Goal: Task Accomplishment & Management: Manage account settings

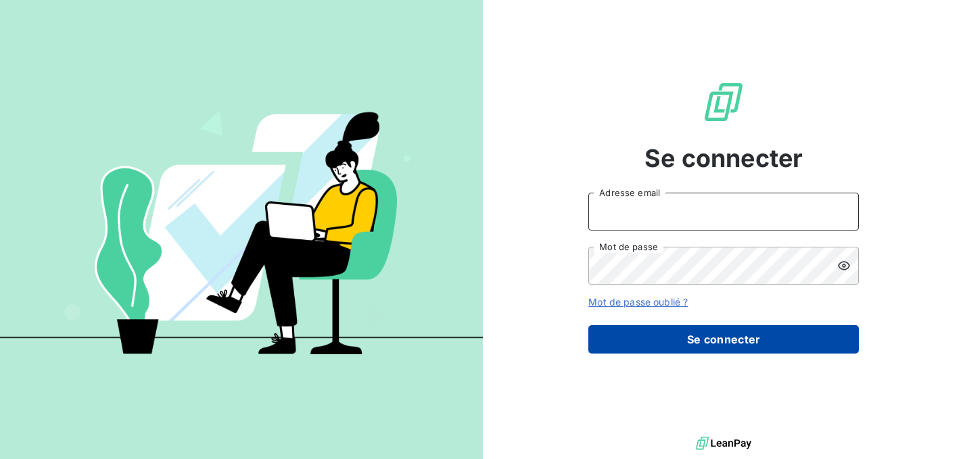
type input "[PERSON_NAME][EMAIL_ADDRESS][DOMAIN_NAME]"
click at [673, 332] on button "Se connecter" at bounding box center [723, 339] width 270 height 28
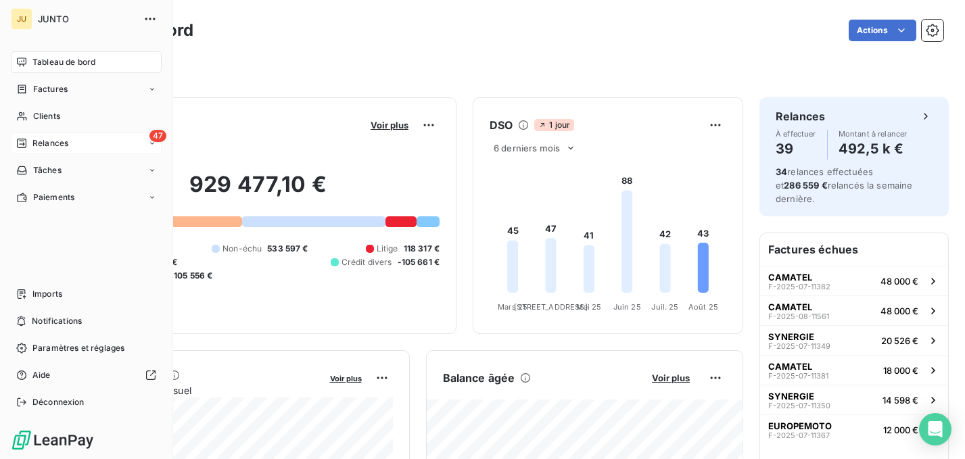
click at [35, 141] on span "Relances" at bounding box center [50, 143] width 36 height 12
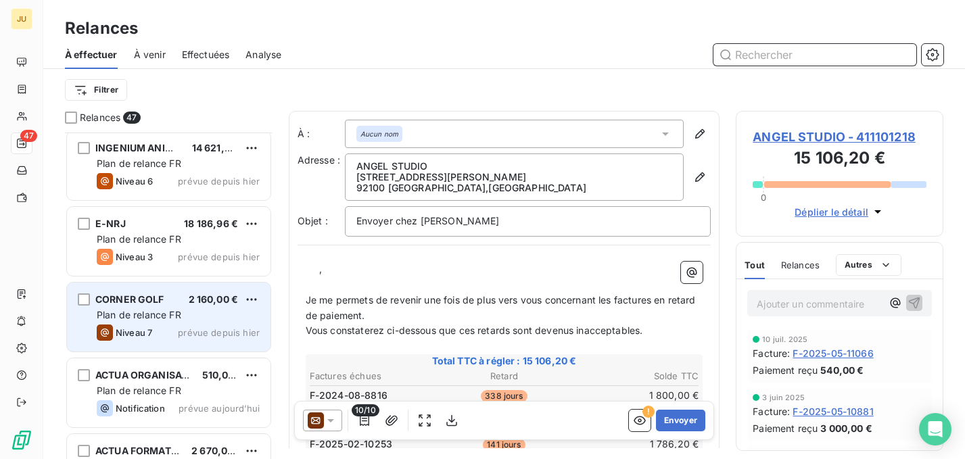
scroll to position [2727, 0]
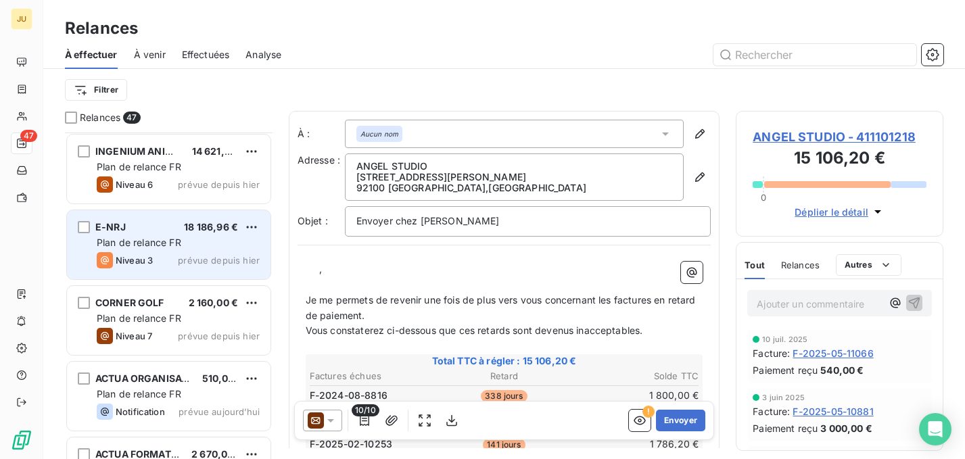
click at [186, 265] on span "prévue depuis hier" at bounding box center [219, 260] width 82 height 11
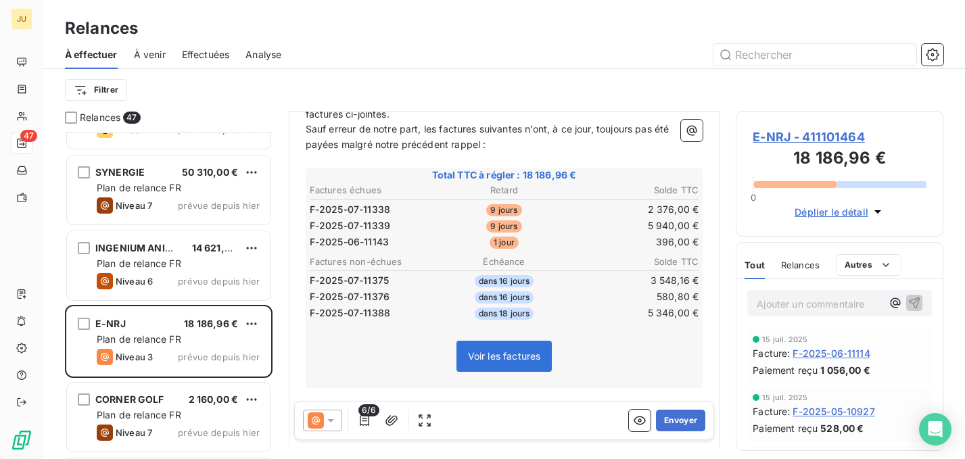
scroll to position [2621, 0]
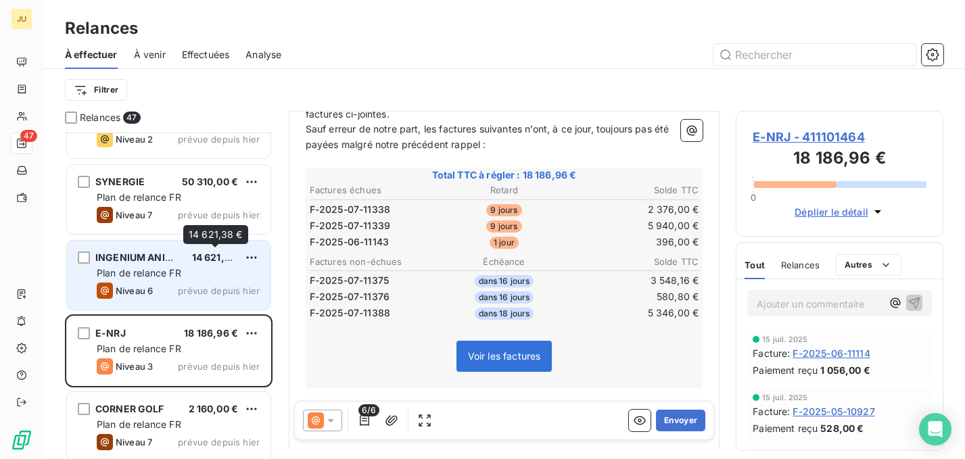
click at [202, 264] on div "14 621,38 €" at bounding box center [215, 258] width 46 height 14
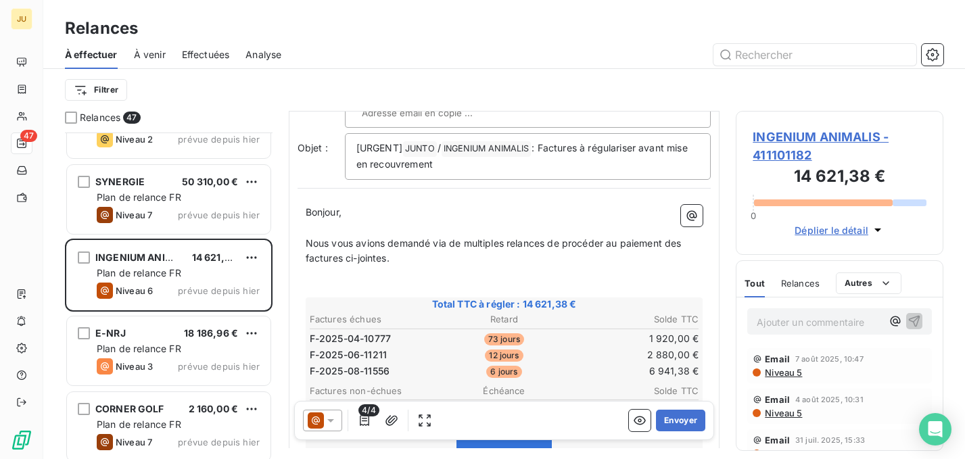
scroll to position [128, 0]
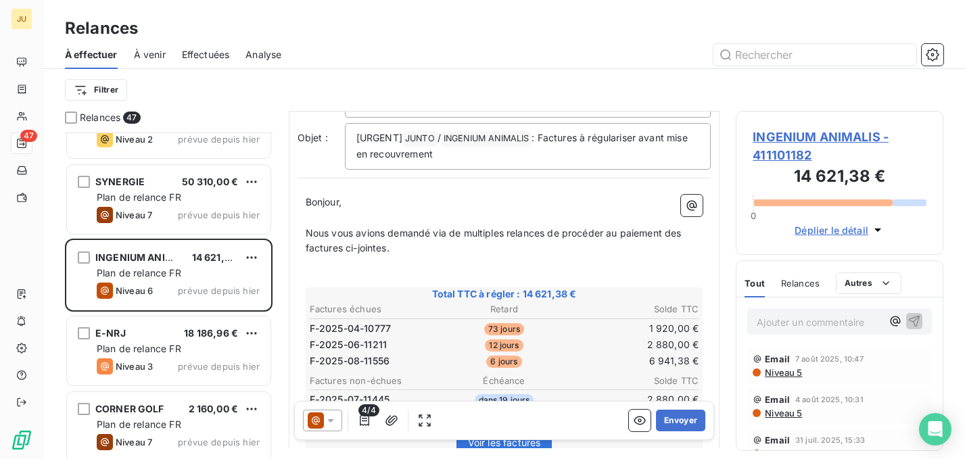
click at [780, 327] on p "Ajouter un commentaire ﻿" at bounding box center [819, 322] width 125 height 17
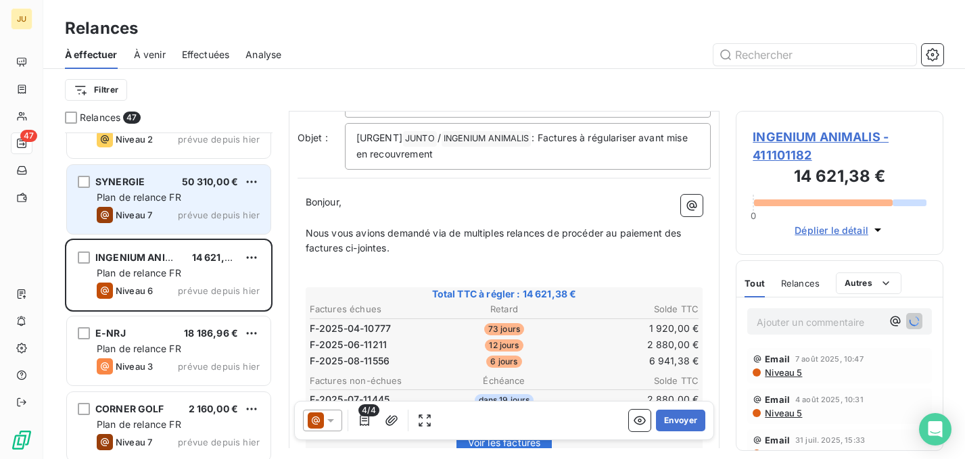
click at [173, 210] on div "Niveau 7 prévue depuis hier" at bounding box center [178, 215] width 163 height 16
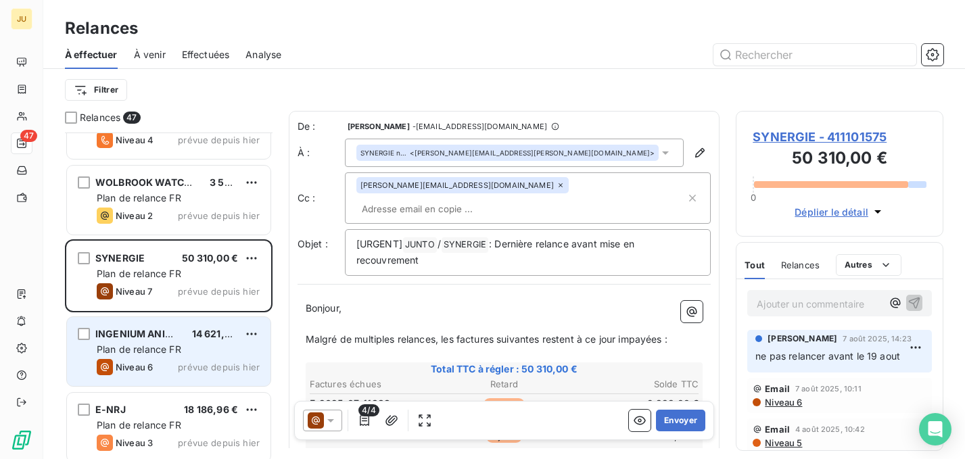
scroll to position [2536, 0]
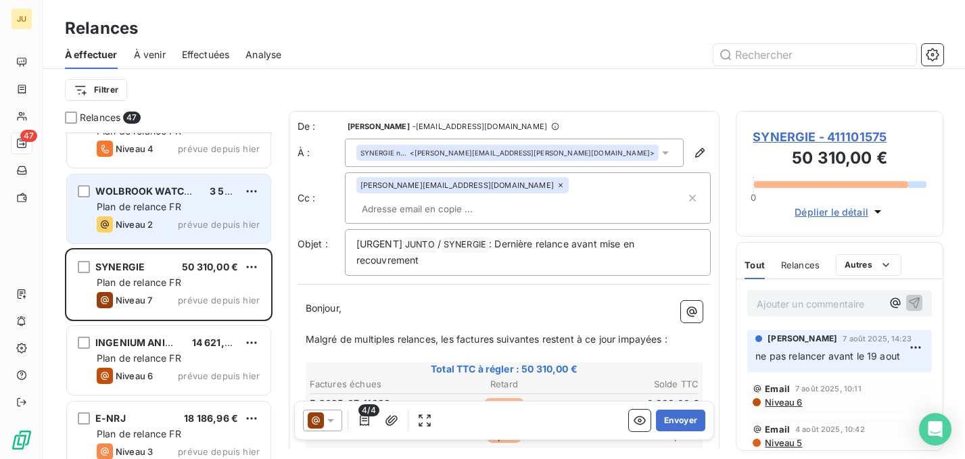
click at [188, 232] on div "Niveau 2 prévue depuis hier" at bounding box center [178, 224] width 163 height 16
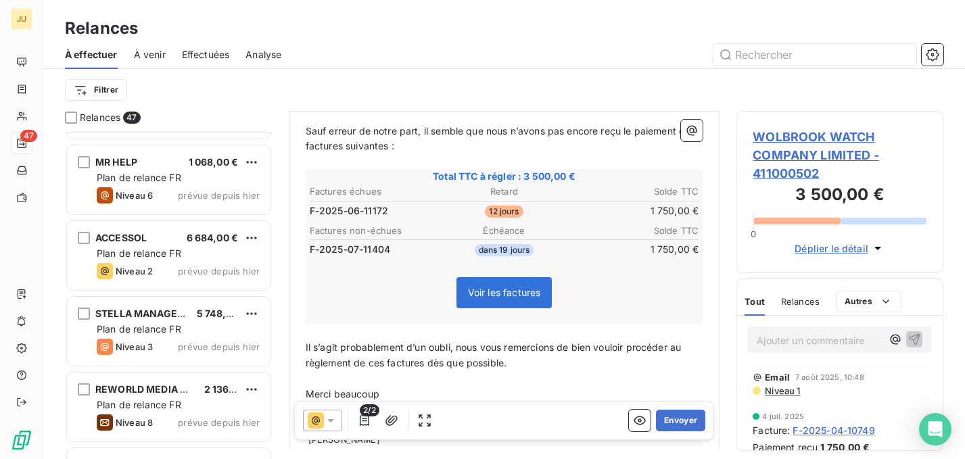
scroll to position [1804, 0]
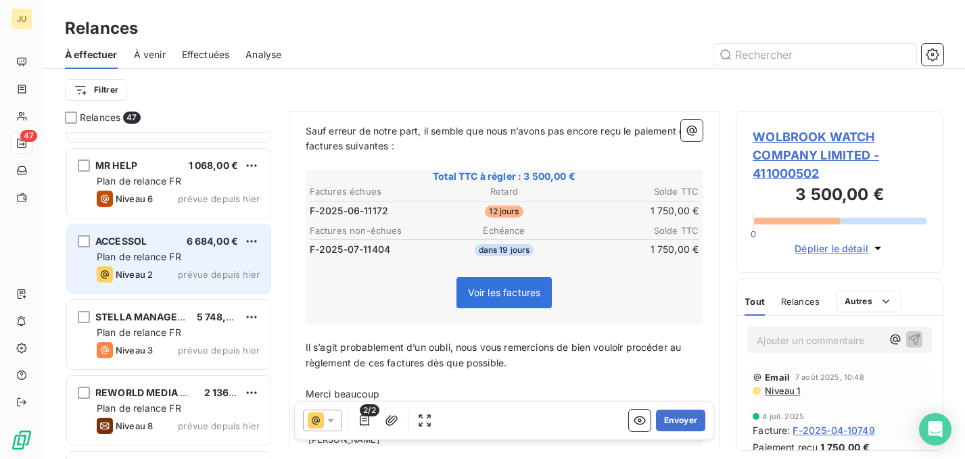
click at [209, 275] on span "prévue depuis hier" at bounding box center [219, 274] width 82 height 11
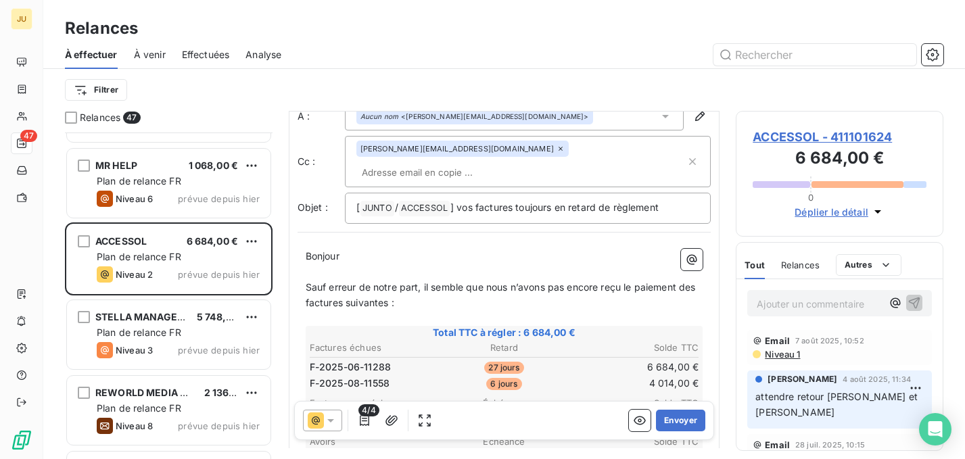
scroll to position [41, 0]
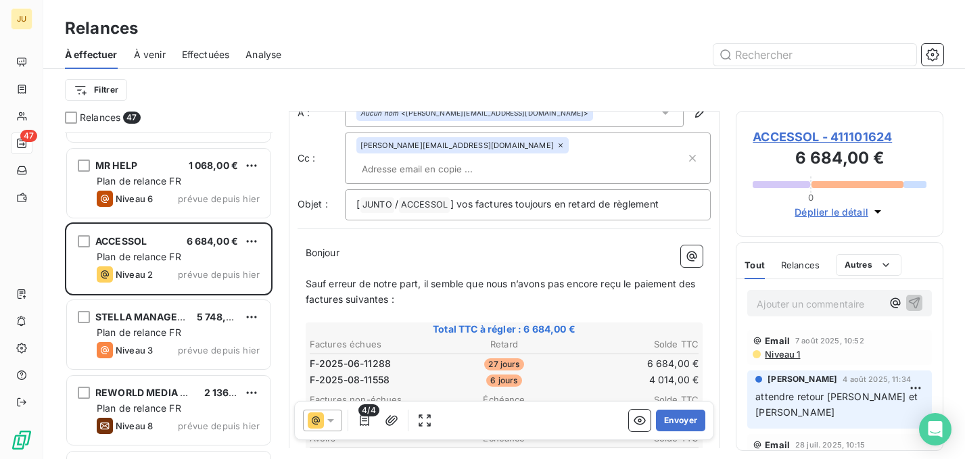
click at [784, 306] on p "Ajouter un commentaire ﻿" at bounding box center [819, 303] width 125 height 17
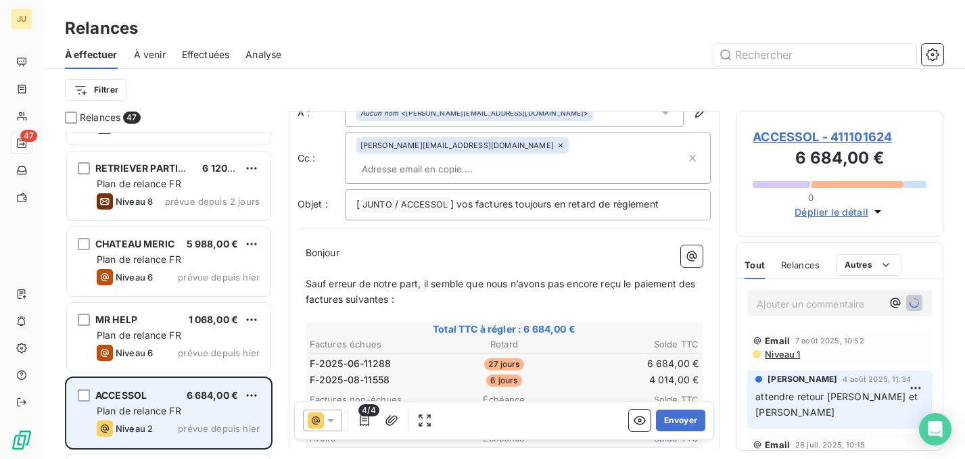
scroll to position [1646, 0]
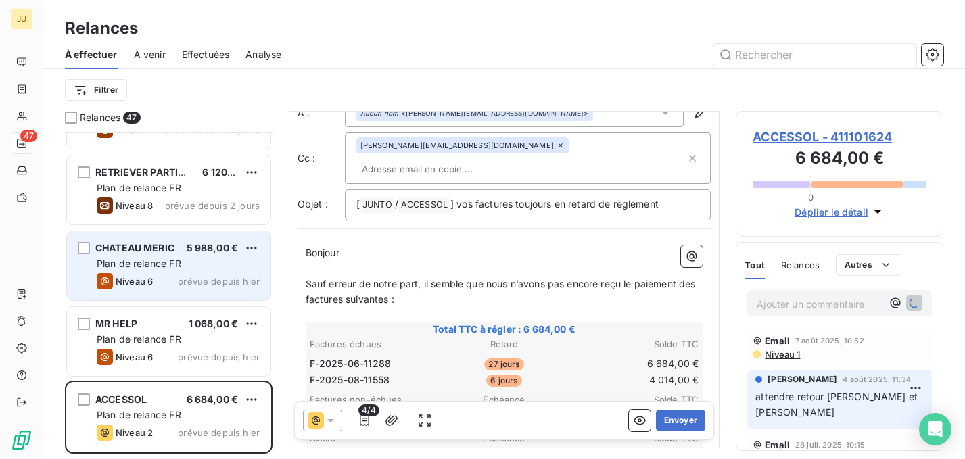
click at [202, 292] on div "CHATEAU MERIC 5 988,00 € Plan de relance FR Niveau 6 prévue depuis hier" at bounding box center [169, 265] width 204 height 69
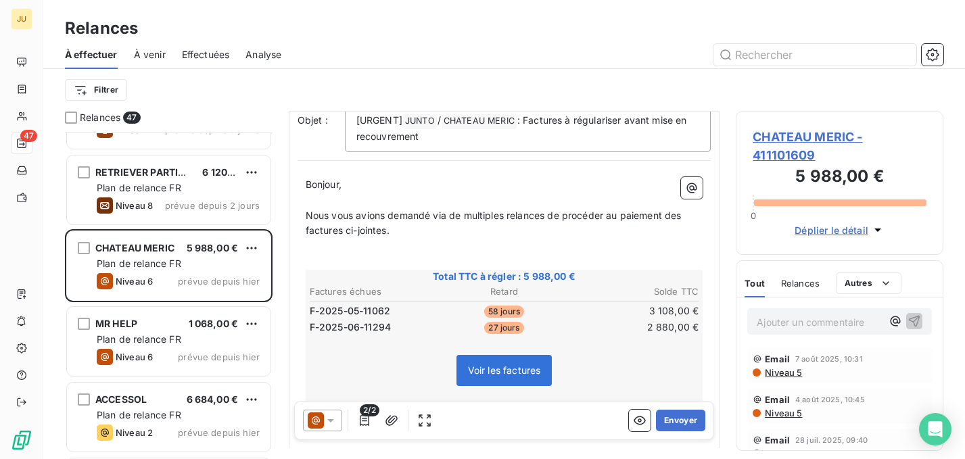
scroll to position [125, 0]
click at [769, 373] on span "Niveau 5" at bounding box center [782, 372] width 39 height 11
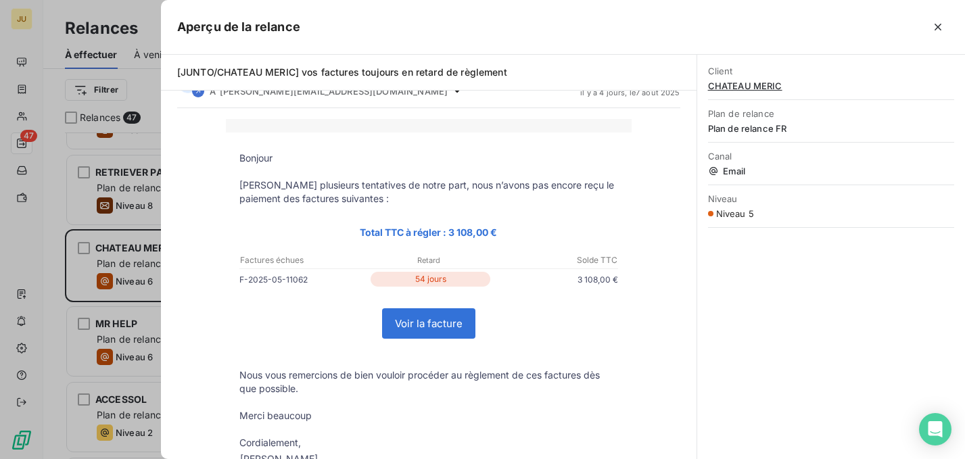
scroll to position [39, 0]
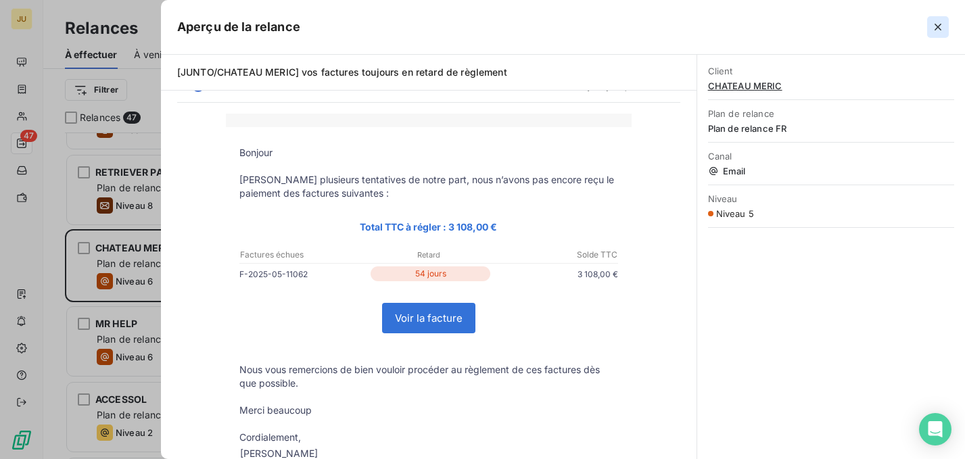
click at [938, 28] on icon "button" at bounding box center [938, 27] width 14 height 14
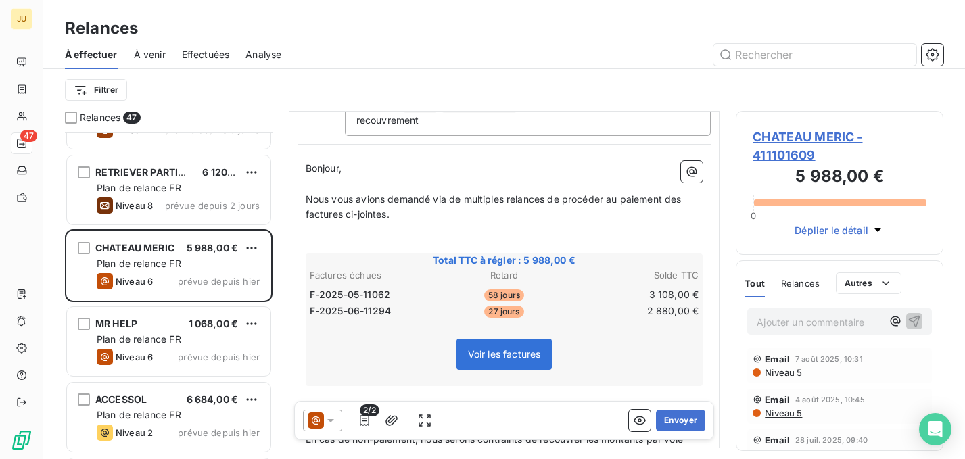
scroll to position [144, 0]
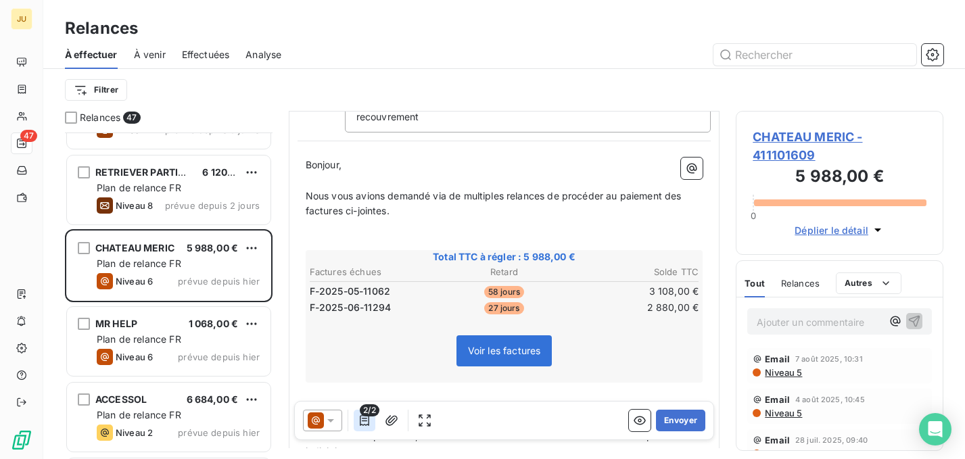
click at [362, 425] on icon "button" at bounding box center [364, 420] width 9 height 11
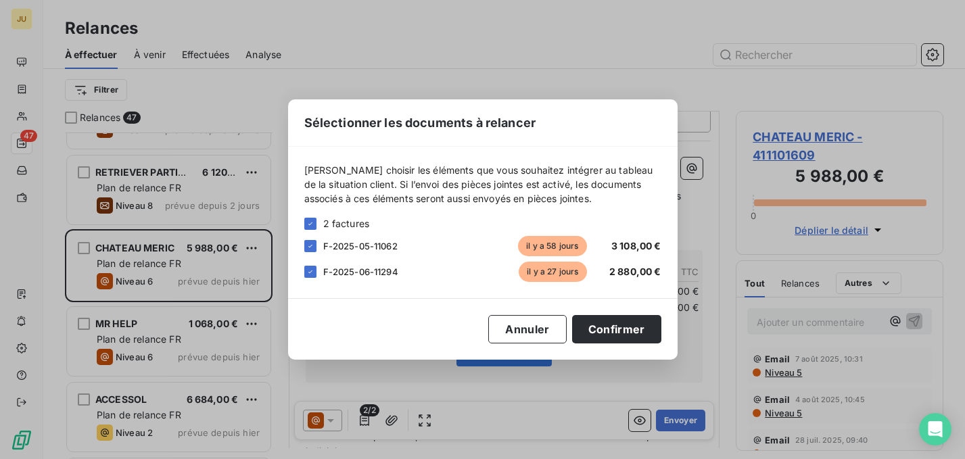
click at [303, 275] on div "Veuillez choisir les éléments que vous souhaitez intégrer au tableau de la situ…" at bounding box center [482, 222] width 389 height 151
click at [311, 275] on icon at bounding box center [310, 272] width 8 height 8
click at [631, 333] on button "Confirmer" at bounding box center [616, 329] width 89 height 28
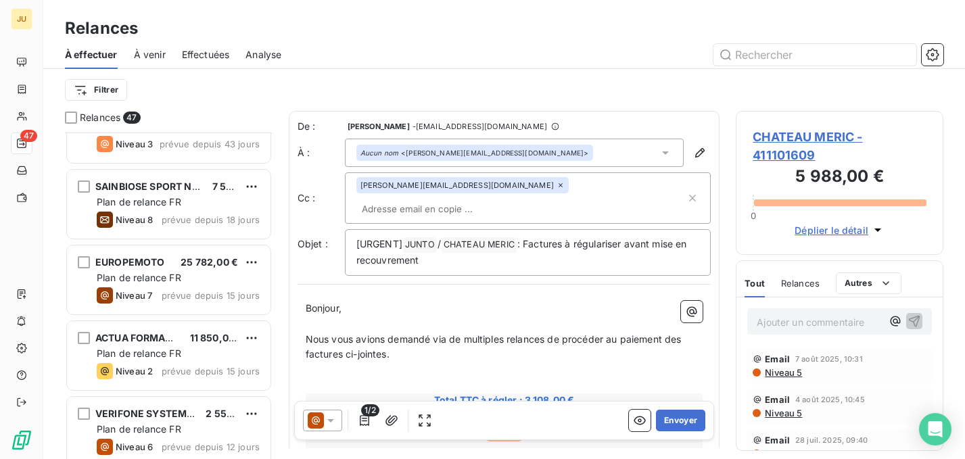
scroll to position [884, 0]
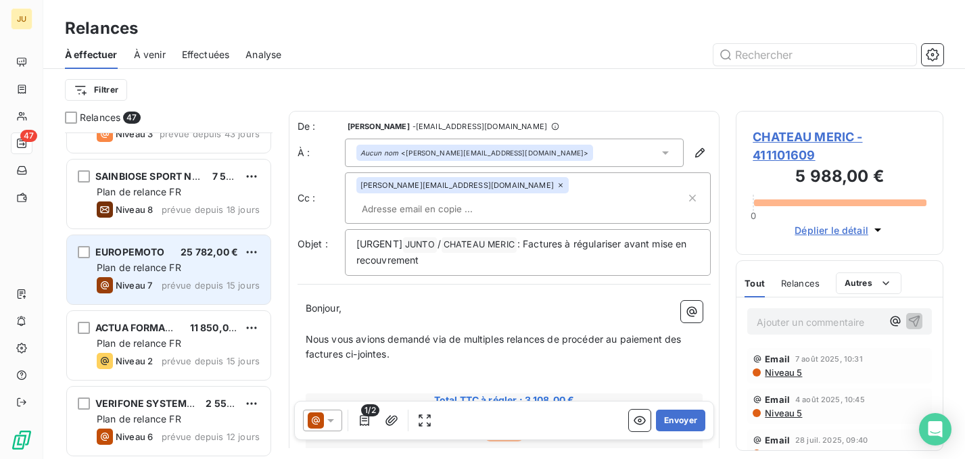
click at [210, 271] on div "Plan de relance FR" at bounding box center [178, 268] width 163 height 14
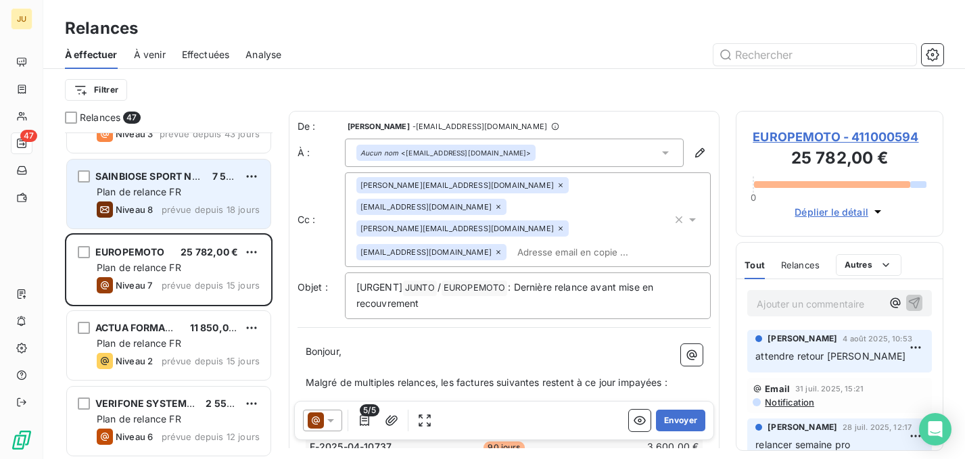
click at [203, 218] on div "SAINBIOSE SPORT NUTRITION ET BIEN ETRE 7 524,00 € Plan de relance FR Niveau 8 p…" at bounding box center [169, 194] width 204 height 69
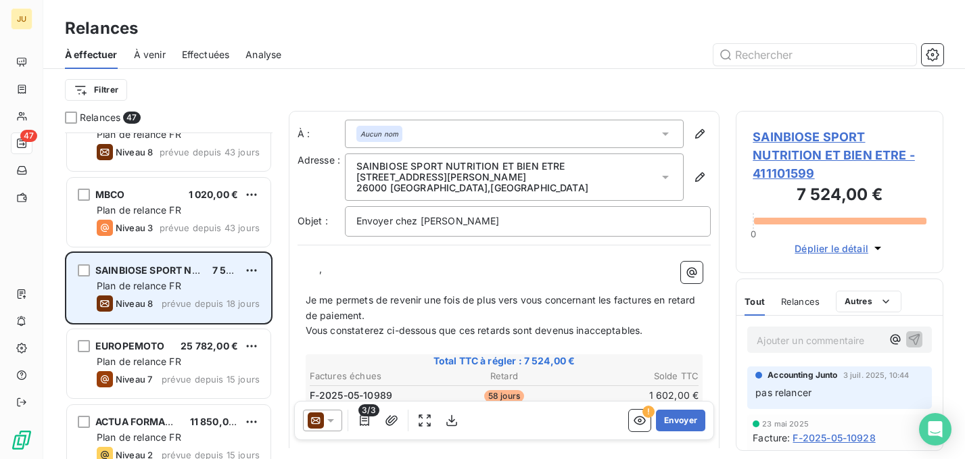
scroll to position [786, 0]
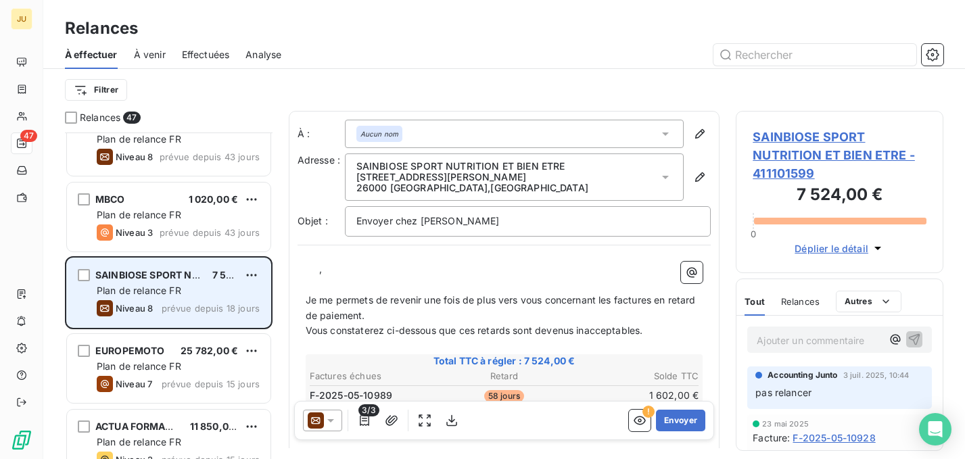
click at [203, 218] on div "Plan de relance FR" at bounding box center [178, 215] width 163 height 14
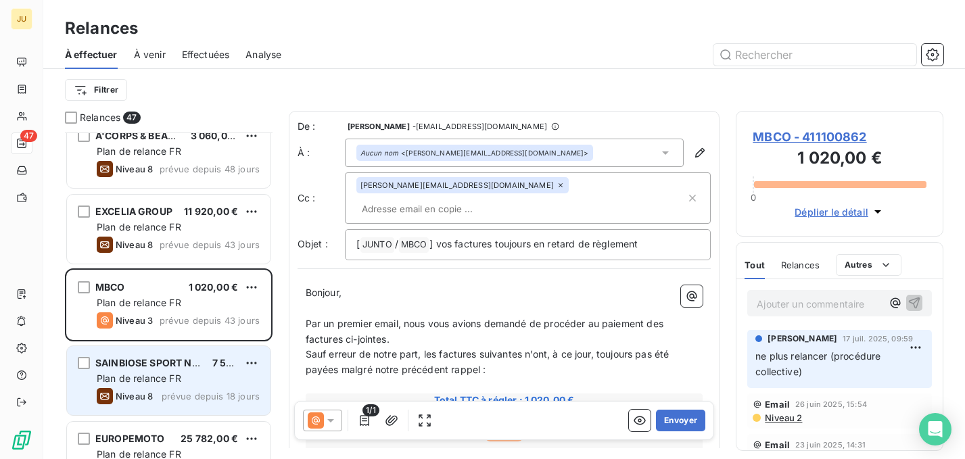
click at [203, 218] on div "EXCELIA GROUP 11 920,00 € Plan de relance FR Niveau 8 prévue depuis 43 jours" at bounding box center [169, 229] width 204 height 69
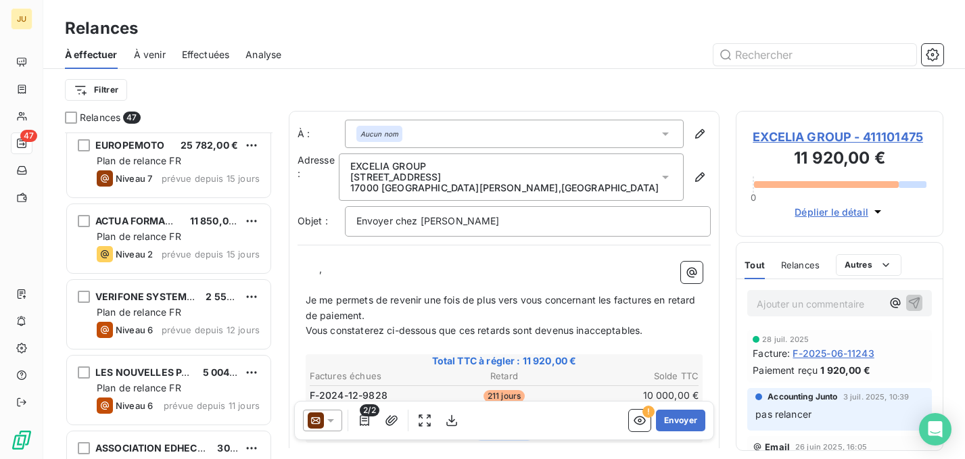
scroll to position [997, 0]
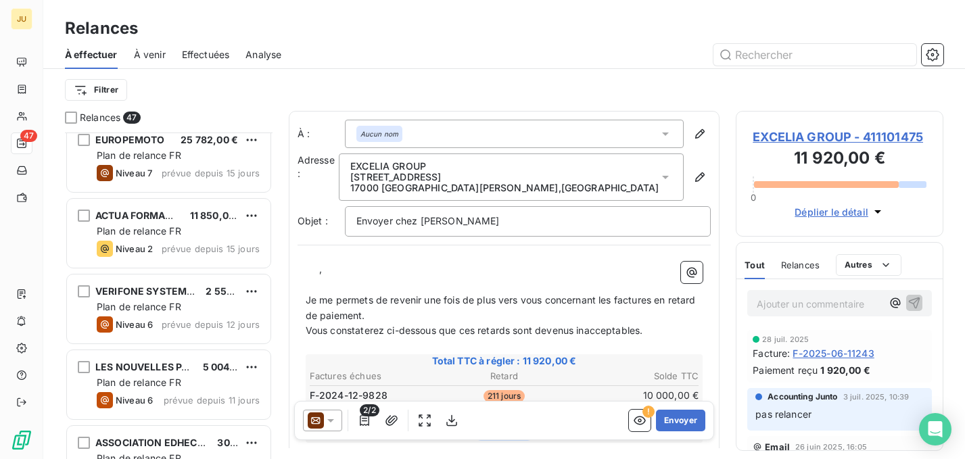
click at [203, 218] on span "11 850,00 €" at bounding box center [217, 215] width 54 height 11
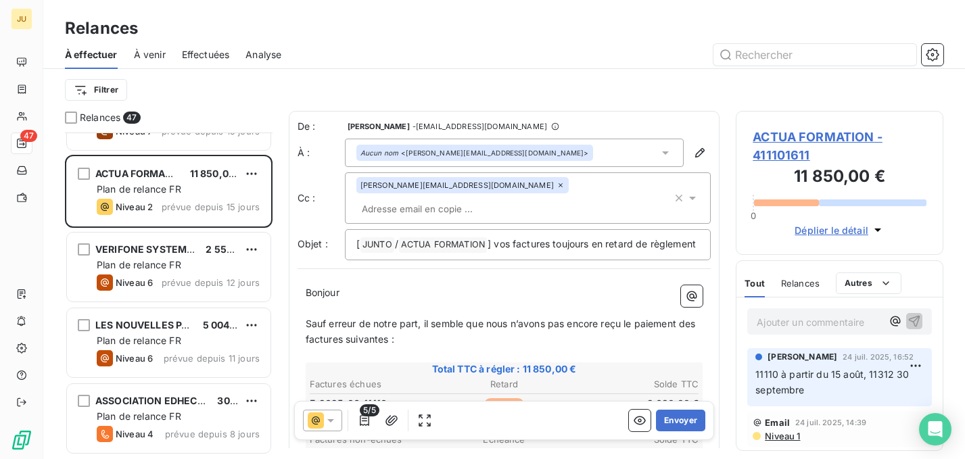
scroll to position [1043, 0]
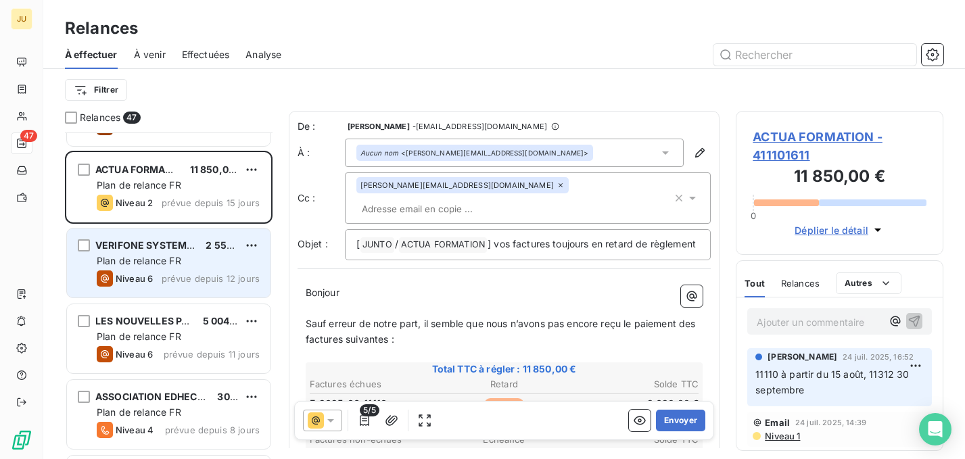
click at [210, 259] on div "Plan de relance FR" at bounding box center [178, 261] width 163 height 14
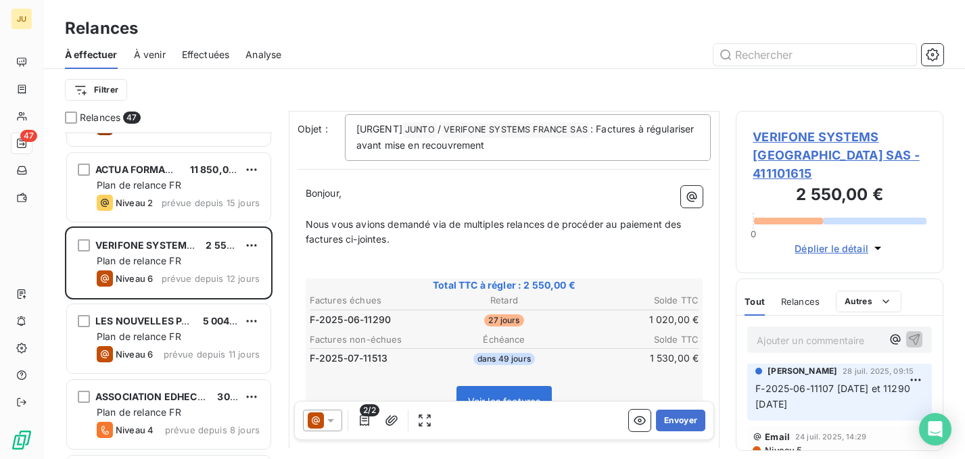
scroll to position [75, 0]
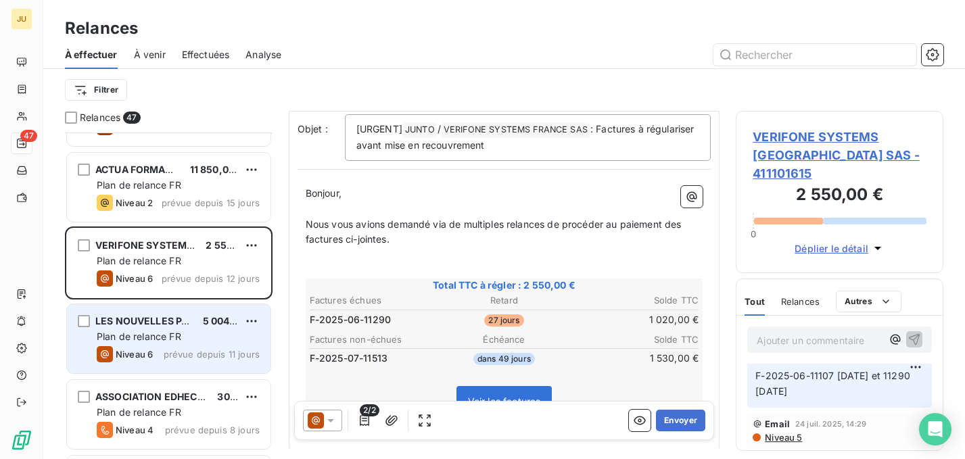
click at [188, 314] on div "LES NOUVELLES PAILLES SAS 5 004,00 € Plan de relance FR Niveau 6 prévue depuis …" at bounding box center [169, 338] width 204 height 69
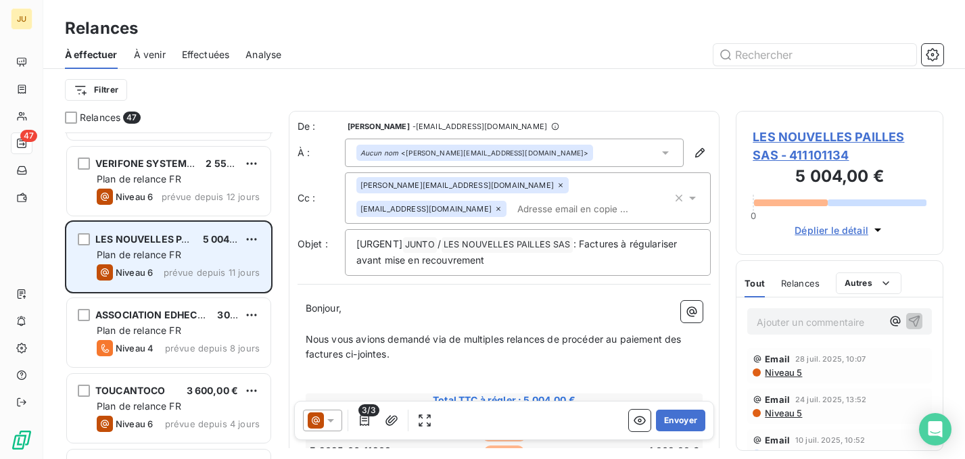
scroll to position [1147, 0]
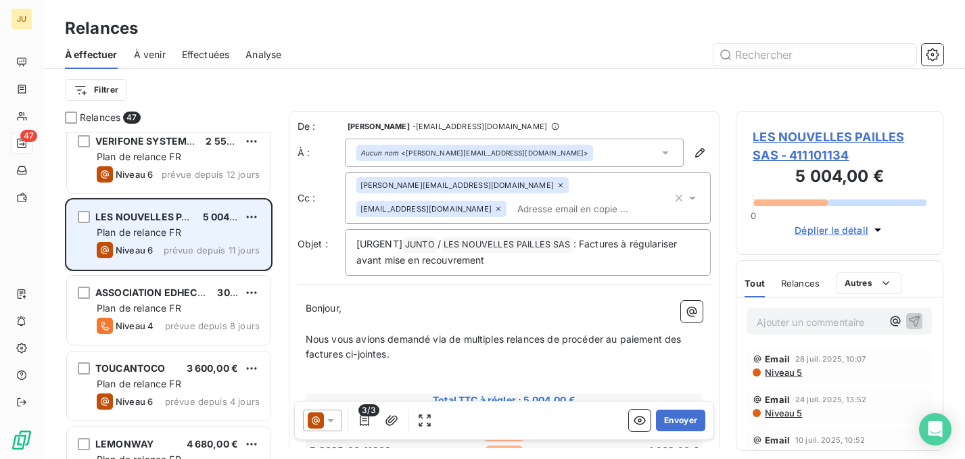
click at [188, 314] on div "Plan de relance FR" at bounding box center [178, 309] width 163 height 14
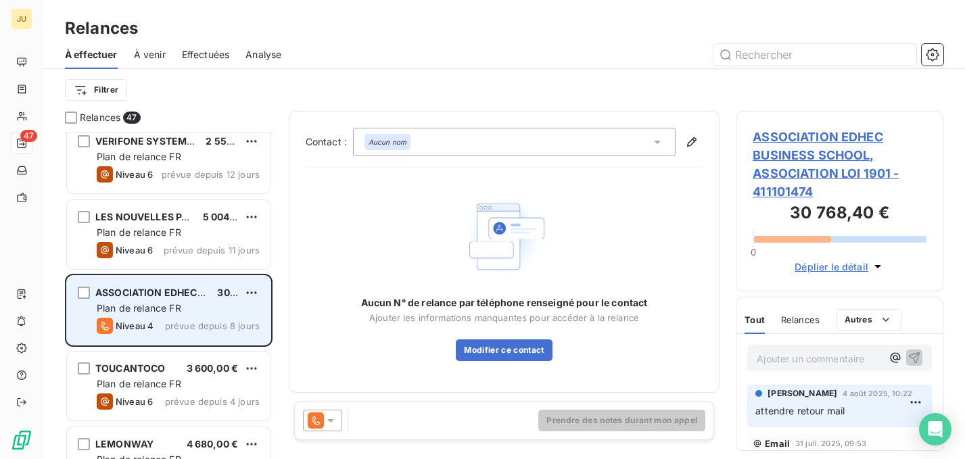
scroll to position [1212, 0]
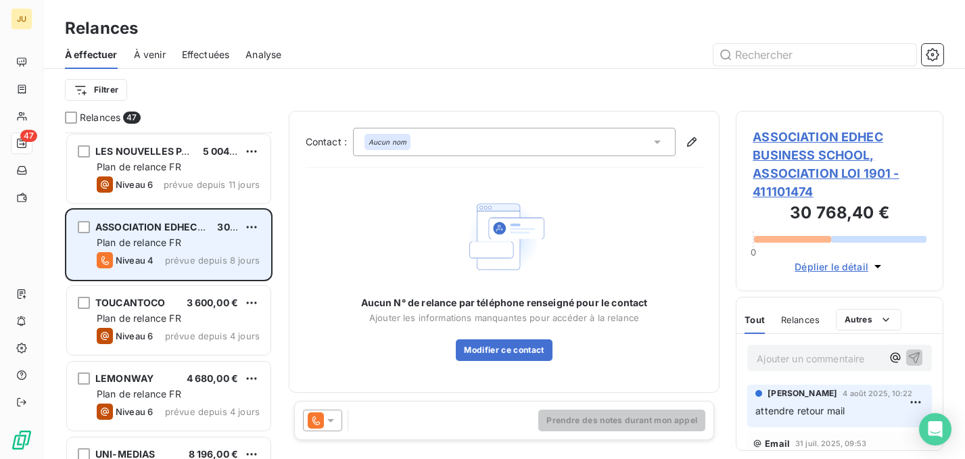
click at [188, 314] on div "Plan de relance FR" at bounding box center [178, 319] width 163 height 14
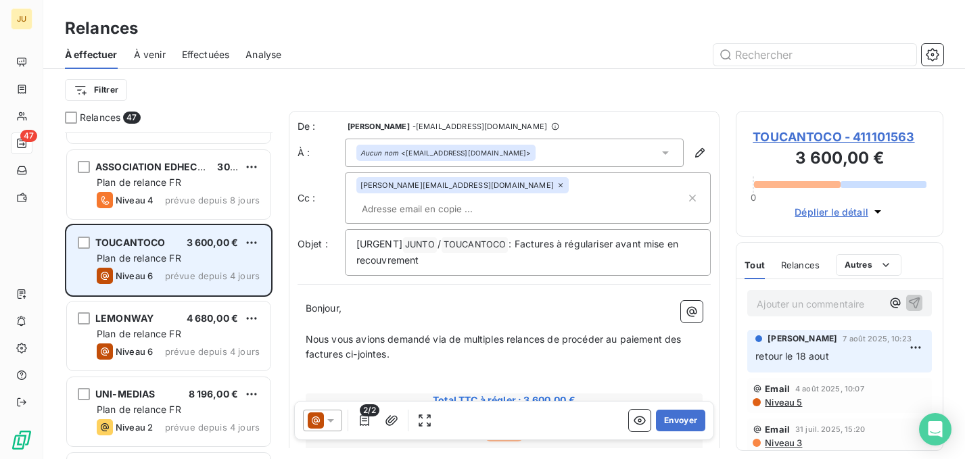
scroll to position [1273, 0]
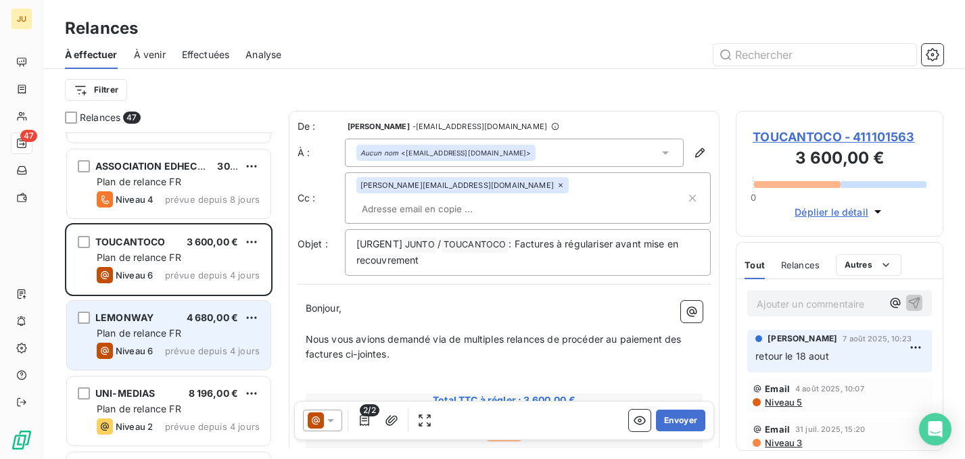
click at [199, 327] on div "Plan de relance FR" at bounding box center [178, 334] width 163 height 14
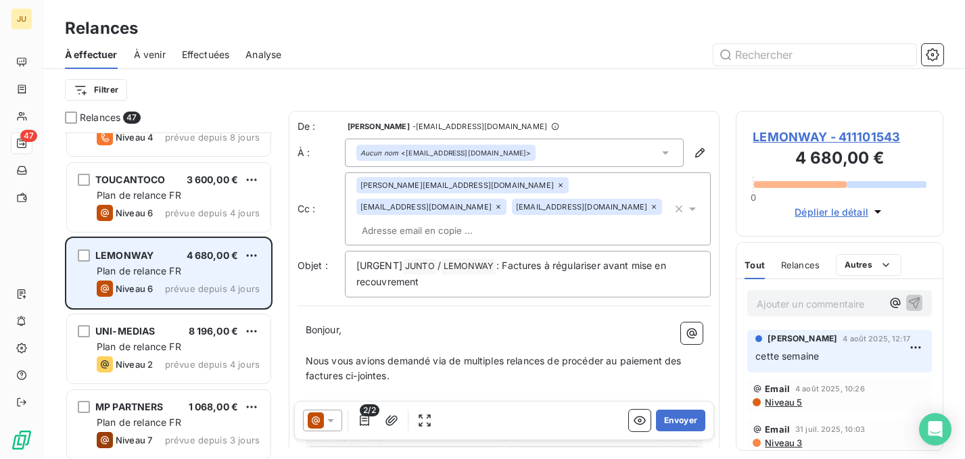
scroll to position [1346, 0]
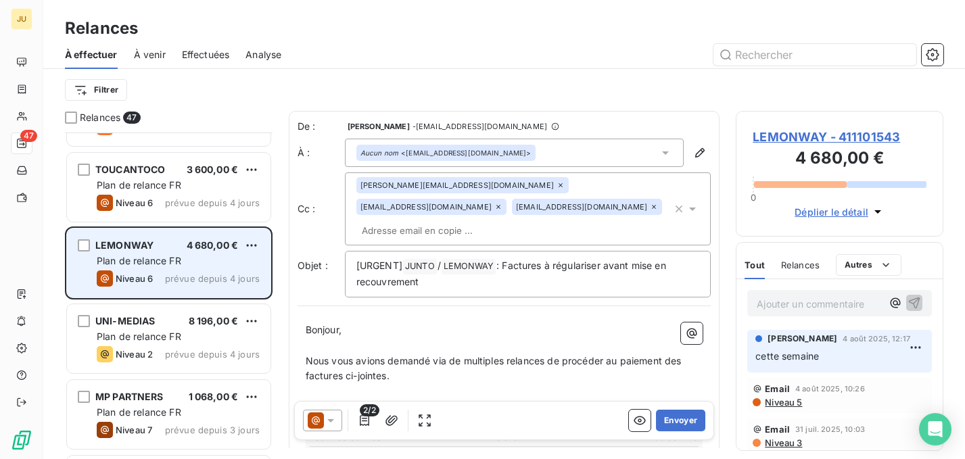
click at [199, 327] on div "8 196,00 €" at bounding box center [214, 321] width 50 height 14
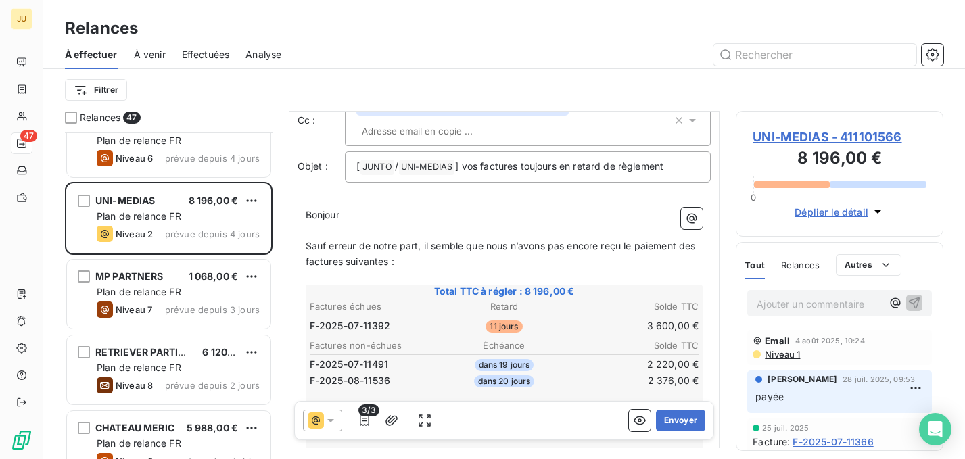
scroll to position [87, 0]
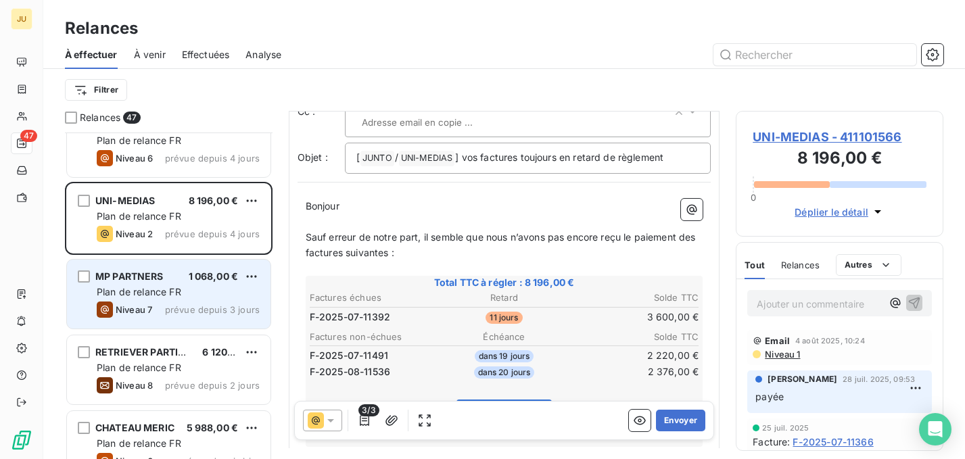
click at [178, 310] on span "prévue depuis 3 jours" at bounding box center [212, 309] width 95 height 11
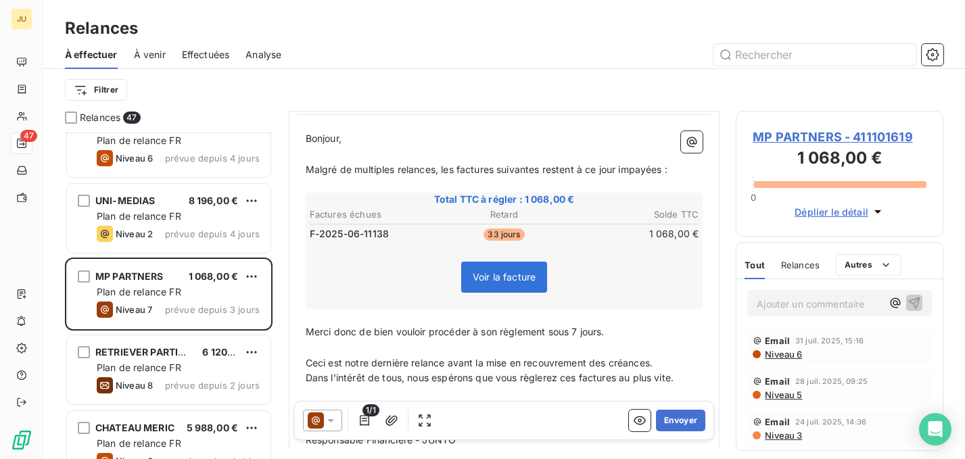
scroll to position [222, 0]
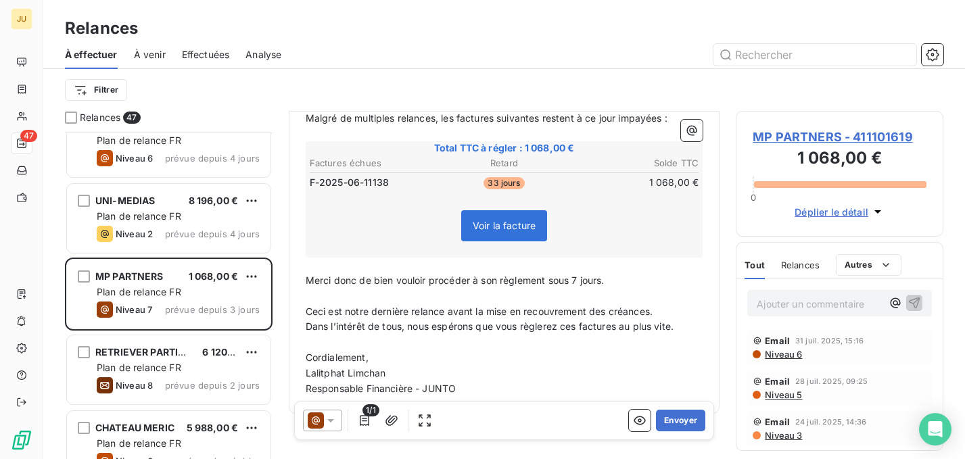
click at [798, 306] on p "Ajouter un commentaire ﻿" at bounding box center [819, 303] width 125 height 17
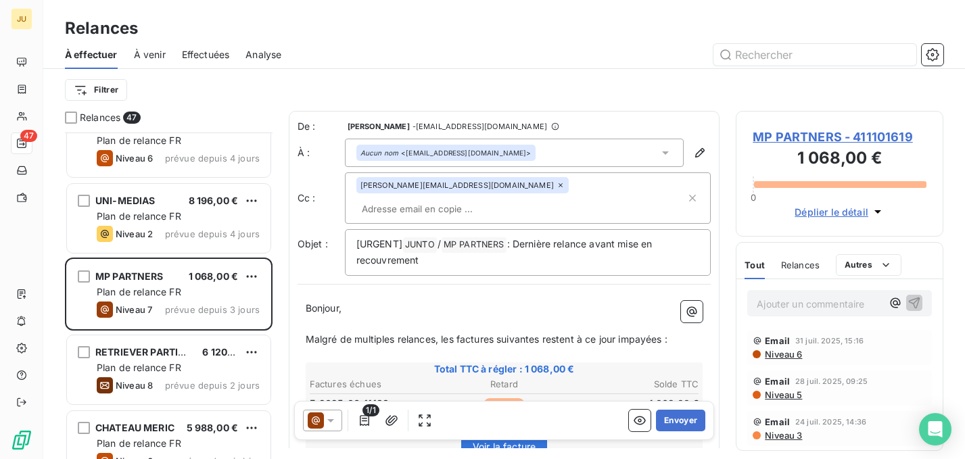
click at [496, 199] on input "text" at bounding box center [434, 209] width 156 height 20
type input "◊"
paste input "roman@angelstudio.co"
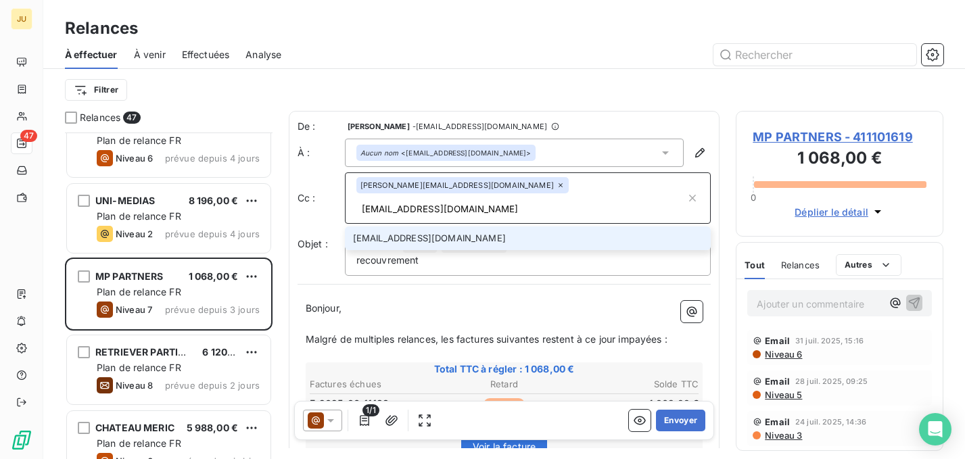
type input "roman@angelstudio.co"
click at [421, 227] on li "roman@angelstudio.co" at bounding box center [528, 239] width 366 height 24
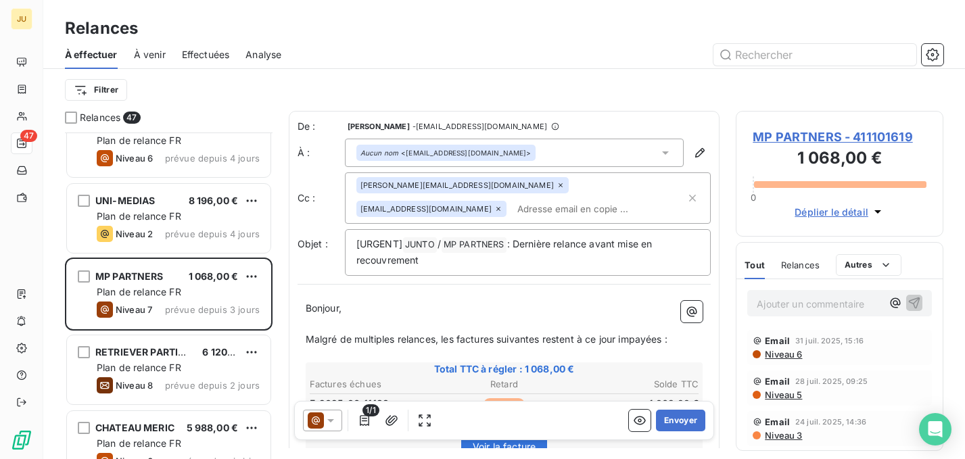
click at [318, 421] on icon at bounding box center [316, 420] width 16 height 16
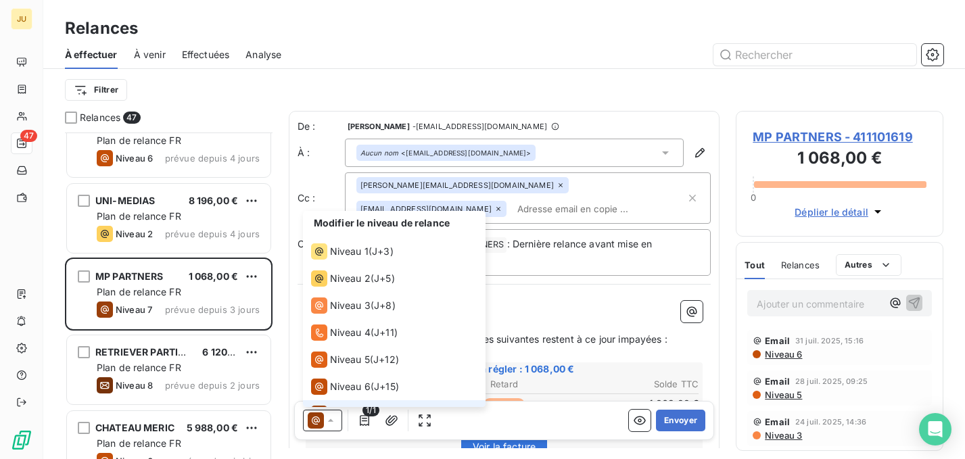
scroll to position [20, 0]
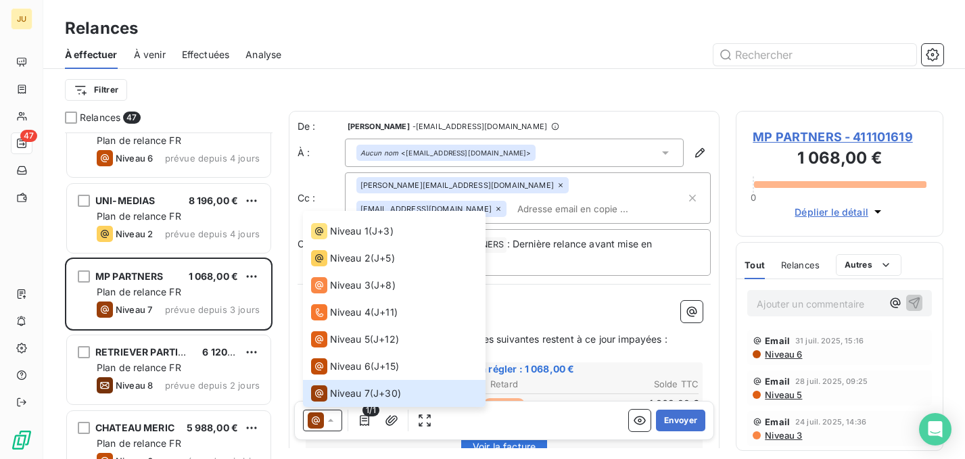
click at [531, 307] on p "Bonjour," at bounding box center [505, 309] width 398 height 16
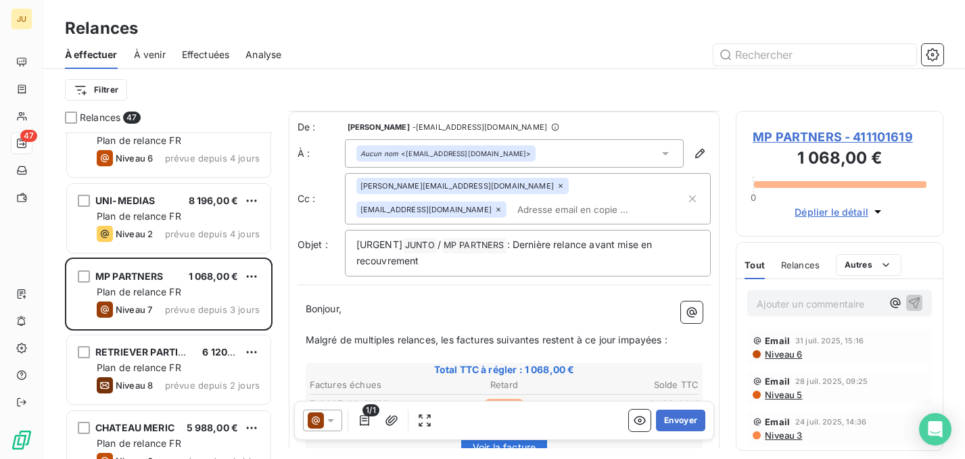
scroll to position [242, 0]
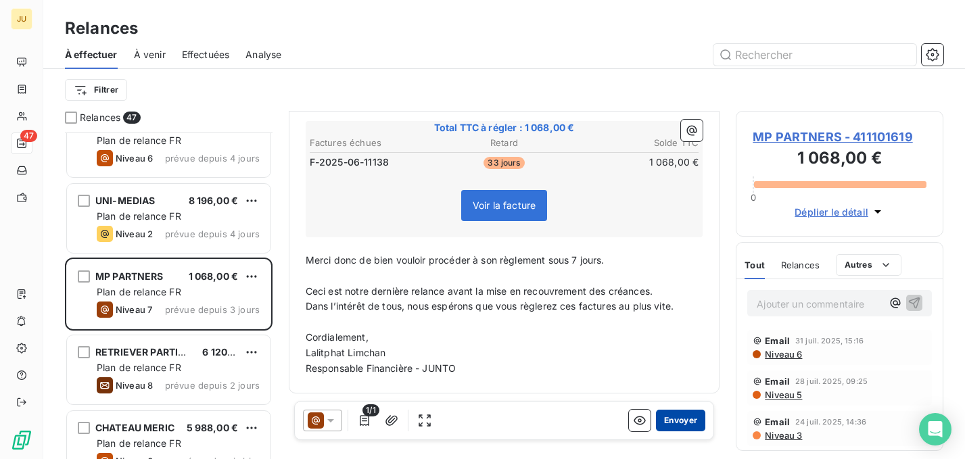
click at [668, 421] on button "Envoyer" at bounding box center [680, 421] width 49 height 22
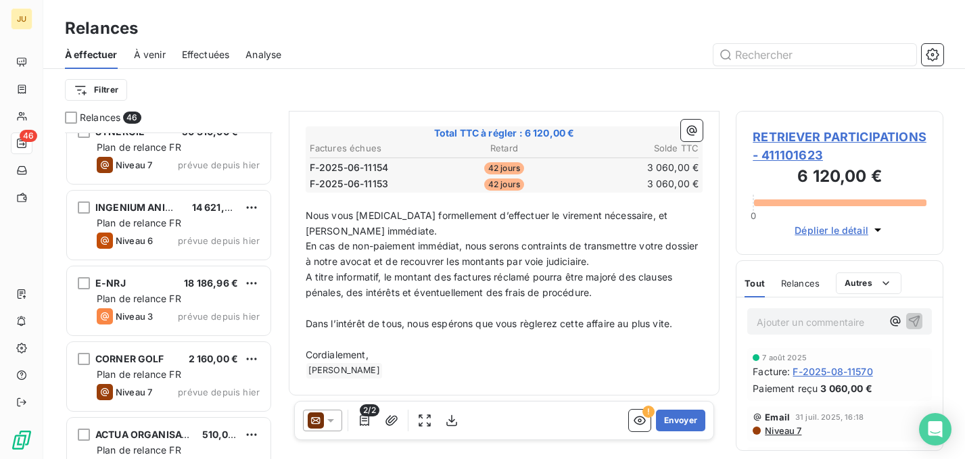
scroll to position [2594, 0]
click at [178, 393] on div "ACCESSOL 6 684,00 € Plan de relance FR Niveau 2 prévue depuis hier STELLA MANAG…" at bounding box center [169, 296] width 208 height 327
click at [178, 393] on div "Niveau 7 prévue depuis hier" at bounding box center [178, 393] width 163 height 16
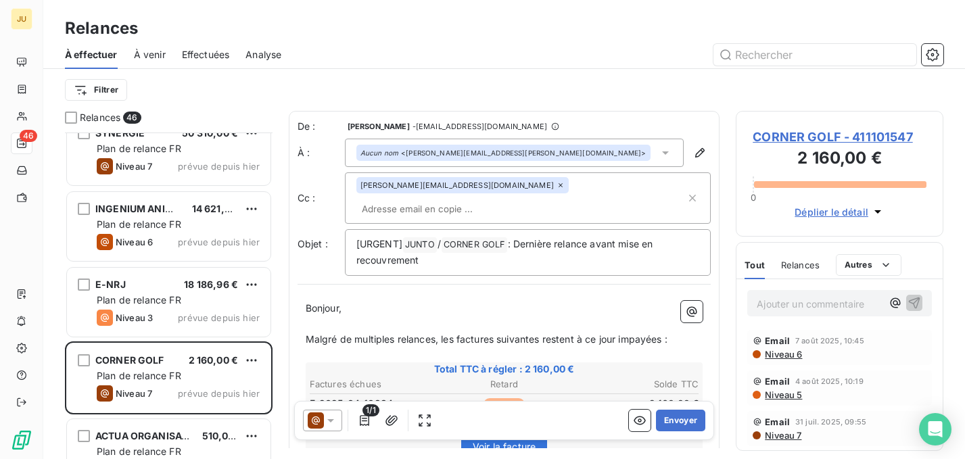
click at [498, 199] on input "text" at bounding box center [434, 209] width 156 height 20
paste input "nicolas.martin@junto.fr"
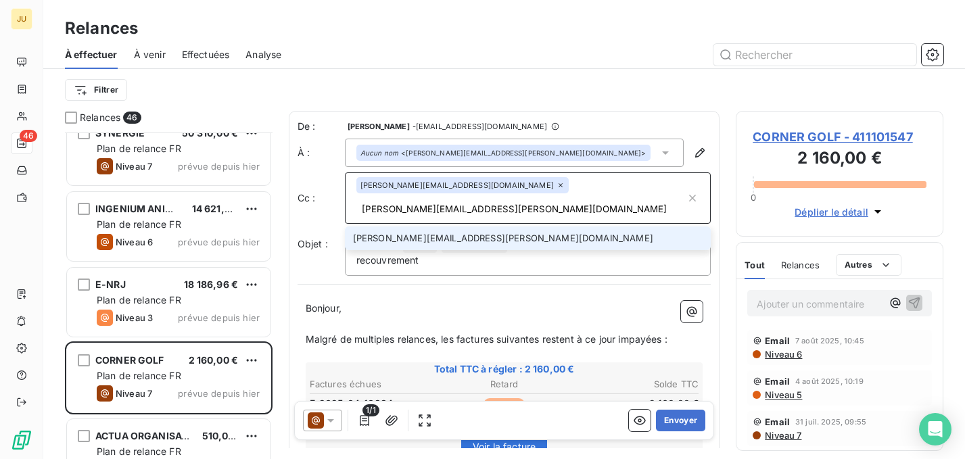
type input "nicolas.martin@junto.fr"
click at [507, 227] on li "nicolas.martin@junto.fr" at bounding box center [528, 239] width 366 height 24
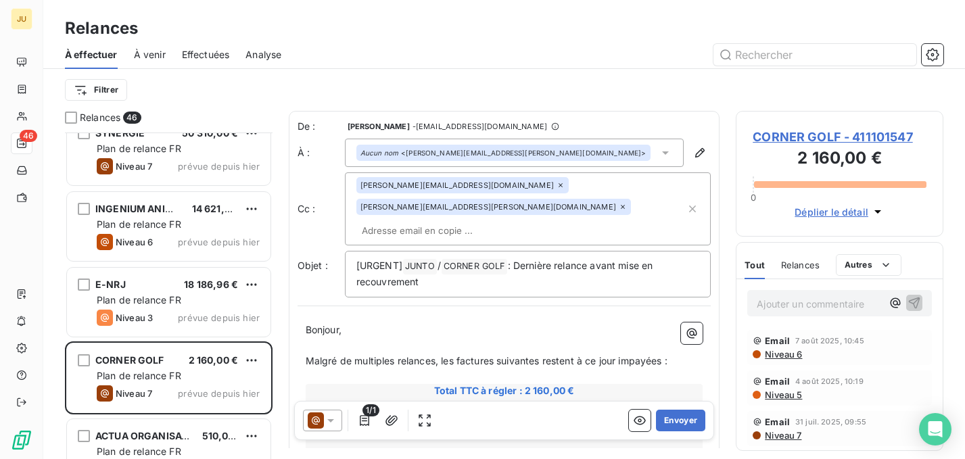
click at [559, 206] on div "audrey.araminthe@junto.fr nicolas.martin@junto.fr" at bounding box center [521, 209] width 330 height 64
paste input "gauthier.garel@junto.fr"
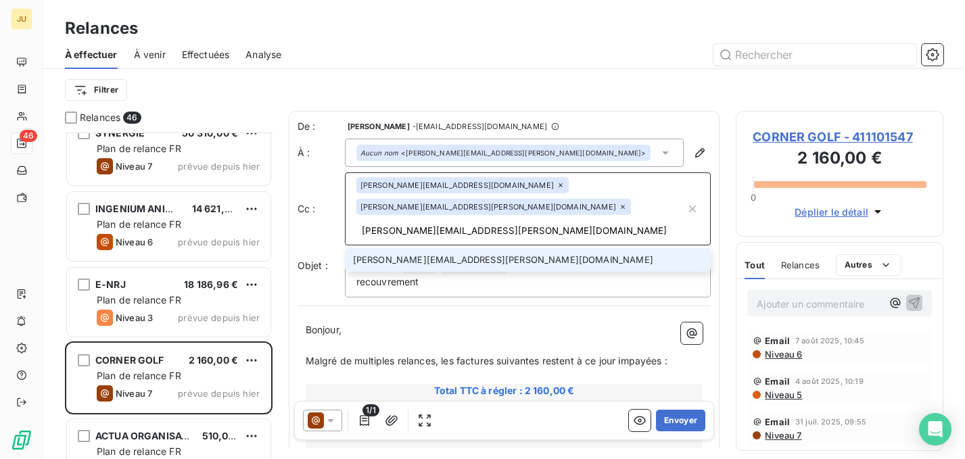
type input "gauthier.garel@junto.fr"
click at [533, 248] on li "gauthier.garel@junto.fr" at bounding box center [528, 260] width 366 height 24
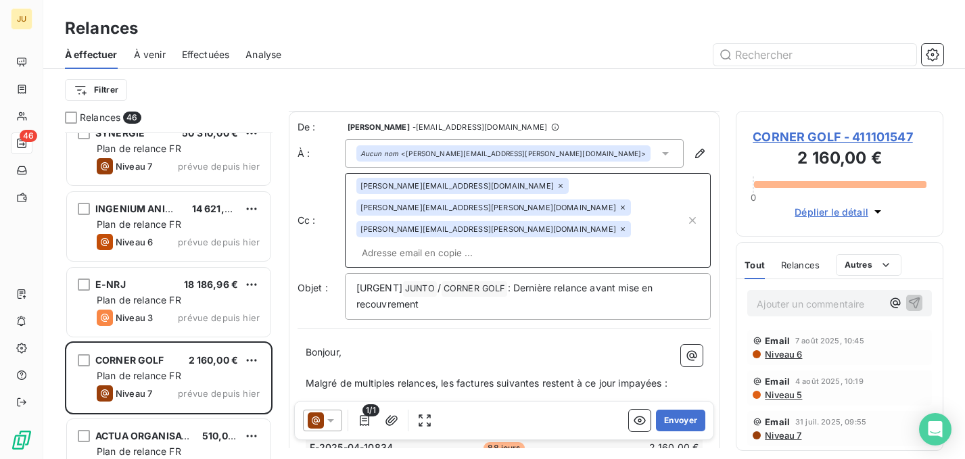
scroll to position [242, 0]
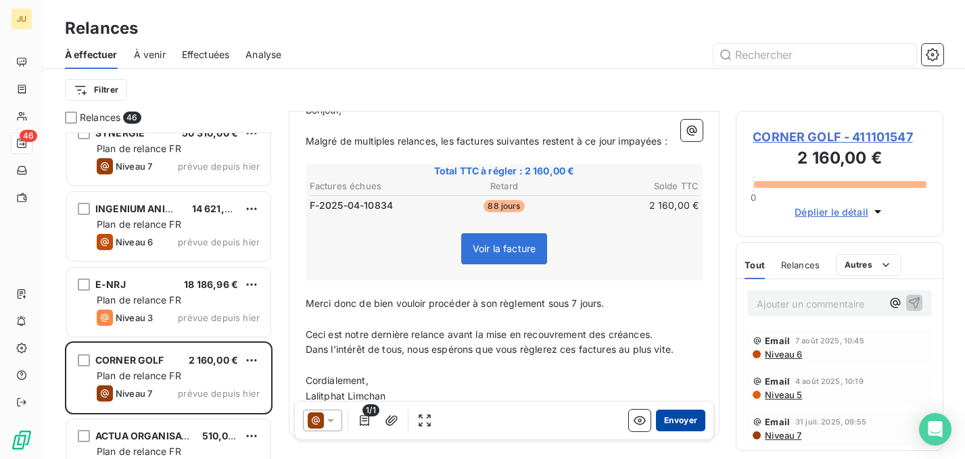
click at [672, 422] on button "Envoyer" at bounding box center [680, 421] width 49 height 22
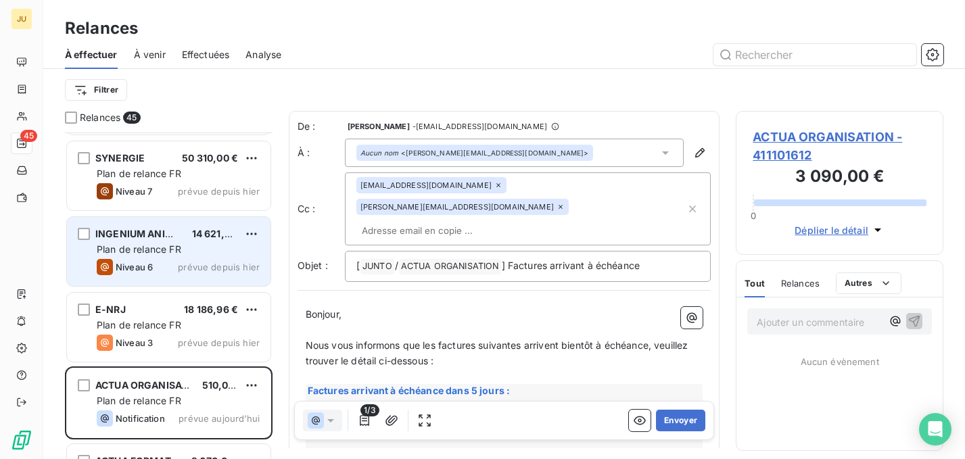
scroll to position [2559, 0]
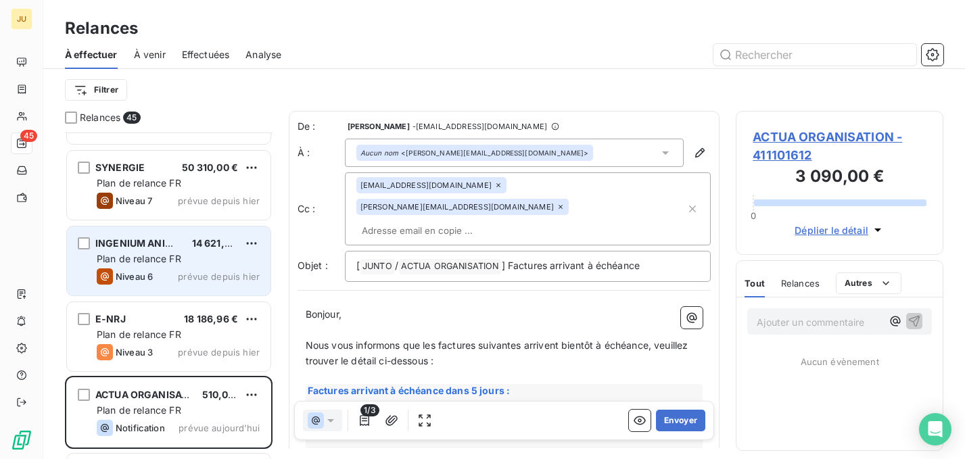
click at [201, 259] on div "Plan de relance FR" at bounding box center [178, 259] width 163 height 14
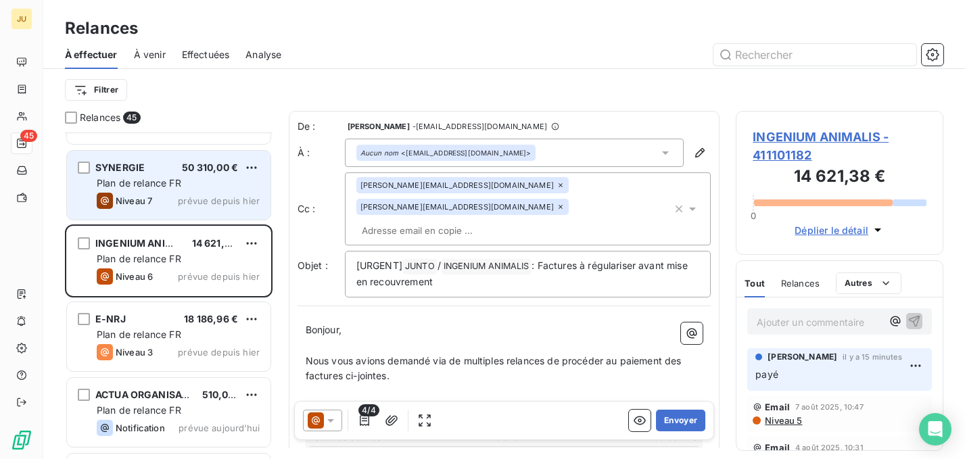
click at [204, 189] on div "Plan de relance FR" at bounding box center [178, 183] width 163 height 14
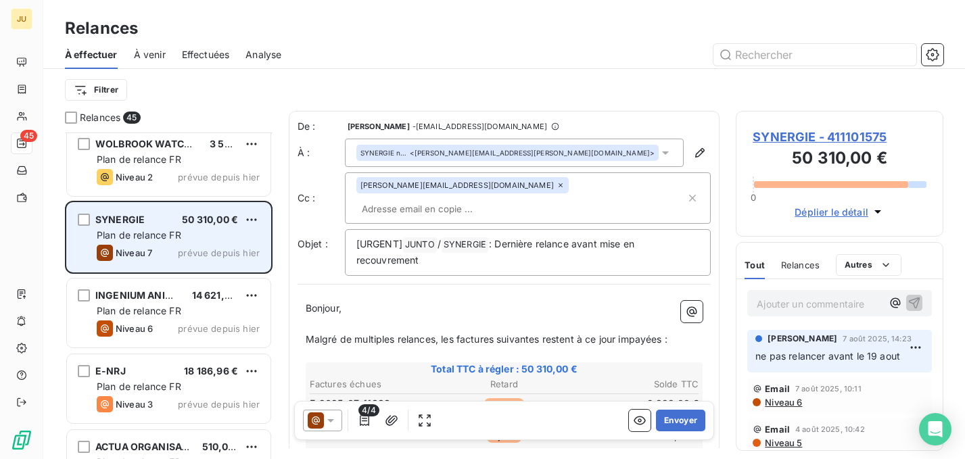
scroll to position [2490, 0]
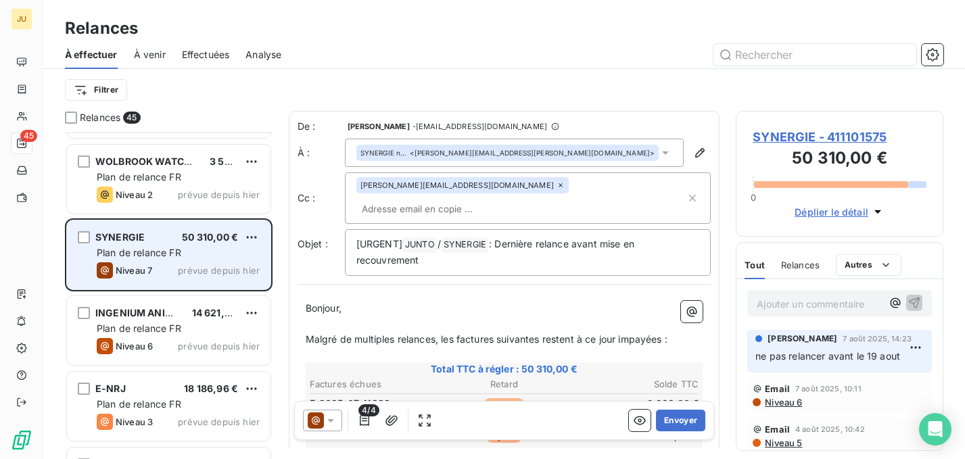
click at [204, 189] on span "prévue depuis hier" at bounding box center [219, 194] width 82 height 11
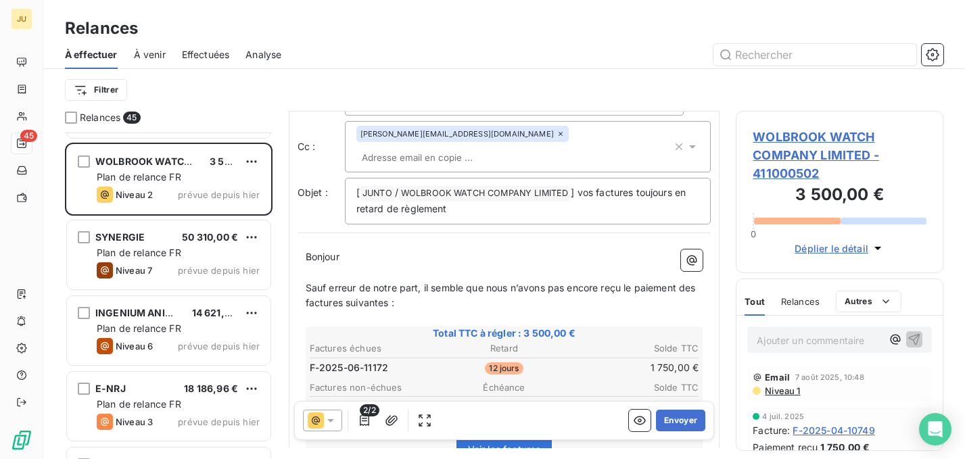
scroll to position [55, 0]
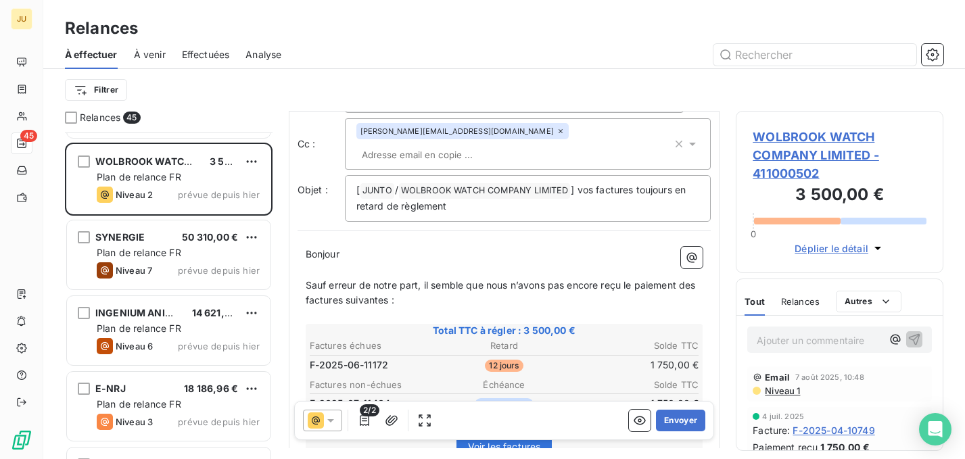
click at [513, 145] on input "text" at bounding box center [434, 155] width 156 height 20
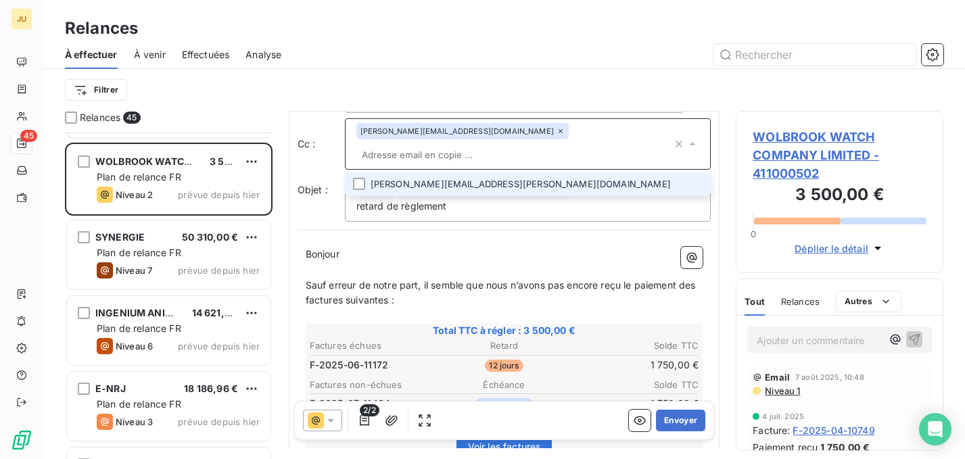
paste input "leo.libe@junto.fr"
type input "leo.libe@junto.fr"
click at [508, 172] on li "leo.libe@junto.fr" at bounding box center [528, 184] width 366 height 24
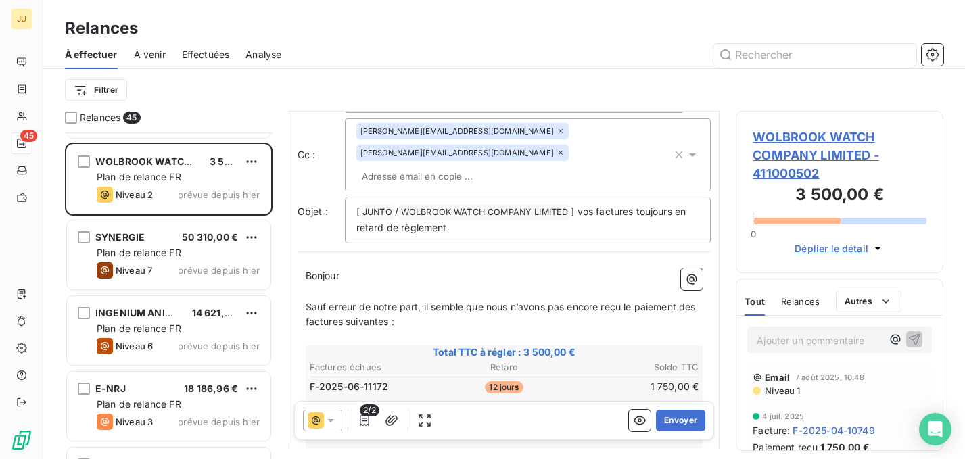
paste input "raphael@junto.fr"
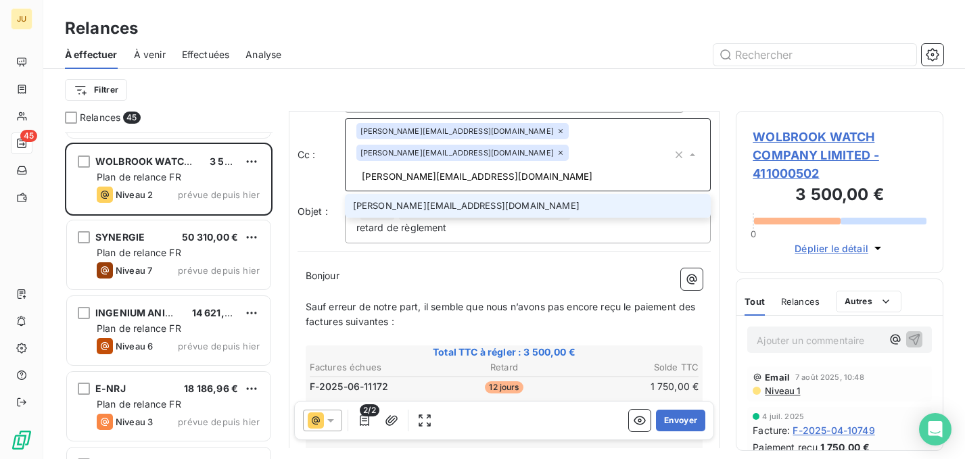
type input "raphael@junto.fr"
click at [498, 194] on li "raphael@junto.fr" at bounding box center [528, 206] width 366 height 24
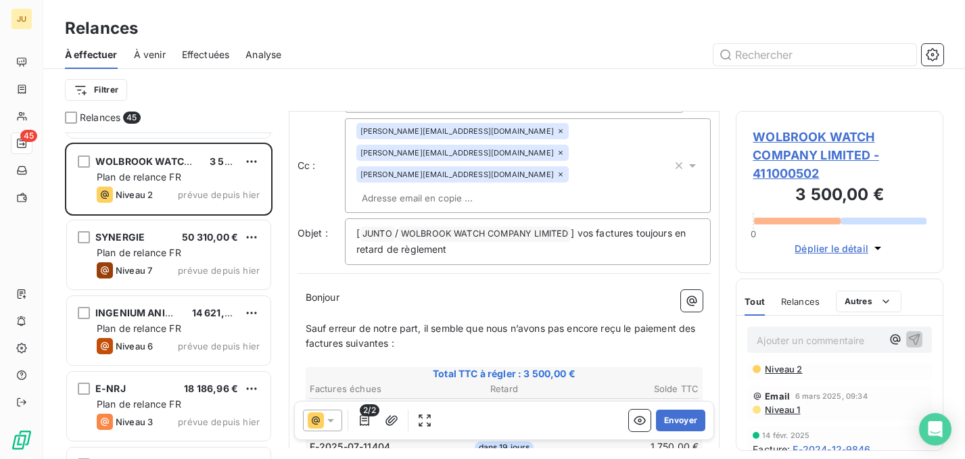
scroll to position [0, 0]
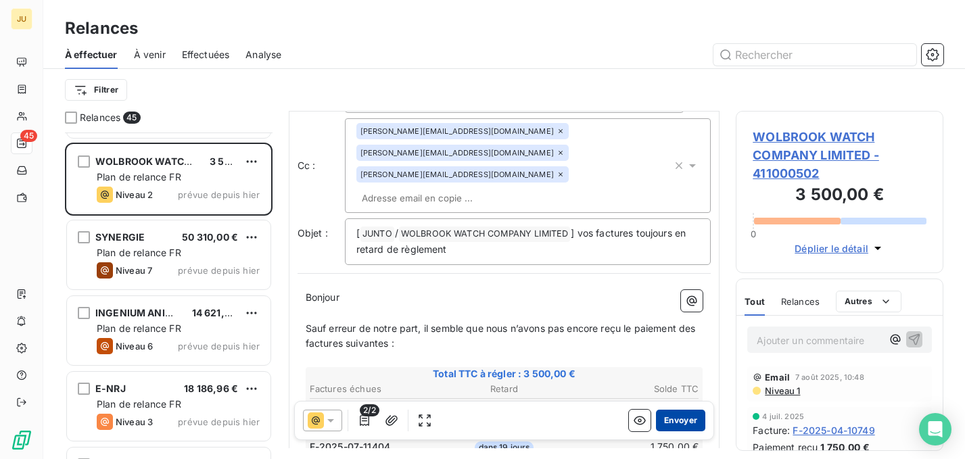
click at [667, 423] on button "Envoyer" at bounding box center [680, 421] width 49 height 22
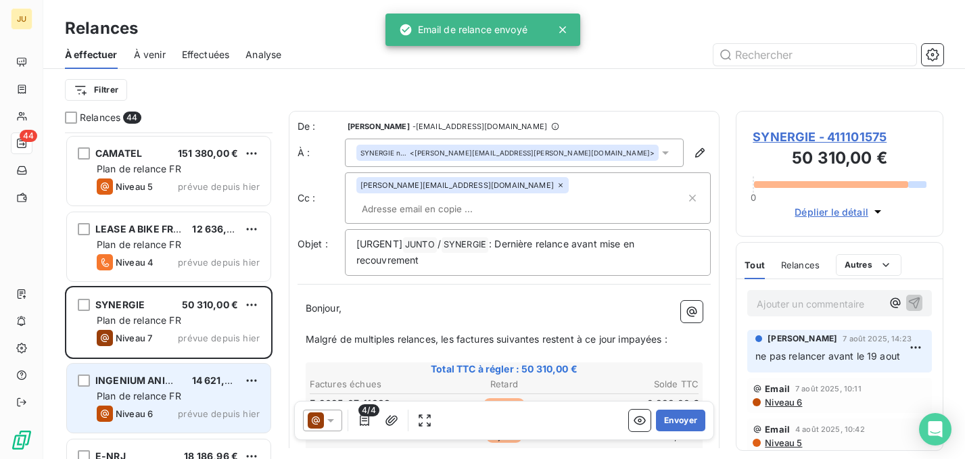
scroll to position [2346, 0]
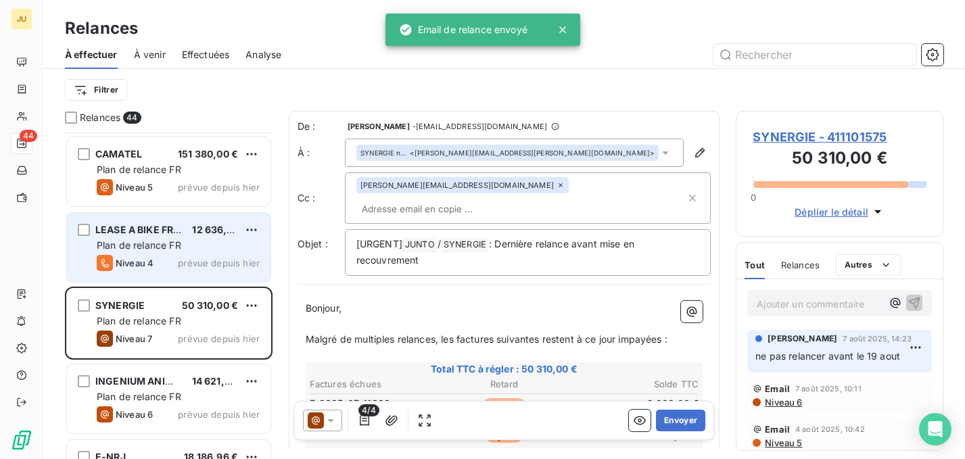
click at [176, 252] on div "LEASE A BIKE FRANCE 12 636,00 € Plan de relance FR Niveau 4 prévue depuis hier" at bounding box center [169, 247] width 204 height 69
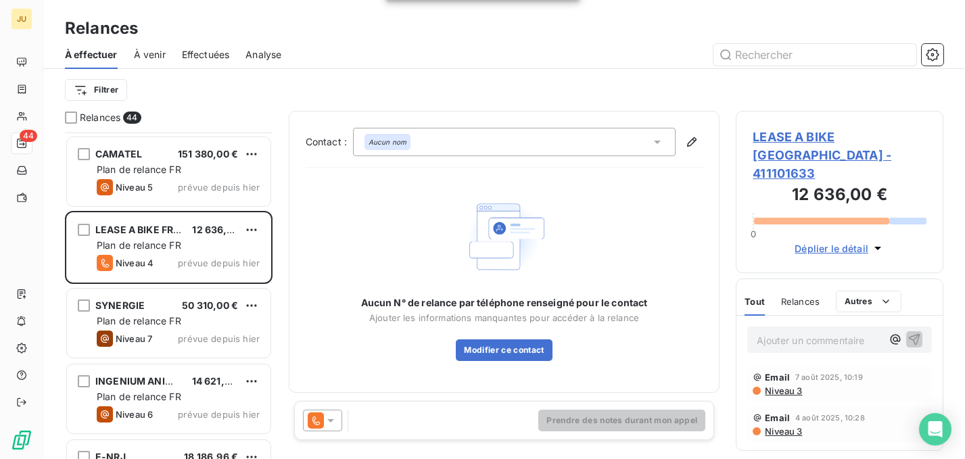
click at [314, 418] on icon at bounding box center [315, 421] width 7 height 9
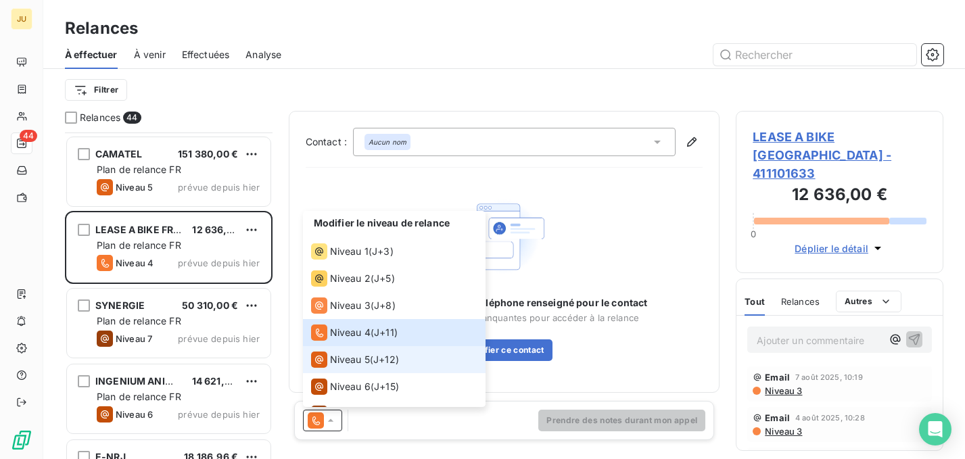
click at [361, 365] on span "Niveau 5" at bounding box center [350, 360] width 40 height 14
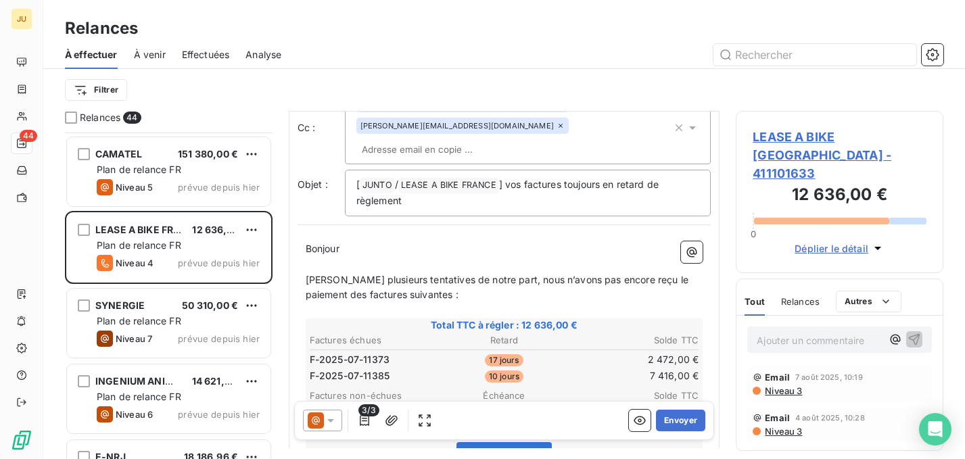
scroll to position [84, 0]
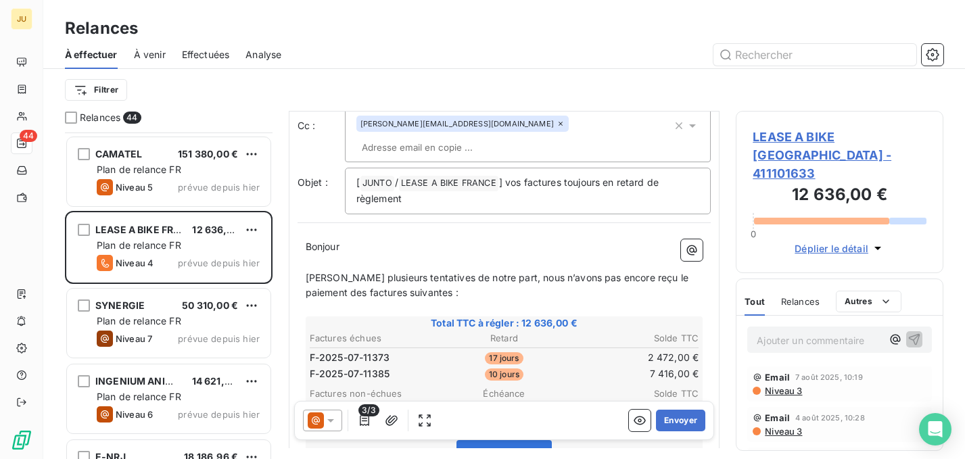
click at [335, 425] on icon at bounding box center [331, 421] width 14 height 14
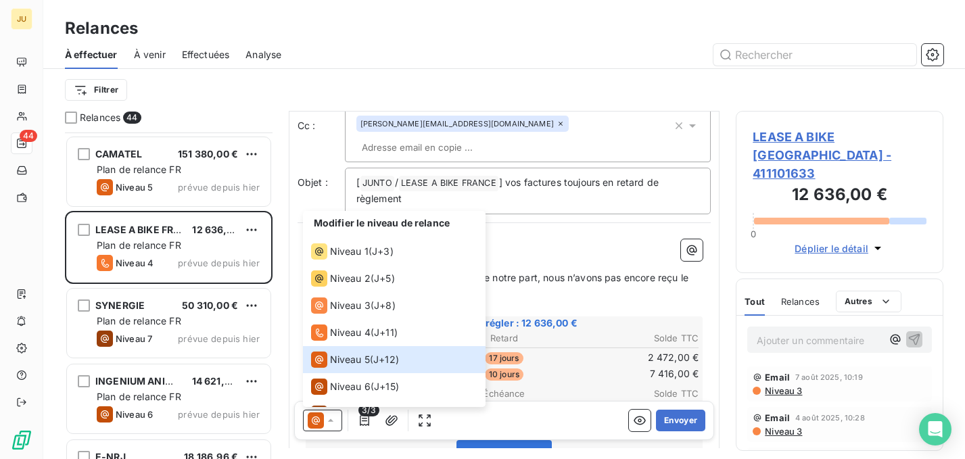
click at [589, 301] on p "﻿" at bounding box center [505, 309] width 398 height 16
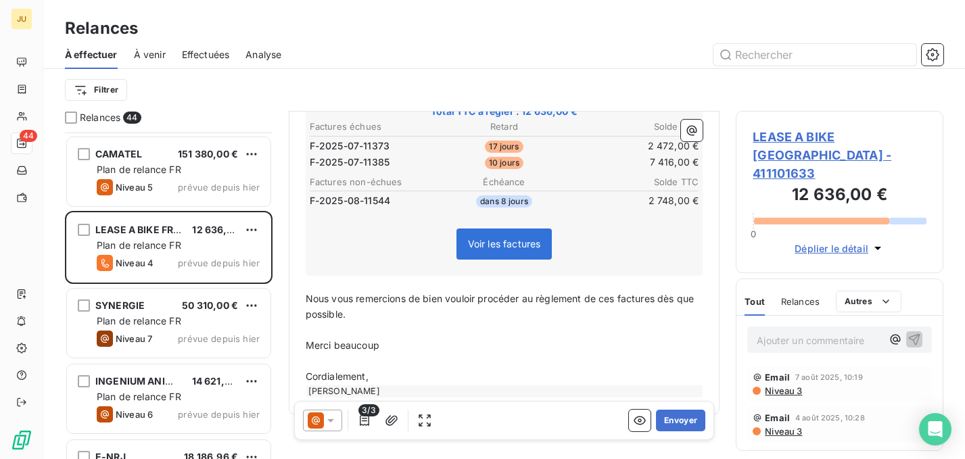
scroll to position [0, 0]
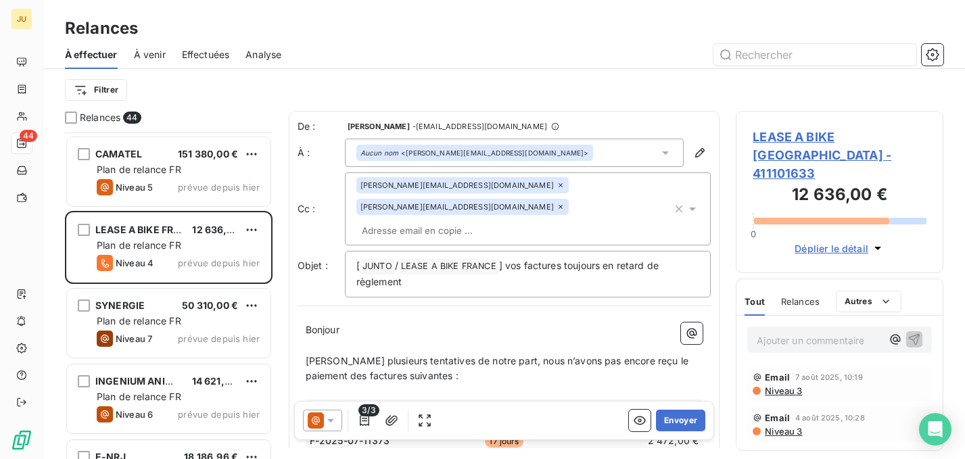
click at [467, 220] on input "text" at bounding box center [434, 230] width 156 height 20
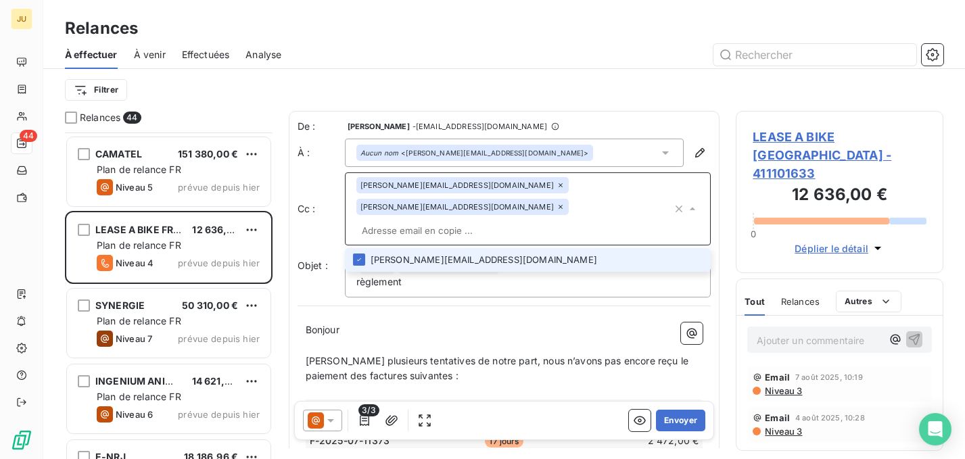
paste input "nicolas.martin@junto.fr"
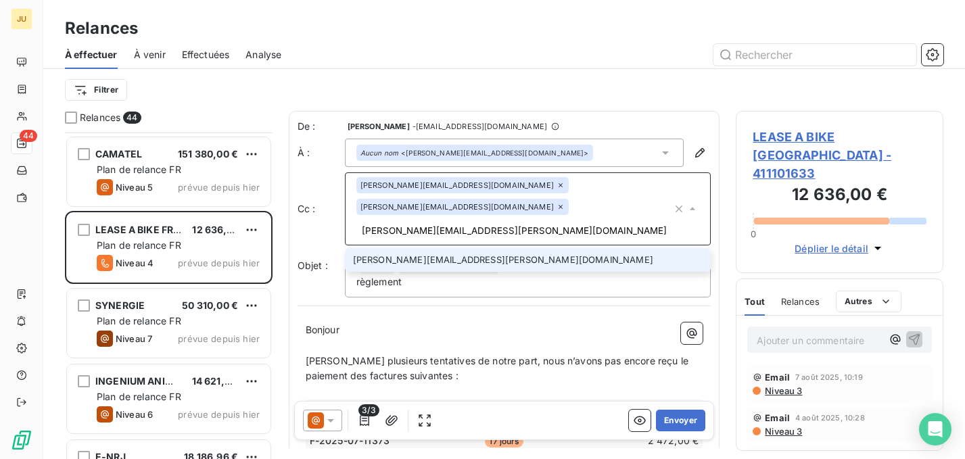
type input "nicolas.martin@junto.fr"
click at [448, 248] on li "nicolas.martin@junto.fr" at bounding box center [528, 260] width 366 height 24
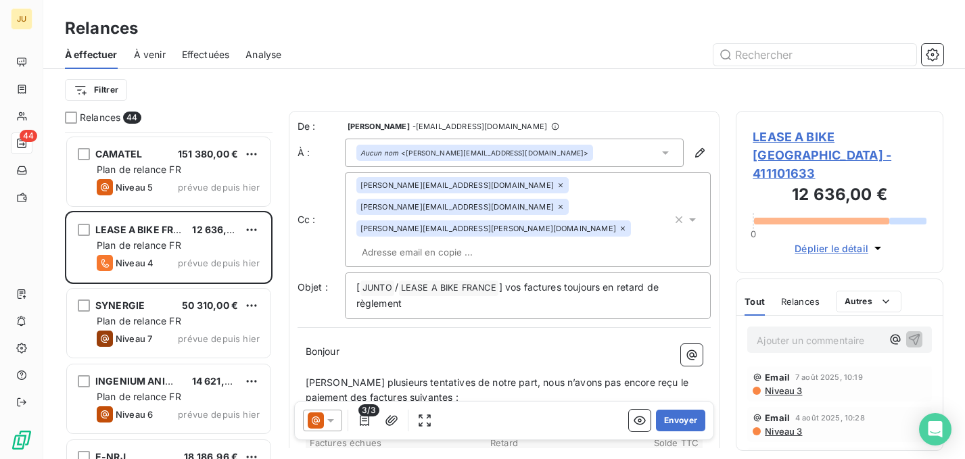
paste input "jean-philippe.lafont@junto.fr"
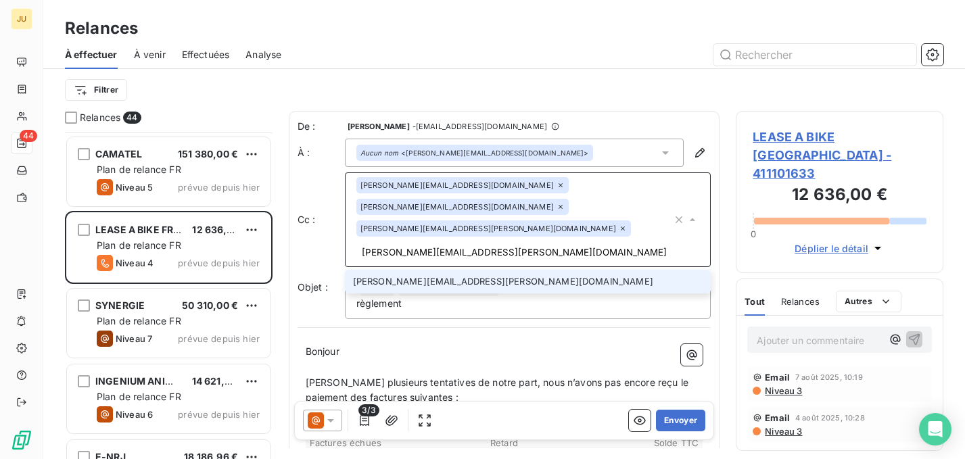
type input "jean-philippe.lafont@junto.fr"
click at [498, 270] on li "jean-philippe.lafont@junto.fr" at bounding box center [528, 282] width 366 height 24
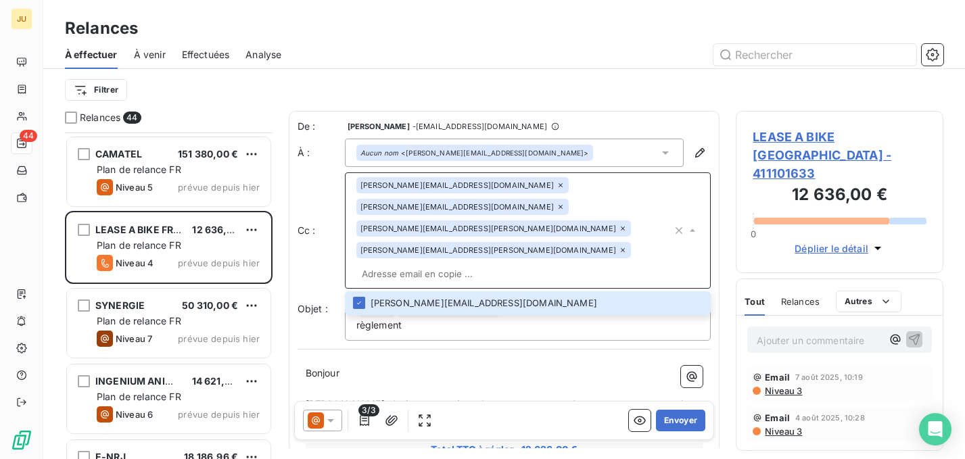
click at [515, 381] on p "﻿" at bounding box center [505, 389] width 398 height 16
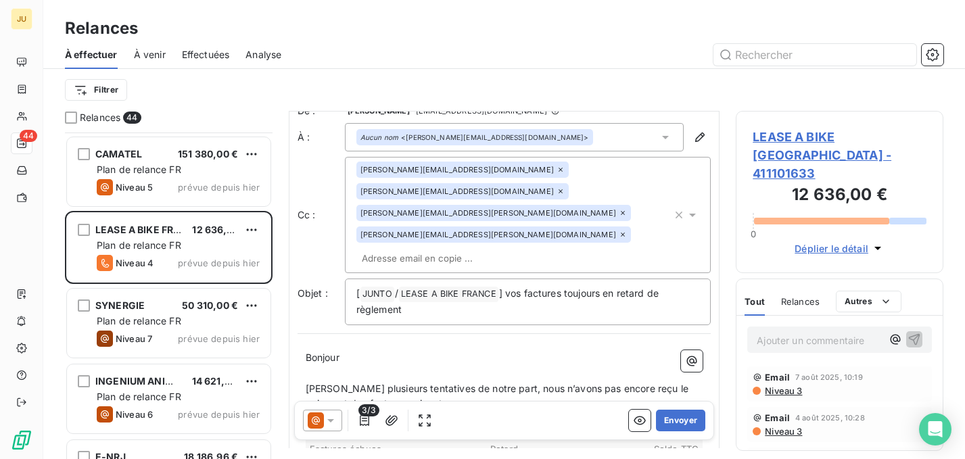
scroll to position [317, 0]
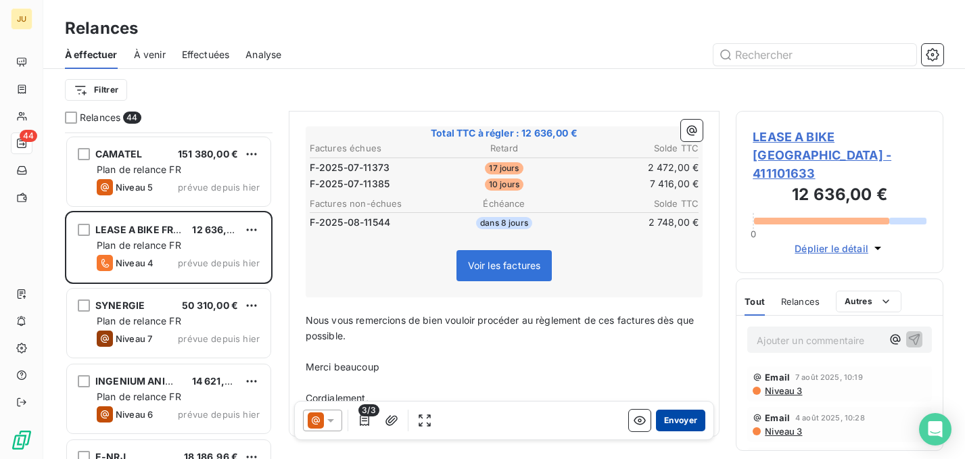
click at [678, 423] on button "Envoyer" at bounding box center [680, 421] width 49 height 22
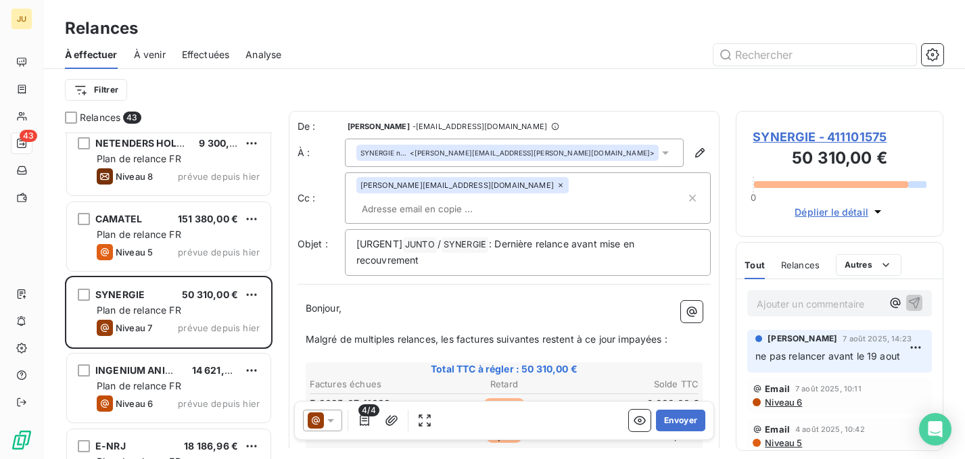
scroll to position [2273, 0]
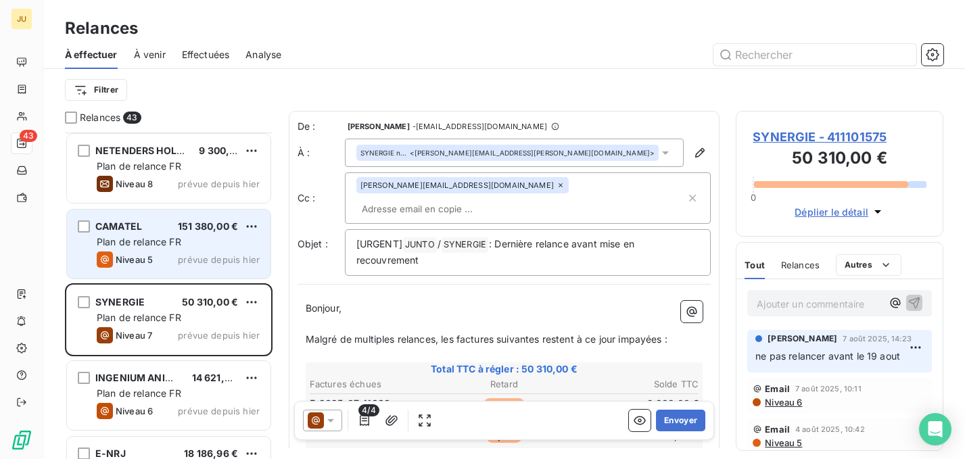
click at [203, 250] on div "CAMATEL 151 380,00 € Plan de relance FR Niveau 5 prévue depuis hier" at bounding box center [169, 244] width 204 height 69
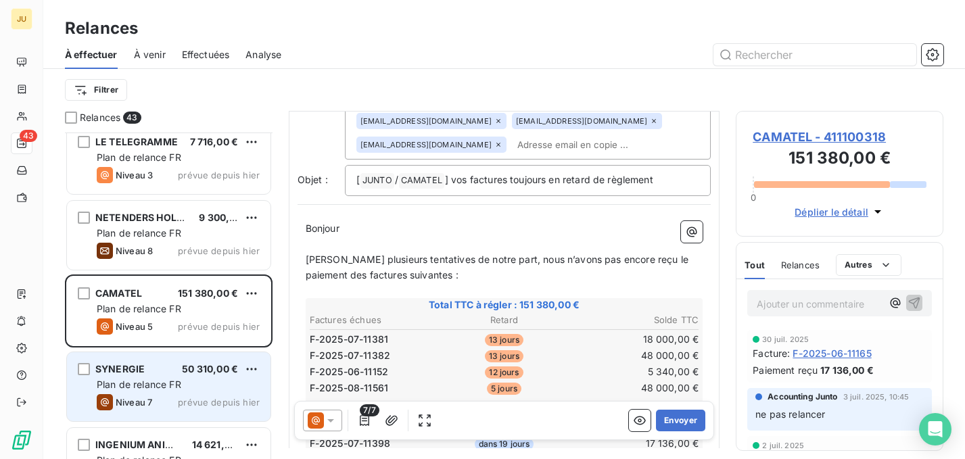
scroll to position [2166, 0]
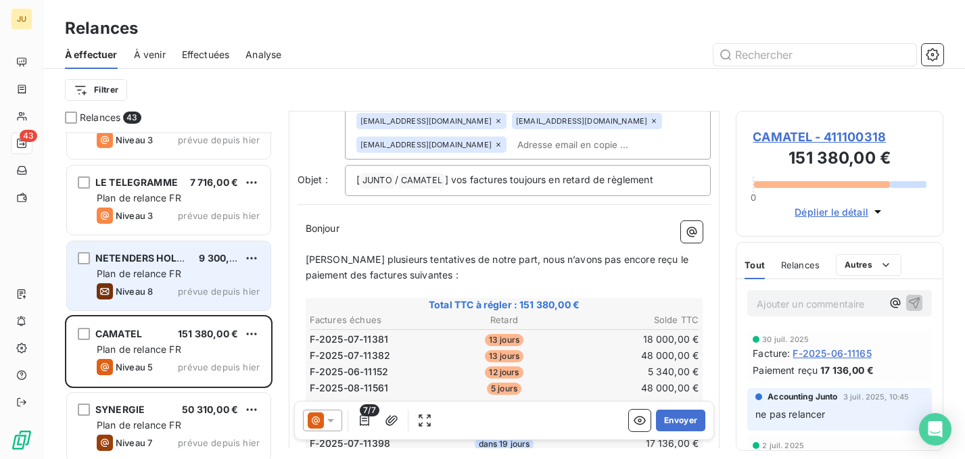
click at [180, 289] on div "Niveau 8 prévue depuis hier" at bounding box center [178, 291] width 163 height 16
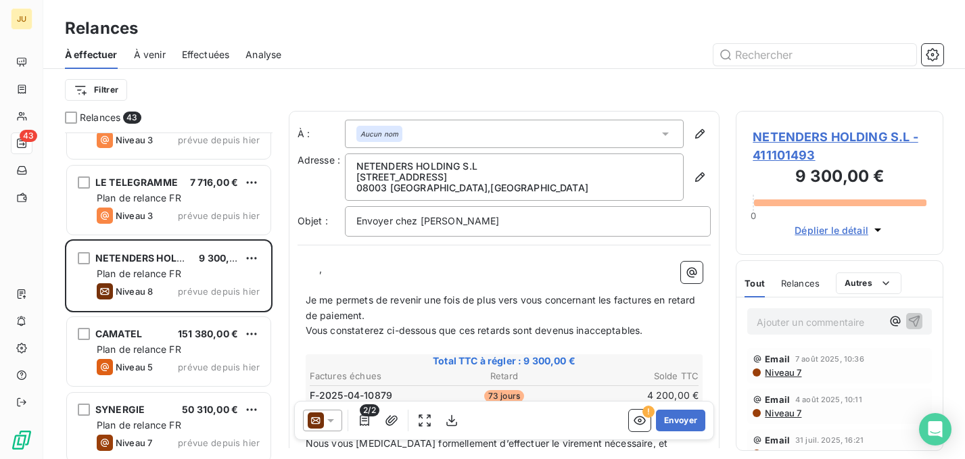
click at [327, 419] on icon at bounding box center [331, 421] width 14 height 14
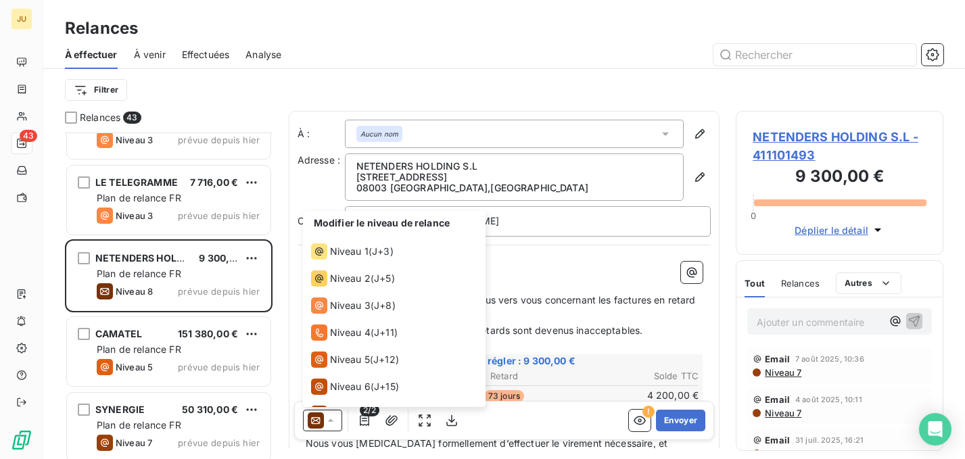
scroll to position [47, 0]
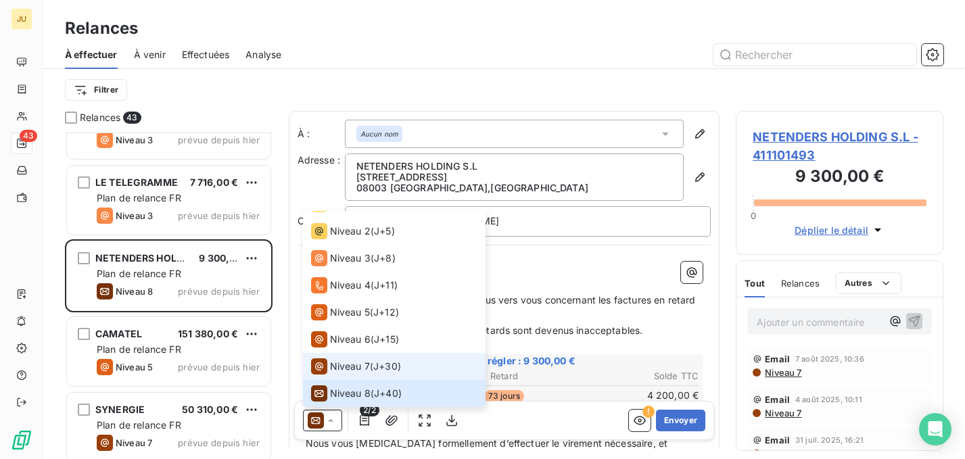
click at [333, 375] on li "Niveau 7 ( J+30 )" at bounding box center [394, 366] width 183 height 27
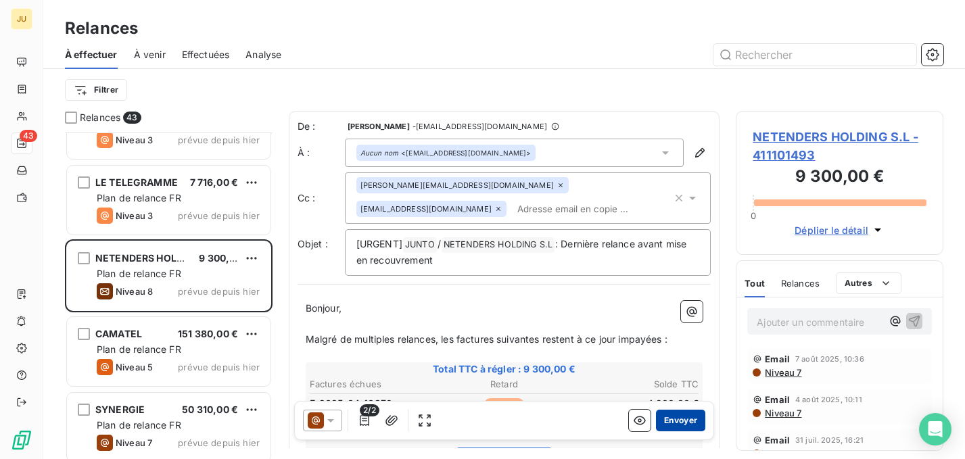
click at [656, 425] on button "Envoyer" at bounding box center [680, 421] width 49 height 22
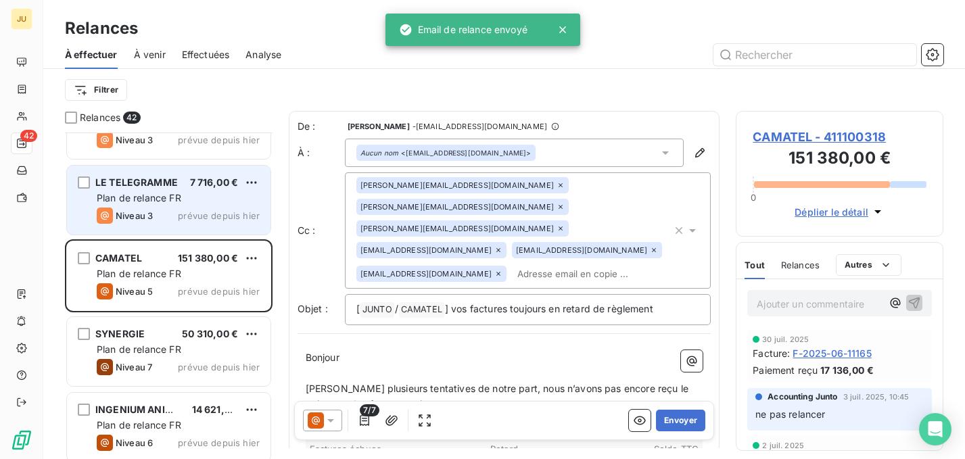
click at [185, 218] on span "prévue depuis hier" at bounding box center [219, 215] width 82 height 11
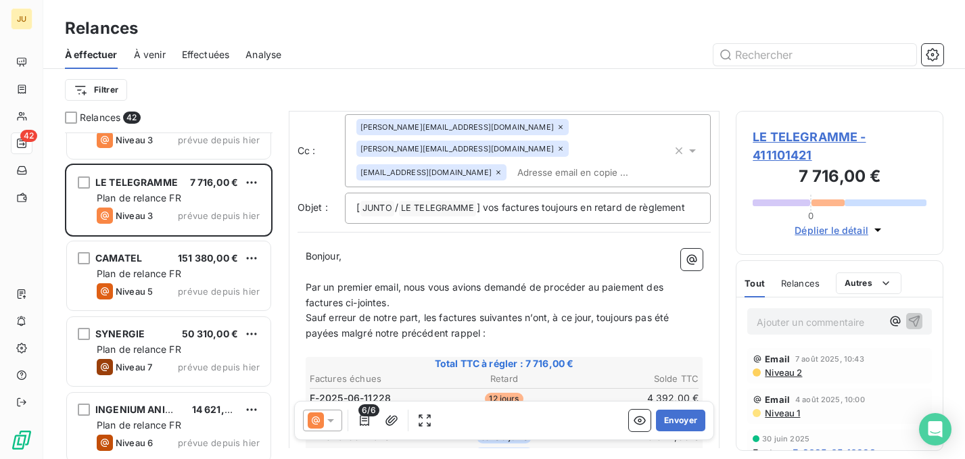
scroll to position [61, 0]
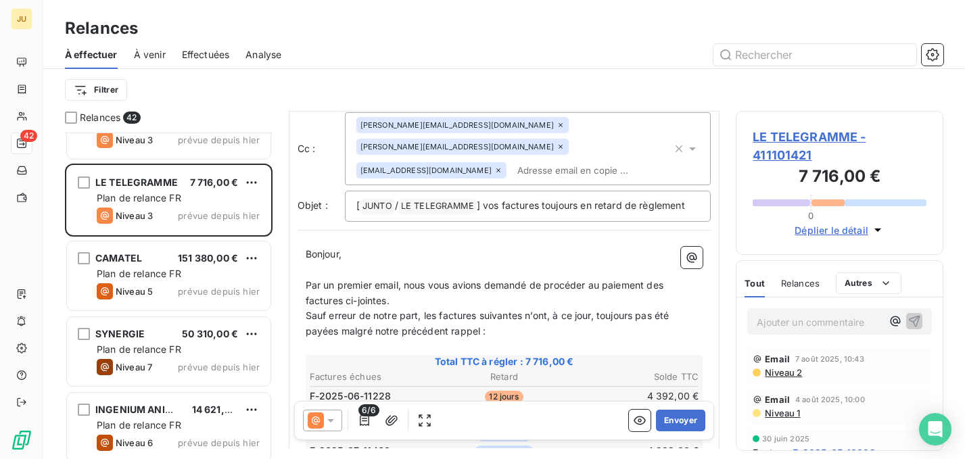
click at [512, 160] on input "text" at bounding box center [590, 170] width 156 height 20
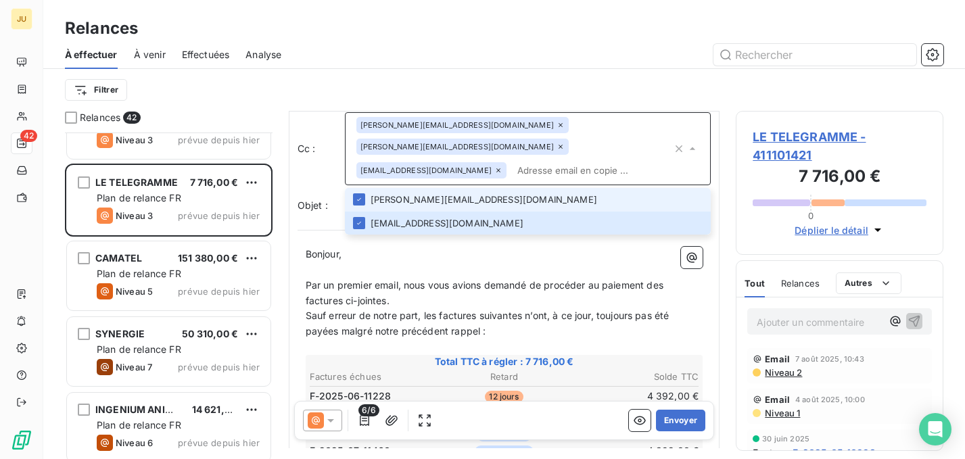
paste input "[PERSON_NAME][EMAIL_ADDRESS][DOMAIN_NAME]"
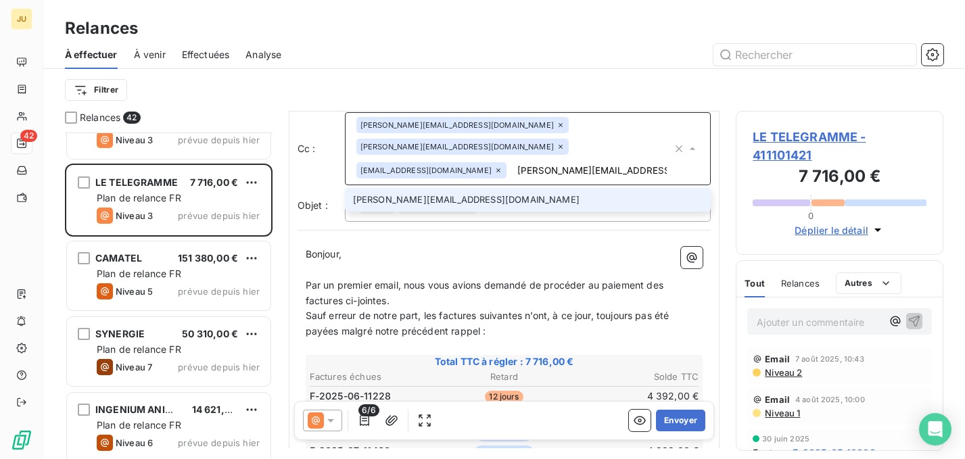
type input "[PERSON_NAME][EMAIL_ADDRESS][DOMAIN_NAME]"
click at [499, 188] on li "[PERSON_NAME][EMAIL_ADDRESS][DOMAIN_NAME]" at bounding box center [528, 200] width 366 height 24
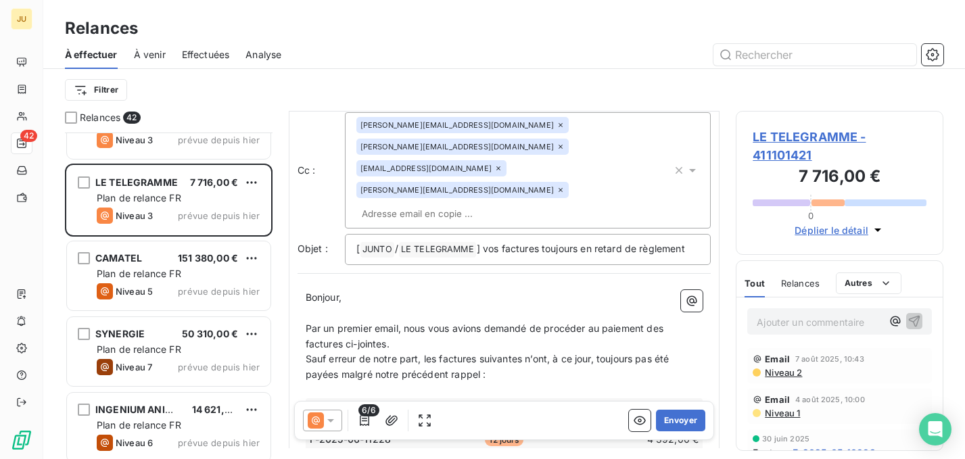
click at [519, 169] on div "audrey.araminthe@junto.fr s.leport@letelegramme.fr c.pruvot@letelegramme.fr joh…" at bounding box center [514, 170] width 316 height 107
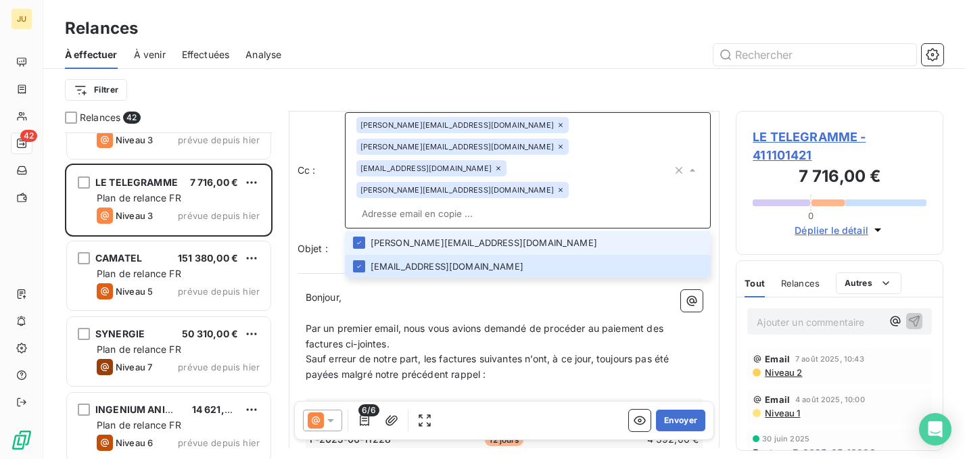
paste input "albert.fresnais@junto.fr"
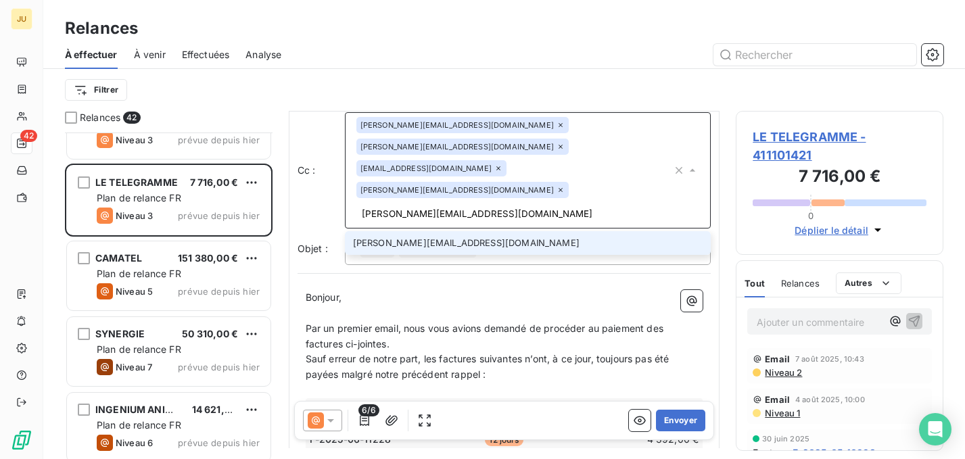
type input "albert.fresnais@junto.fr"
click at [497, 231] on li "albert.fresnais@junto.fr" at bounding box center [528, 243] width 366 height 24
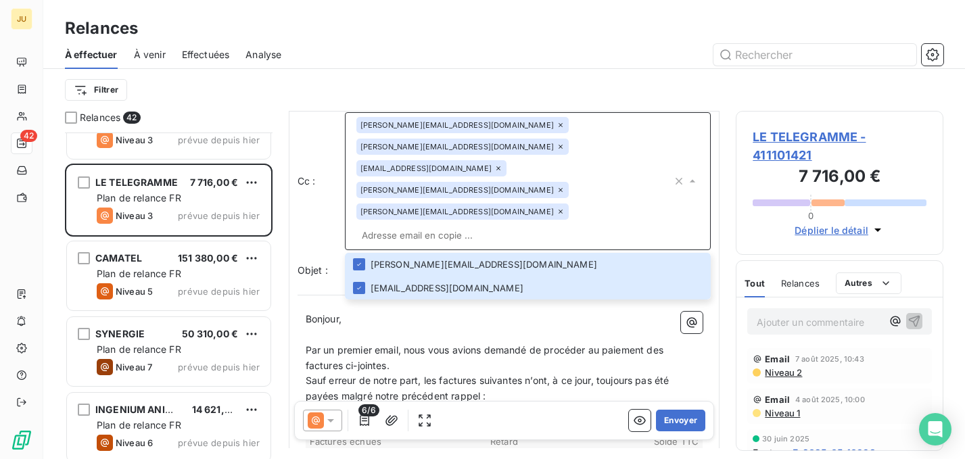
click at [484, 312] on p "Bonjour," at bounding box center [505, 320] width 398 height 16
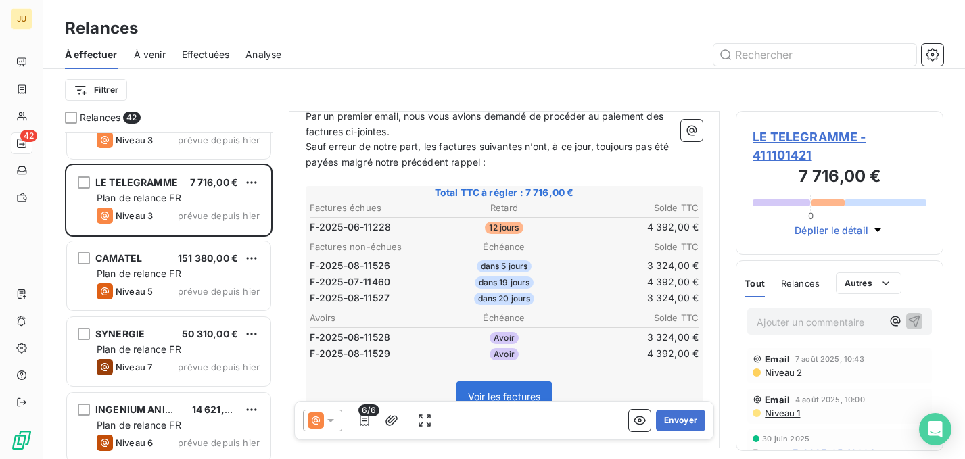
scroll to position [289, 0]
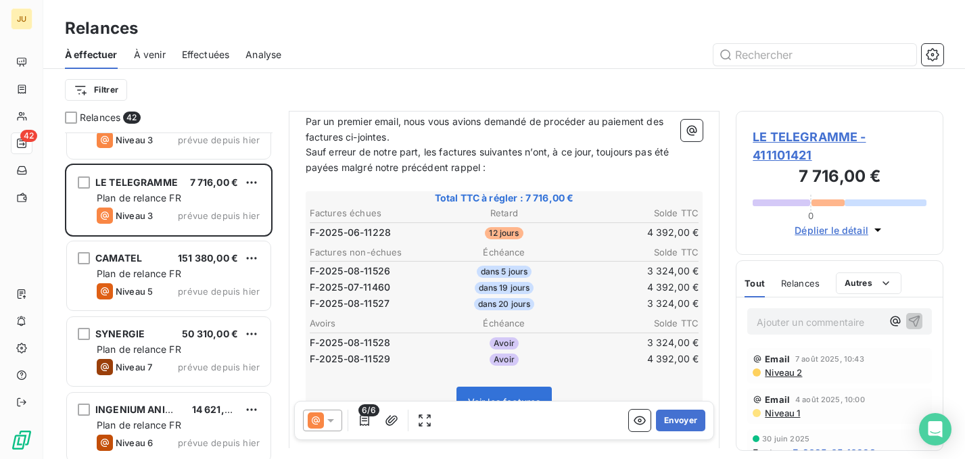
click at [364, 414] on span "6/6" at bounding box center [368, 410] width 20 height 12
click at [364, 421] on icon "button" at bounding box center [364, 420] width 9 height 11
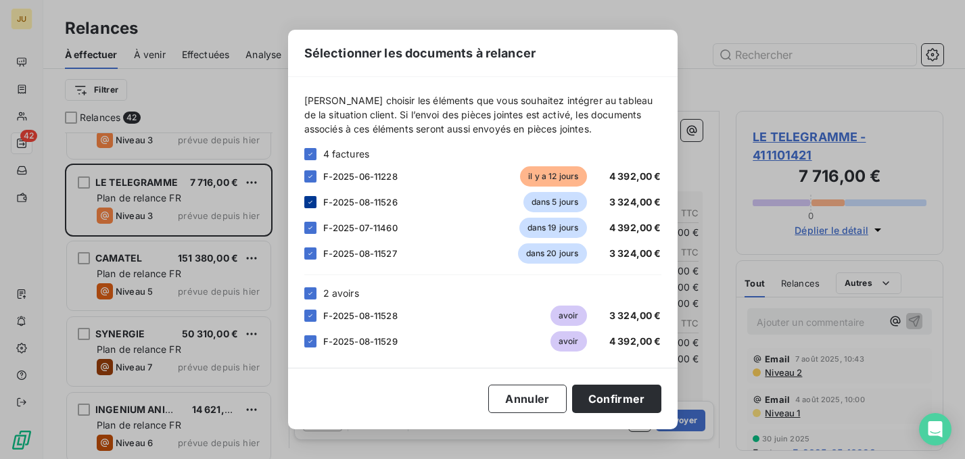
click at [314, 199] on icon at bounding box center [310, 202] width 8 height 8
click at [310, 233] on div at bounding box center [310, 228] width 12 height 12
click at [529, 391] on button "Annuler" at bounding box center [527, 399] width 78 height 28
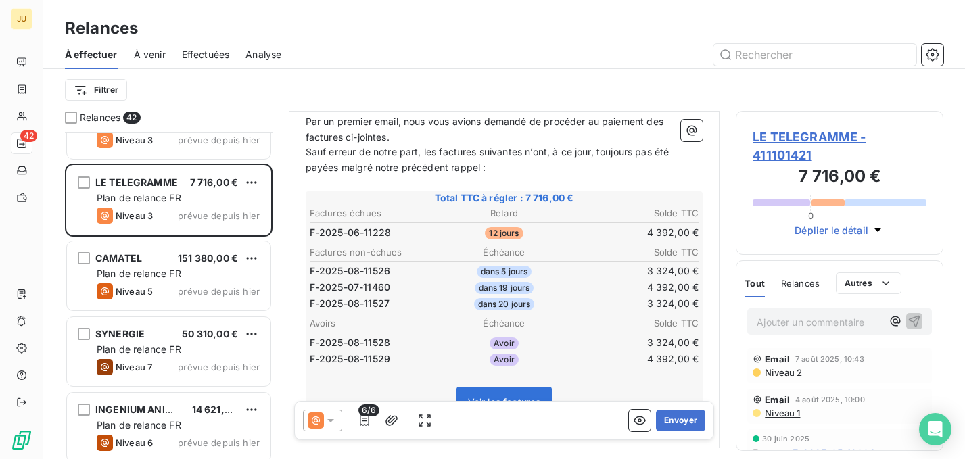
click at [793, 377] on span "Niveau 2" at bounding box center [782, 372] width 39 height 11
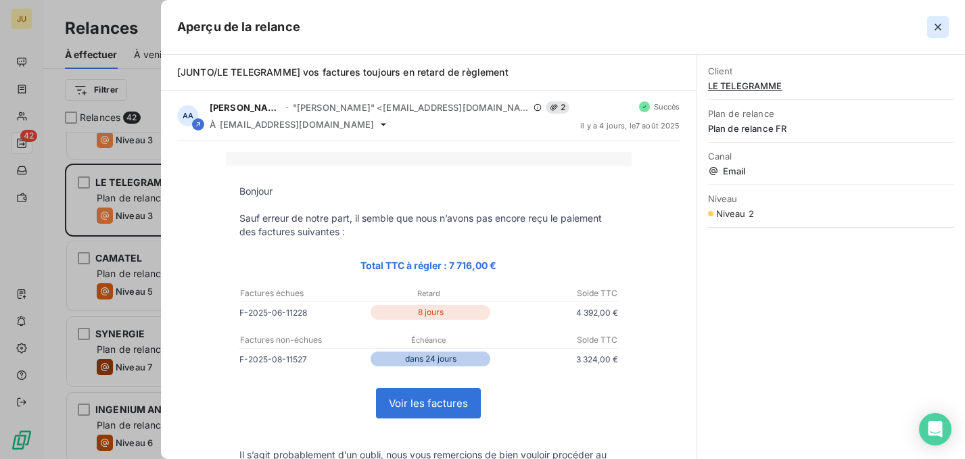
click at [939, 33] on icon "button" at bounding box center [938, 27] width 14 height 14
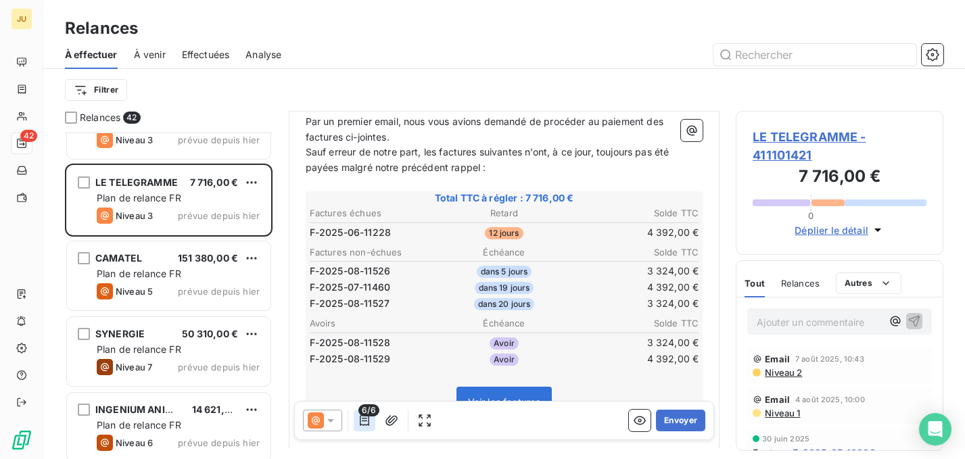
click at [358, 420] on icon "button" at bounding box center [365, 421] width 14 height 14
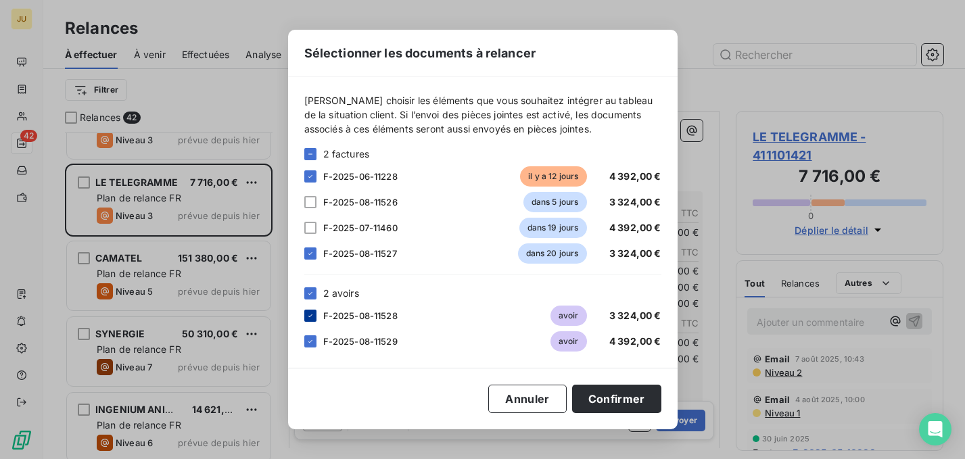
click at [311, 320] on div at bounding box center [310, 316] width 12 height 12
click at [312, 350] on div "F-2025-08-11529 avoir 4 392,00 €" at bounding box center [482, 341] width 357 height 20
click at [311, 339] on icon at bounding box center [310, 341] width 8 height 8
click at [629, 392] on button "Confirmer" at bounding box center [616, 399] width 89 height 28
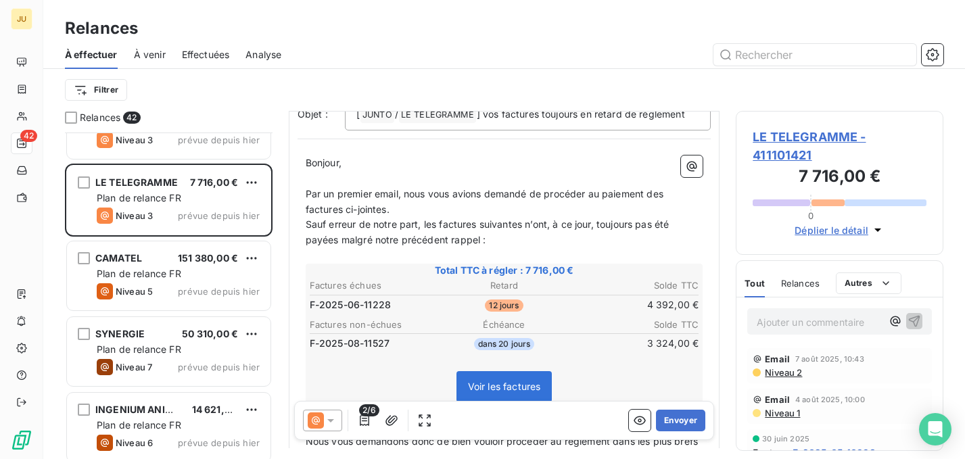
scroll to position [0, 0]
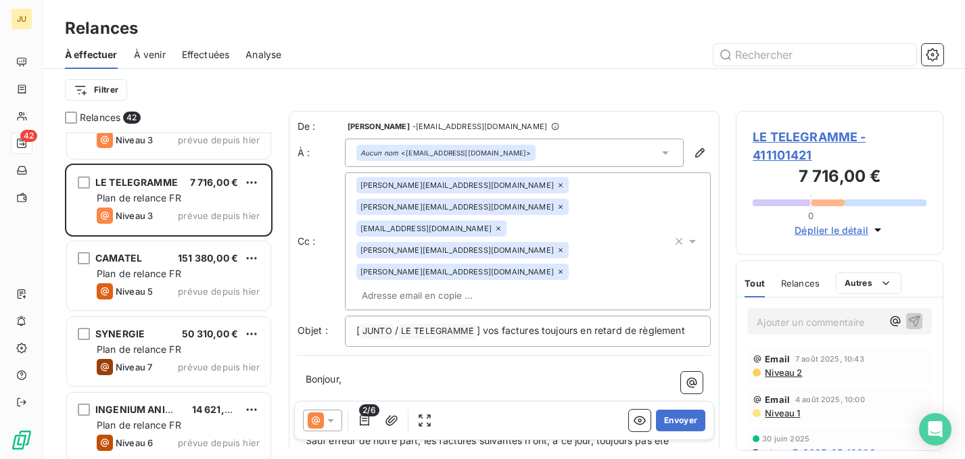
click at [782, 375] on span "Niveau 2" at bounding box center [782, 372] width 39 height 11
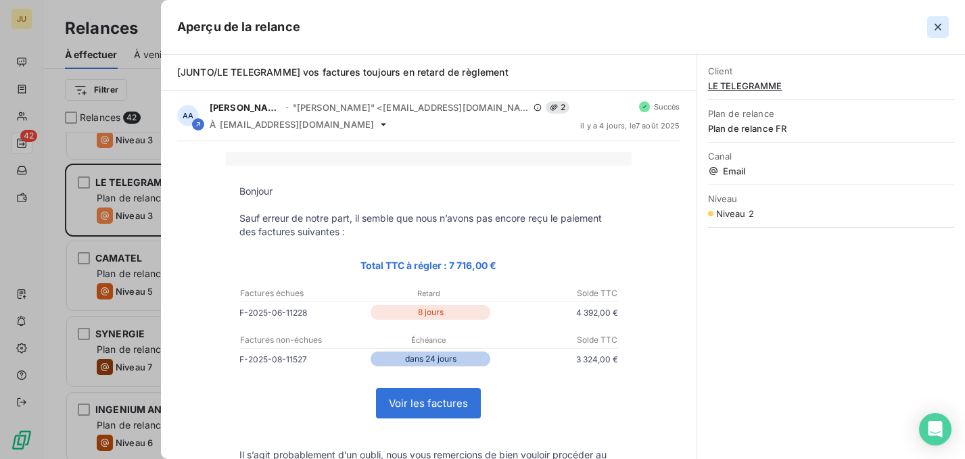
click at [935, 27] on icon "button" at bounding box center [938, 27] width 14 height 14
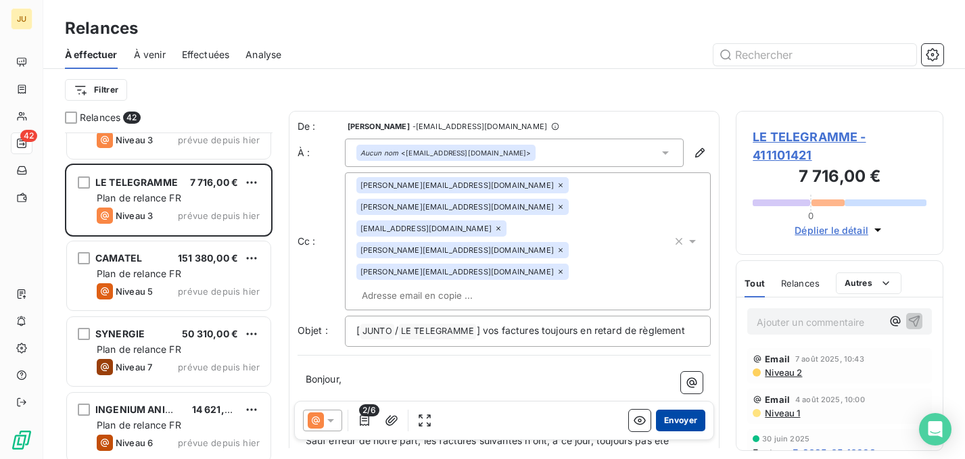
click at [672, 425] on button "Envoyer" at bounding box center [680, 421] width 49 height 22
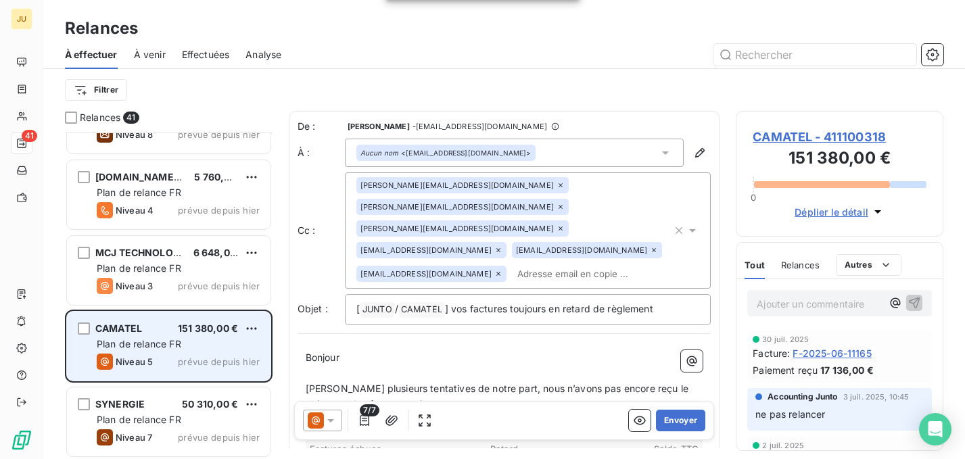
scroll to position [1995, 0]
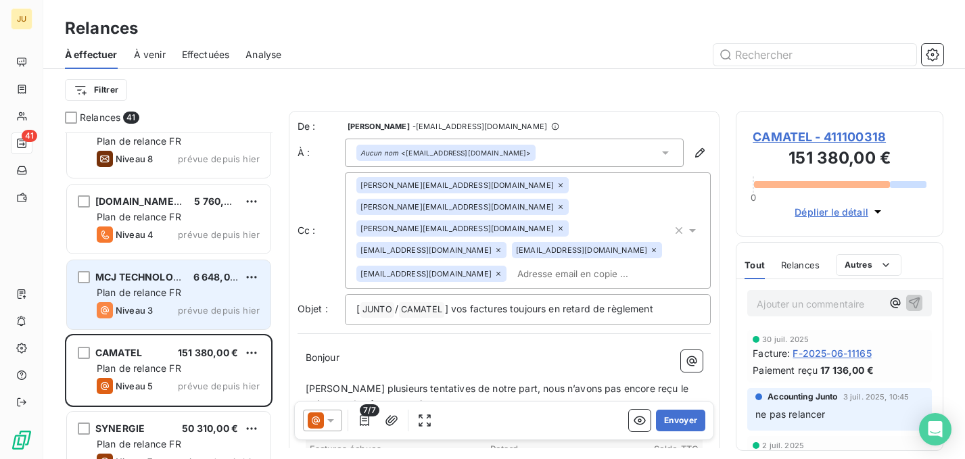
click at [177, 272] on span "MCJ TECHNOLOGIES" at bounding box center [145, 276] width 100 height 11
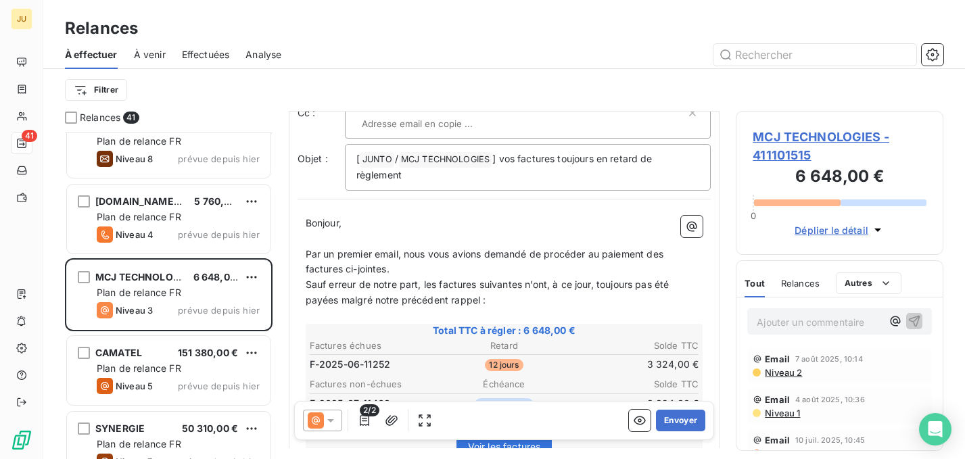
scroll to position [96, 0]
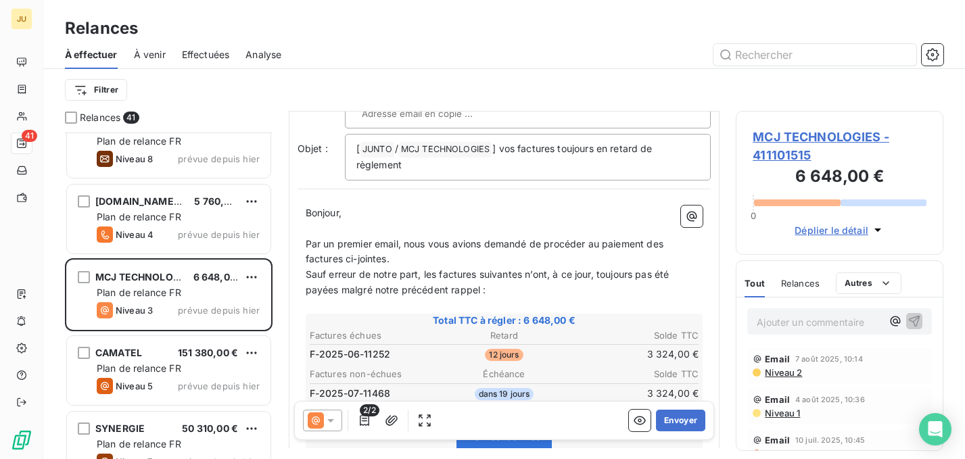
click at [803, 328] on p "Ajouter un commentaire ﻿" at bounding box center [819, 322] width 125 height 17
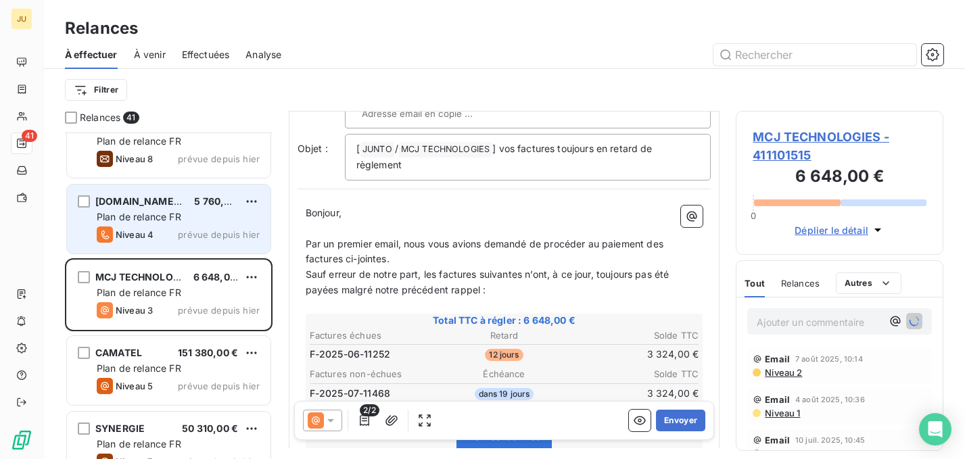
click at [158, 216] on span "Plan de relance FR" at bounding box center [139, 216] width 85 height 11
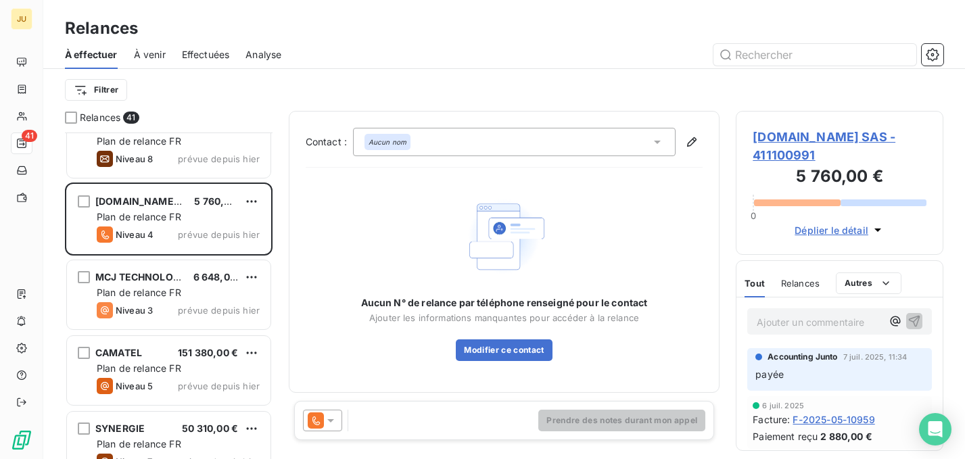
click at [323, 421] on icon at bounding box center [316, 420] width 16 height 16
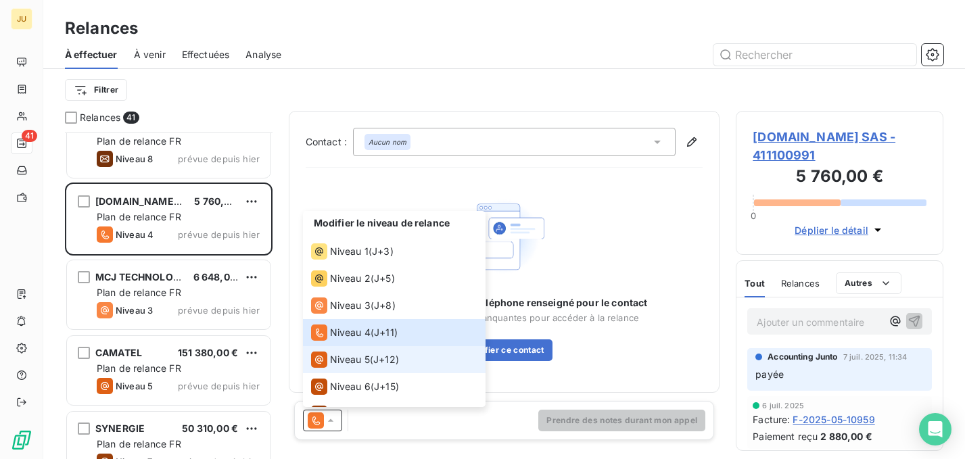
click at [366, 361] on span "Niveau 5" at bounding box center [350, 360] width 40 height 14
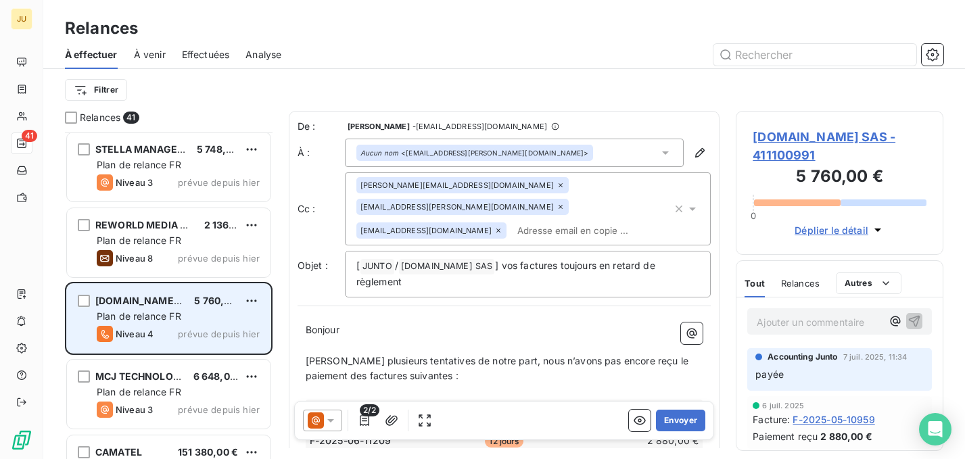
scroll to position [1894, 0]
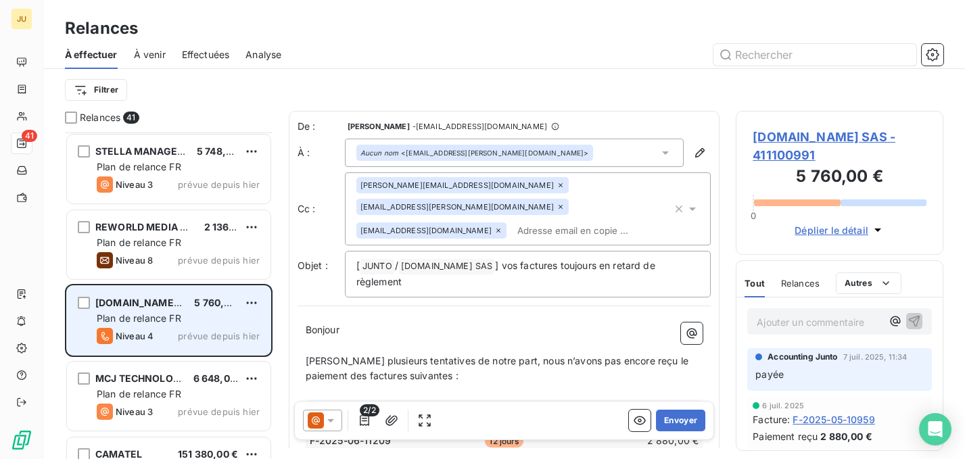
click at [166, 248] on span "Plan de relance FR" at bounding box center [139, 242] width 85 height 11
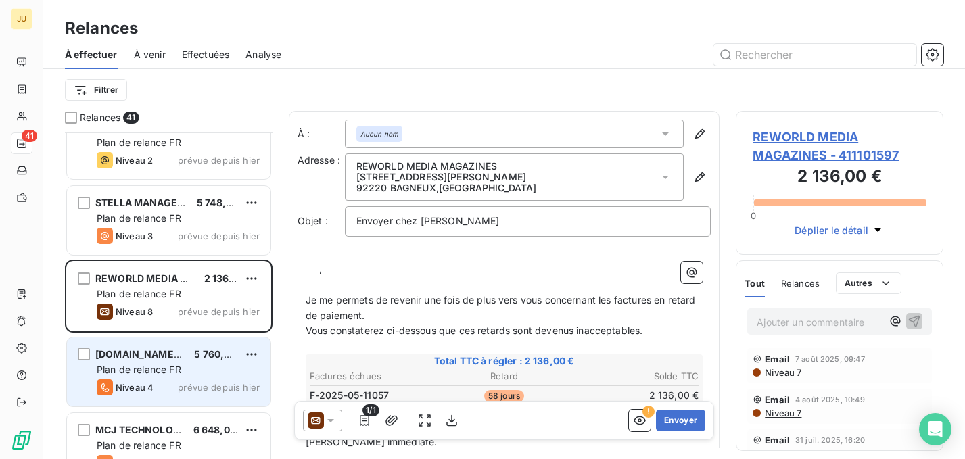
scroll to position [1842, 0]
click at [166, 248] on div "STELLA MANAGEMENT 5 748,00 € Plan de relance FR Niveau 3 prévue depuis hier" at bounding box center [169, 221] width 204 height 69
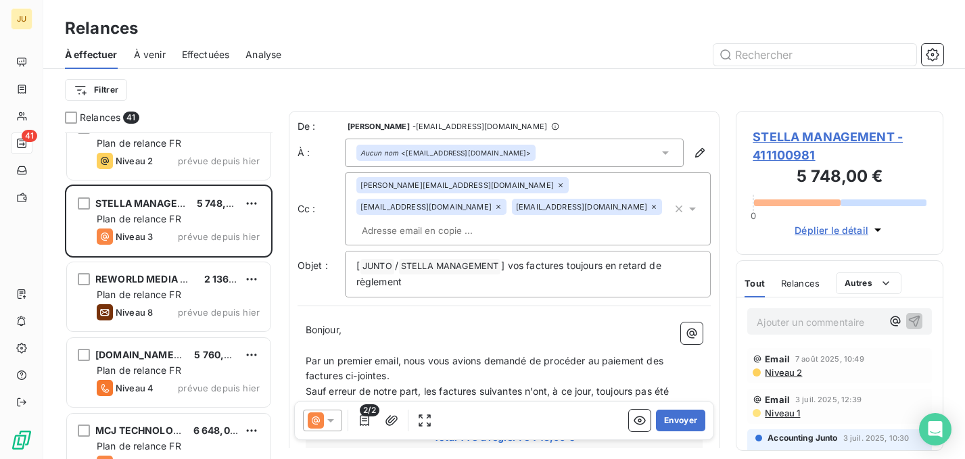
click at [506, 220] on input "text" at bounding box center [434, 230] width 156 height 20
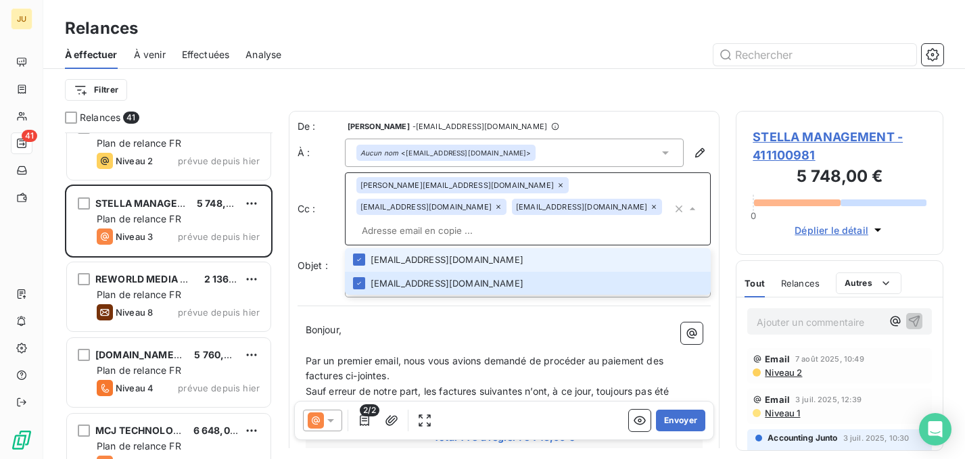
paste input "martin.mourot@junto.fr"
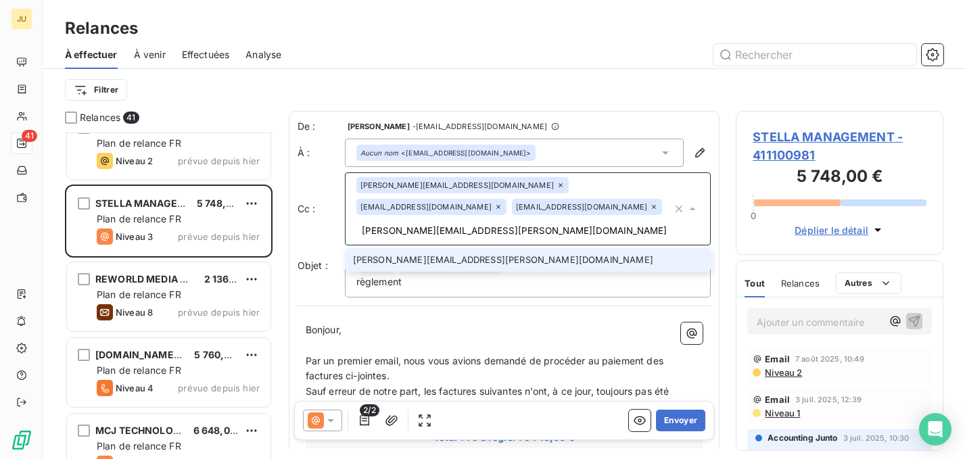
type input "martin.mourot@junto.fr"
click at [504, 248] on li "martin.mourot@junto.fr" at bounding box center [528, 260] width 366 height 24
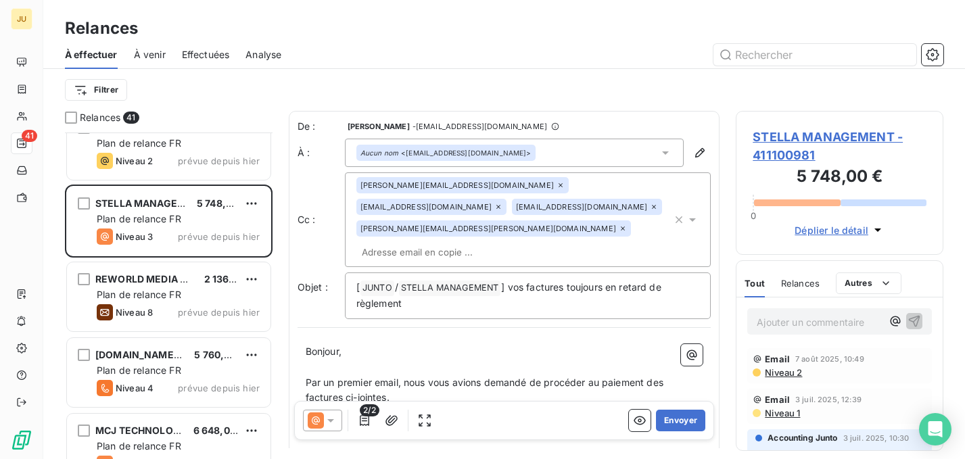
click at [542, 218] on div "audrey.araminthe@junto.fr tv@stella-management.com bc@stella-management.com mar…" at bounding box center [514, 219] width 316 height 85
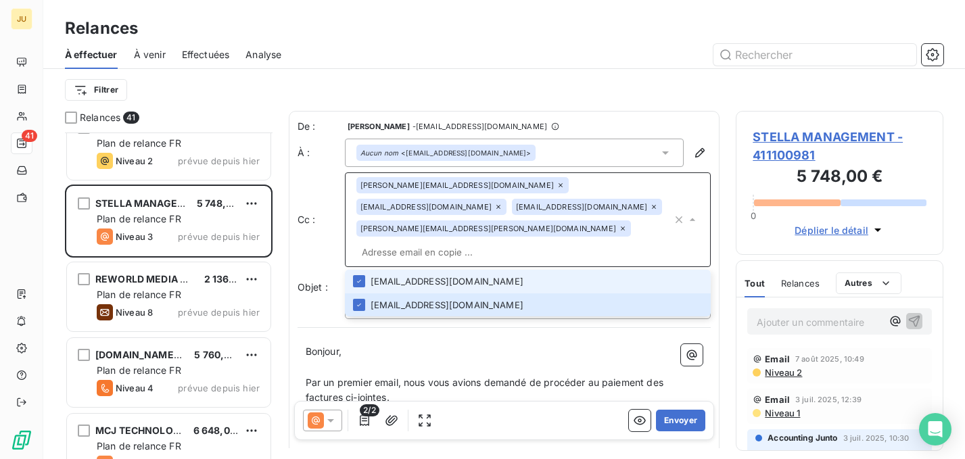
paste input "mohamed.berkane@junto.fr"
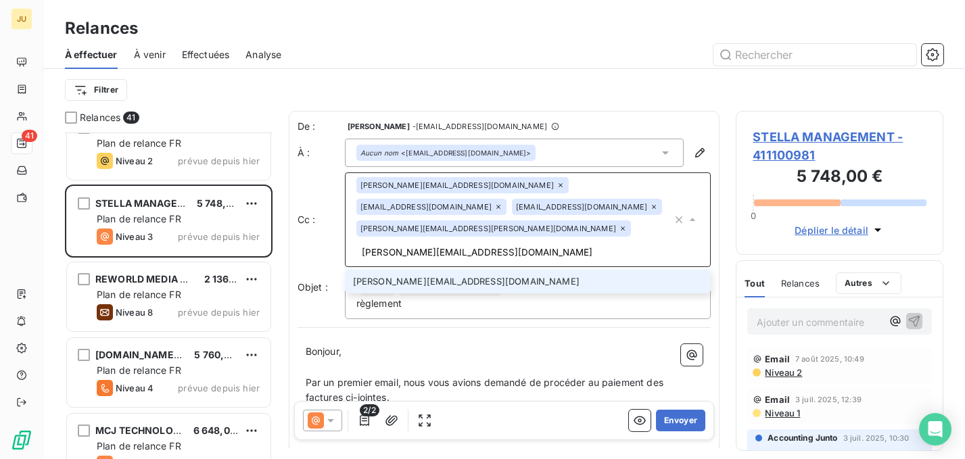
type input "mohamed.berkane@junto.fr"
click at [505, 270] on li "mohamed.berkane@junto.fr" at bounding box center [528, 282] width 366 height 24
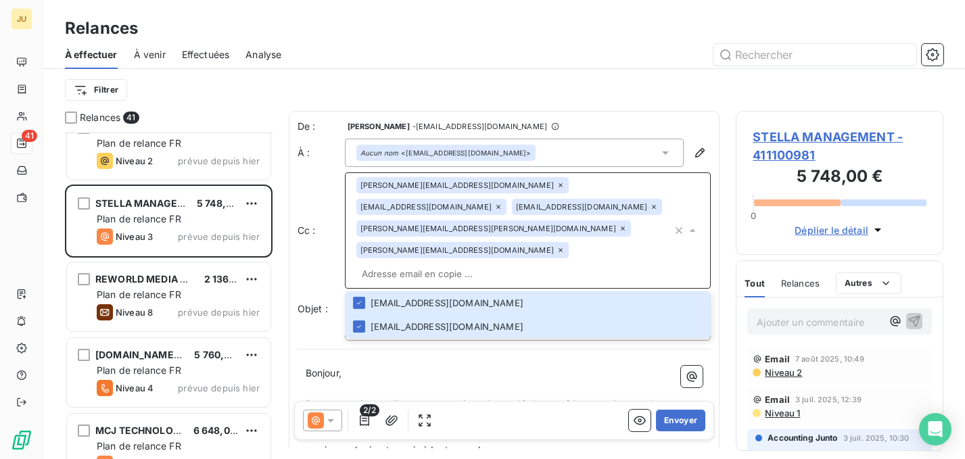
click at [502, 366] on p "Bonjour," at bounding box center [505, 374] width 398 height 16
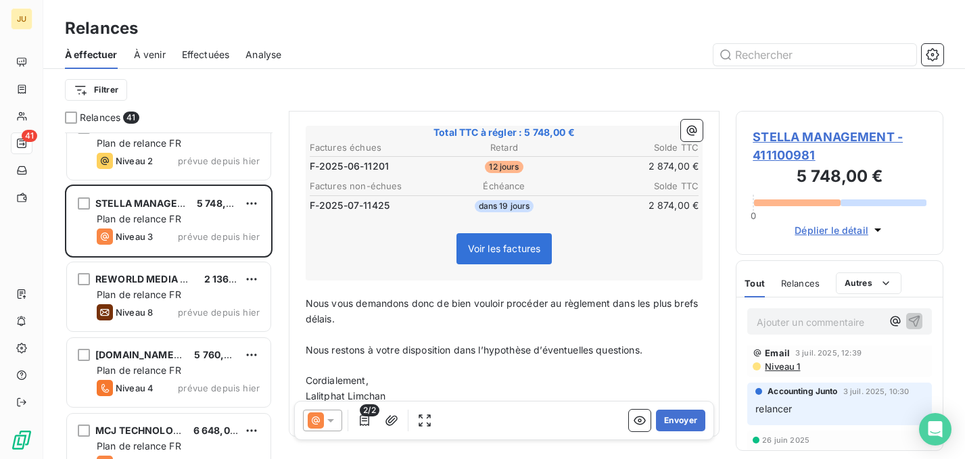
scroll to position [49, 0]
click at [677, 419] on button "Envoyer" at bounding box center [680, 421] width 49 height 22
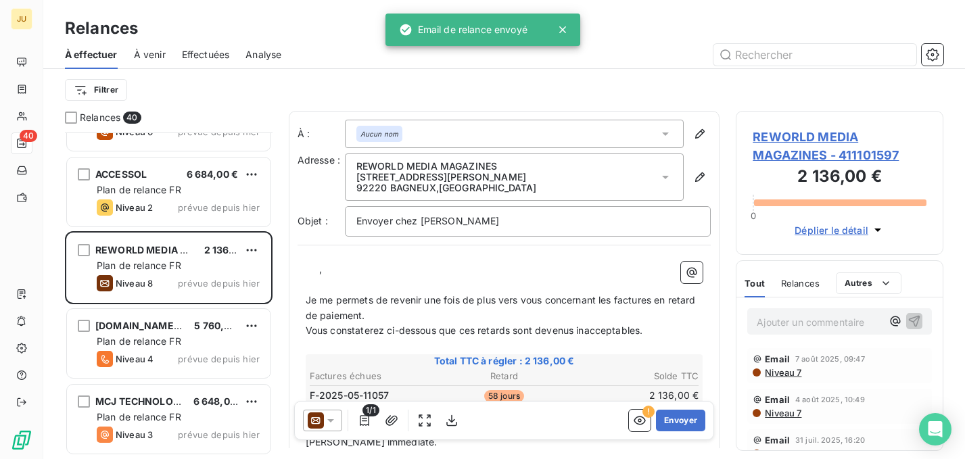
scroll to position [1770, 0]
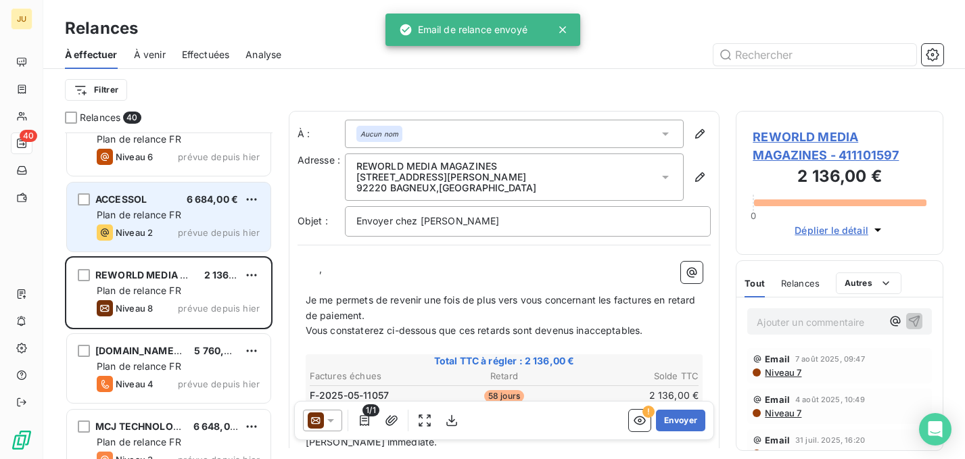
click at [163, 220] on span "Plan de relance FR" at bounding box center [139, 214] width 85 height 11
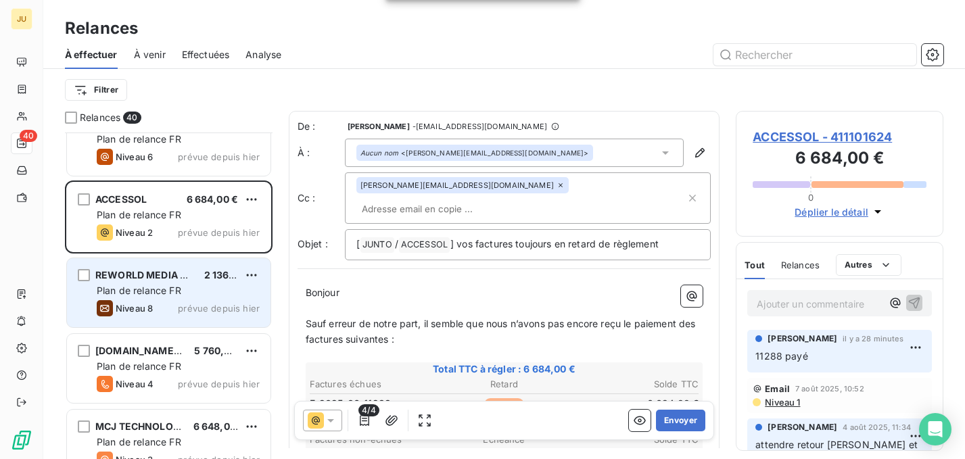
click at [175, 305] on div "Niveau 8 prévue depuis hier" at bounding box center [178, 308] width 163 height 16
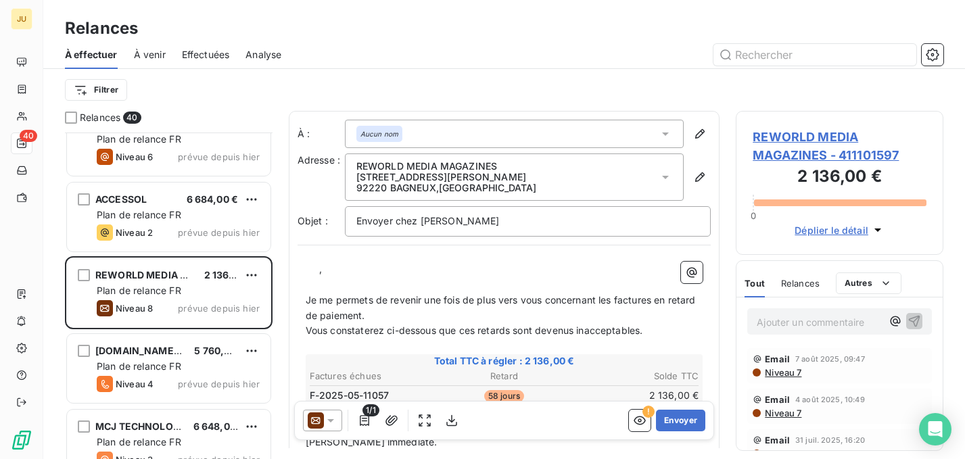
click at [323, 421] on icon at bounding box center [316, 420] width 16 height 16
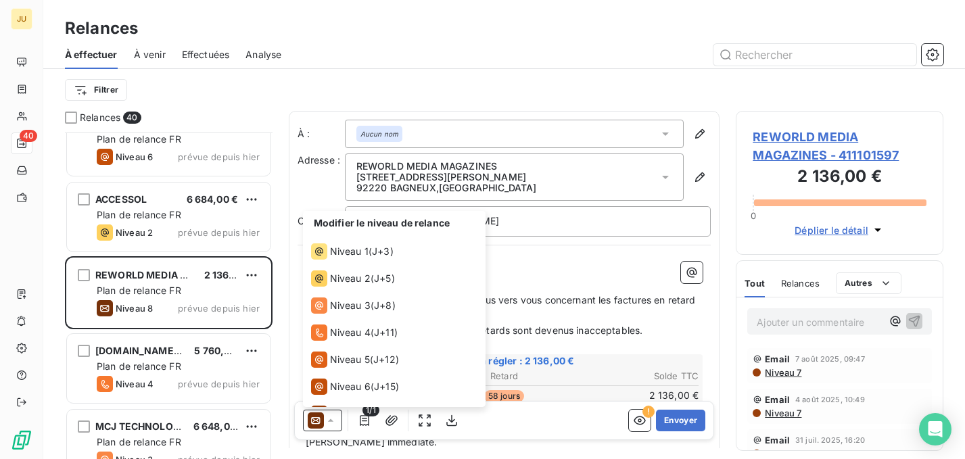
scroll to position [47, 0]
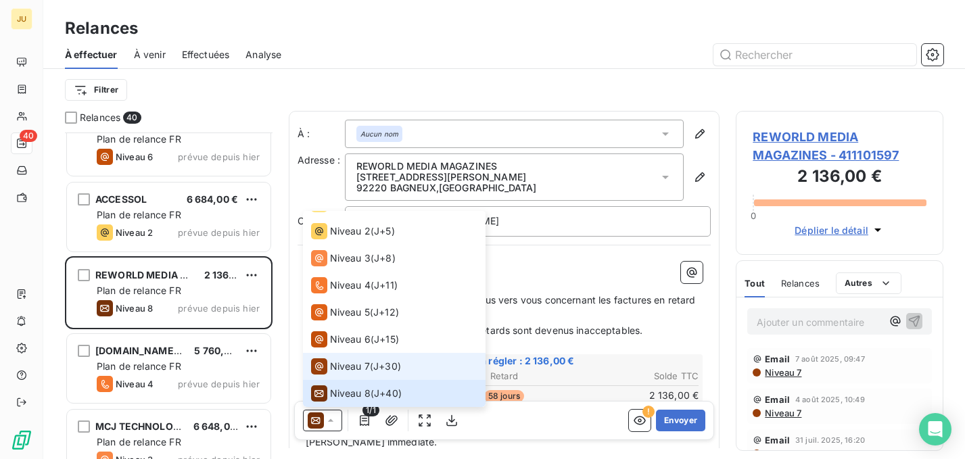
click at [340, 373] on span "Niveau 7" at bounding box center [350, 367] width 40 height 14
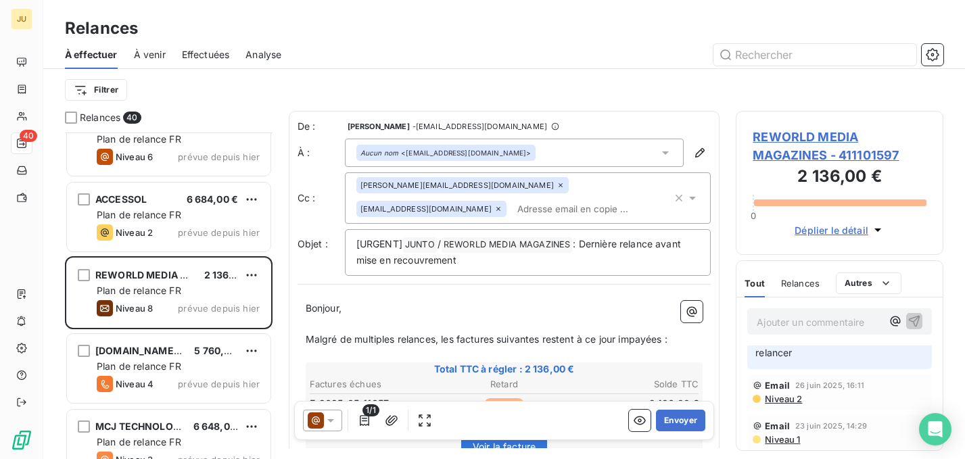
scroll to position [437, 0]
click at [681, 423] on button "Envoyer" at bounding box center [680, 421] width 49 height 22
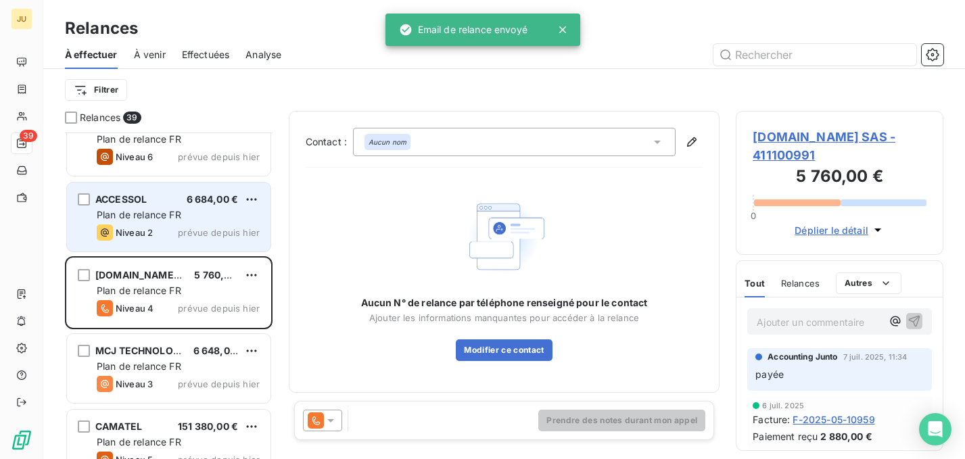
click at [201, 226] on div "Niveau 2 prévue depuis hier" at bounding box center [178, 232] width 163 height 16
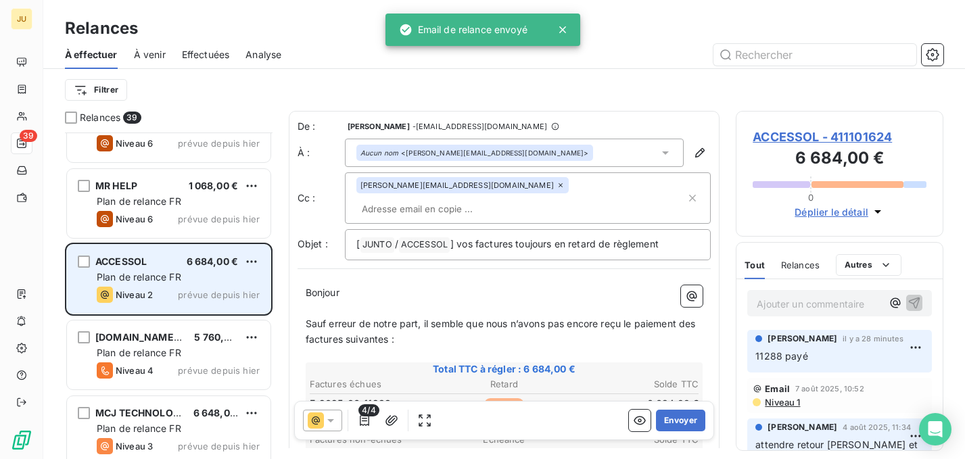
scroll to position [1640, 0]
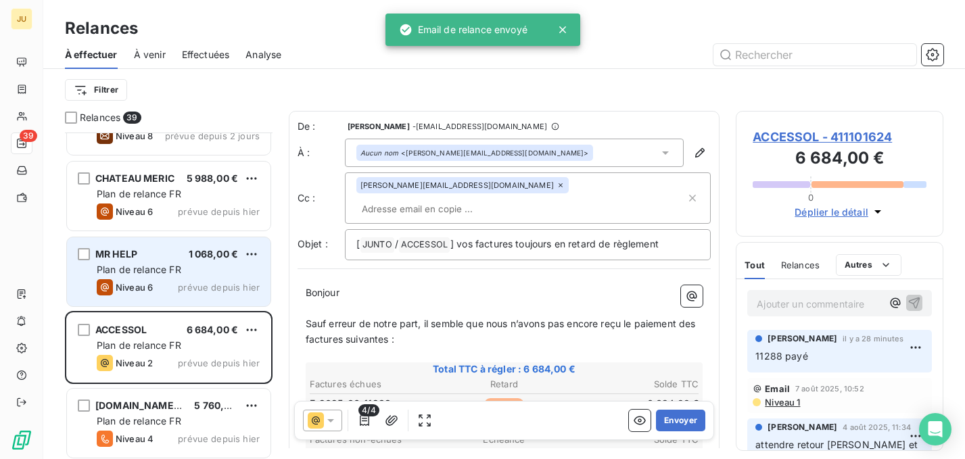
click at [193, 279] on div "Niveau 6 prévue depuis hier" at bounding box center [178, 287] width 163 height 16
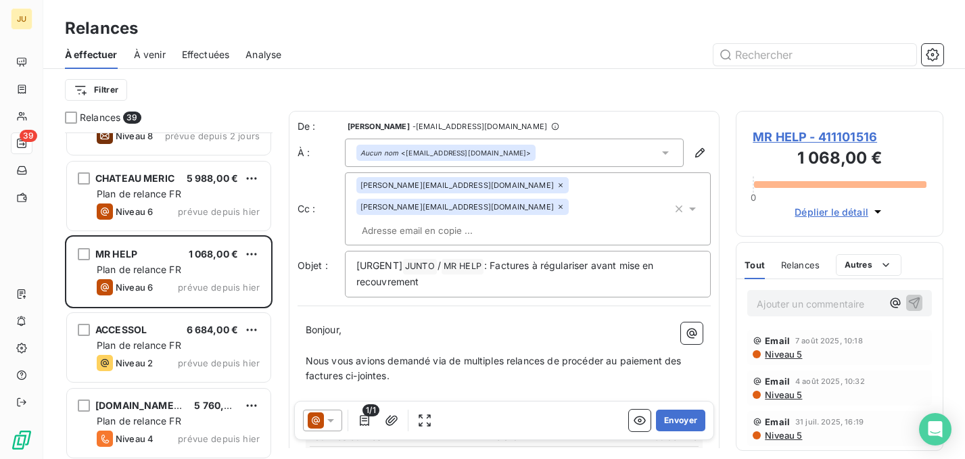
click at [542, 210] on div "audrey.araminthe@junto.fr barbara.p@mih-invest.fr" at bounding box center [514, 209] width 316 height 64
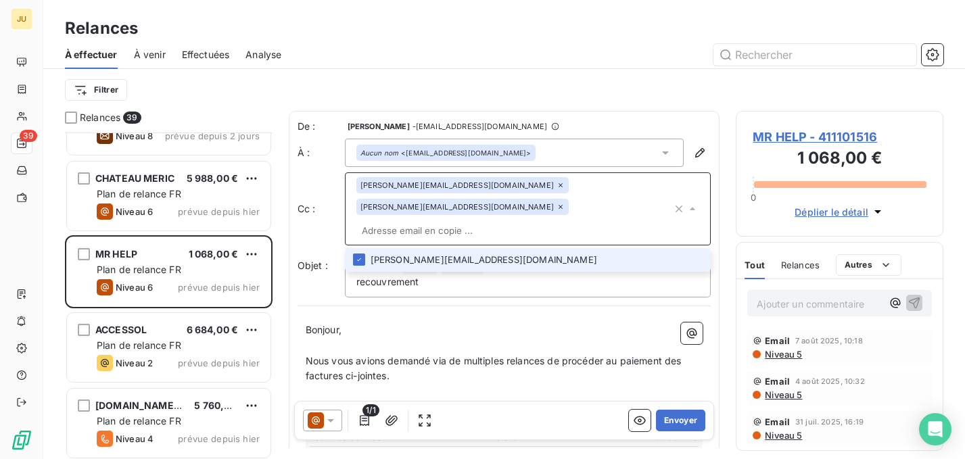
paste input "martin.mourot@junto.fr"
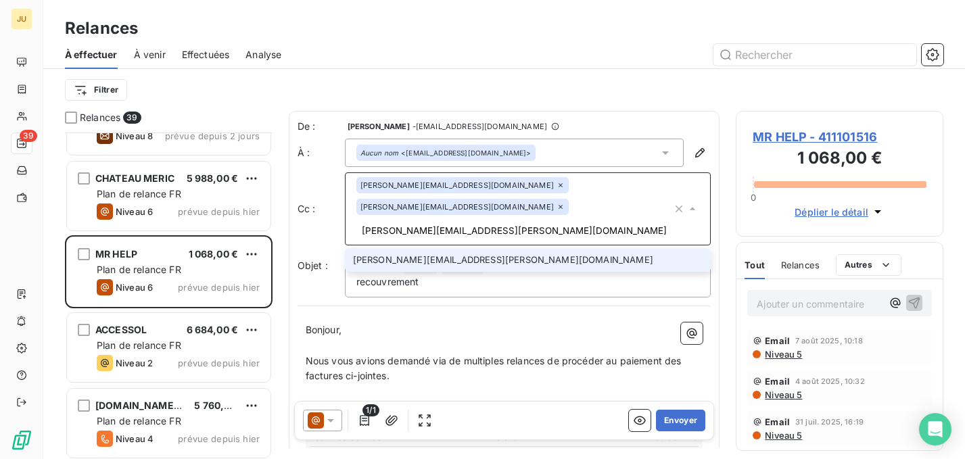
type input "martin.mourot@junto.fr"
click at [525, 248] on li "martin.mourot@junto.fr" at bounding box center [528, 260] width 366 height 24
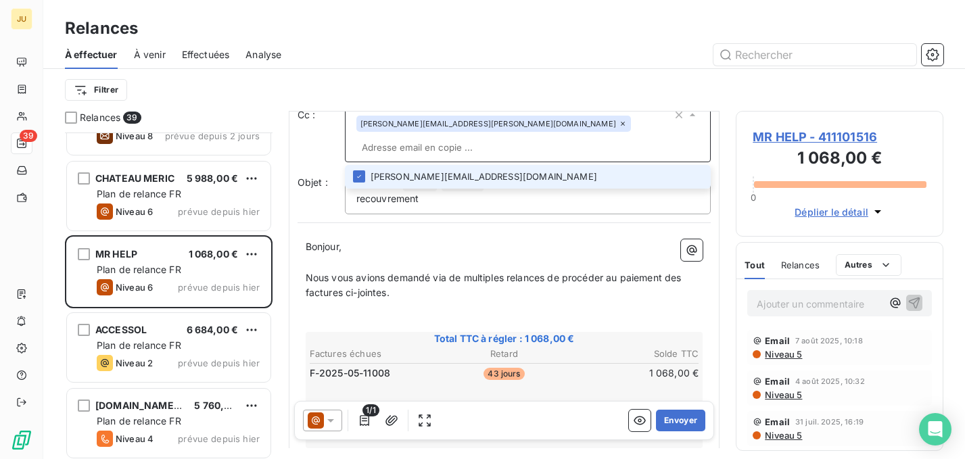
scroll to position [107, 0]
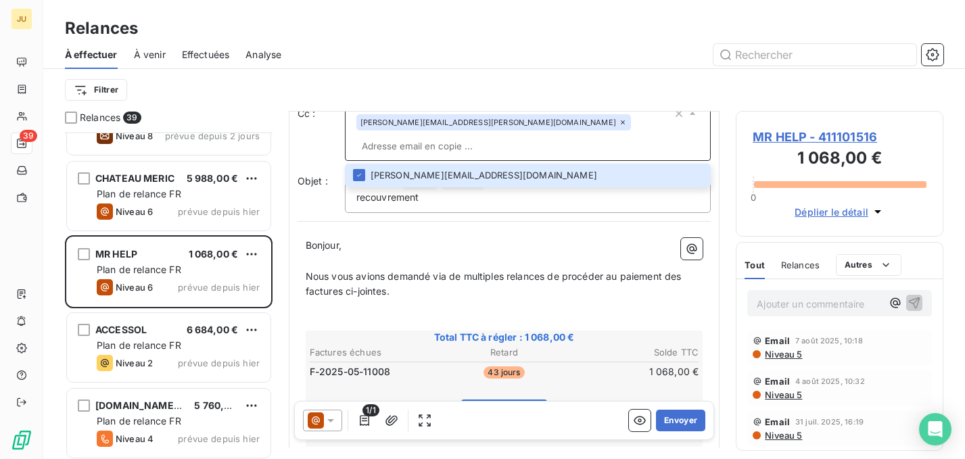
click at [324, 425] on icon at bounding box center [331, 421] width 14 height 14
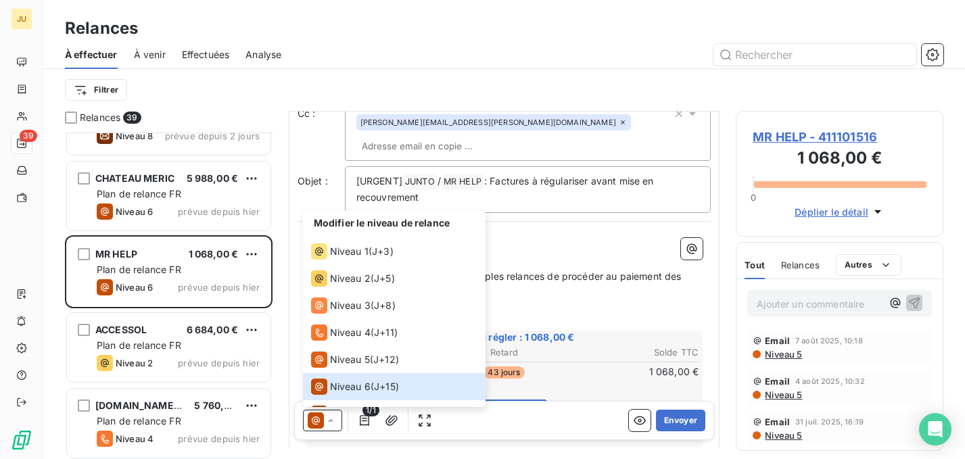
click at [577, 270] on span "Nous vous avions demandé via de multiples relances de procéder au paiement des …" at bounding box center [495, 283] width 379 height 27
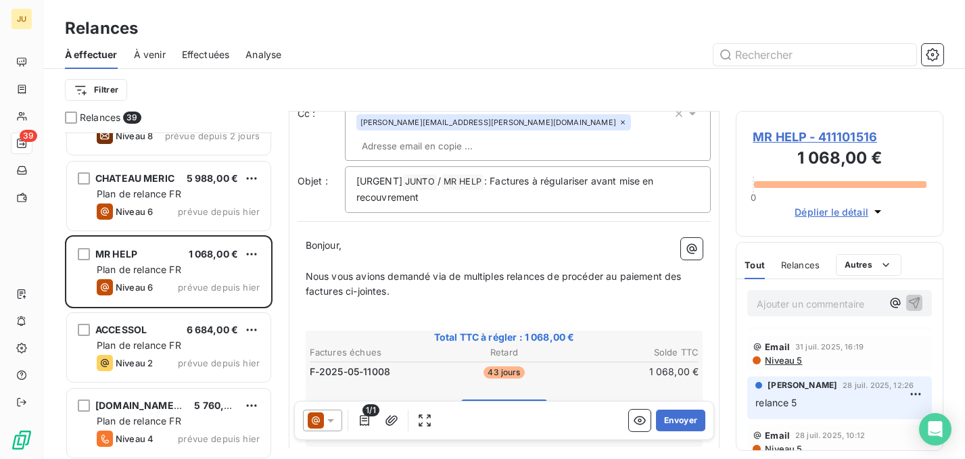
scroll to position [0, 0]
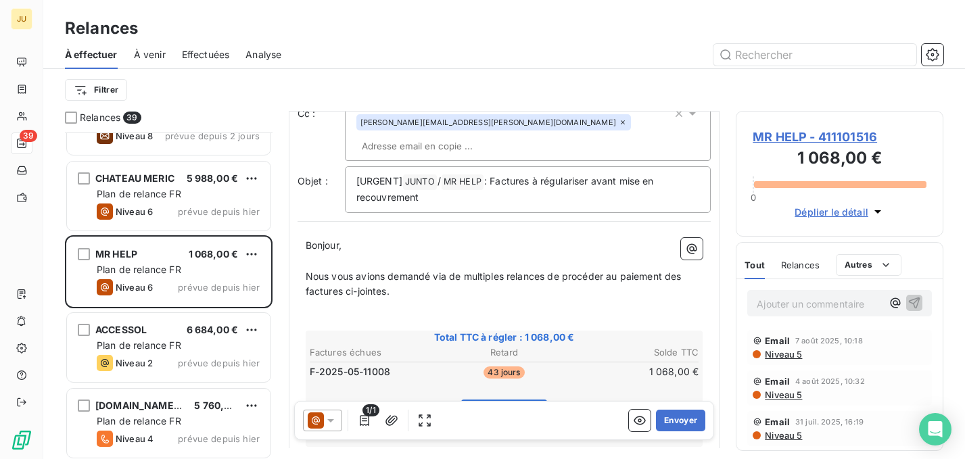
click at [332, 418] on icon at bounding box center [331, 421] width 14 height 14
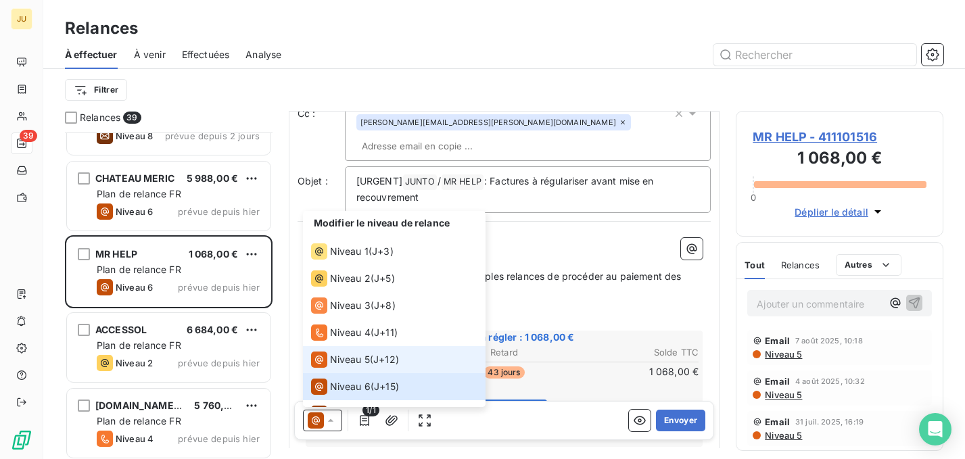
click at [348, 366] on div "Niveau 5" at bounding box center [340, 360] width 59 height 16
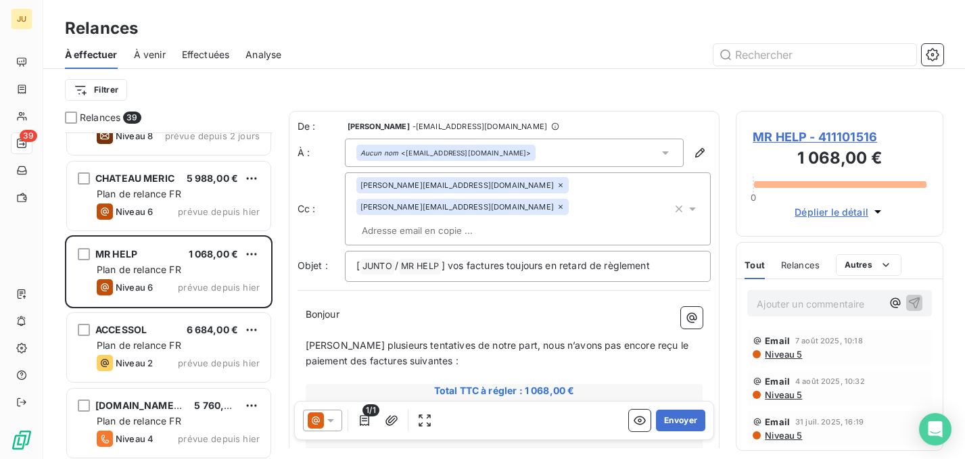
click at [511, 213] on div "audrey.araminthe@junto.fr barbara.p@mih-invest.fr" at bounding box center [514, 209] width 316 height 64
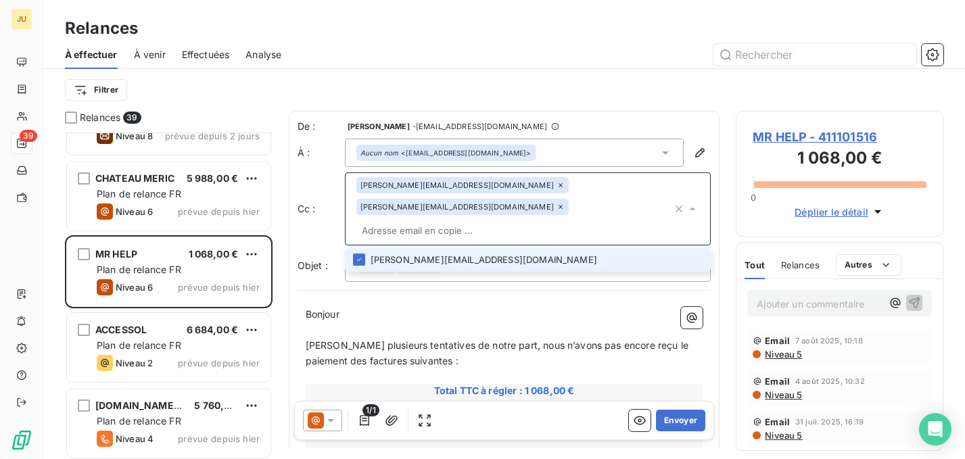
paste input "martin.mourot@junto.fr"
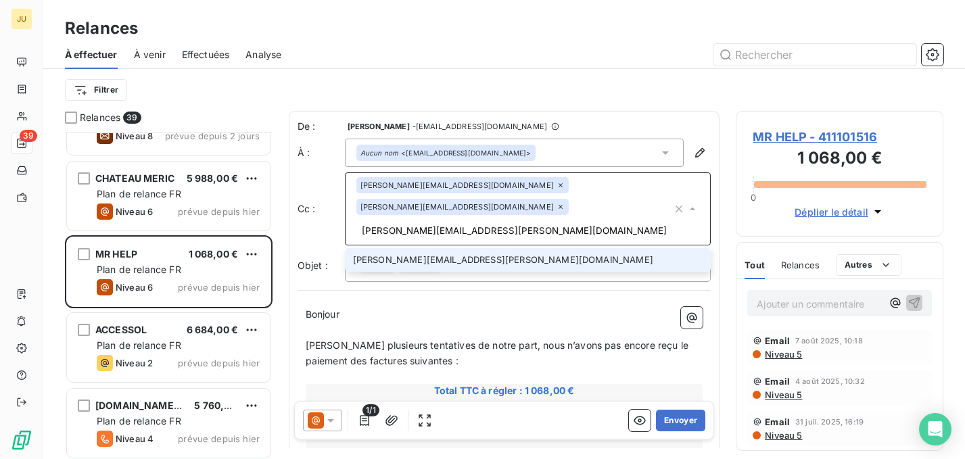
type input "martin.mourot@junto.fr"
click at [487, 248] on li "martin.mourot@junto.fr" at bounding box center [528, 260] width 366 height 24
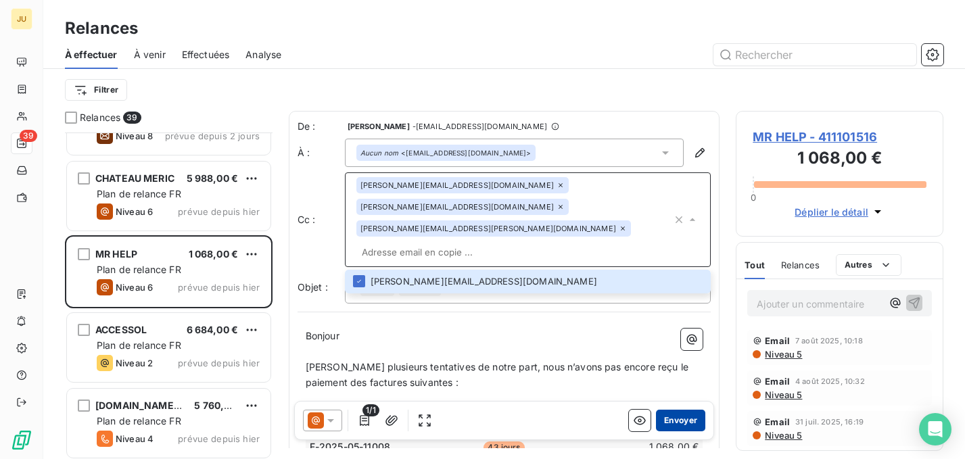
click at [680, 419] on button "Envoyer" at bounding box center [680, 421] width 49 height 22
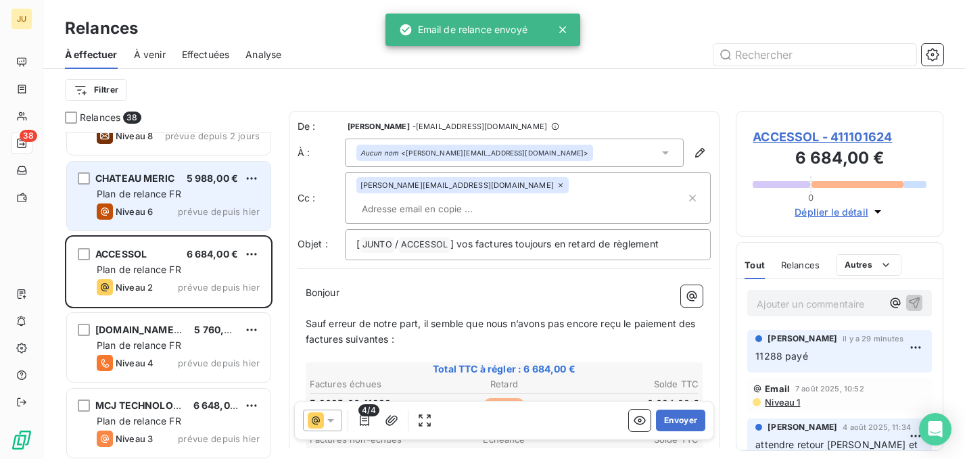
click at [191, 212] on span "prévue depuis hier" at bounding box center [219, 211] width 82 height 11
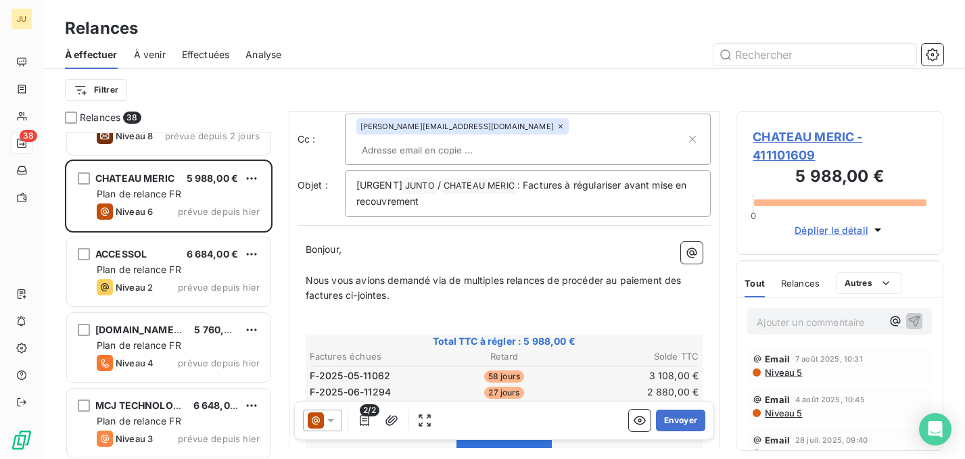
scroll to position [70, 0]
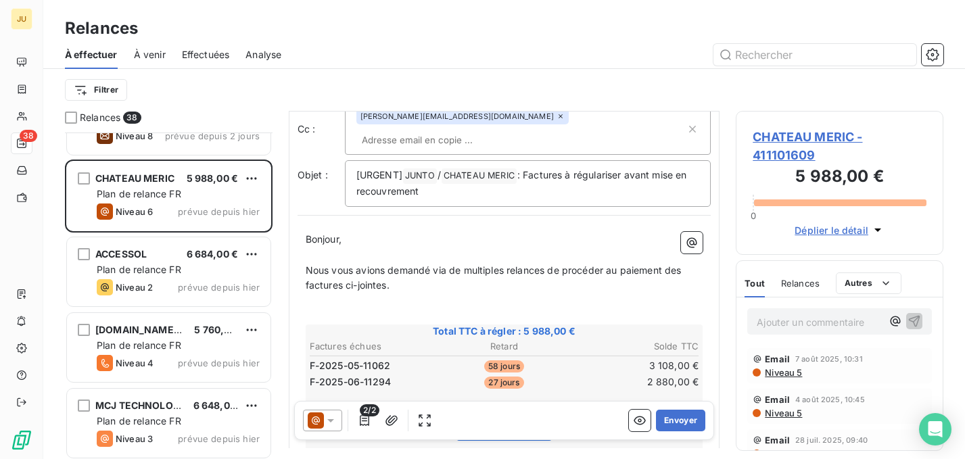
click at [787, 373] on span "Niveau 5" at bounding box center [782, 372] width 39 height 11
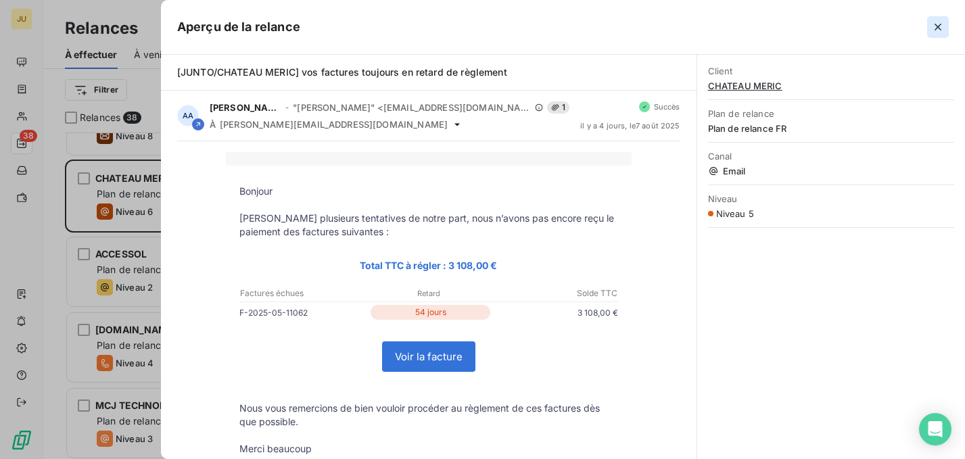
click at [939, 31] on icon "button" at bounding box center [938, 27] width 14 height 14
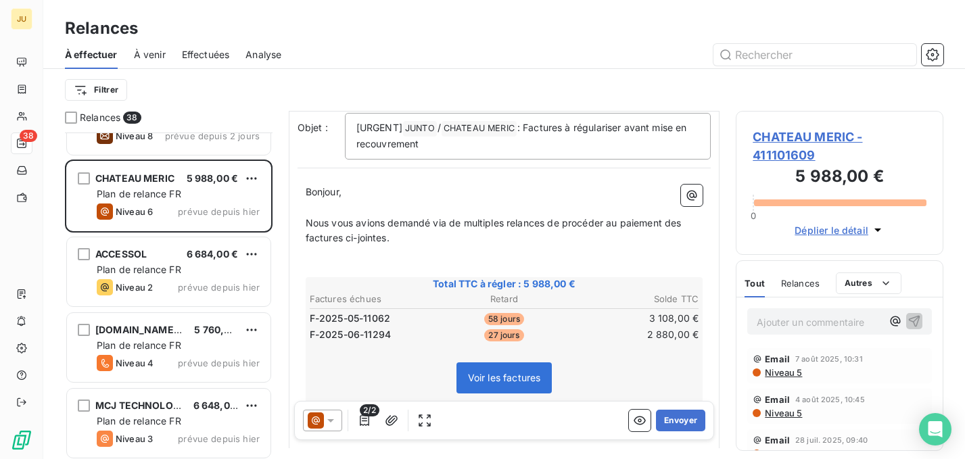
scroll to position [120, 0]
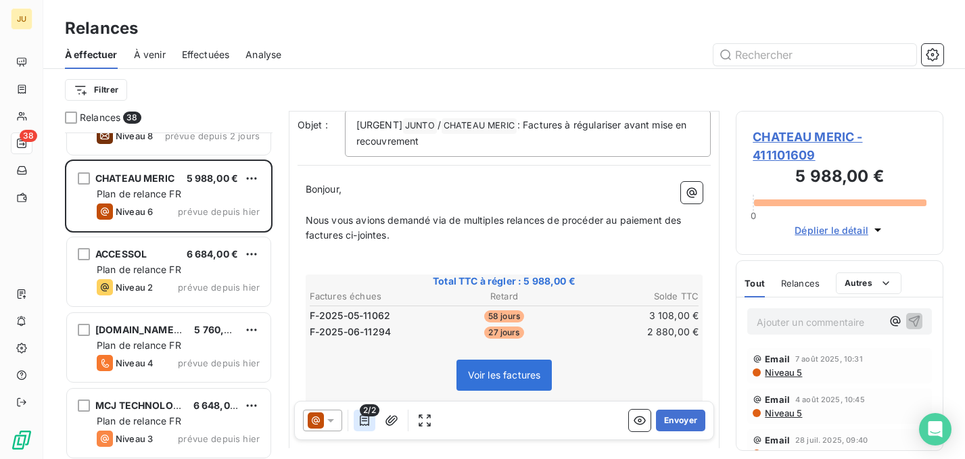
click at [363, 420] on icon "button" at bounding box center [365, 421] width 14 height 14
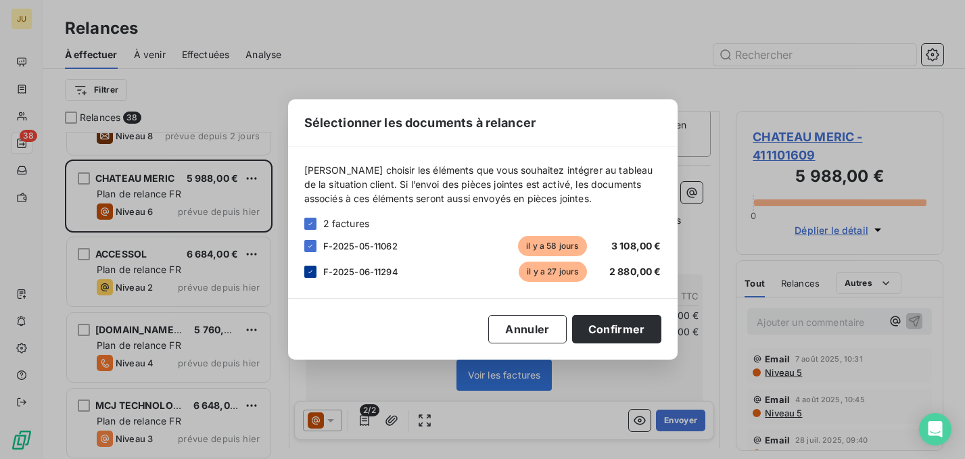
click at [305, 273] on div at bounding box center [310, 272] width 12 height 12
click at [600, 324] on button "Confirmer" at bounding box center [616, 329] width 89 height 28
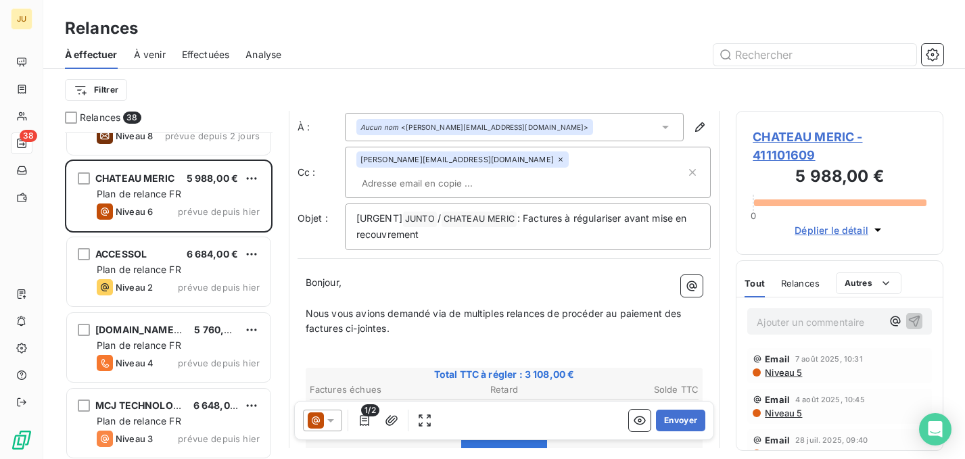
scroll to position [0, 0]
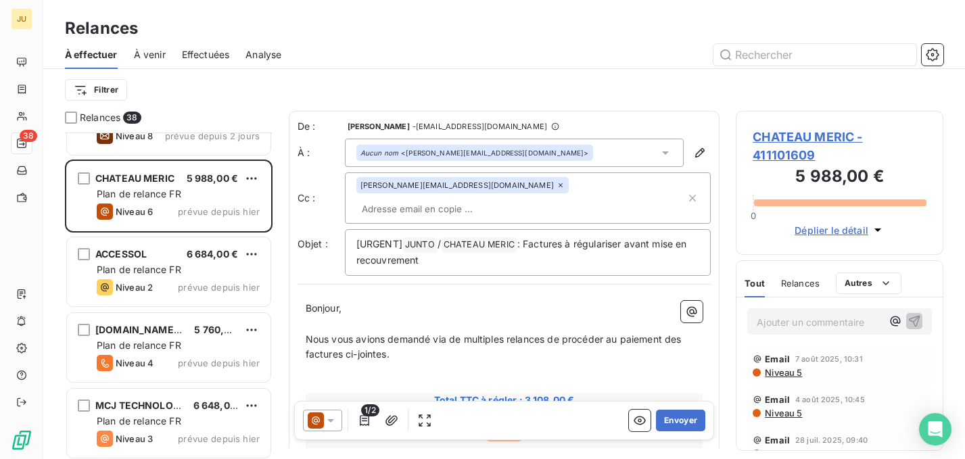
click at [507, 199] on input "text" at bounding box center [434, 209] width 156 height 20
paste input "nicolas.martin@junto.fr"
click at [513, 199] on input "nicolas.martin@junto.fr" at bounding box center [434, 209] width 156 height 20
type input "nicolas.martin@junto.fr"
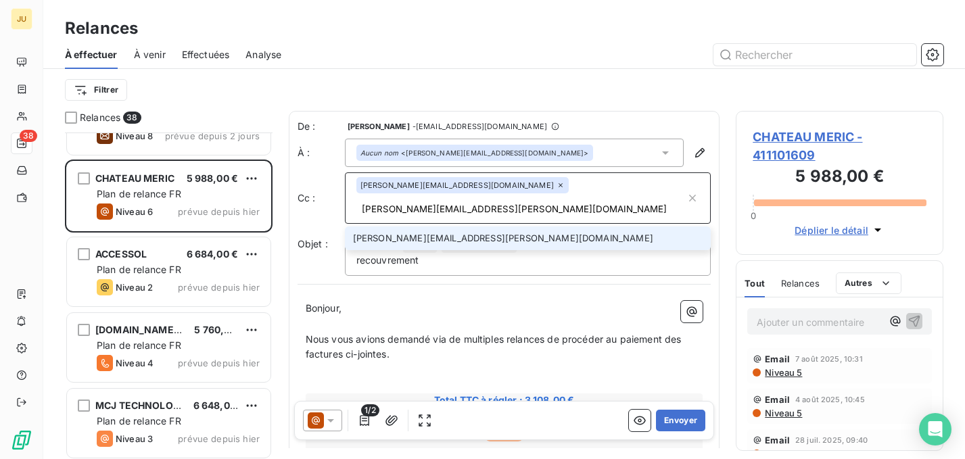
click at [531, 227] on li "nicolas.martin@junto.fr" at bounding box center [528, 239] width 366 height 24
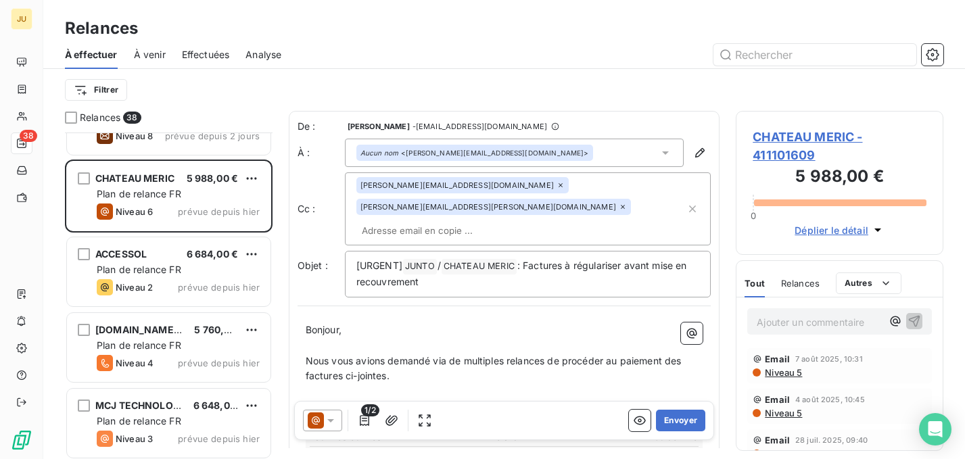
paste input "gauthier.garel@junto.fr"
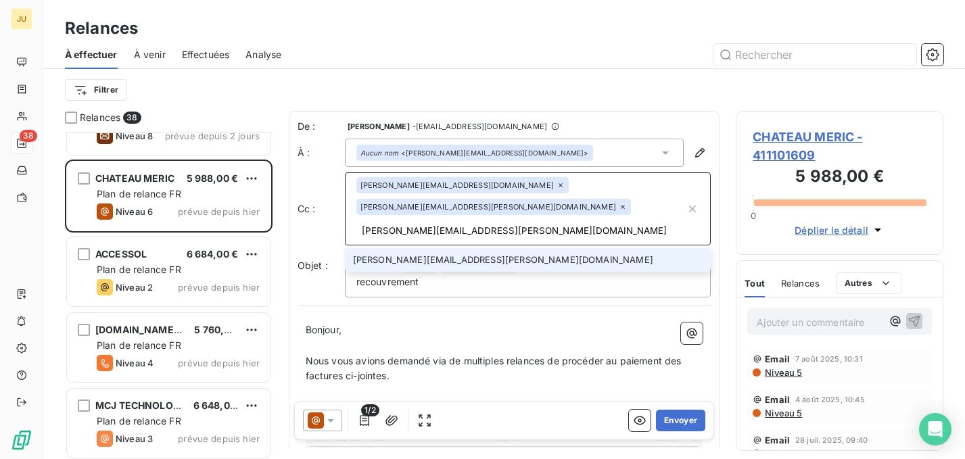
type input "gauthier.garel@junto.fr"
click at [481, 248] on li "gauthier.garel@junto.fr" at bounding box center [528, 260] width 366 height 24
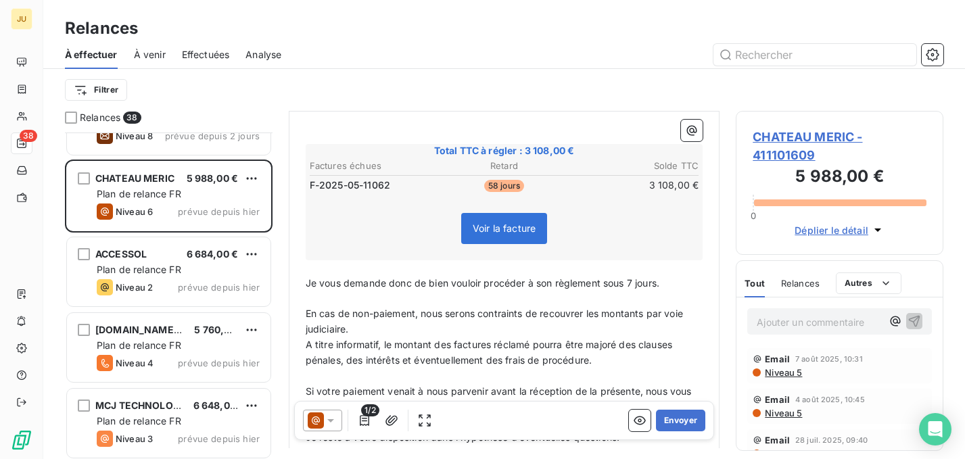
scroll to position [381, 0]
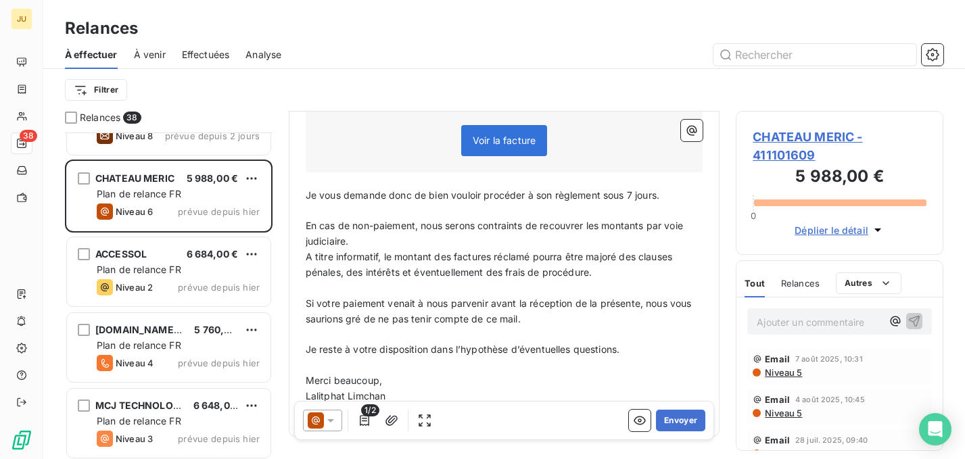
click at [326, 420] on icon at bounding box center [331, 421] width 14 height 14
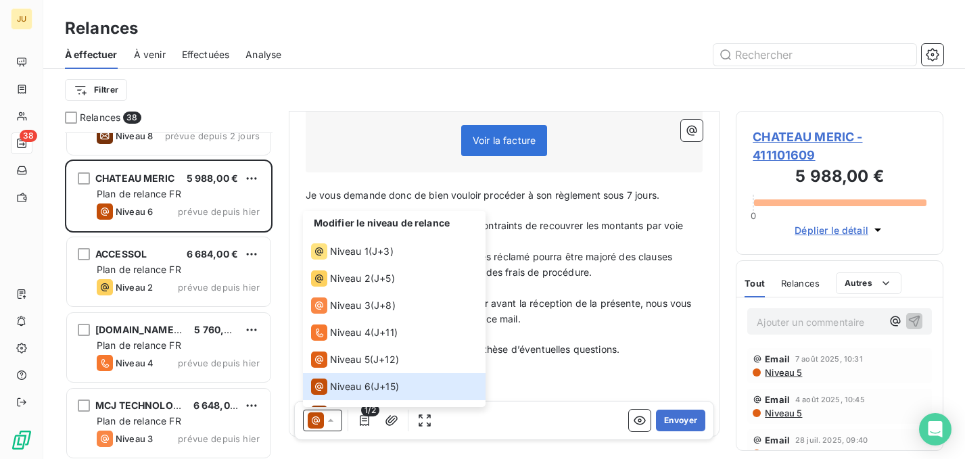
click at [632, 358] on p "﻿" at bounding box center [505, 366] width 398 height 16
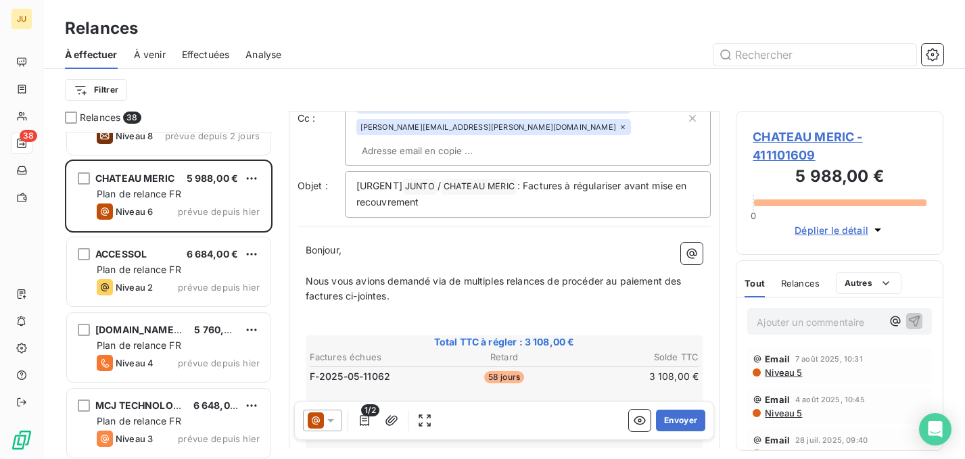
scroll to position [0, 0]
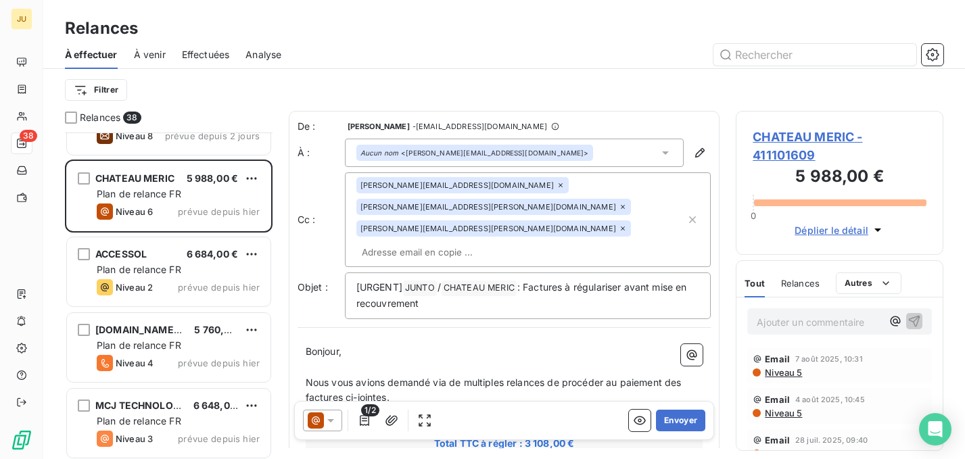
click at [324, 424] on icon at bounding box center [331, 421] width 14 height 14
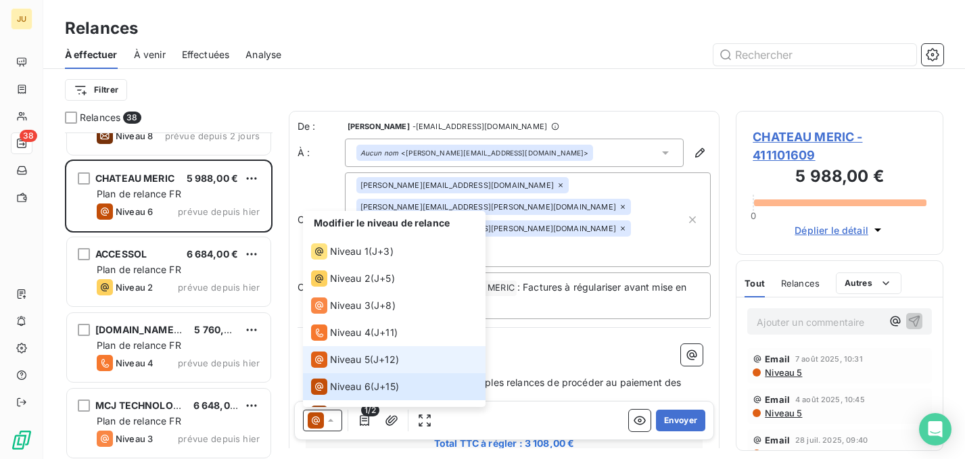
click at [360, 362] on span "Niveau 5" at bounding box center [350, 360] width 40 height 14
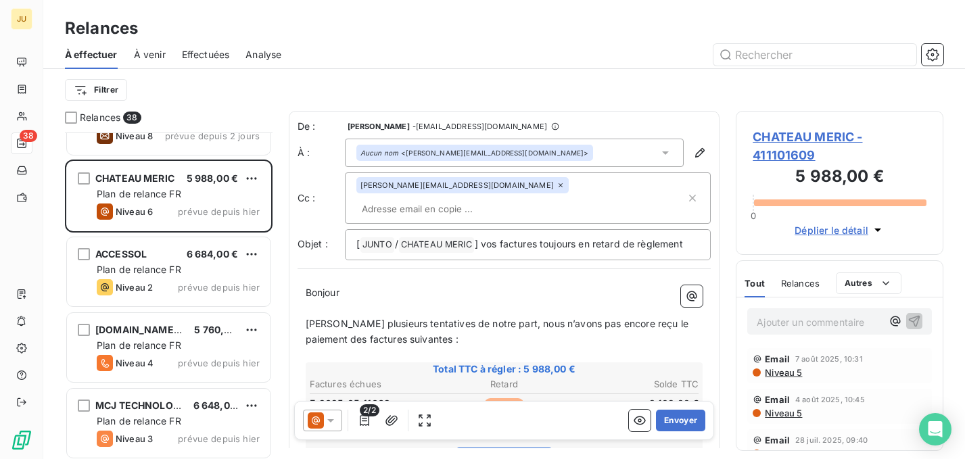
click at [499, 199] on input "text" at bounding box center [434, 209] width 156 height 20
paste input "gauthier.garel@junto.fr"
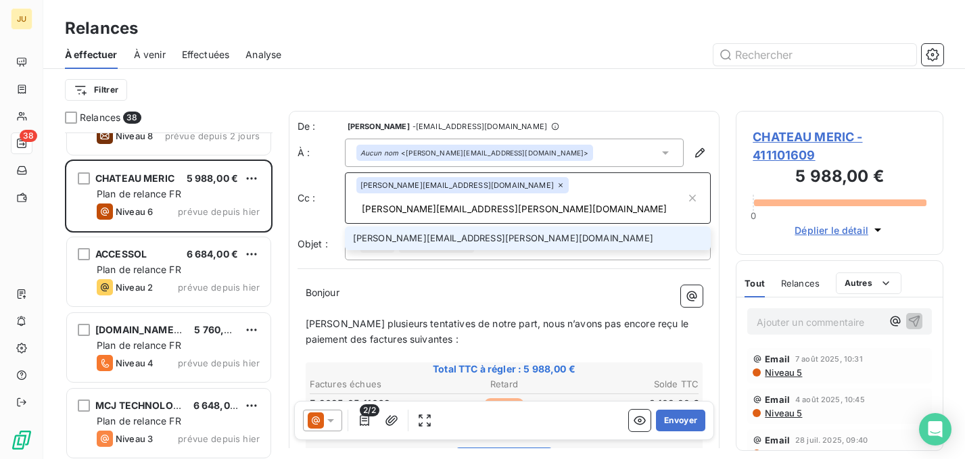
type input "gauthier.garel@junto.fr"
click at [485, 227] on li "gauthier.garel@junto.fr" at bounding box center [528, 239] width 366 height 24
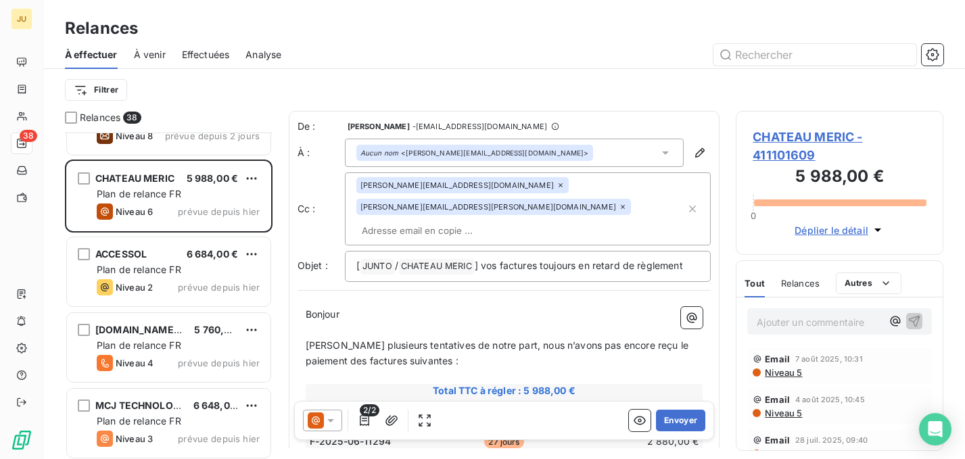
click at [445, 220] on input "text" at bounding box center [434, 230] width 156 height 20
paste input "nicolas.martin@junto.fr"
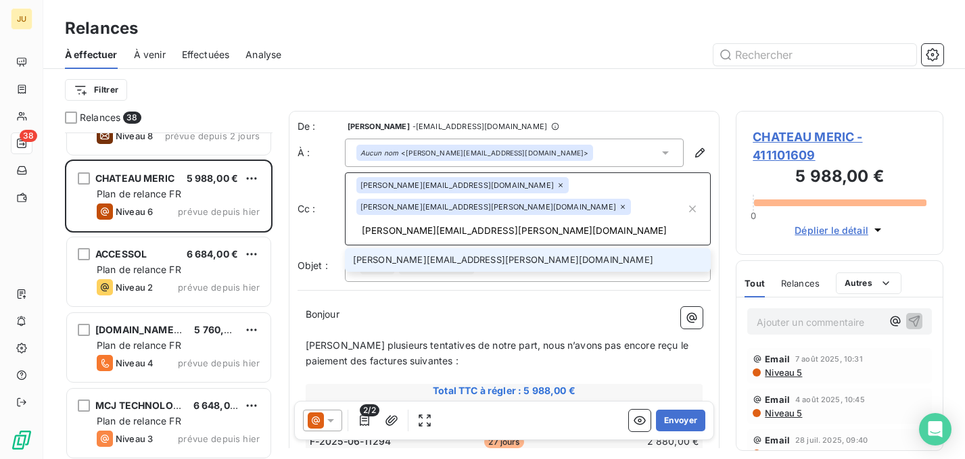
type input "nicolas.martin@junto.fr"
click at [442, 248] on li "nicolas.martin@junto.fr" at bounding box center [528, 260] width 366 height 24
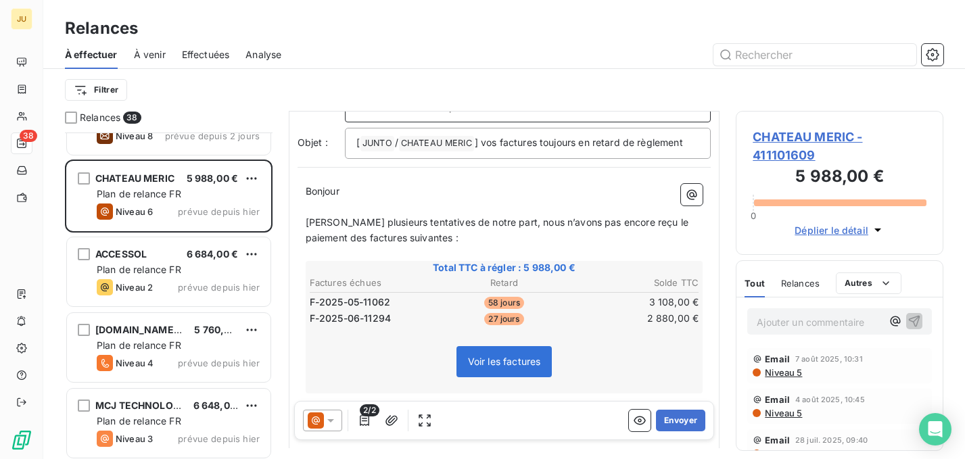
scroll to position [241, 0]
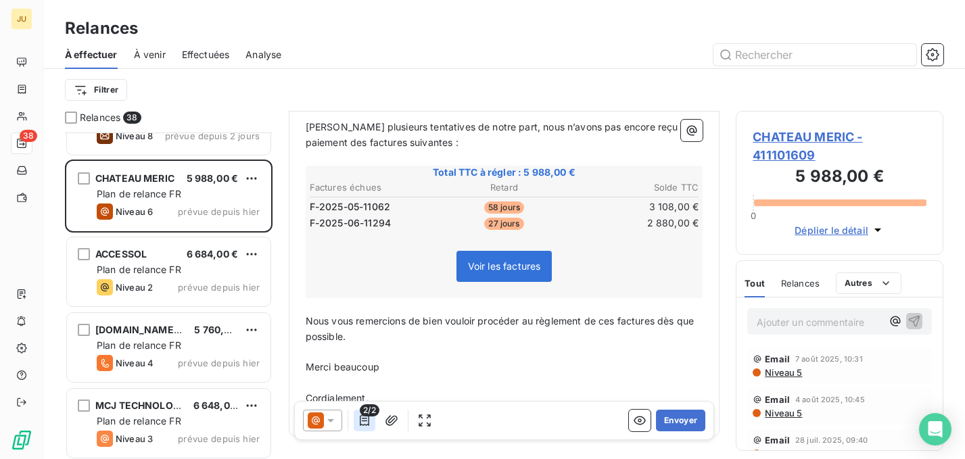
click at [363, 421] on icon "button" at bounding box center [364, 420] width 9 height 11
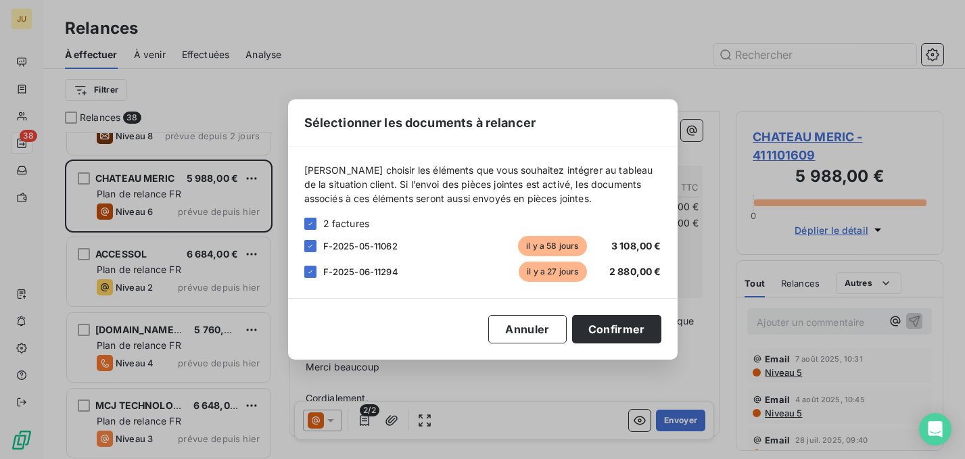
click at [314, 279] on div "F-2025-06-11294 il y a 27 jours 2 880,00 €" at bounding box center [482, 272] width 357 height 20
click at [311, 272] on icon at bounding box center [310, 272] width 8 height 8
click at [599, 337] on button "Confirmer" at bounding box center [616, 329] width 89 height 28
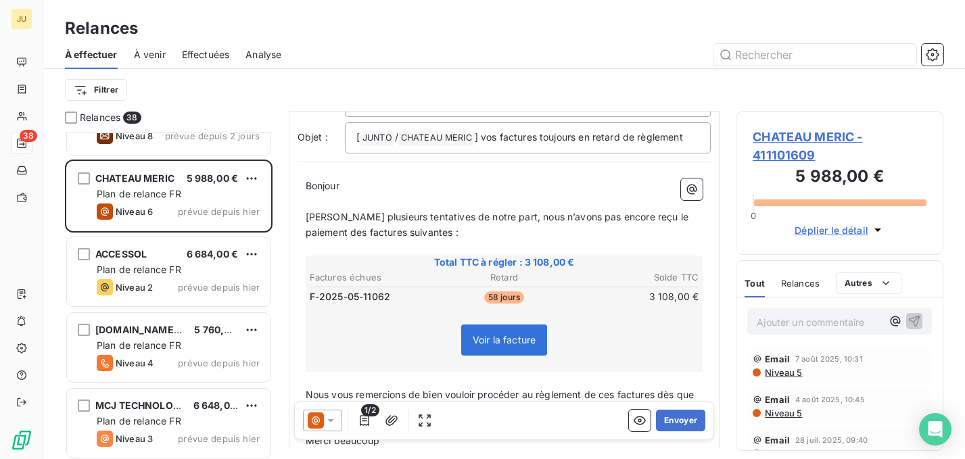
scroll to position [0, 0]
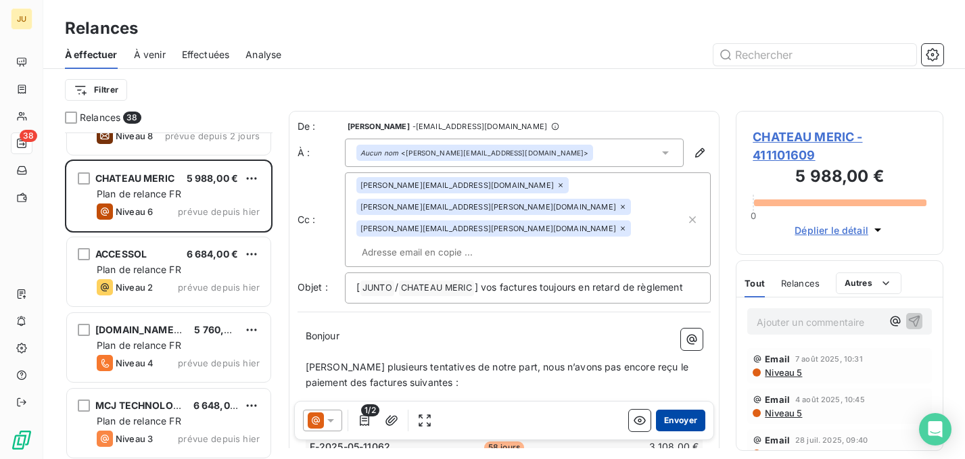
click at [665, 421] on button "Envoyer" at bounding box center [680, 421] width 49 height 22
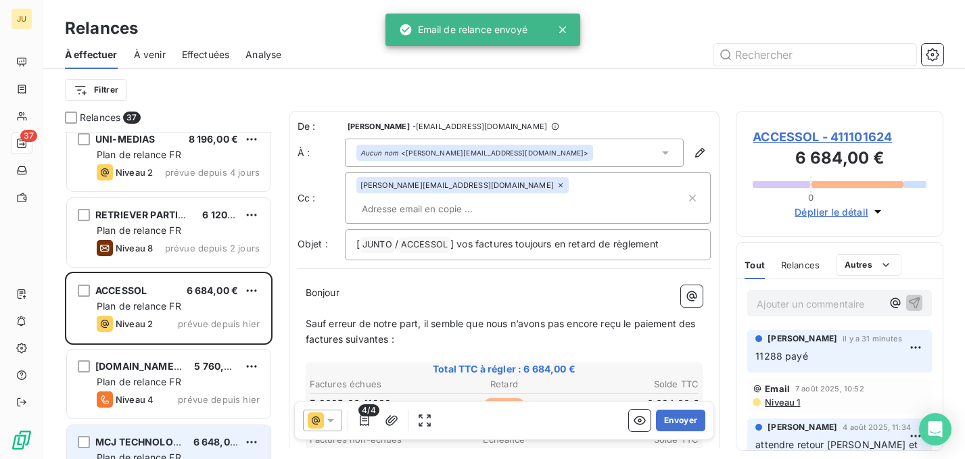
scroll to position [1505, 0]
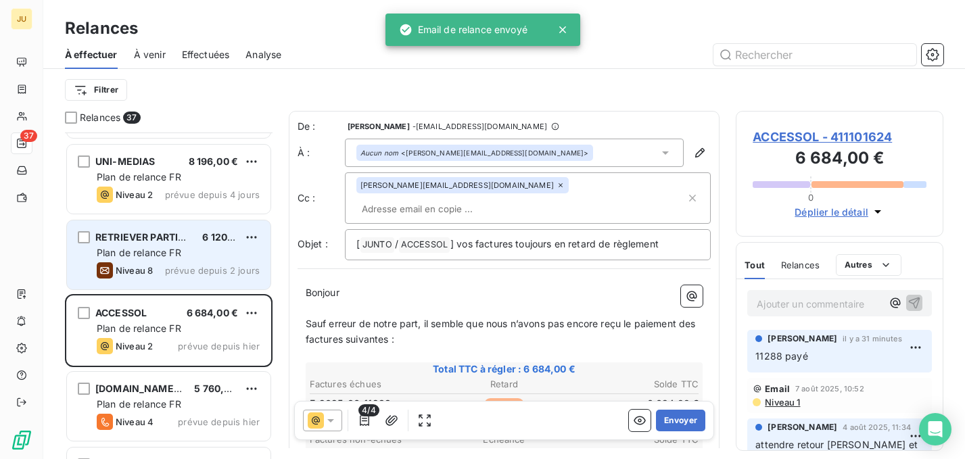
click at [210, 269] on span "prévue depuis 2 jours" at bounding box center [212, 270] width 95 height 11
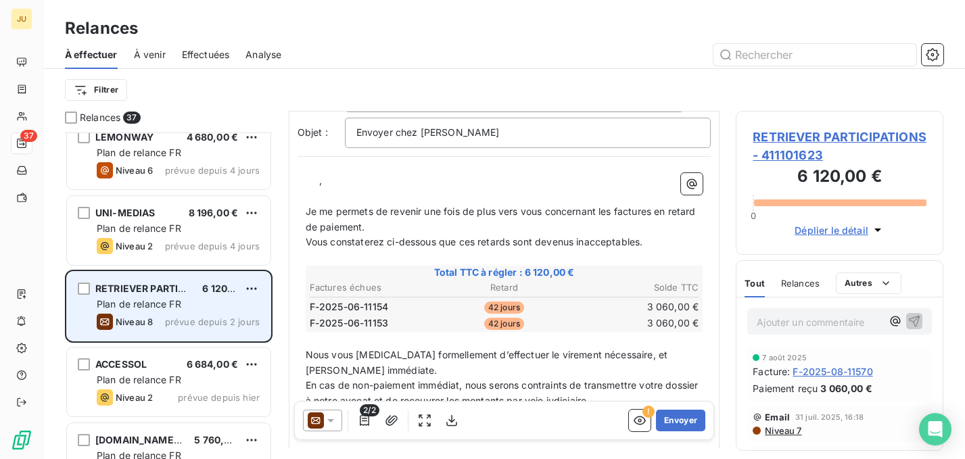
scroll to position [1448, 0]
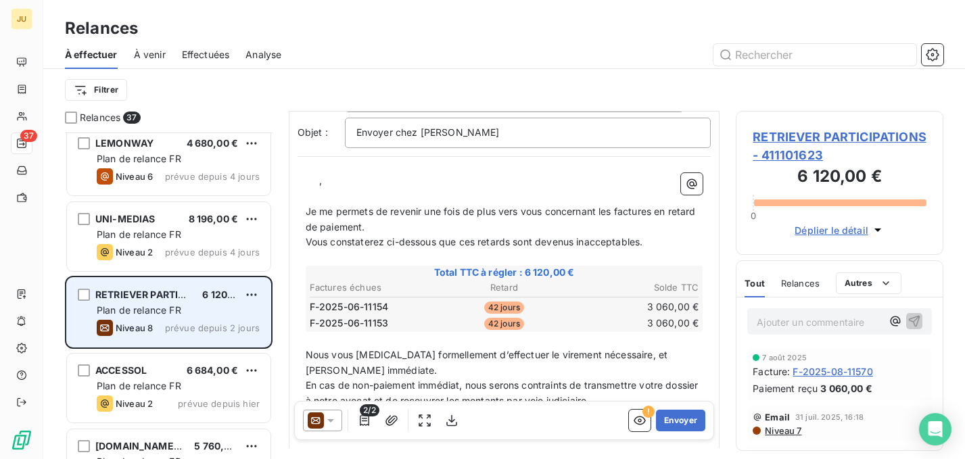
click at [180, 247] on span "prévue depuis 4 jours" at bounding box center [212, 252] width 95 height 11
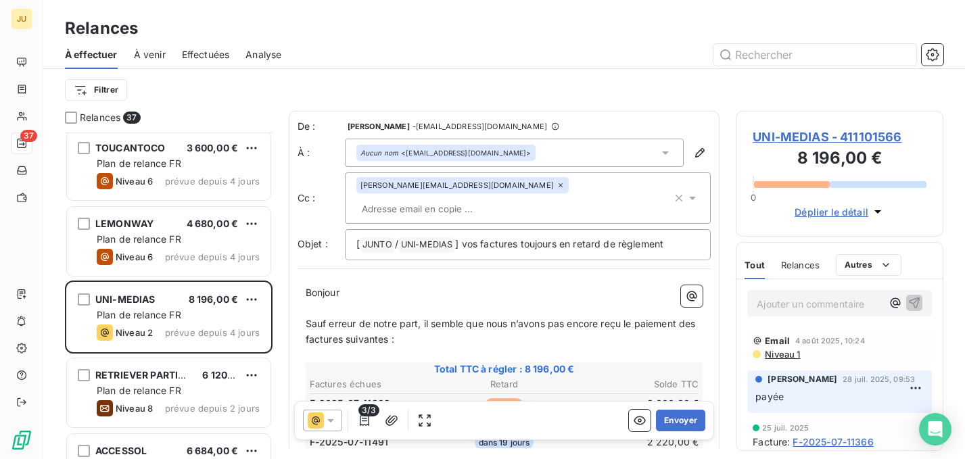
scroll to position [1354, 0]
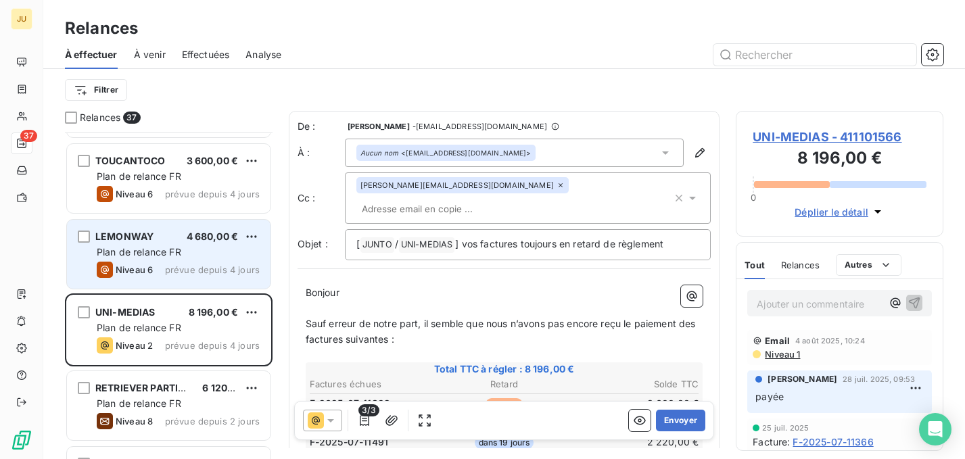
click at [179, 264] on span "prévue depuis 4 jours" at bounding box center [212, 269] width 95 height 11
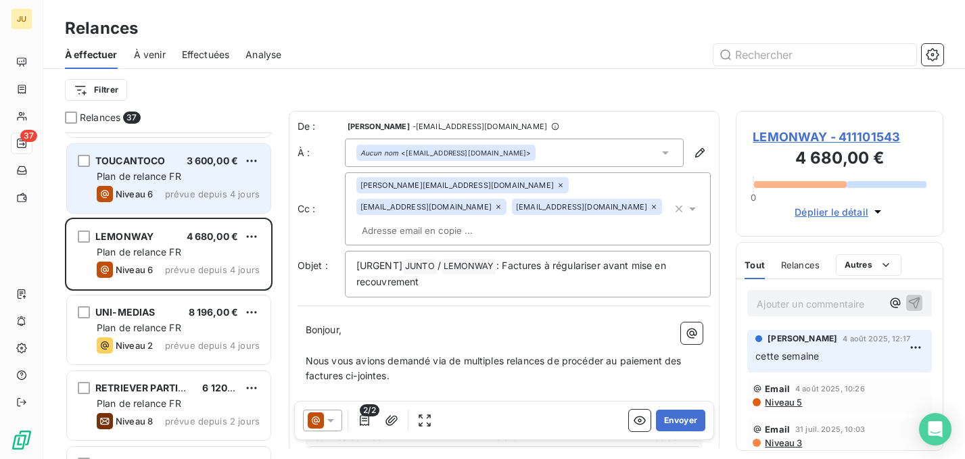
click at [176, 191] on span "prévue depuis 4 jours" at bounding box center [212, 194] width 95 height 11
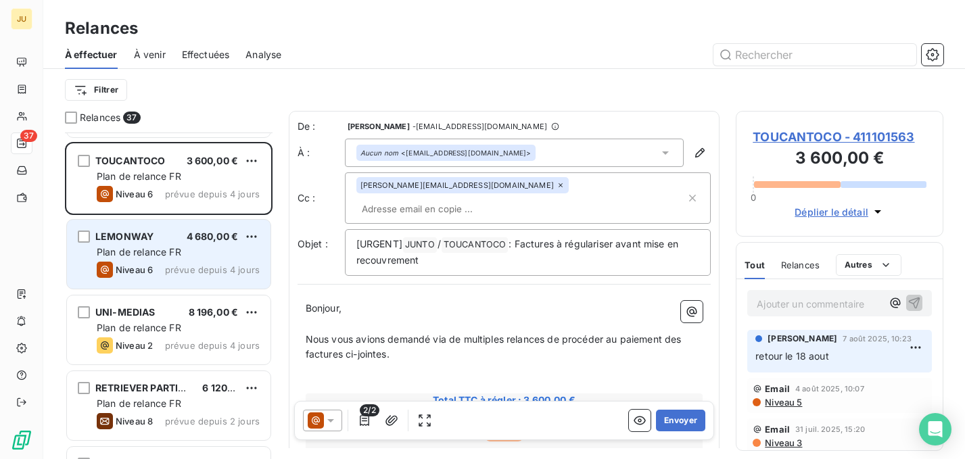
click at [179, 254] on span "Plan de relance FR" at bounding box center [139, 251] width 85 height 11
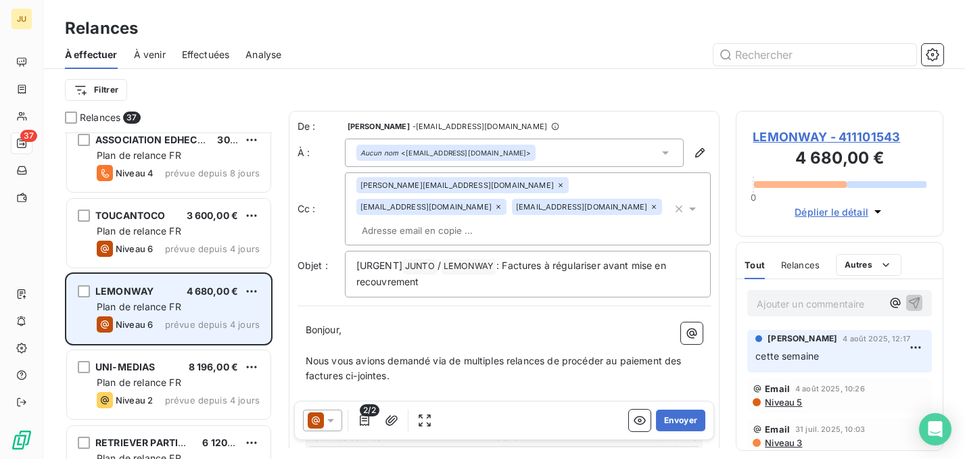
scroll to position [1284, 0]
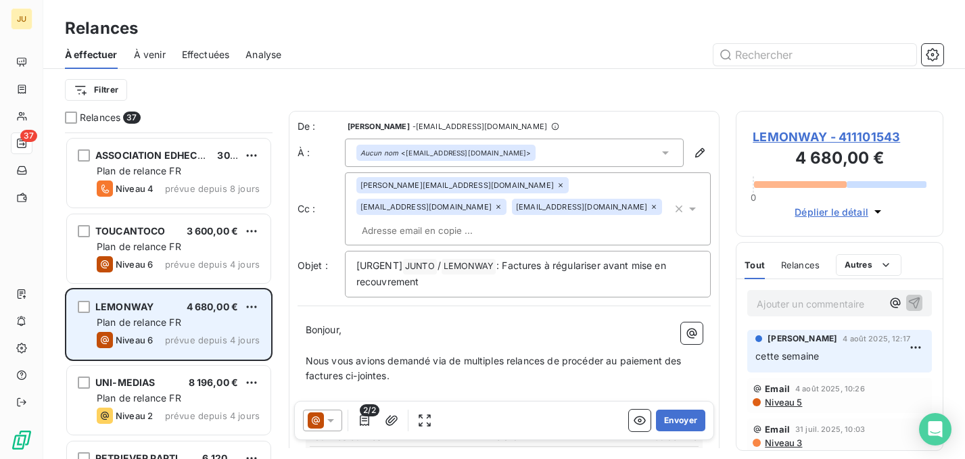
click at [179, 254] on div "TOUCANTOCO 3 600,00 € Plan de relance FR Niveau 6 prévue depuis 4 jours" at bounding box center [169, 248] width 204 height 69
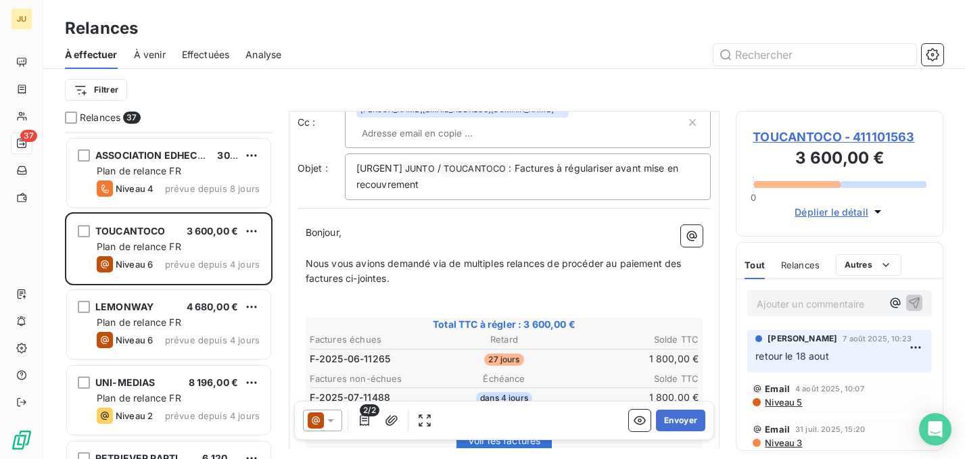
scroll to position [78, 0]
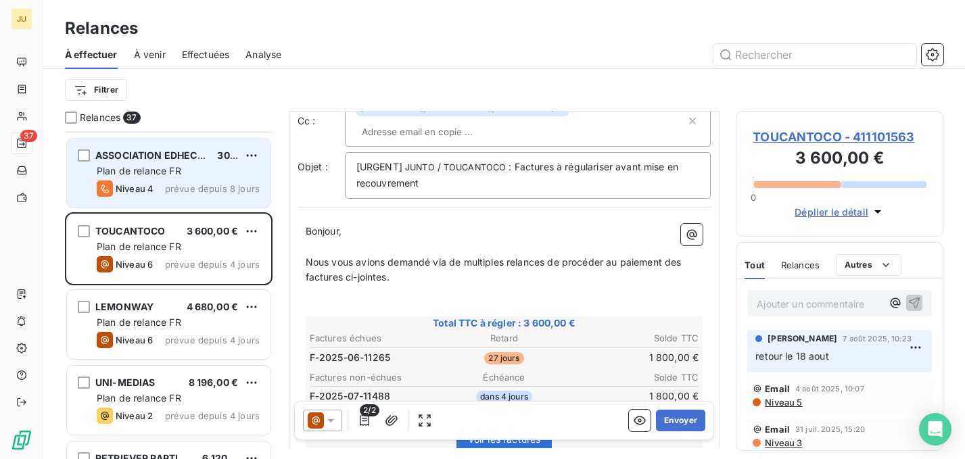
click at [210, 192] on span "prévue depuis 8 jours" at bounding box center [212, 188] width 95 height 11
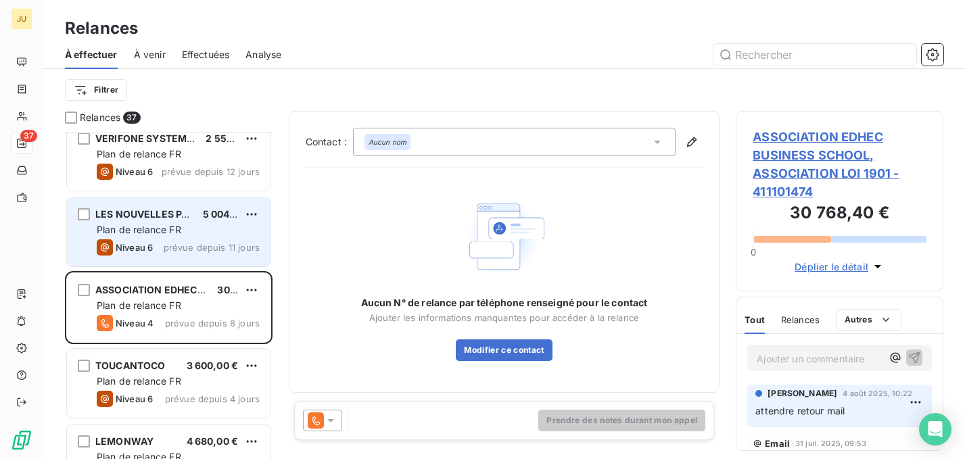
scroll to position [1145, 0]
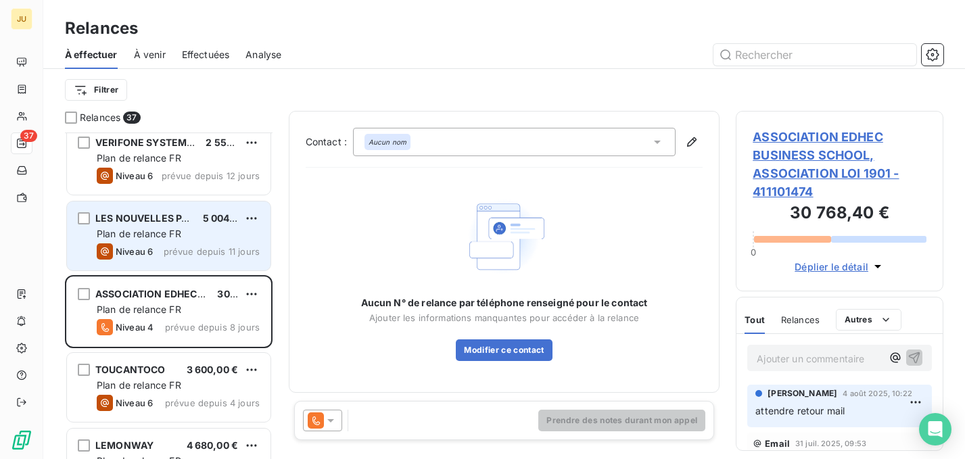
click at [203, 231] on div "Plan de relance FR" at bounding box center [178, 234] width 163 height 14
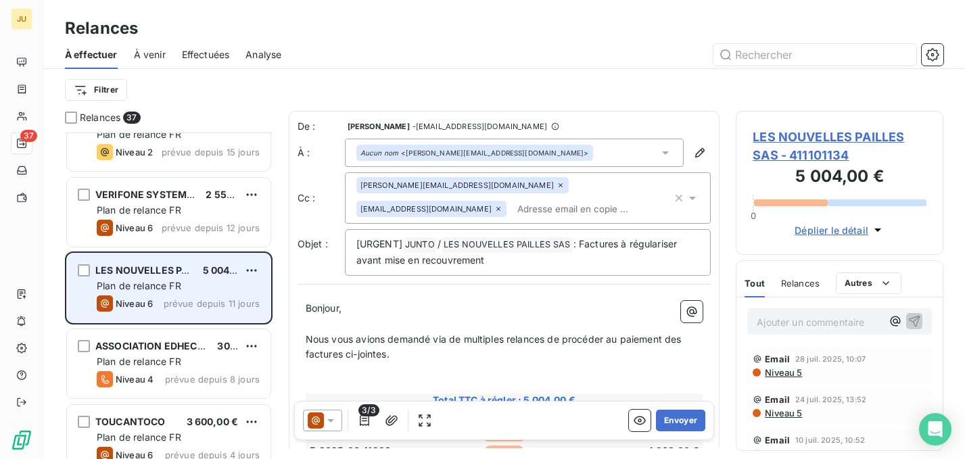
scroll to position [1084, 0]
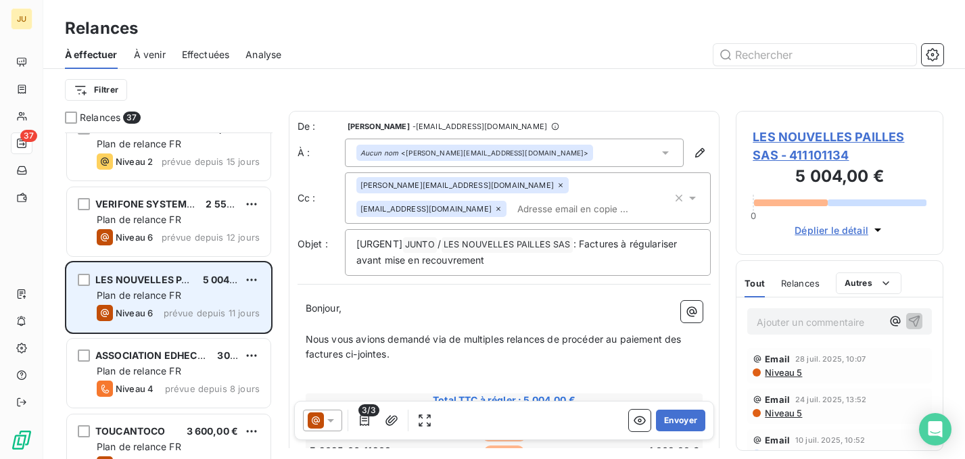
click at [203, 231] on div "TCL NURSING REGISTRY INC 15 300,00 € Plan de relance ENG Niveau 6 prévue depuis…" at bounding box center [169, 296] width 208 height 327
click at [203, 232] on span "prévue depuis 12 jours" at bounding box center [211, 237] width 98 height 11
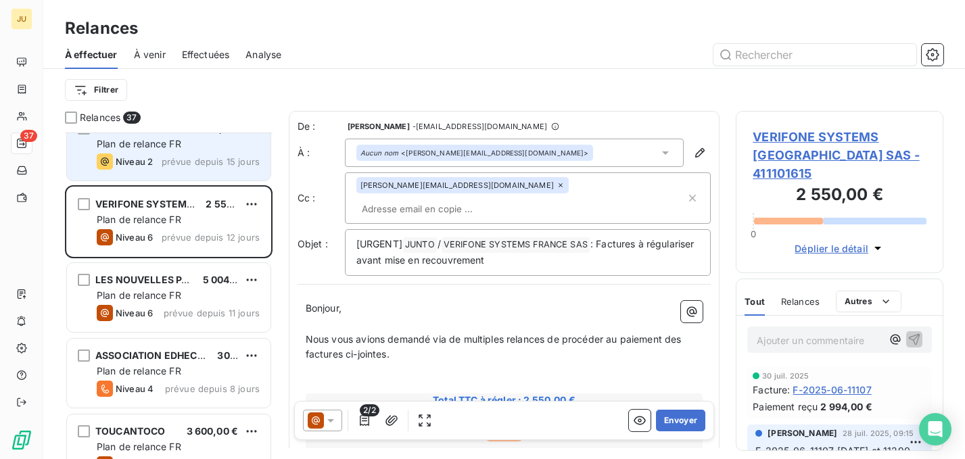
click at [206, 164] on span "prévue depuis 15 jours" at bounding box center [211, 161] width 98 height 11
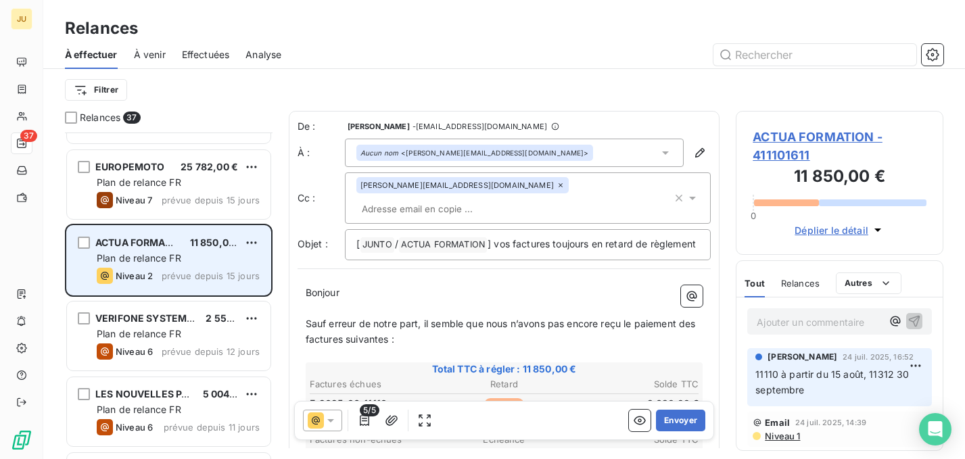
scroll to position [914, 0]
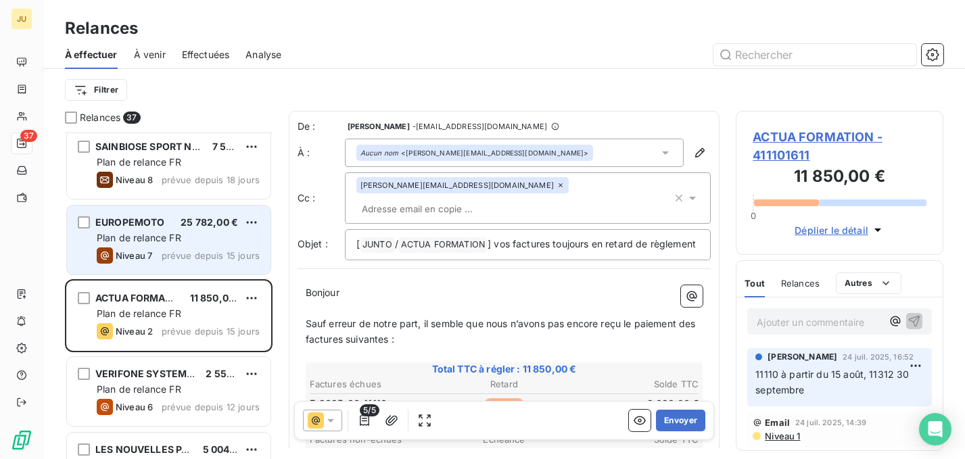
click at [186, 233] on div "Plan de relance FR" at bounding box center [178, 238] width 163 height 14
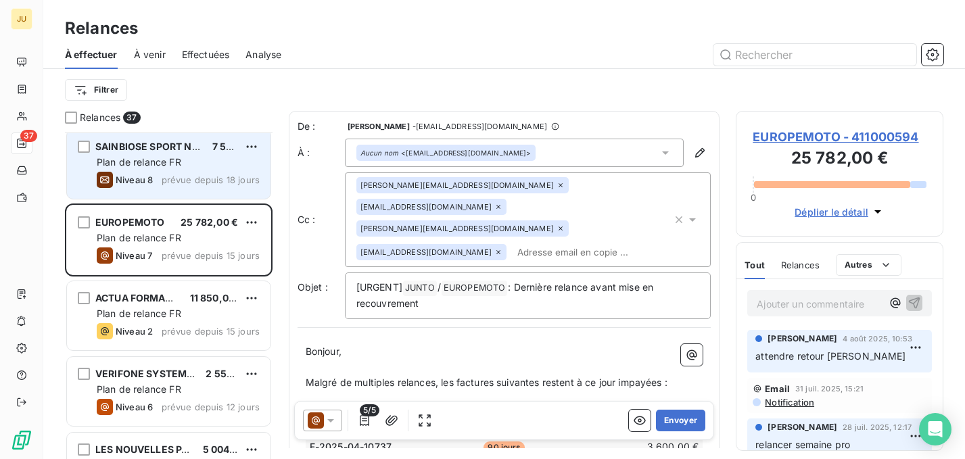
click at [190, 175] on span "prévue depuis 18 jours" at bounding box center [211, 179] width 98 height 11
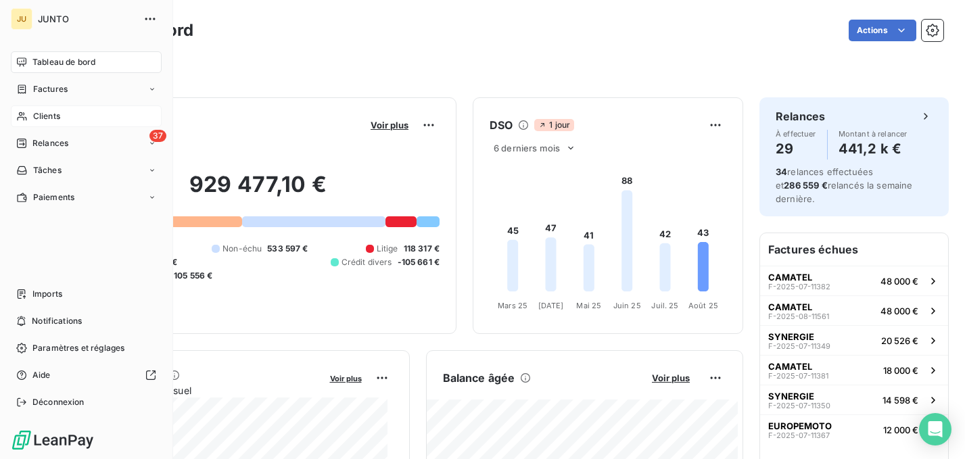
click at [38, 124] on div "Clients" at bounding box center [86, 116] width 151 height 22
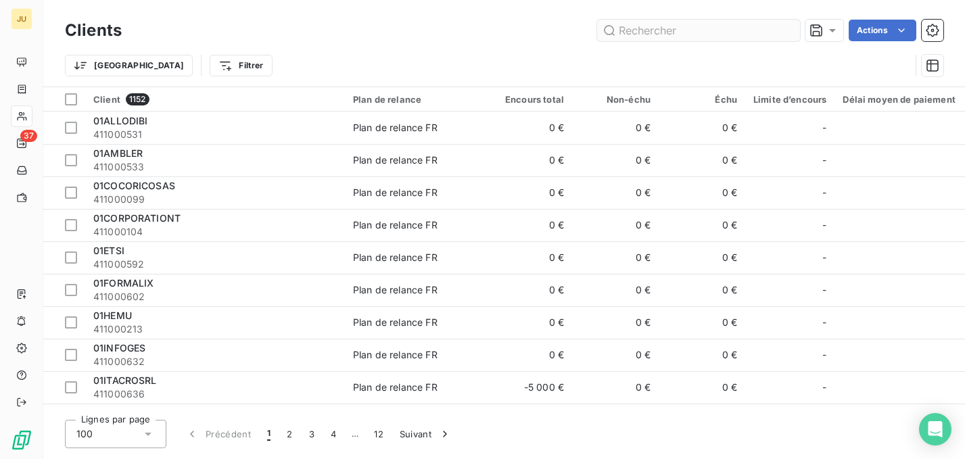
click at [696, 39] on input "text" at bounding box center [698, 31] width 203 height 22
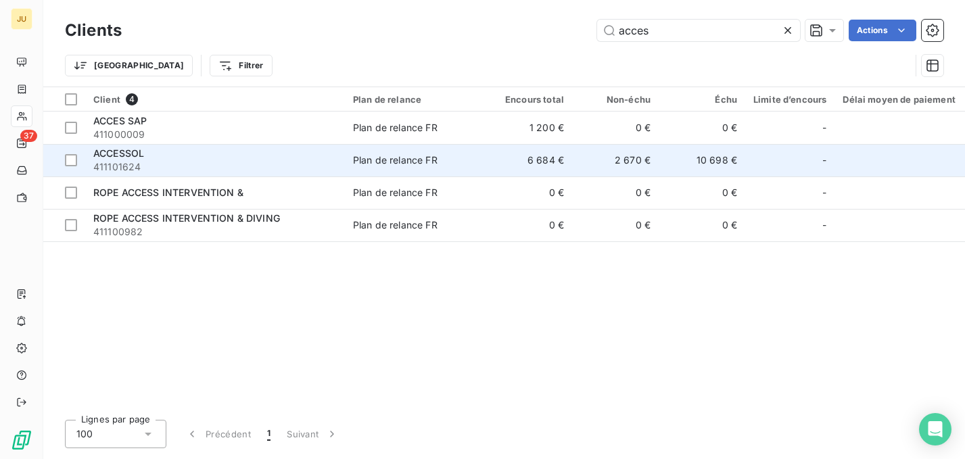
type input "acces"
click at [306, 170] on span "411101624" at bounding box center [214, 167] width 243 height 14
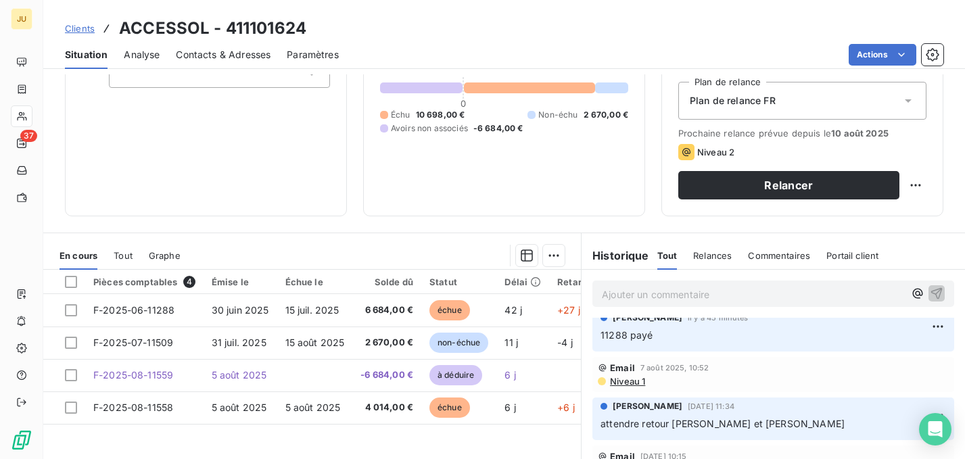
scroll to position [28, 0]
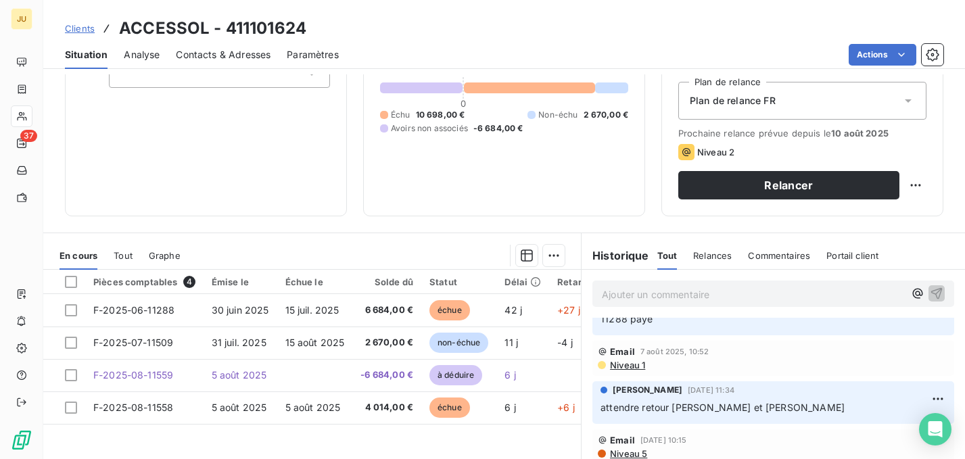
click at [85, 26] on span "Clients" at bounding box center [80, 28] width 30 height 11
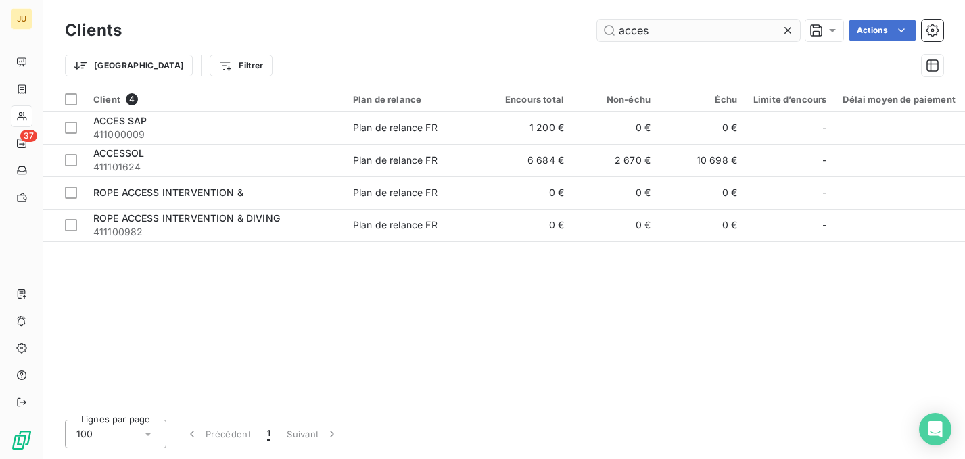
drag, startPoint x: 669, startPoint y: 33, endPoint x: 604, endPoint y: 41, distance: 66.0
click at [604, 41] on input "acces" at bounding box center [698, 31] width 203 height 22
click at [630, 33] on input "acces" at bounding box center [698, 31] width 203 height 22
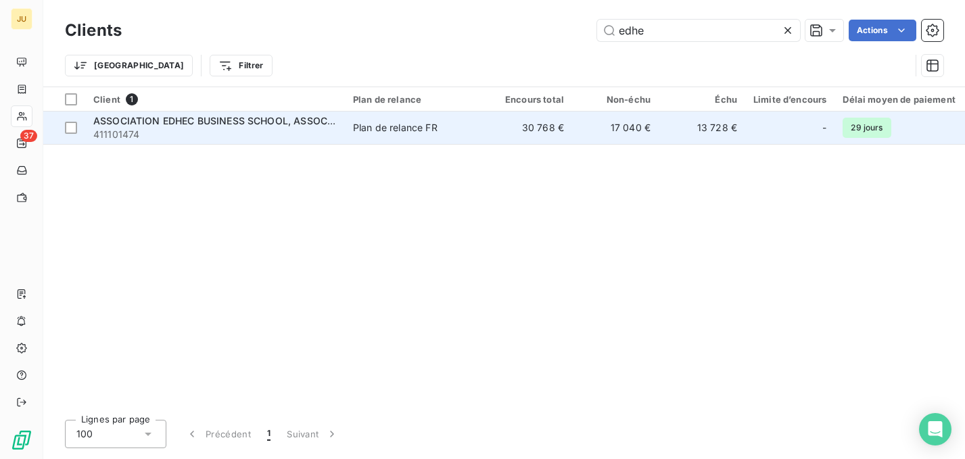
type input "edhe"
click at [568, 125] on td "30 768 €" at bounding box center [528, 128] width 87 height 32
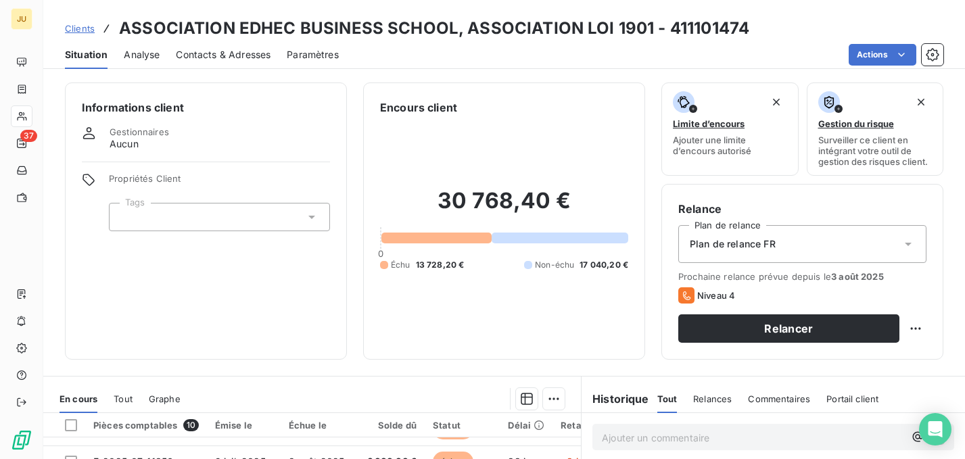
drag, startPoint x: 60, startPoint y: 46, endPoint x: 72, endPoint y: 30, distance: 19.3
click at [72, 30] on div "Clients ASSOCIATION EDHEC BUSINESS SCHOOL, ASSOCIATION LOI 1901 - 411101474 Sit…" at bounding box center [504, 34] width 922 height 69
click at [75, 32] on span "Clients" at bounding box center [80, 28] width 30 height 11
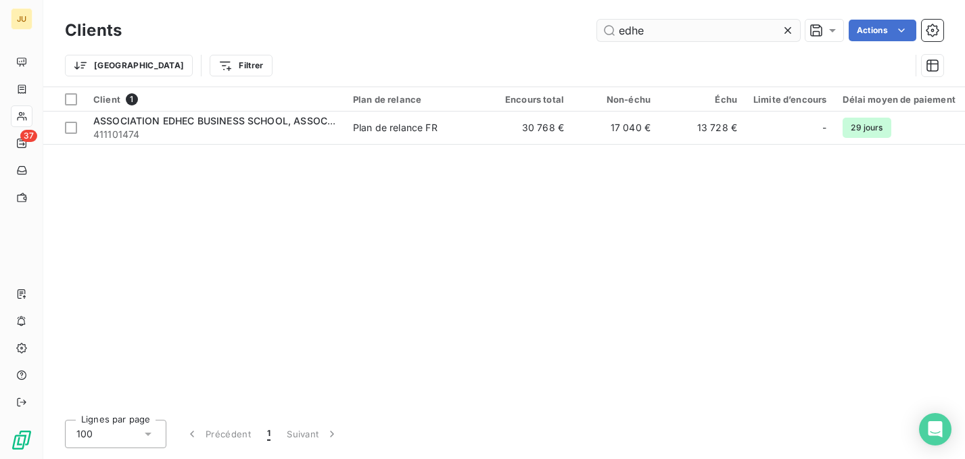
click at [640, 28] on input "edhe" at bounding box center [698, 31] width 203 height 22
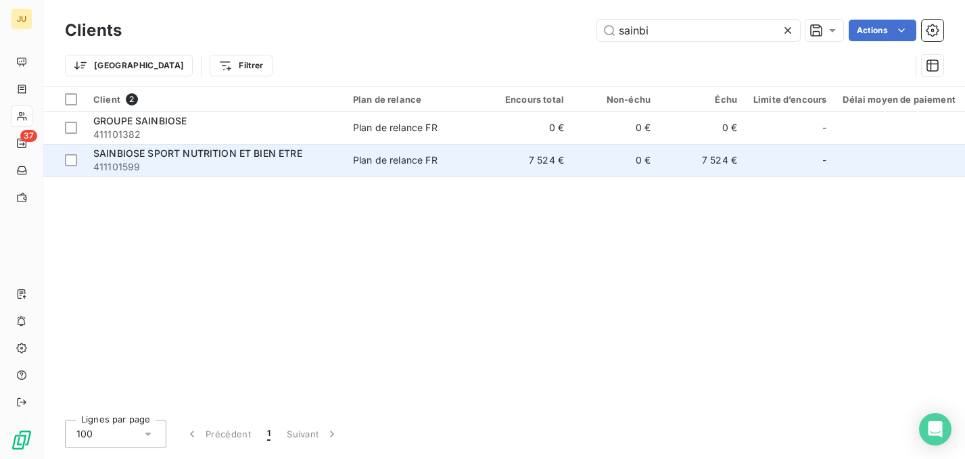
type input "sainbi"
click at [241, 159] on div "SAINBIOSE SPORT NUTRITION ET BIEN ETRE" at bounding box center [214, 154] width 243 height 14
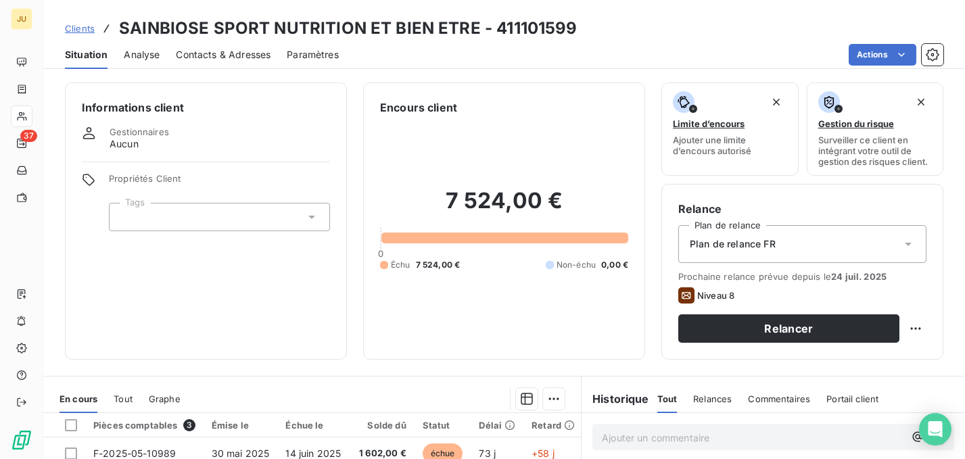
click at [77, 27] on span "Clients" at bounding box center [80, 28] width 30 height 11
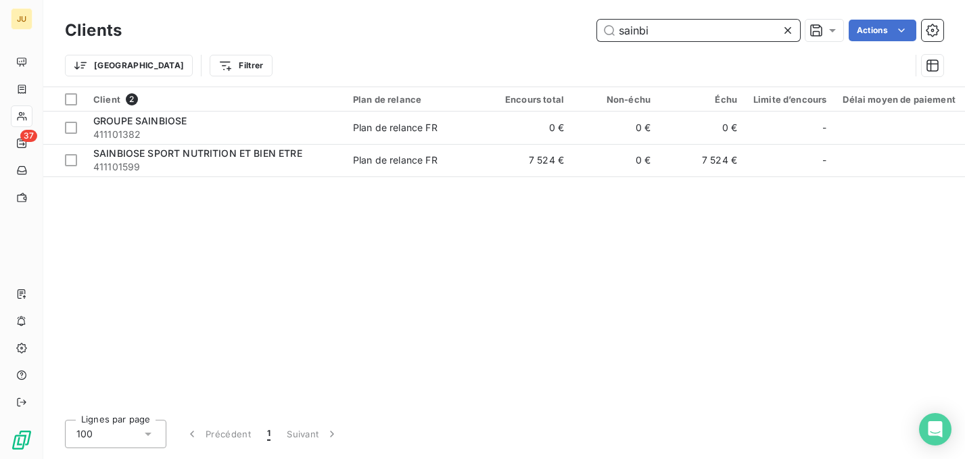
click at [632, 30] on input "sainbi" at bounding box center [698, 31] width 203 height 22
click at [633, 30] on input "sainbi" at bounding box center [698, 31] width 203 height 22
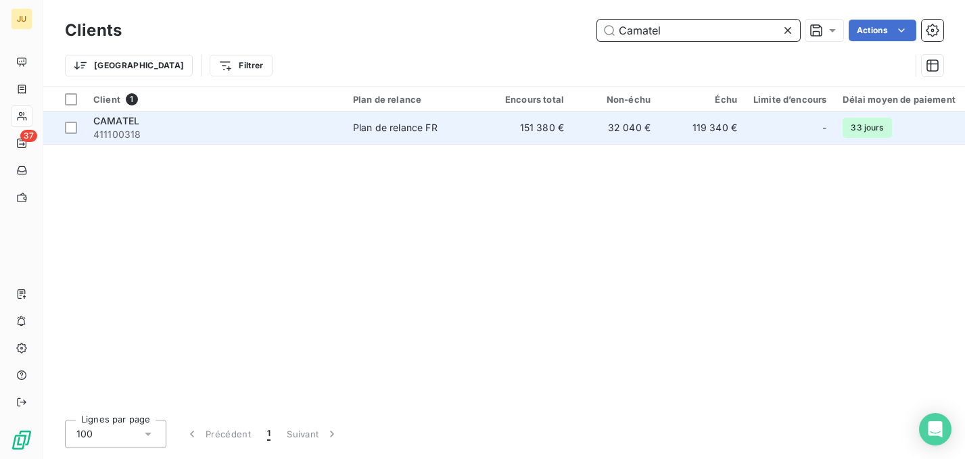
type input "Camatel"
click at [537, 128] on td "151 380 €" at bounding box center [528, 128] width 87 height 32
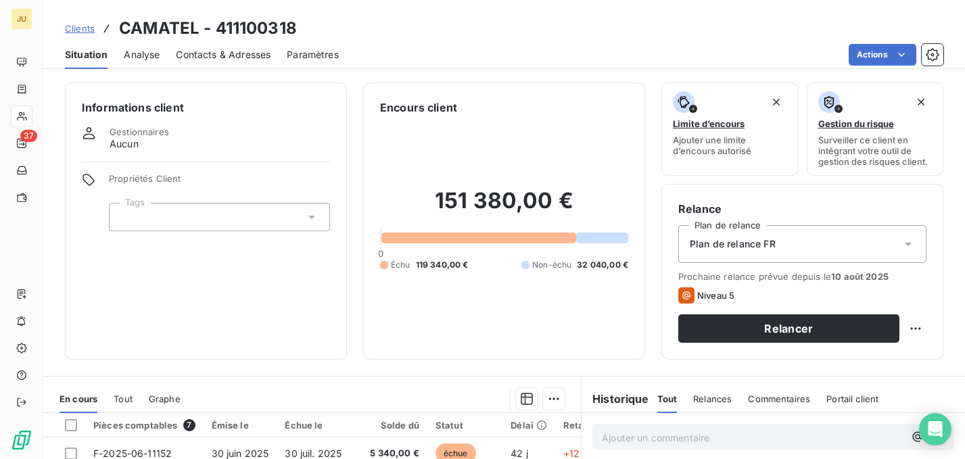
click at [80, 28] on span "Clients" at bounding box center [80, 28] width 30 height 11
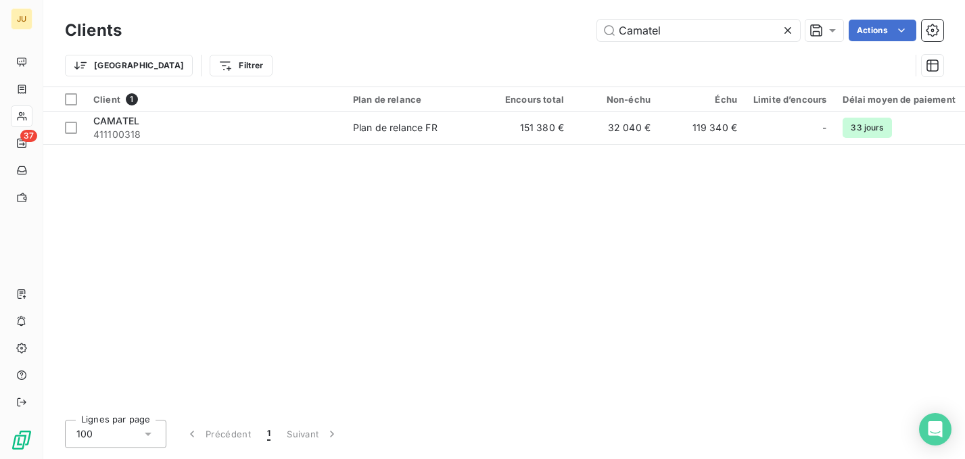
drag, startPoint x: 670, startPoint y: 34, endPoint x: 569, endPoint y: 50, distance: 102.0
click at [569, 50] on div "Clients Camatel Actions Trier Filtrer" at bounding box center [504, 51] width 878 height 70
click at [634, 29] on input "Camatel" at bounding box center [698, 31] width 203 height 22
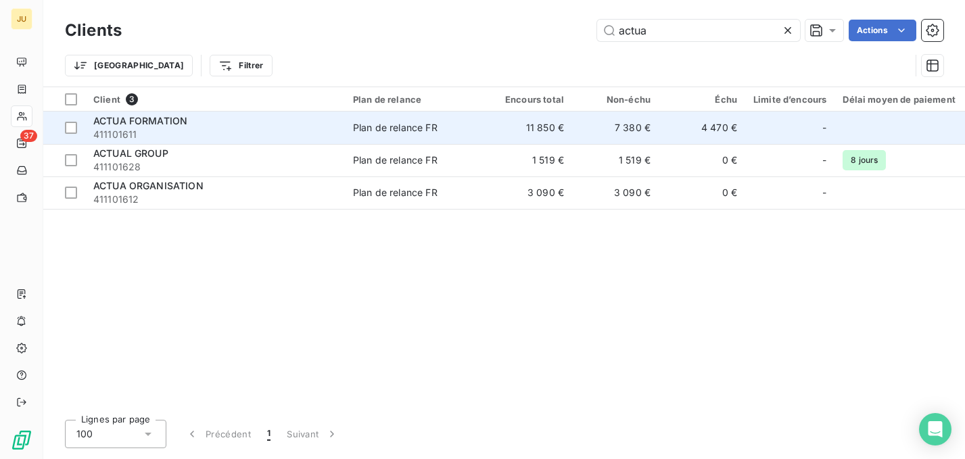
type input "actua"
click at [386, 139] on td "Plan de relance FR" at bounding box center [415, 128] width 141 height 32
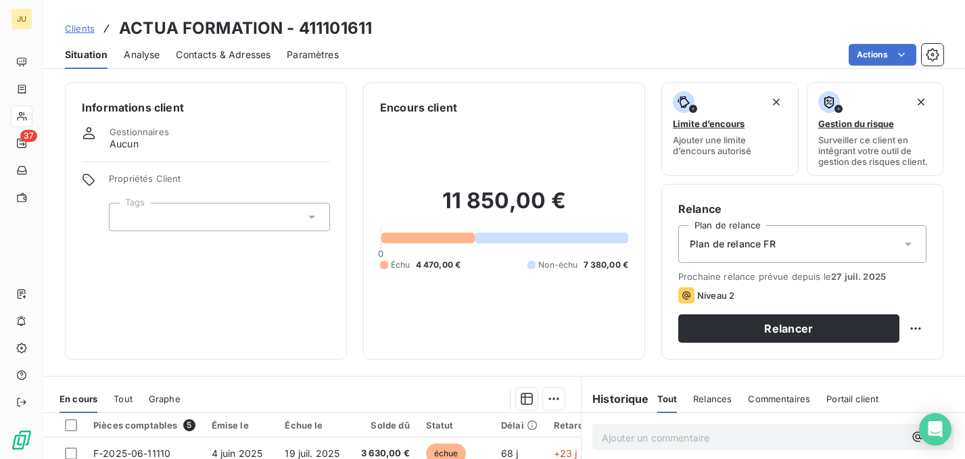
click at [77, 25] on span "Clients" at bounding box center [80, 28] width 30 height 11
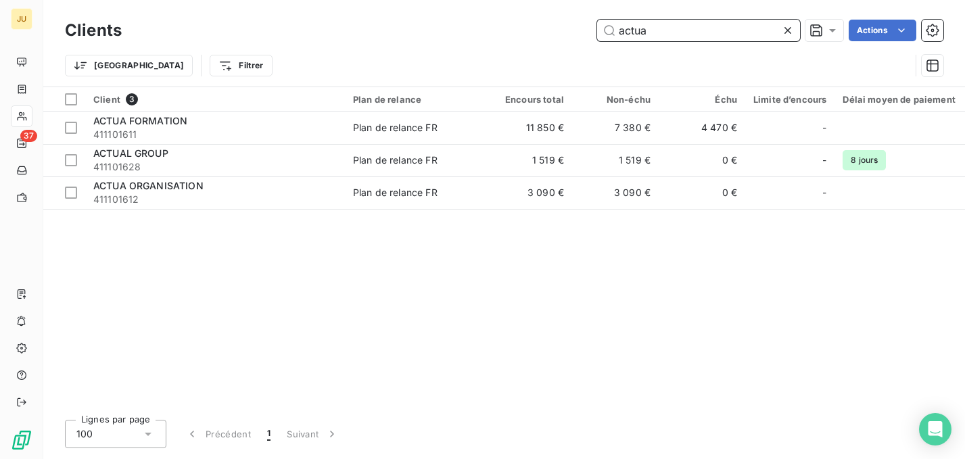
click at [660, 37] on input "actua" at bounding box center [698, 31] width 203 height 22
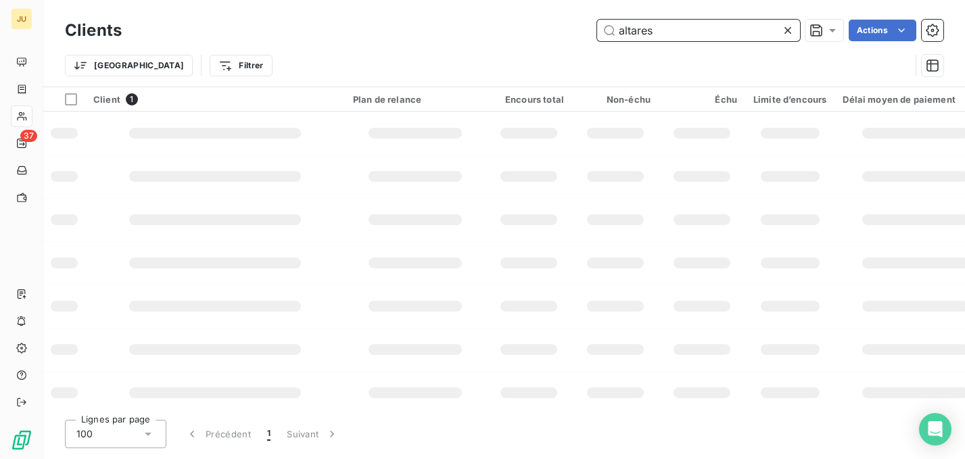
type input "altares"
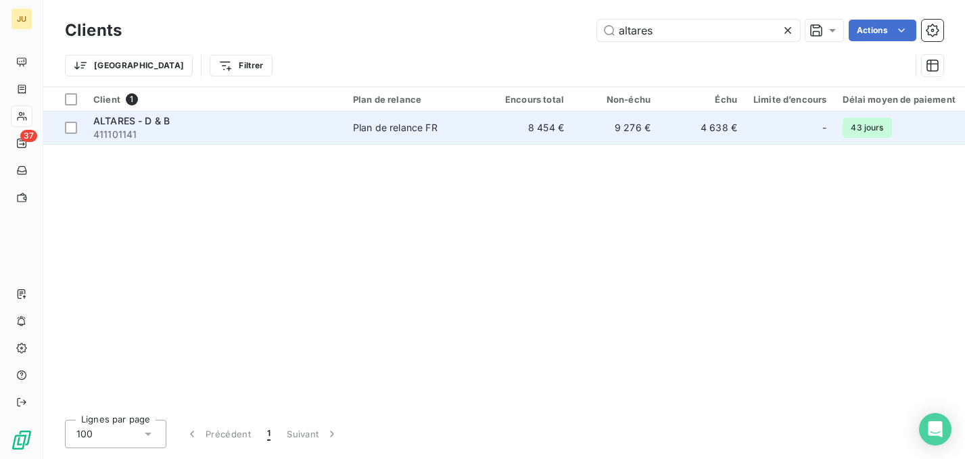
click at [703, 127] on td "4 638 €" at bounding box center [702, 128] width 87 height 32
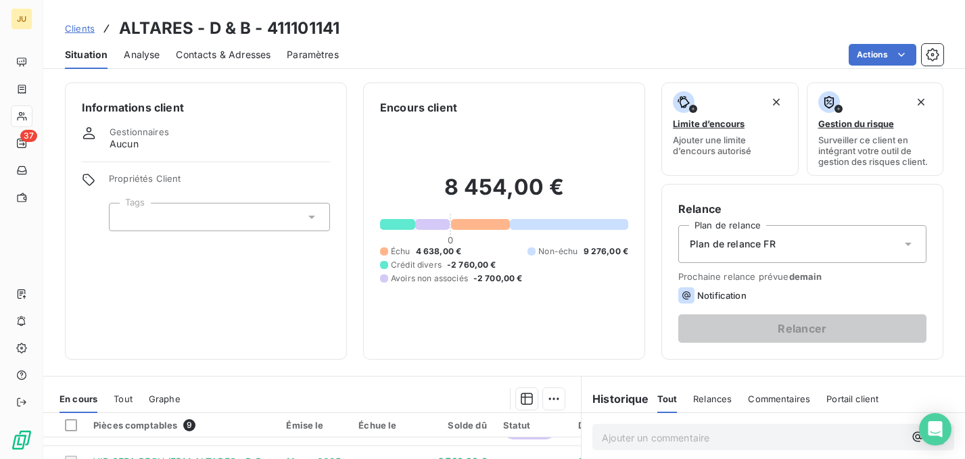
click at [89, 30] on span "Clients" at bounding box center [80, 28] width 30 height 11
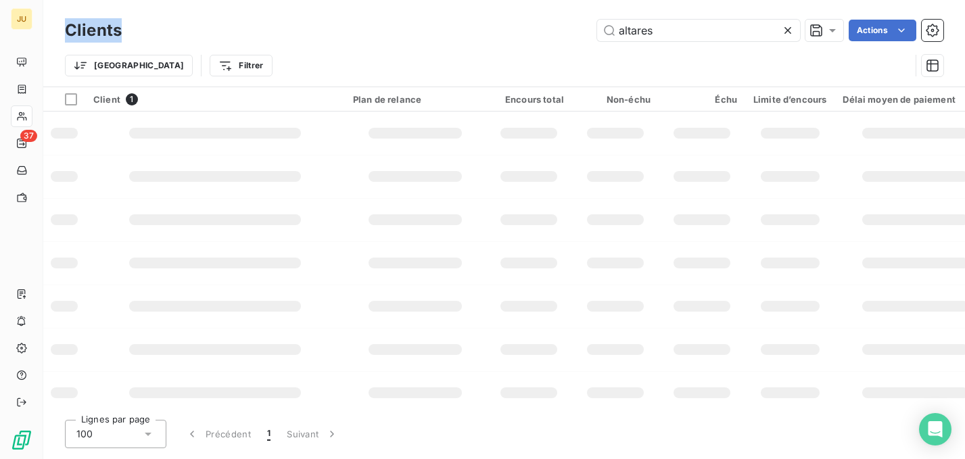
click at [89, 30] on h3 "Clients" at bounding box center [93, 30] width 57 height 24
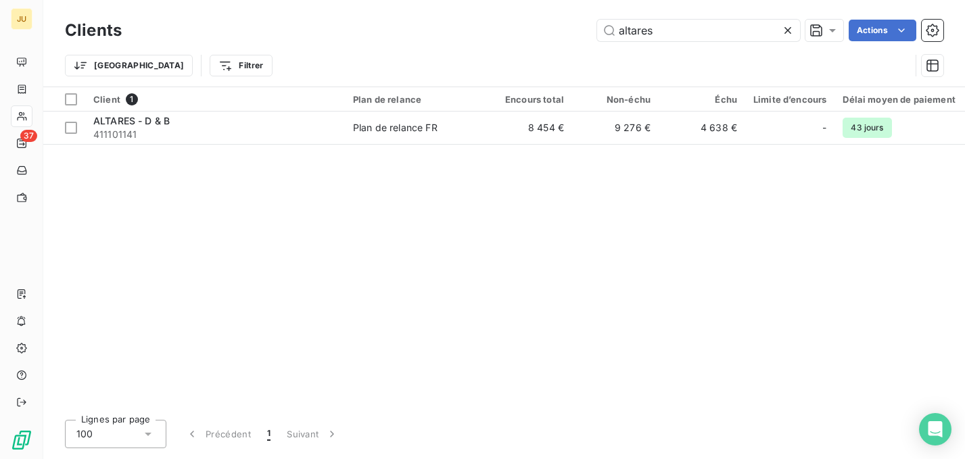
click at [791, 29] on icon at bounding box center [788, 31] width 14 height 14
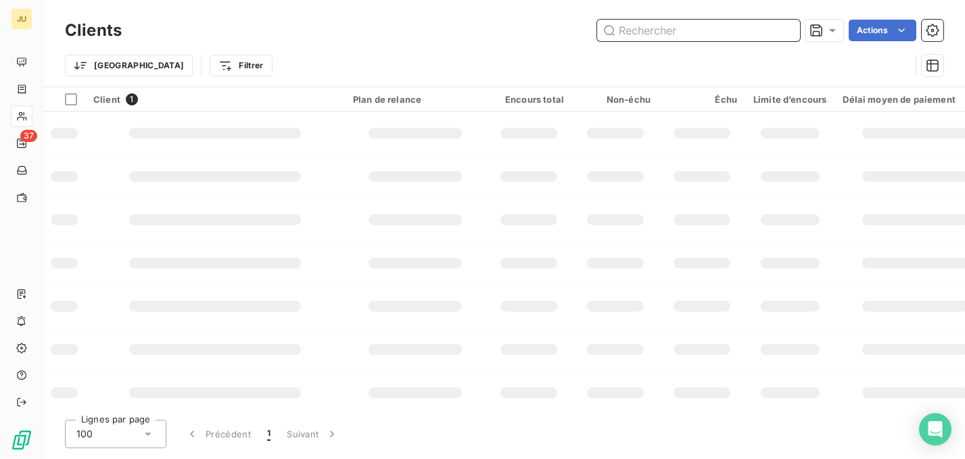
click at [747, 37] on input "text" at bounding box center [698, 31] width 203 height 22
type input "edhec"
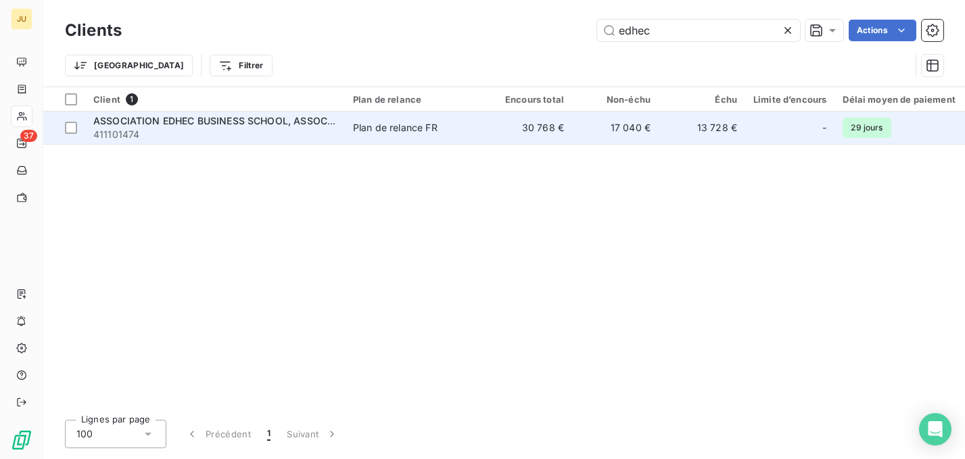
click at [471, 133] on span "Plan de relance FR" at bounding box center [415, 128] width 124 height 14
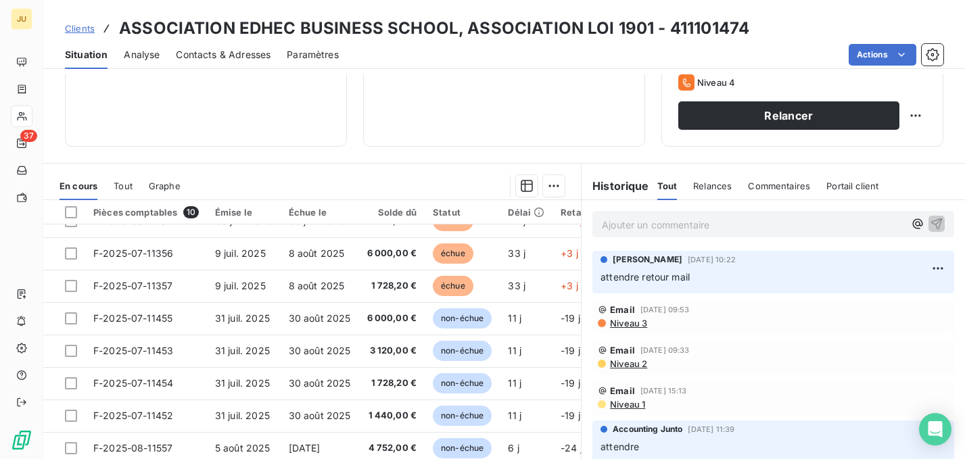
scroll to position [73, 0]
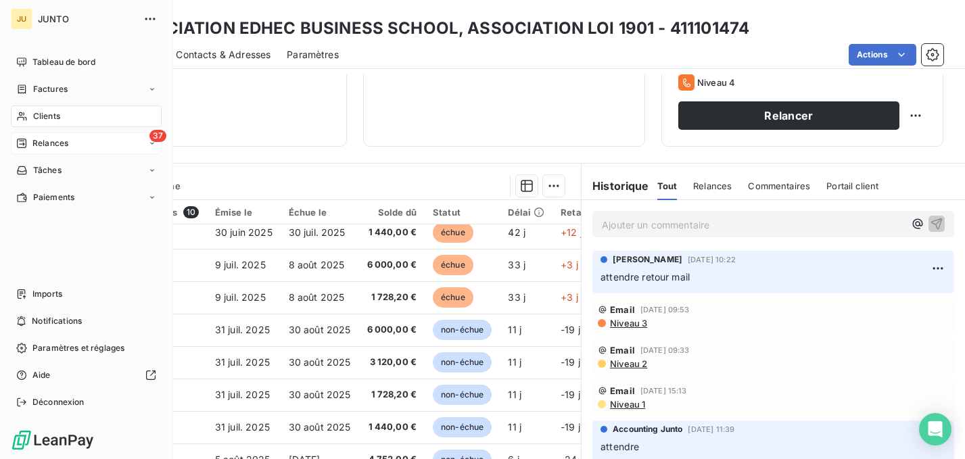
click at [18, 143] on icon at bounding box center [21, 143] width 11 height 11
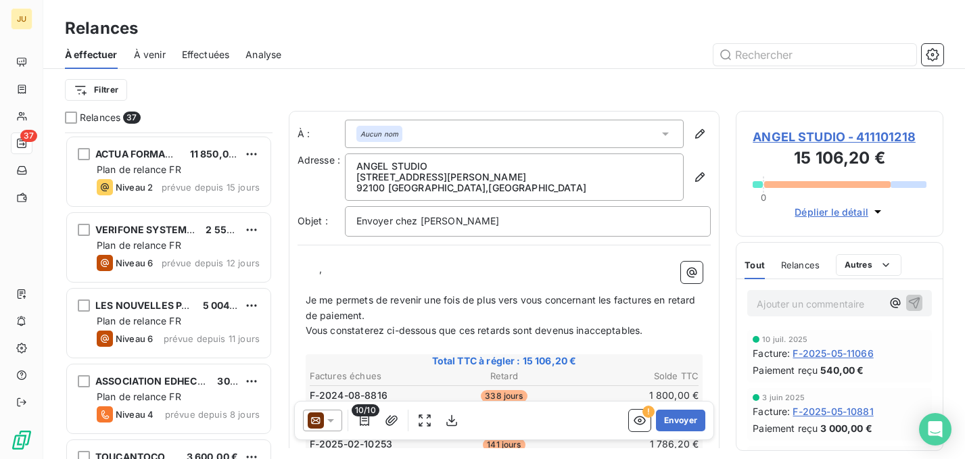
scroll to position [1066, 0]
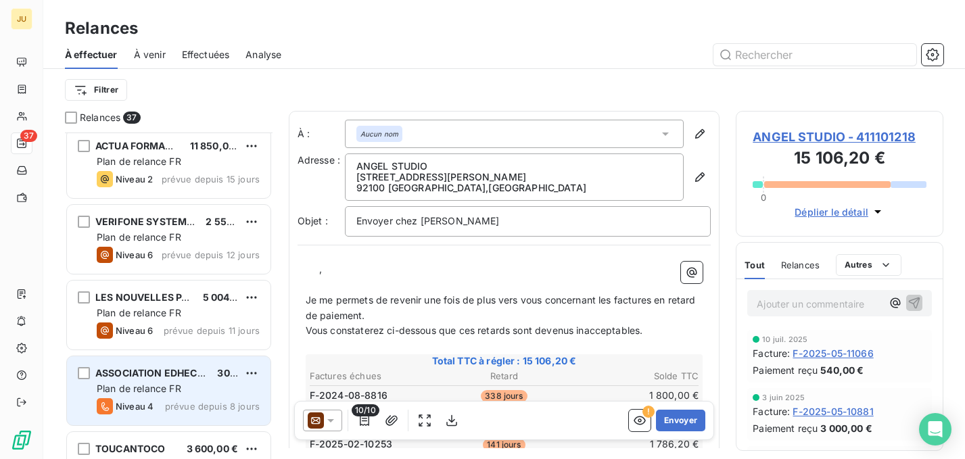
click at [196, 394] on div "Plan de relance FR" at bounding box center [178, 389] width 163 height 14
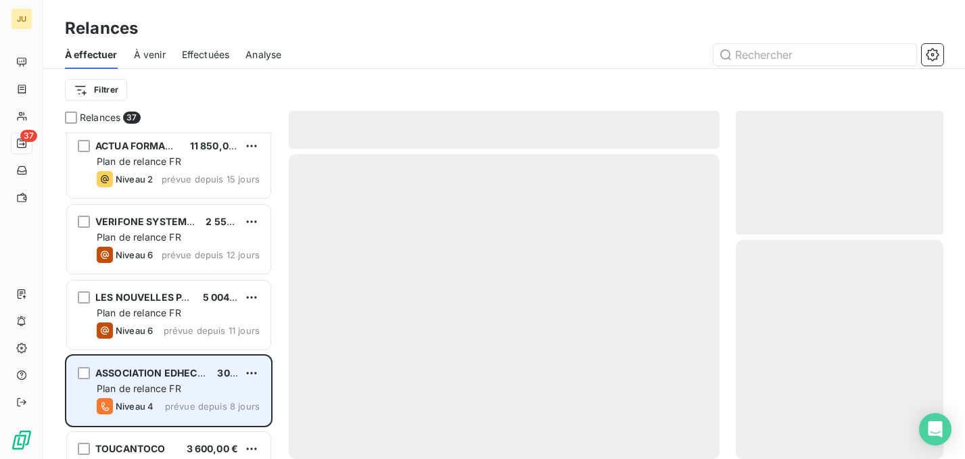
click at [197, 394] on div "Plan de relance FR" at bounding box center [178, 389] width 163 height 14
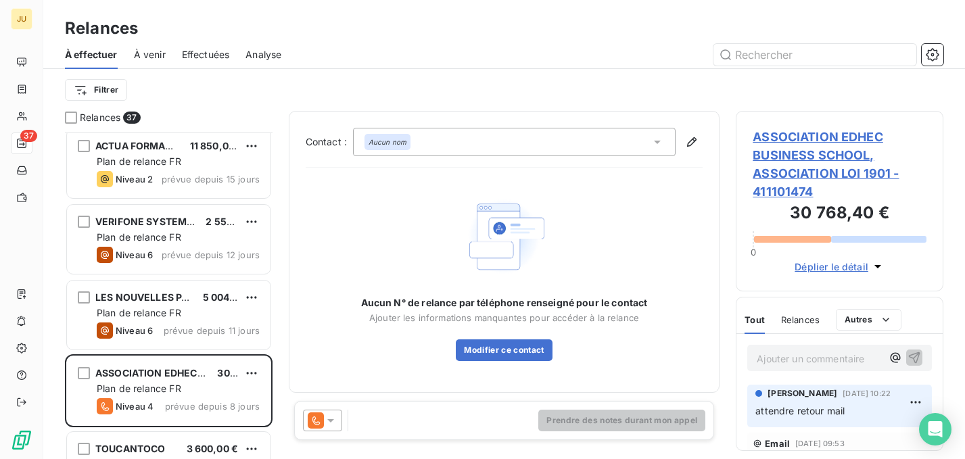
click at [319, 419] on icon at bounding box center [316, 420] width 16 height 16
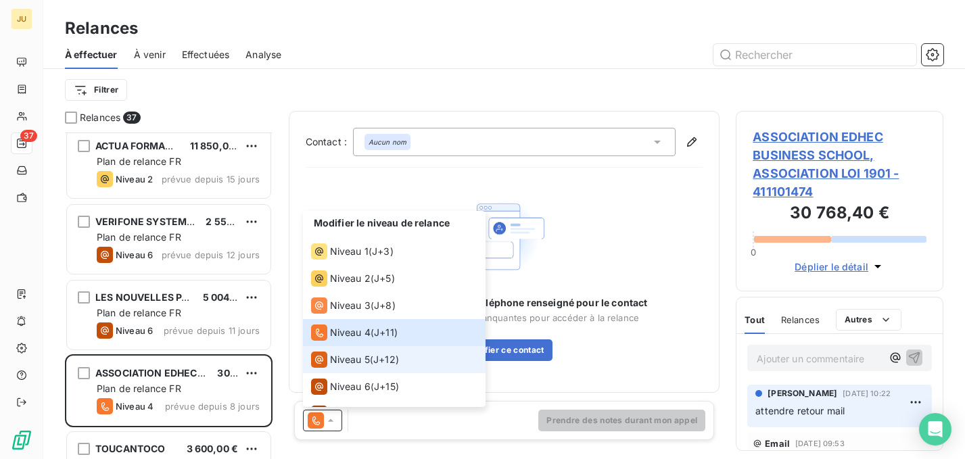
click at [349, 354] on span "Niveau 5" at bounding box center [350, 360] width 40 height 14
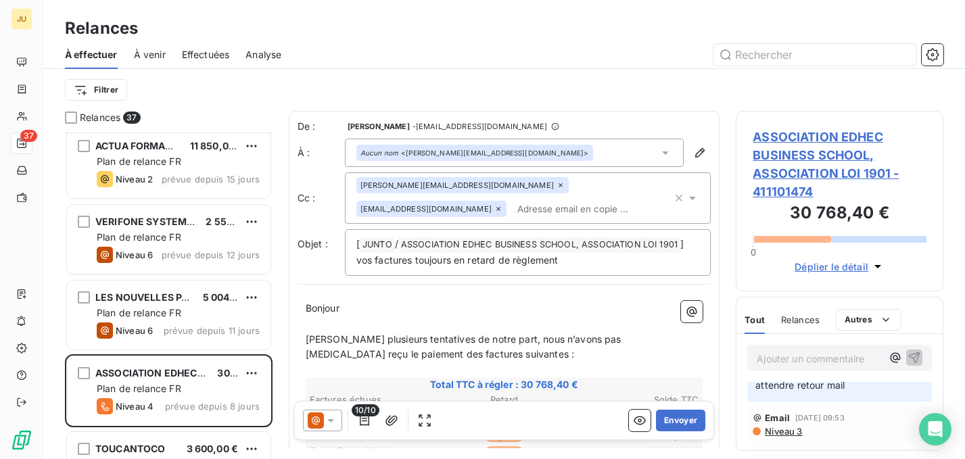
scroll to position [53, 0]
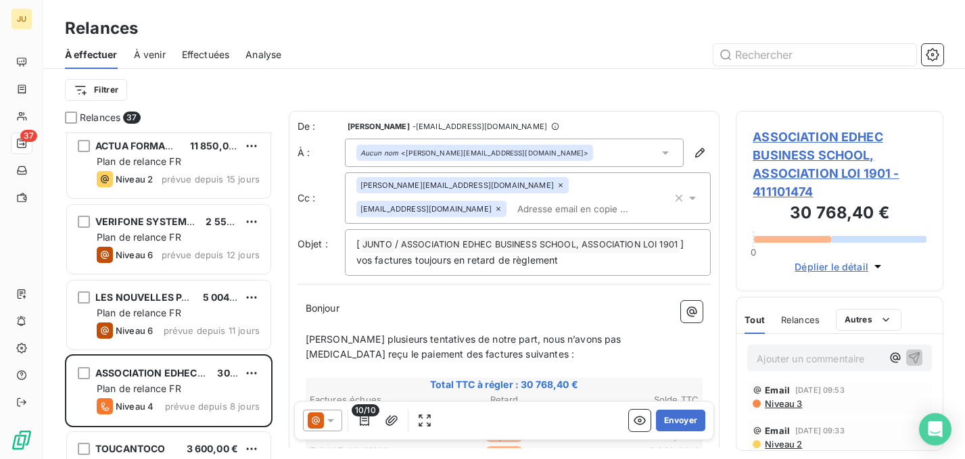
click at [321, 421] on icon at bounding box center [316, 420] width 16 height 16
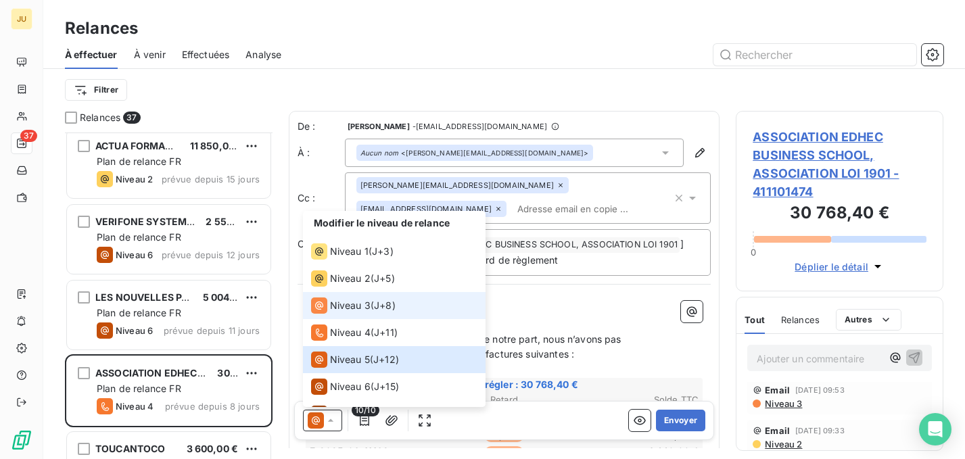
click at [350, 310] on span "Niveau 3" at bounding box center [350, 306] width 41 height 14
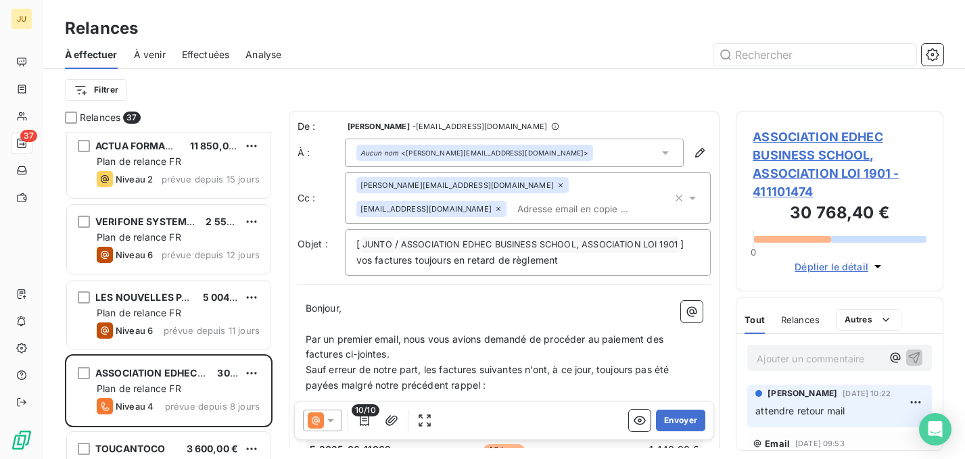
click at [512, 210] on input "text" at bounding box center [590, 209] width 156 height 20
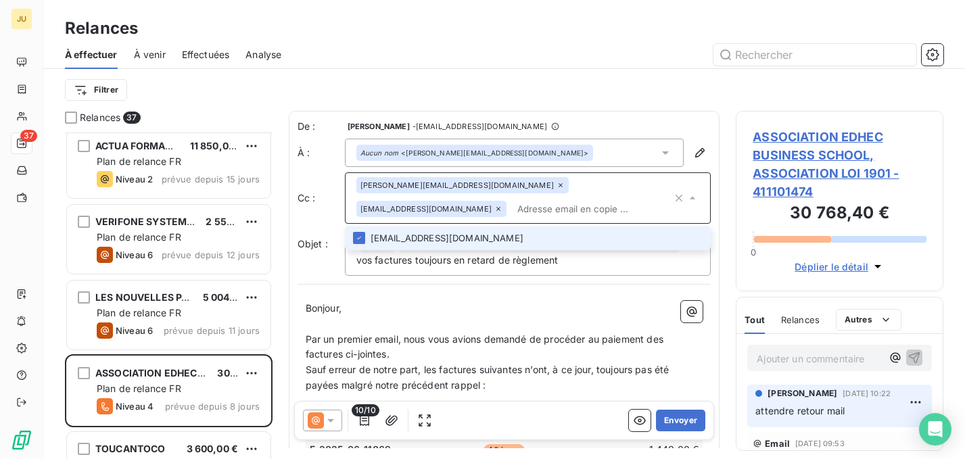
paste input "[PERSON_NAME][EMAIL_ADDRESS][DOMAIN_NAME]"
type input "[PERSON_NAME][EMAIL_ADDRESS][DOMAIN_NAME]"
click at [434, 238] on li "[PERSON_NAME][EMAIL_ADDRESS][DOMAIN_NAME]" at bounding box center [528, 239] width 366 height 24
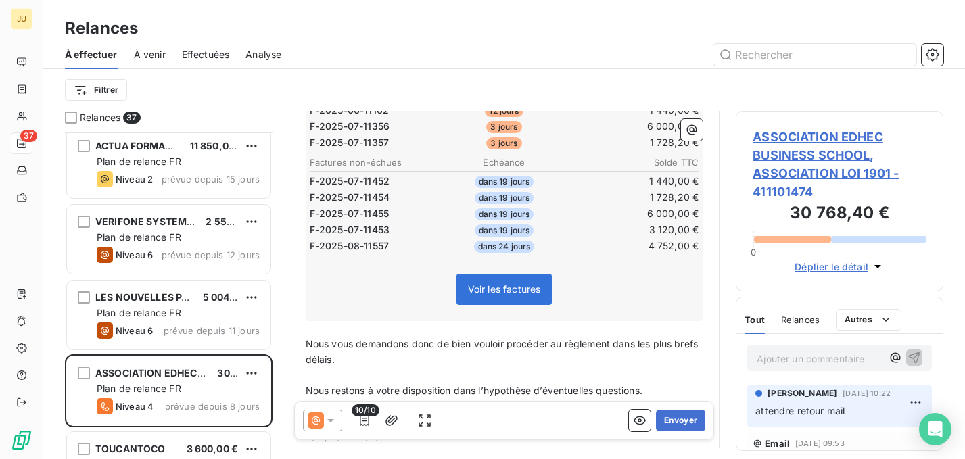
scroll to position [458, 0]
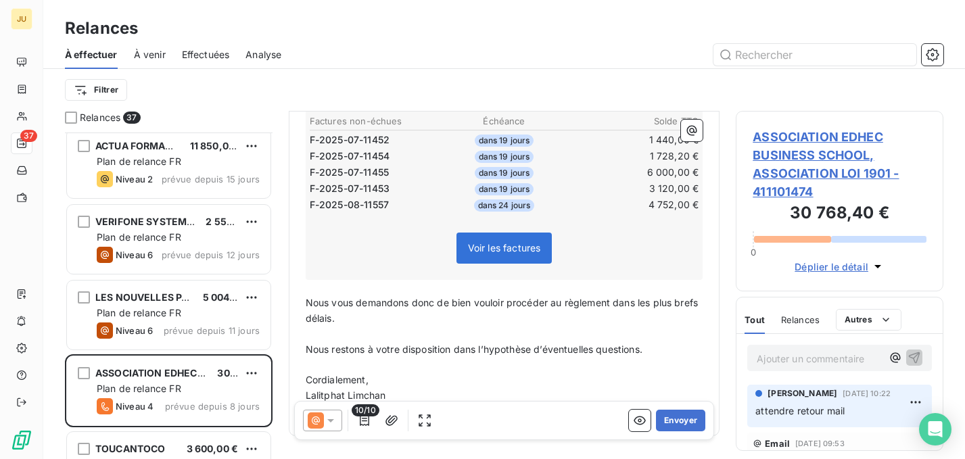
click at [324, 419] on icon at bounding box center [331, 421] width 14 height 14
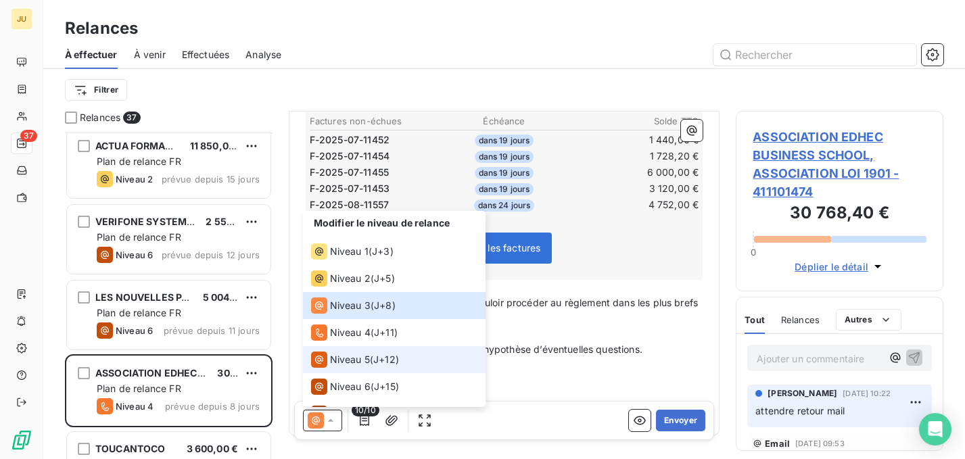
click at [364, 364] on span "Niveau 5" at bounding box center [350, 360] width 40 height 14
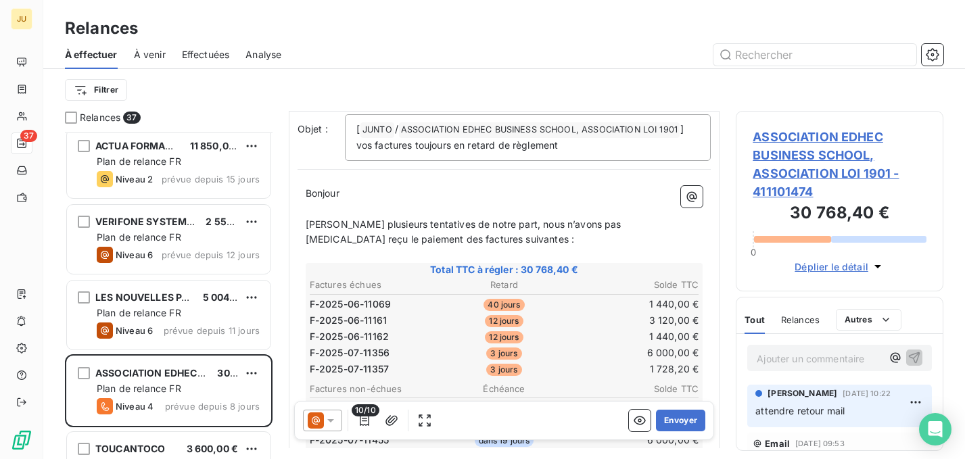
scroll to position [275, 0]
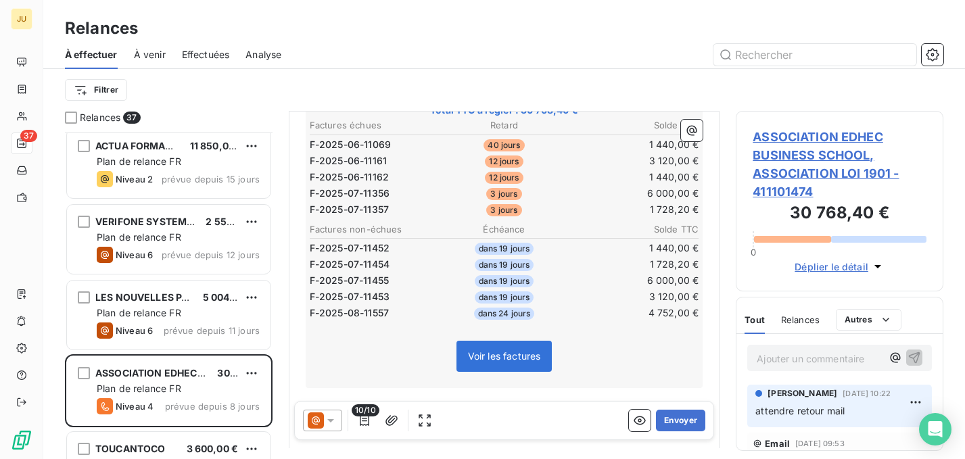
click at [311, 423] on icon at bounding box center [316, 420] width 16 height 16
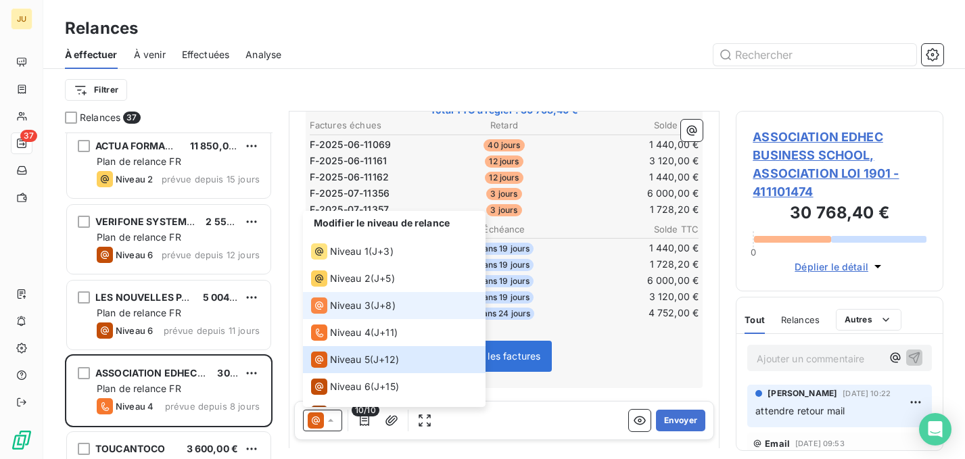
click at [359, 313] on div "Niveau 3" at bounding box center [341, 306] width 60 height 16
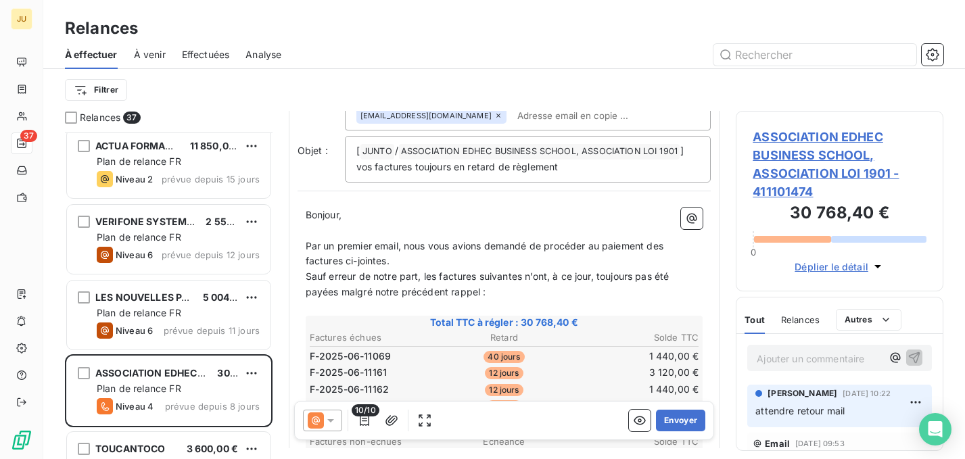
scroll to position [0, 0]
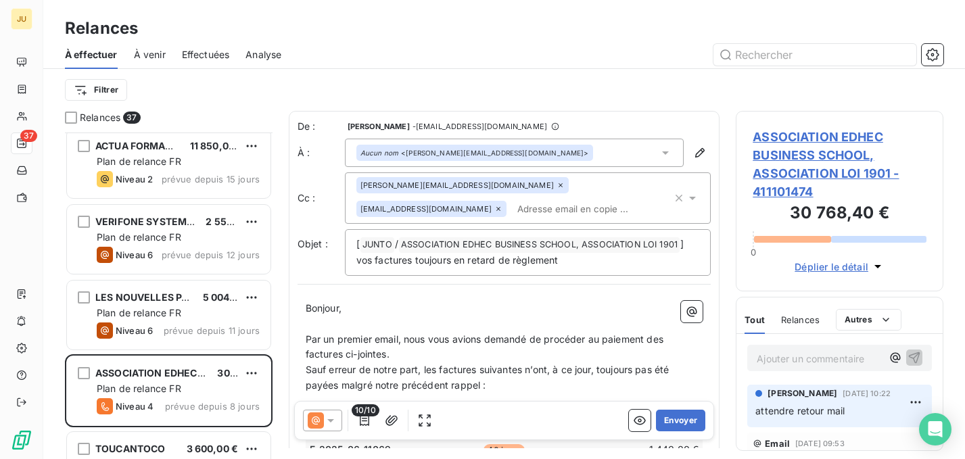
click at [512, 214] on input "text" at bounding box center [590, 209] width 156 height 20
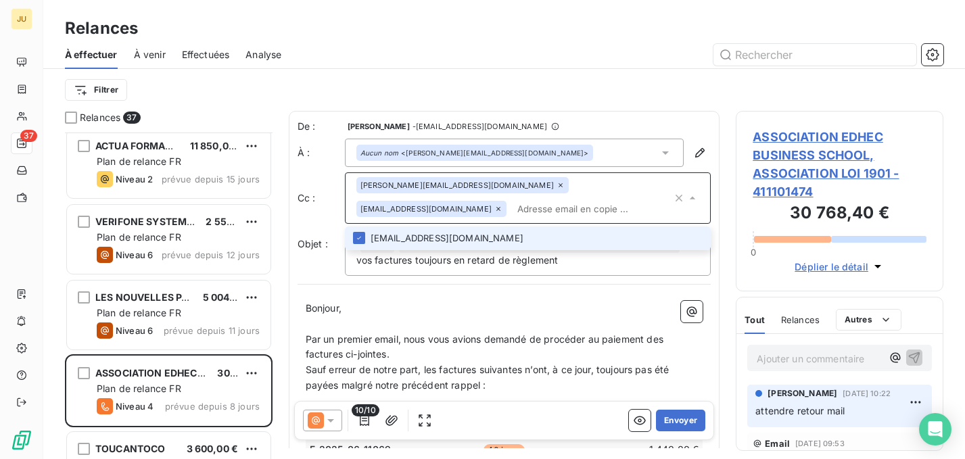
paste input "[PERSON_NAME][EMAIL_ADDRESS][DOMAIN_NAME]"
type input "[PERSON_NAME][EMAIL_ADDRESS][DOMAIN_NAME]"
click at [461, 236] on li "[PERSON_NAME][EMAIL_ADDRESS][DOMAIN_NAME]" at bounding box center [528, 239] width 366 height 24
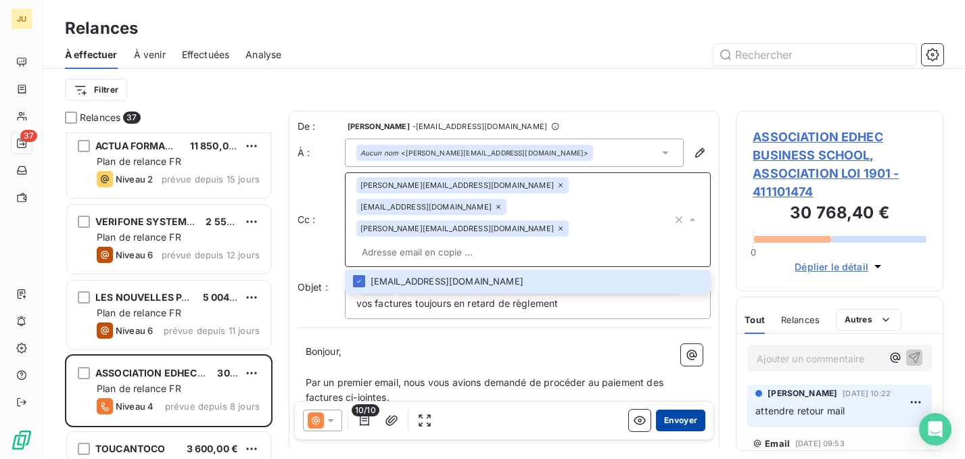
click at [661, 420] on button "Envoyer" at bounding box center [680, 421] width 49 height 22
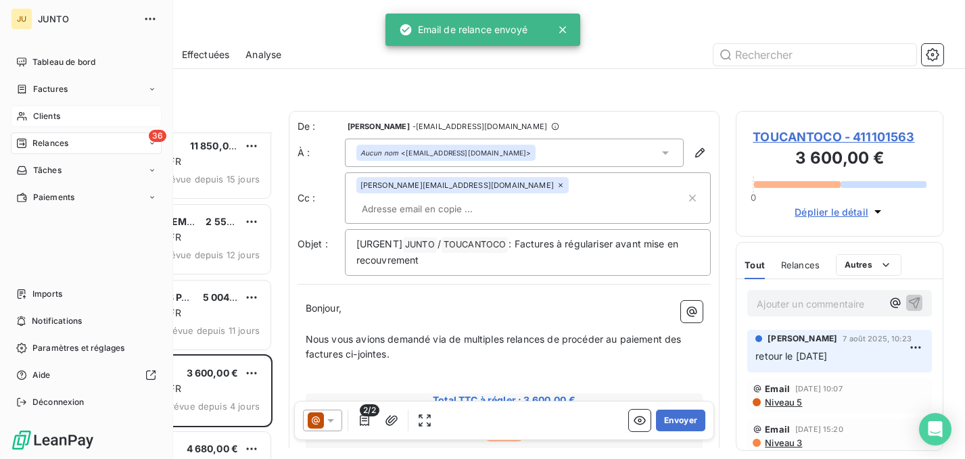
click at [62, 111] on div "Clients" at bounding box center [86, 116] width 151 height 22
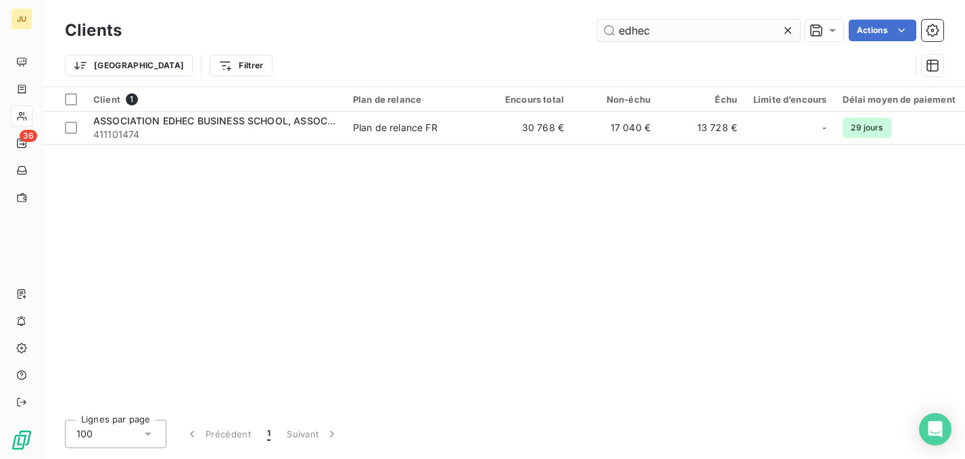
drag, startPoint x: 690, startPoint y: 32, endPoint x: 611, endPoint y: 34, distance: 79.2
click at [611, 34] on input "edhec" at bounding box center [698, 31] width 203 height 22
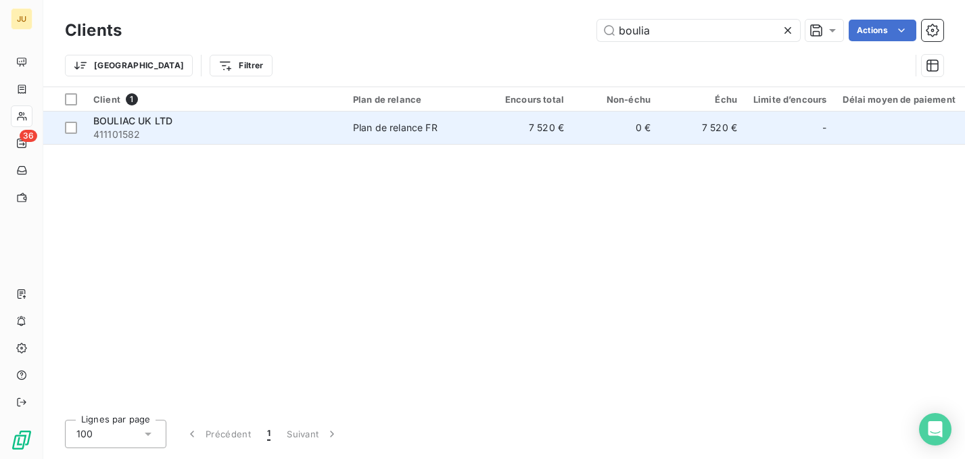
type input "boulia"
click at [292, 135] on span "411101582" at bounding box center [214, 135] width 243 height 14
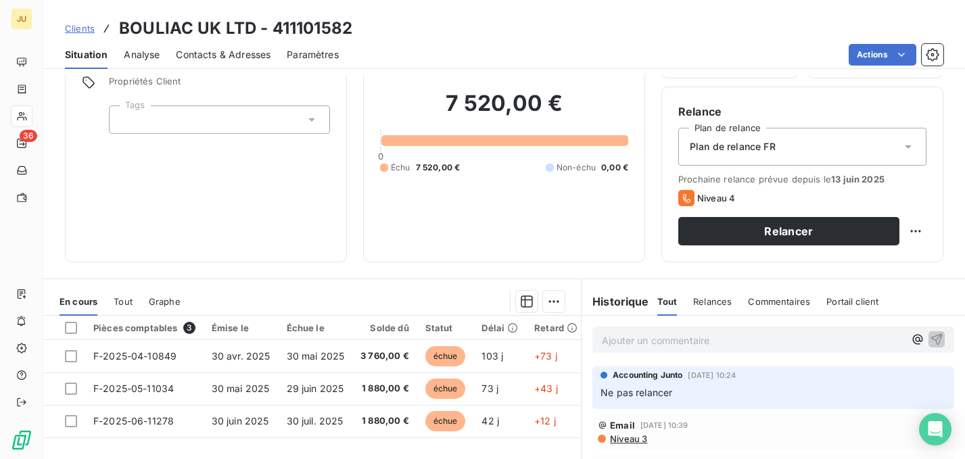
scroll to position [245, 0]
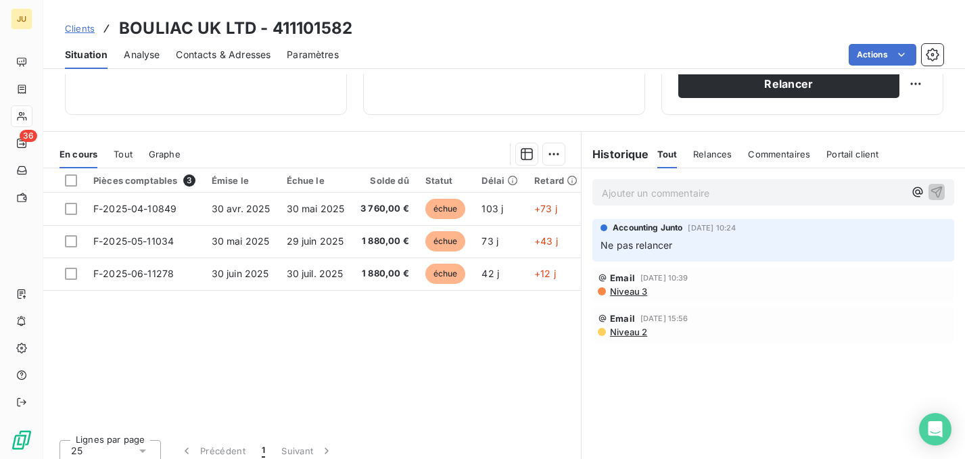
click at [83, 30] on span "Clients" at bounding box center [80, 28] width 30 height 11
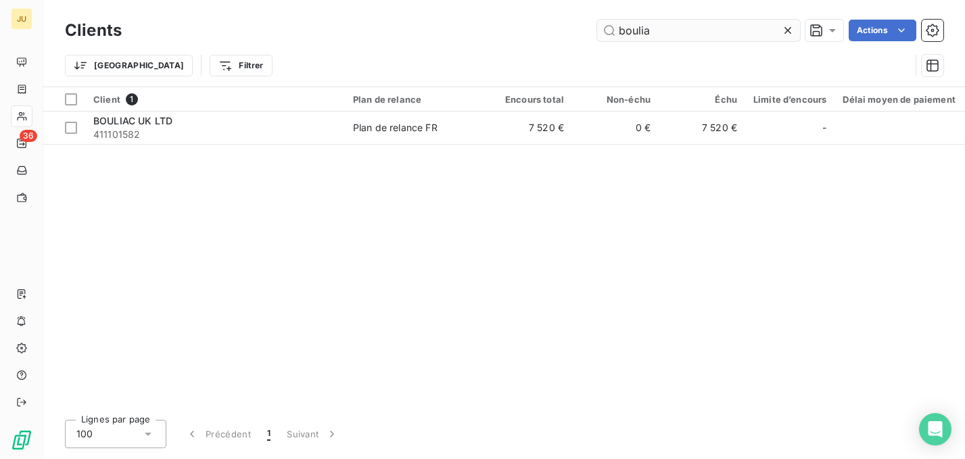
click at [637, 32] on input "boulia" at bounding box center [698, 31] width 203 height 22
click at [638, 32] on input "boulia" at bounding box center [698, 31] width 203 height 22
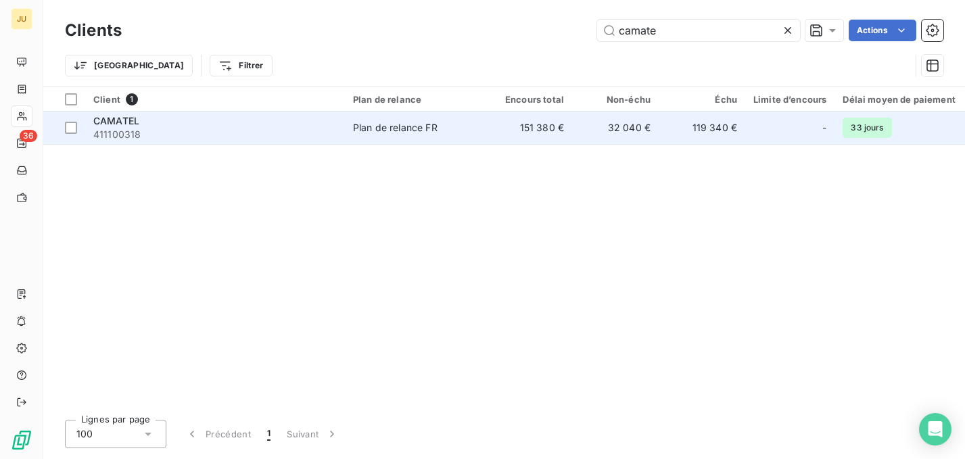
type input "camate"
click at [202, 122] on div "CAMATEL" at bounding box center [214, 121] width 243 height 14
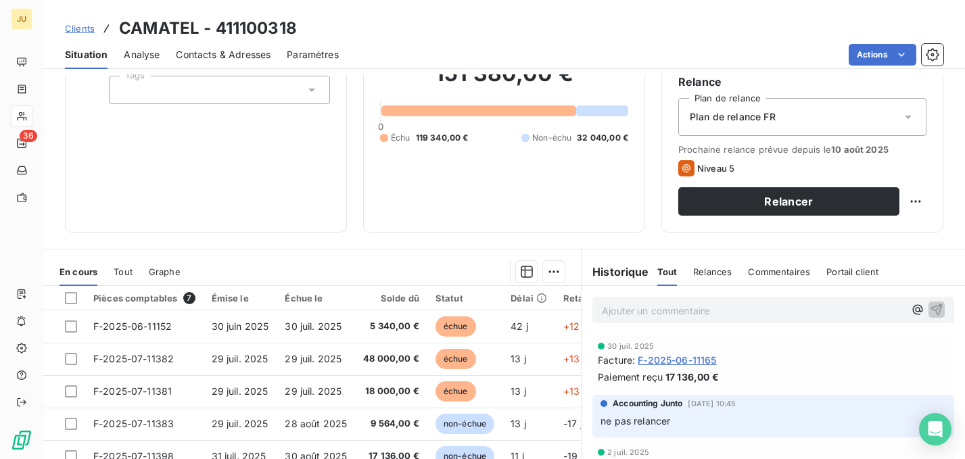
scroll to position [135, 0]
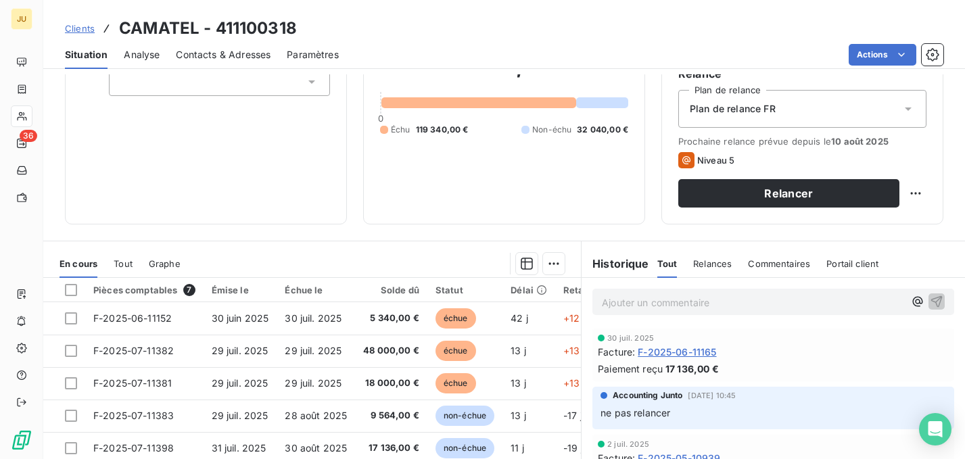
click at [79, 28] on span "Clients" at bounding box center [80, 28] width 30 height 11
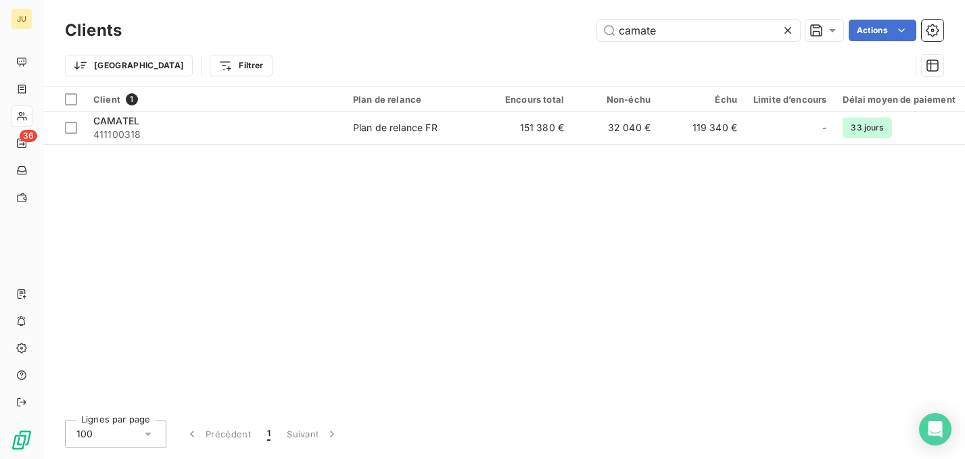
drag, startPoint x: 688, startPoint y: 26, endPoint x: 584, endPoint y: 36, distance: 104.6
click at [584, 36] on div "camate Actions" at bounding box center [540, 31] width 805 height 22
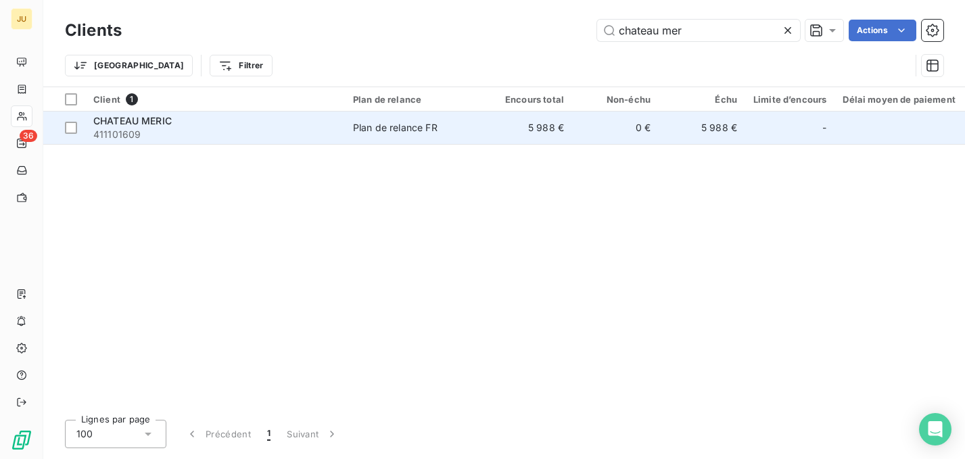
type input "chateau mer"
click at [247, 124] on div "CHATEAU MERIC" at bounding box center [214, 121] width 243 height 14
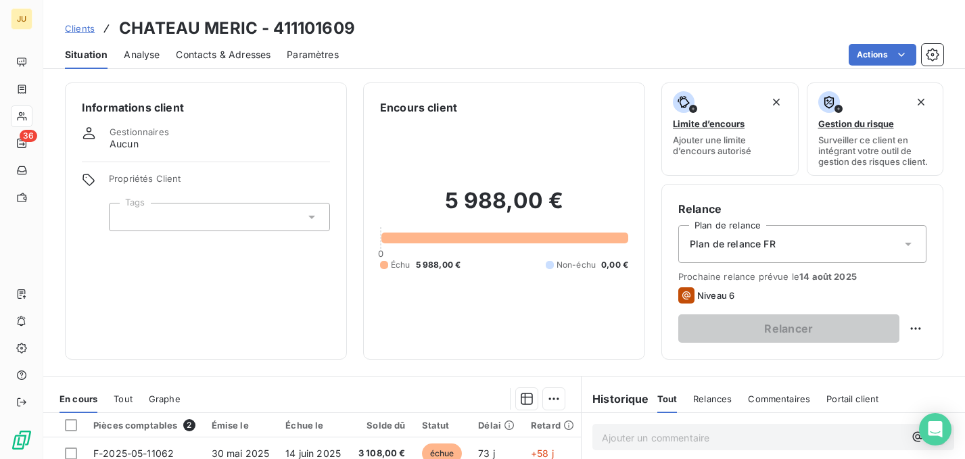
click at [82, 29] on span "Clients" at bounding box center [80, 28] width 30 height 11
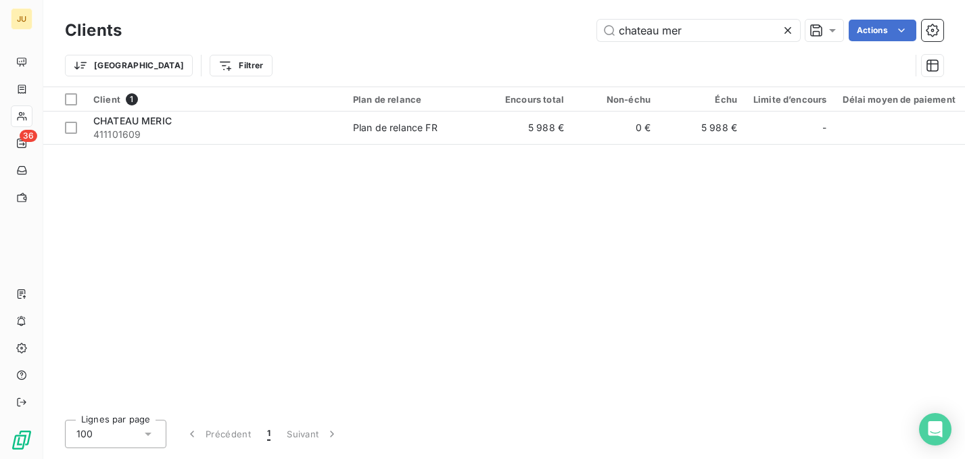
drag, startPoint x: 644, startPoint y: 37, endPoint x: 579, endPoint y: 37, distance: 65.6
click at [579, 37] on div "chateau mer Actions" at bounding box center [540, 31] width 805 height 22
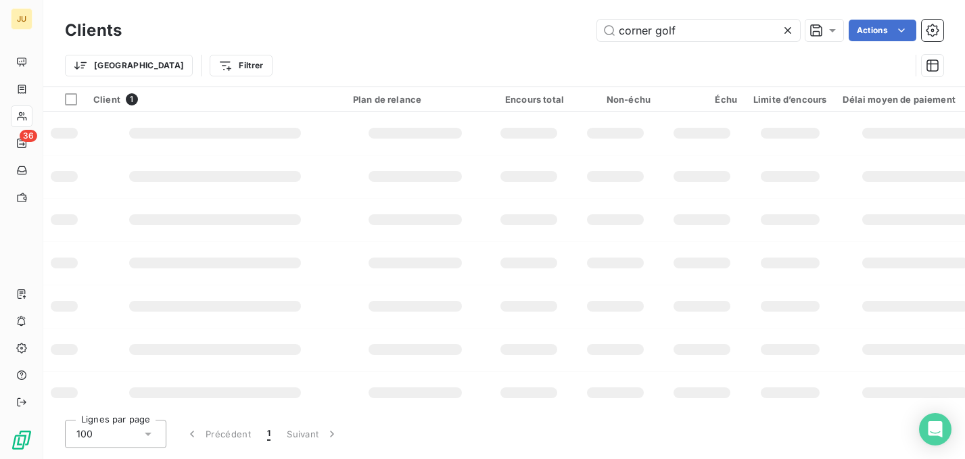
type input "corner golf"
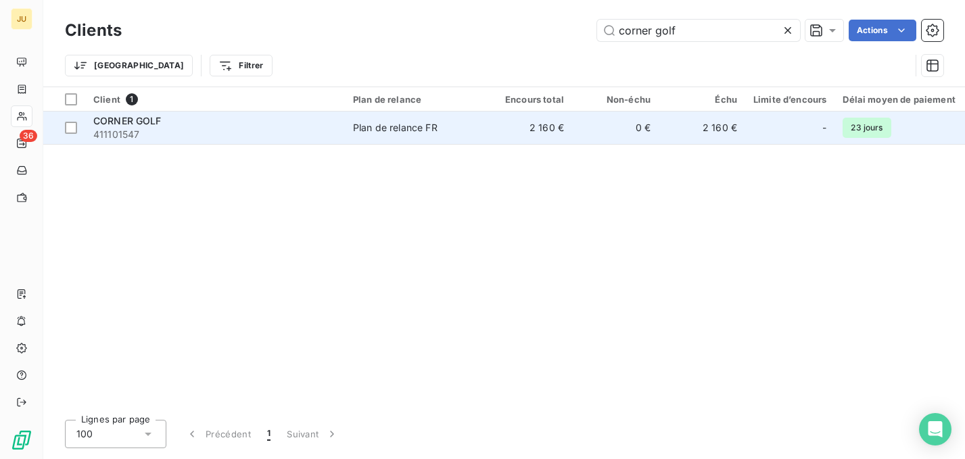
click at [491, 137] on td "2 160 €" at bounding box center [528, 128] width 87 height 32
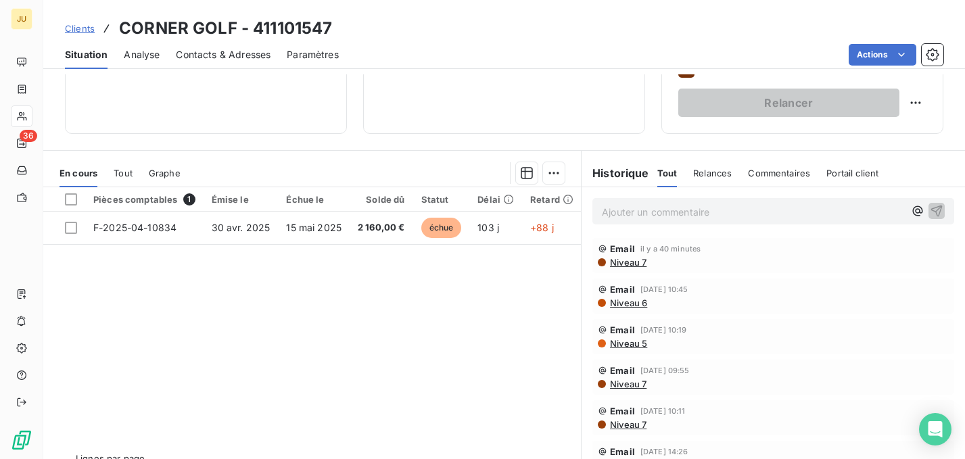
click at [93, 30] on span "Clients" at bounding box center [80, 28] width 30 height 11
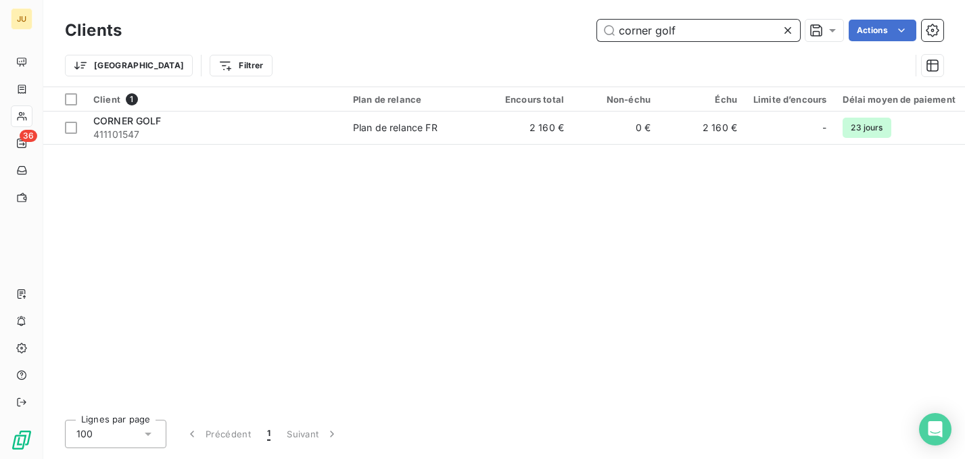
drag, startPoint x: 680, startPoint y: 27, endPoint x: 621, endPoint y: 41, distance: 60.4
click at [621, 41] on input "corner golf" at bounding box center [698, 31] width 203 height 22
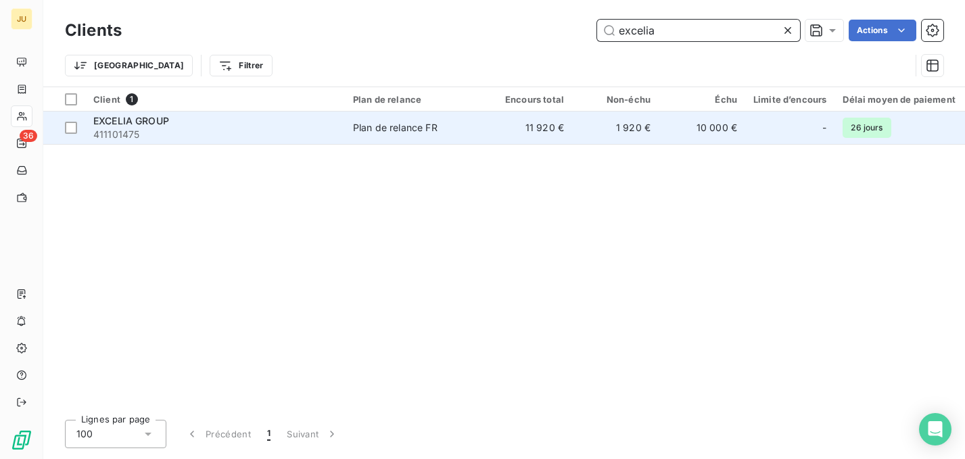
type input "excelia"
click at [353, 135] on td "Plan de relance FR" at bounding box center [415, 128] width 141 height 32
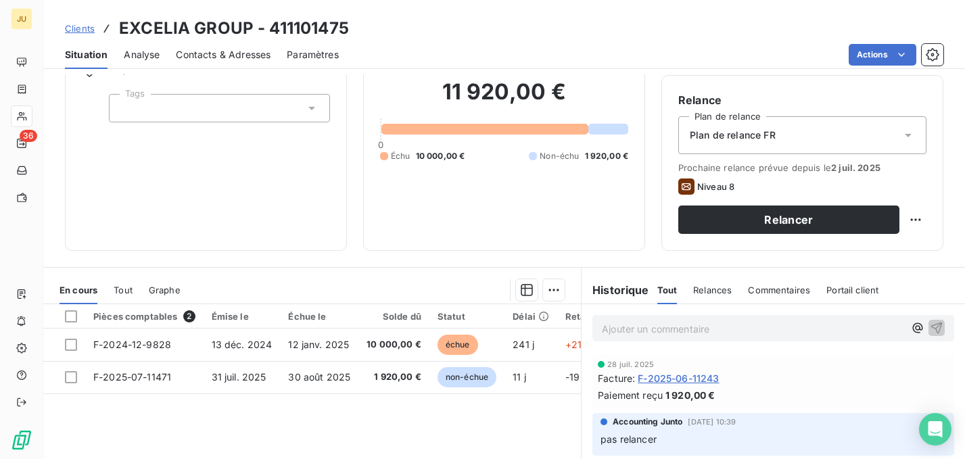
scroll to position [110, 0]
click at [81, 30] on span "Clients" at bounding box center [80, 28] width 30 height 11
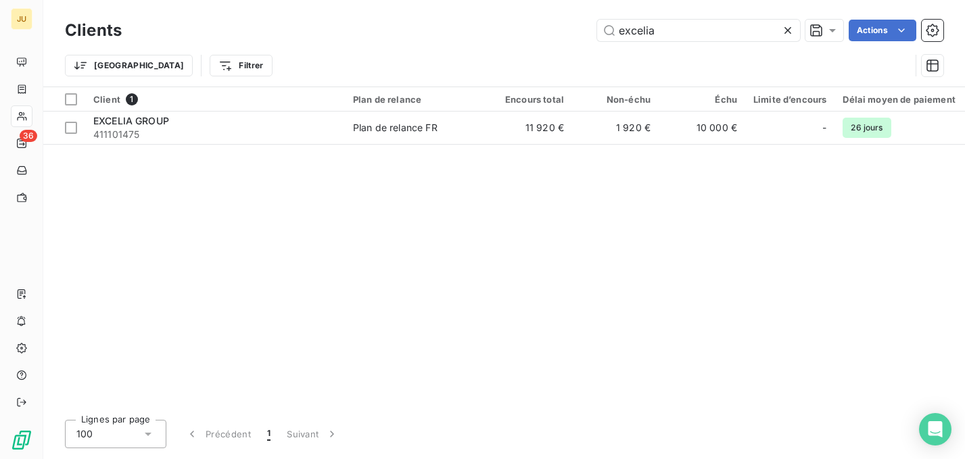
drag, startPoint x: 675, startPoint y: 34, endPoint x: 633, endPoint y: 43, distance: 43.4
click at [634, 43] on div "Clients excelia Actions" at bounding box center [504, 30] width 878 height 28
drag, startPoint x: 633, startPoint y: 43, endPoint x: 598, endPoint y: 39, distance: 34.7
click at [597, 39] on div "Clients excelia Actions" at bounding box center [504, 30] width 878 height 28
click at [641, 31] on input "excelia" at bounding box center [698, 31] width 203 height 22
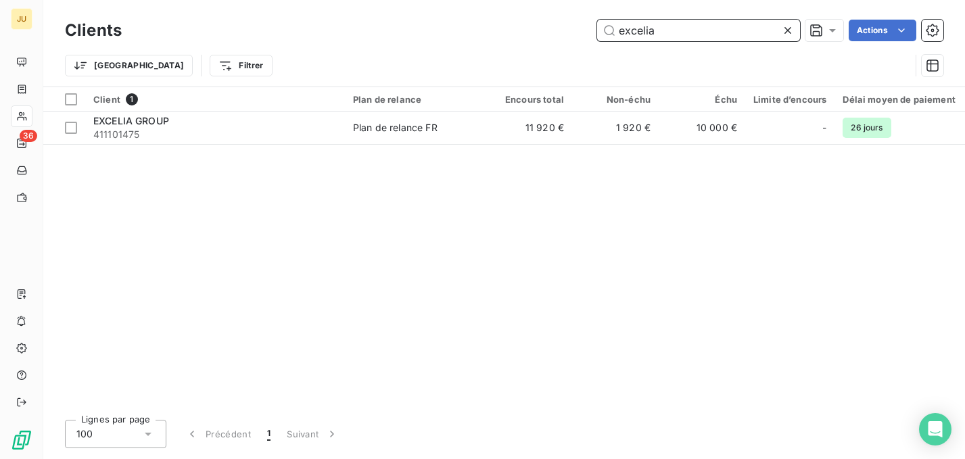
click at [641, 31] on input "excelia" at bounding box center [698, 31] width 203 height 22
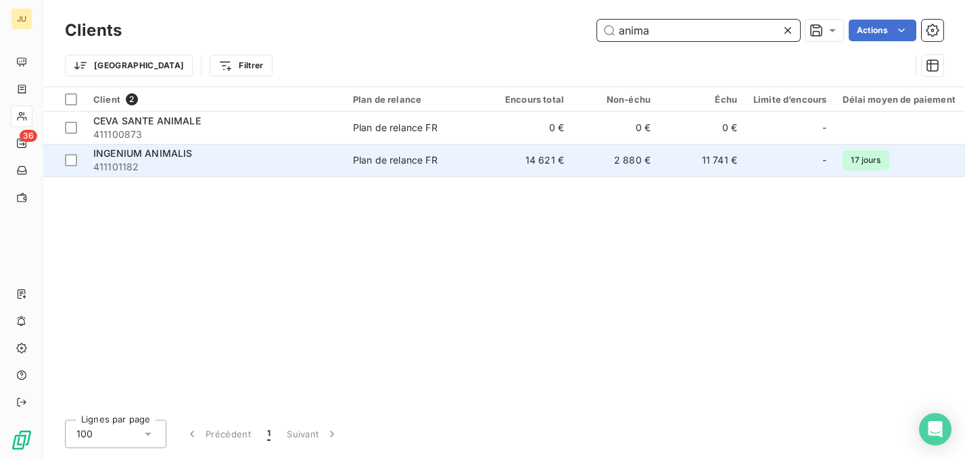
type input "anima"
click at [291, 162] on span "411101182" at bounding box center [214, 167] width 243 height 14
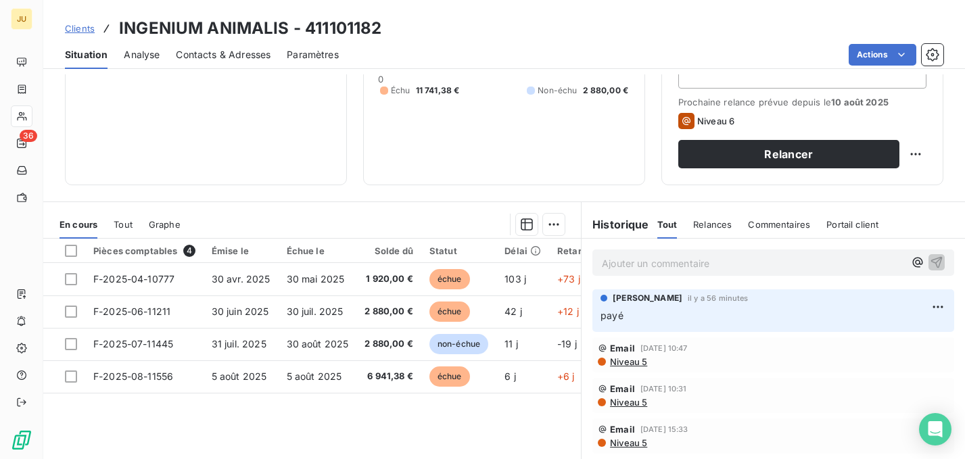
scroll to position [195, 0]
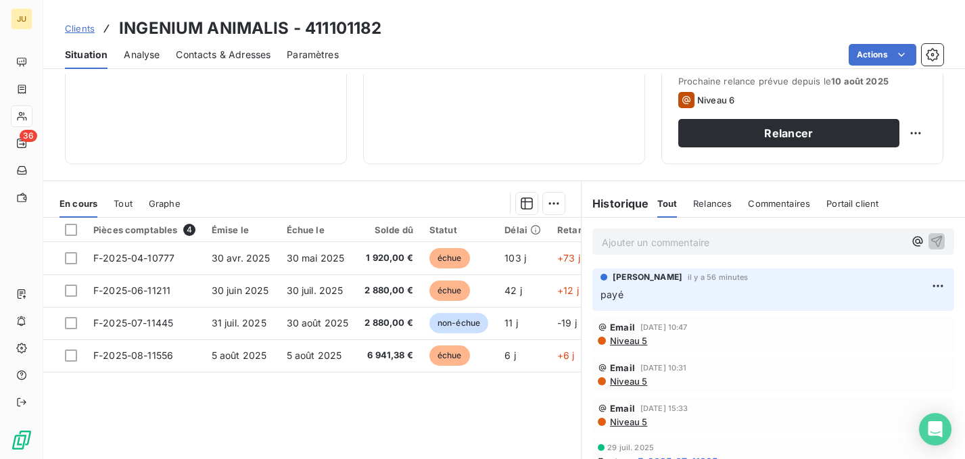
click at [80, 33] on span "Clients" at bounding box center [80, 28] width 30 height 11
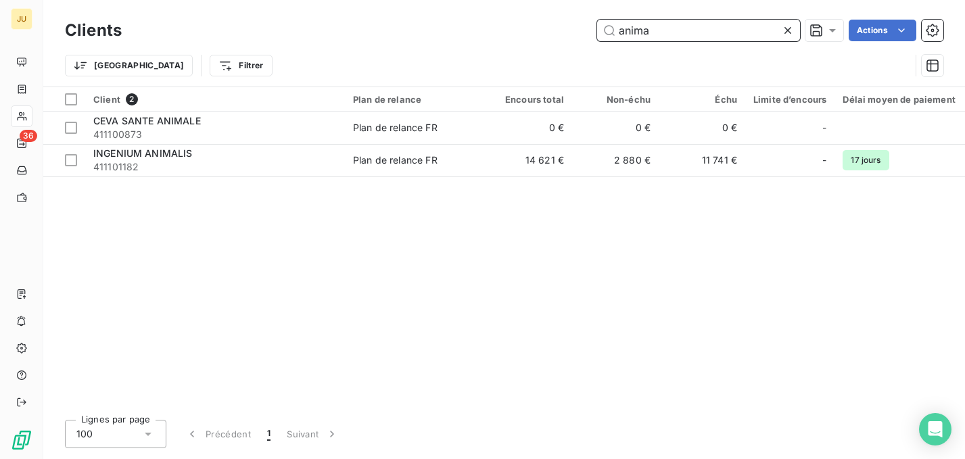
click at [637, 37] on input "anima" at bounding box center [698, 31] width 203 height 22
click at [637, 35] on input "anima" at bounding box center [698, 31] width 203 height 22
click at [636, 33] on input "anima" at bounding box center [698, 31] width 203 height 22
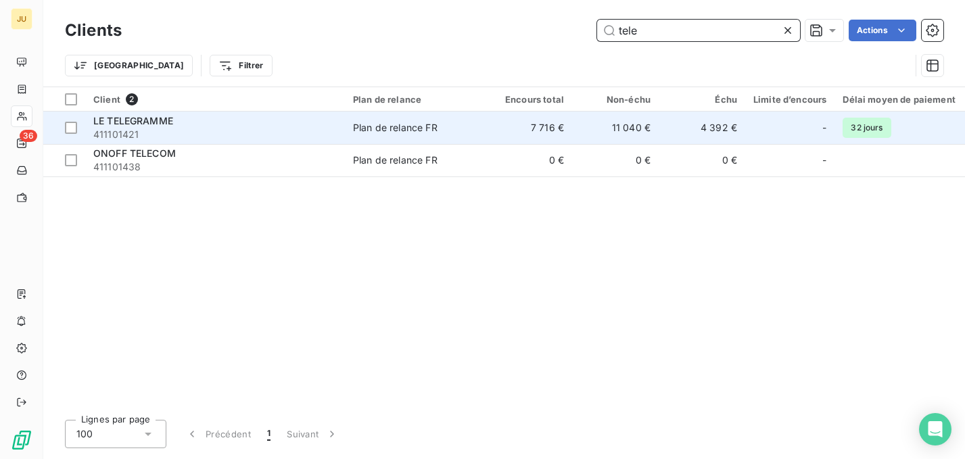
type input "tele"
click at [283, 134] on span "411101421" at bounding box center [214, 135] width 243 height 14
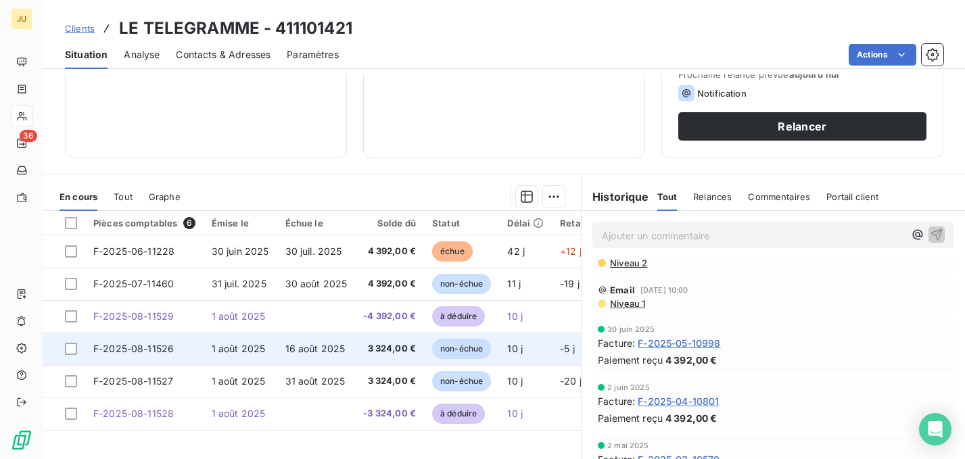
scroll to position [80, 0]
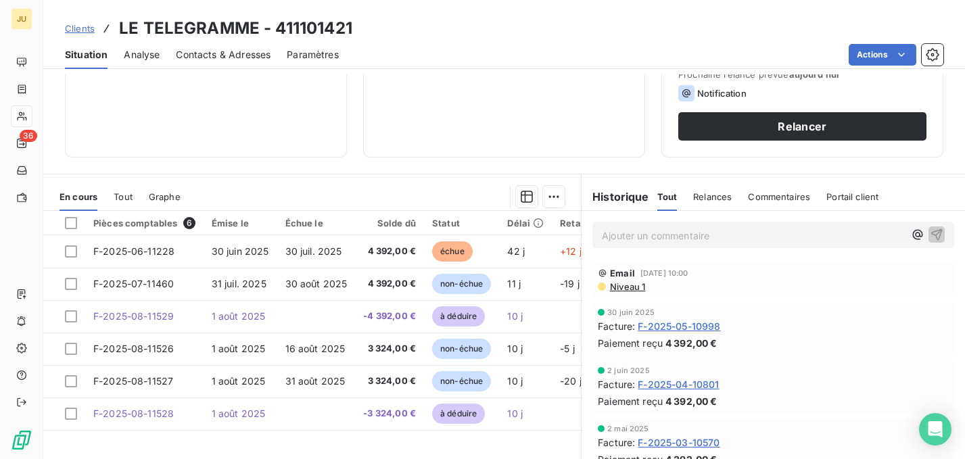
click at [86, 33] on span "Clients" at bounding box center [80, 28] width 30 height 11
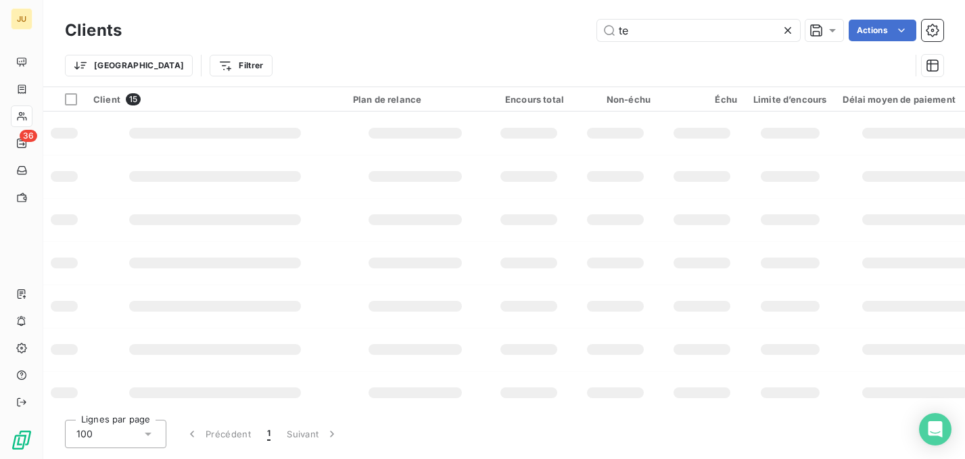
type input "t"
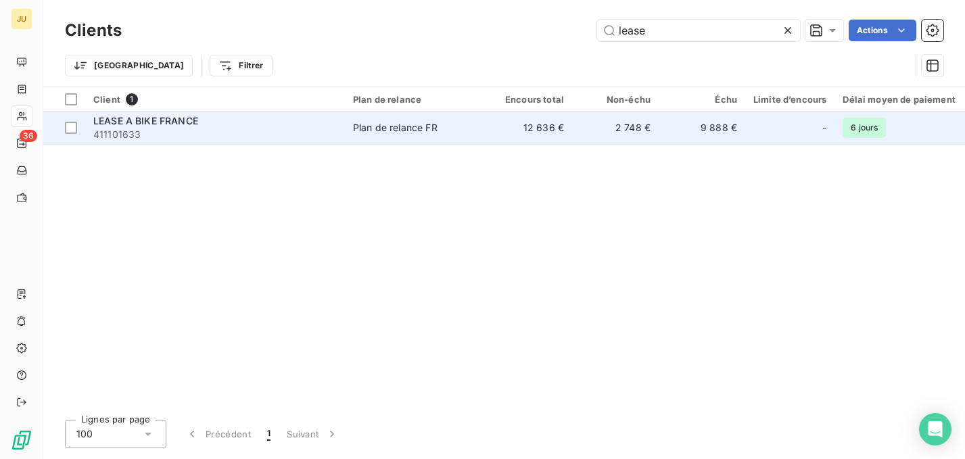
type input "lease"
click at [237, 135] on span "411101633" at bounding box center [214, 135] width 243 height 14
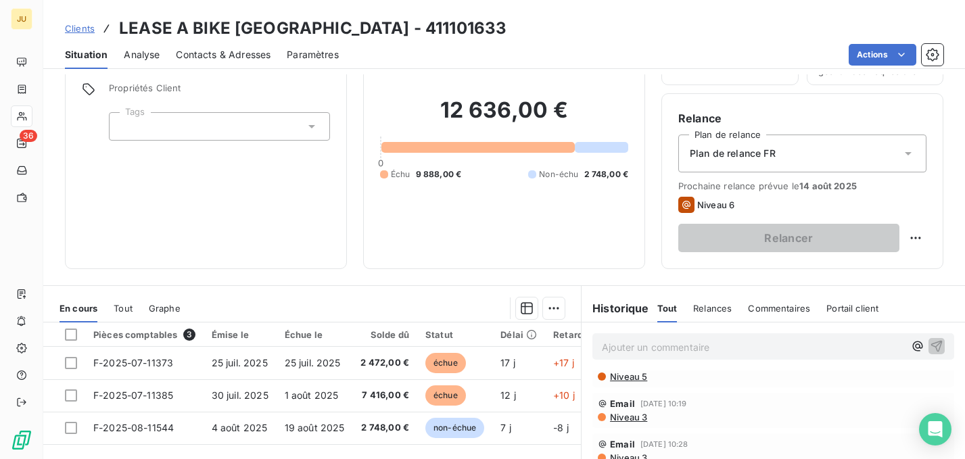
scroll to position [49, 0]
click at [87, 31] on span "Clients" at bounding box center [80, 28] width 30 height 11
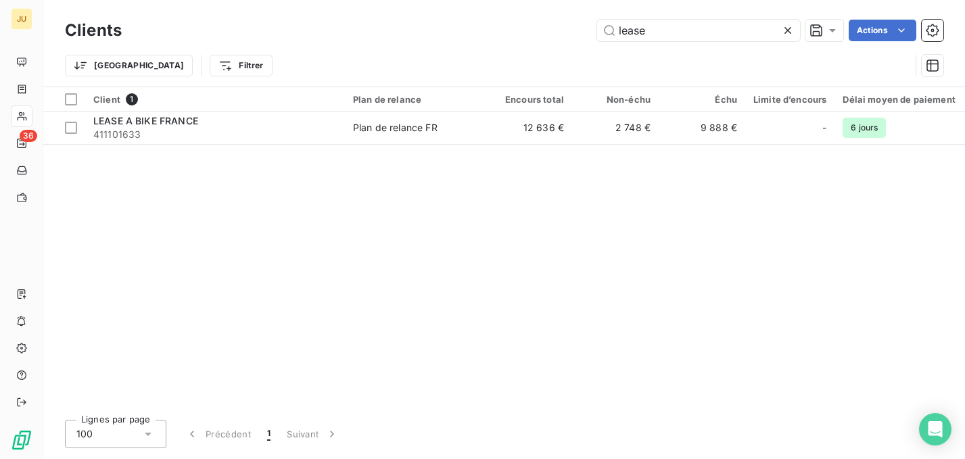
click at [709, 42] on div "Clients lease Actions Trier Filtrer" at bounding box center [504, 51] width 878 height 70
click at [702, 24] on input "lease" at bounding box center [698, 31] width 203 height 22
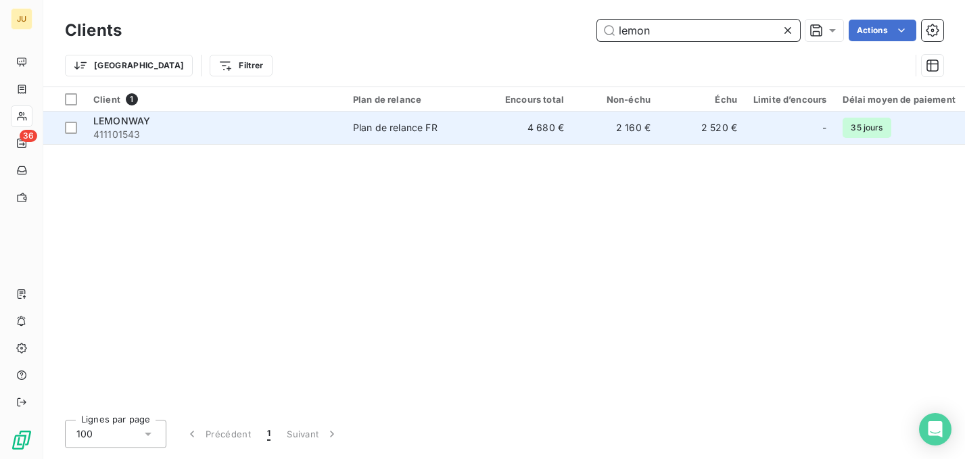
type input "lemon"
click at [595, 127] on td "2 160 €" at bounding box center [615, 128] width 87 height 32
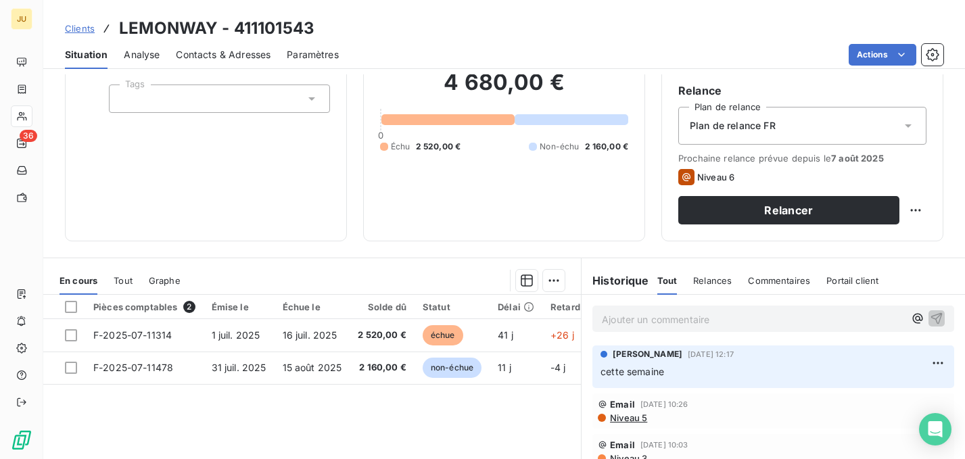
scroll to position [131, 0]
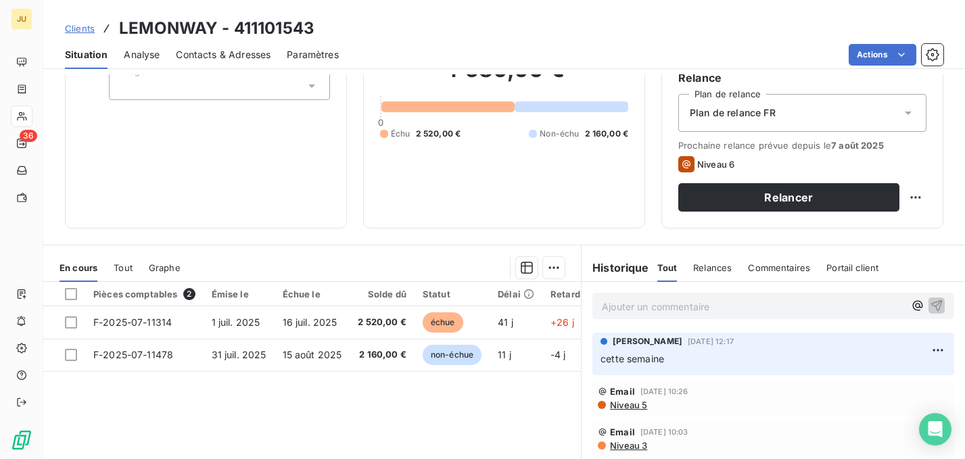
click at [87, 26] on span "Clients" at bounding box center [80, 28] width 30 height 11
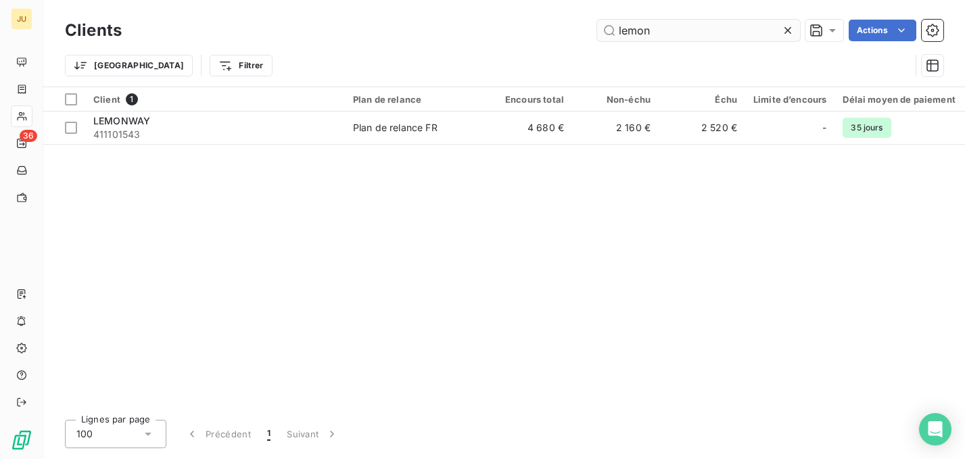
drag, startPoint x: 674, startPoint y: 30, endPoint x: 598, endPoint y: 32, distance: 75.8
click at [598, 32] on input "lemon" at bounding box center [698, 31] width 203 height 22
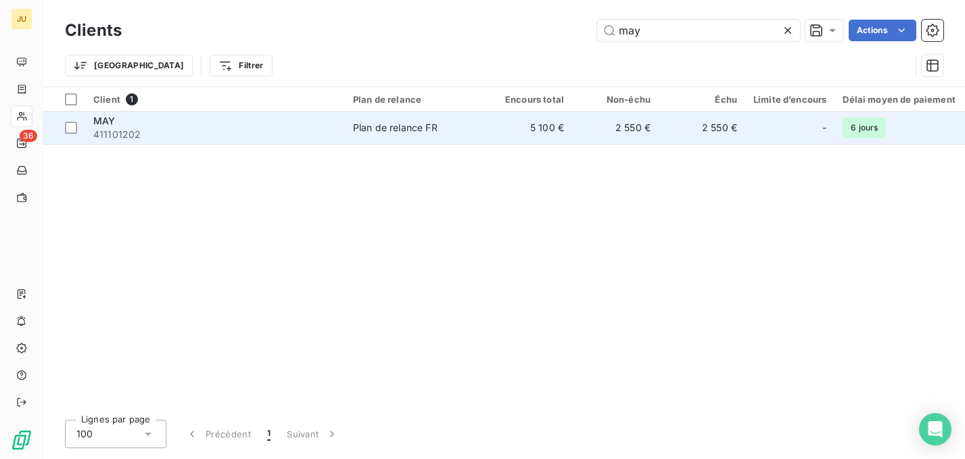
type input "may"
click at [454, 132] on span "Plan de relance FR" at bounding box center [415, 128] width 124 height 14
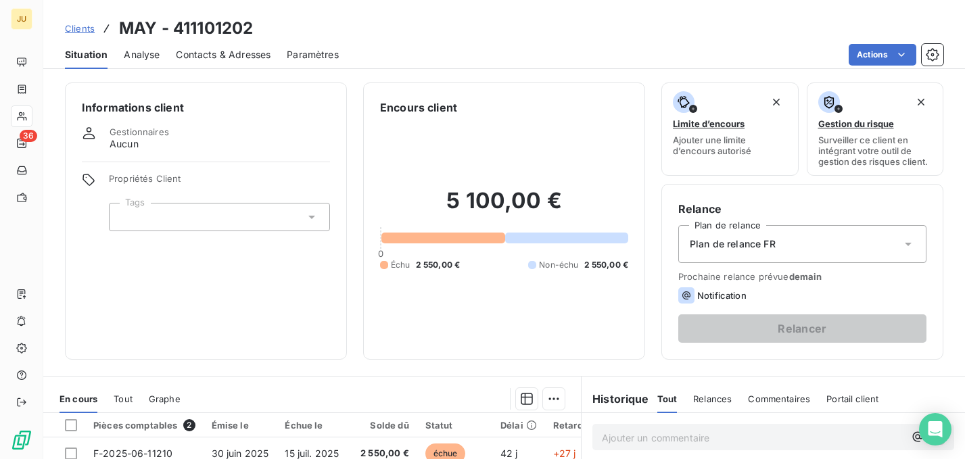
click at [69, 28] on span "Clients" at bounding box center [80, 28] width 30 height 11
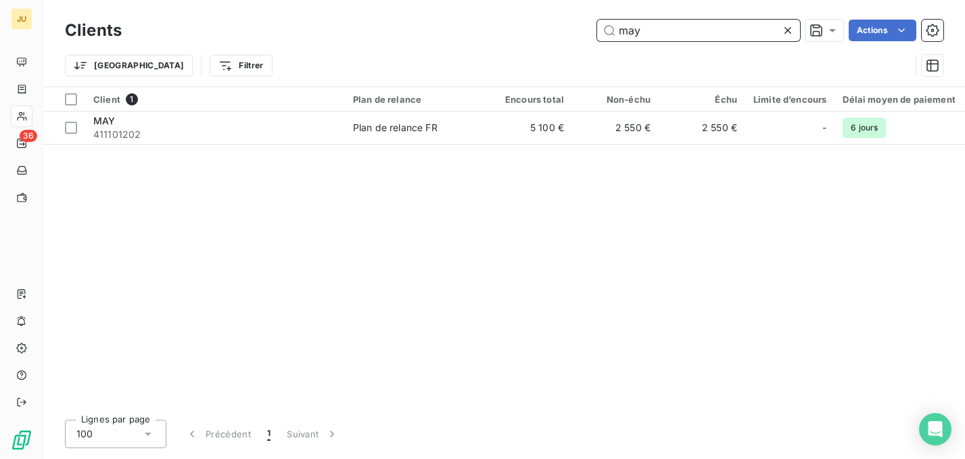
click at [641, 34] on input "may" at bounding box center [698, 31] width 203 height 22
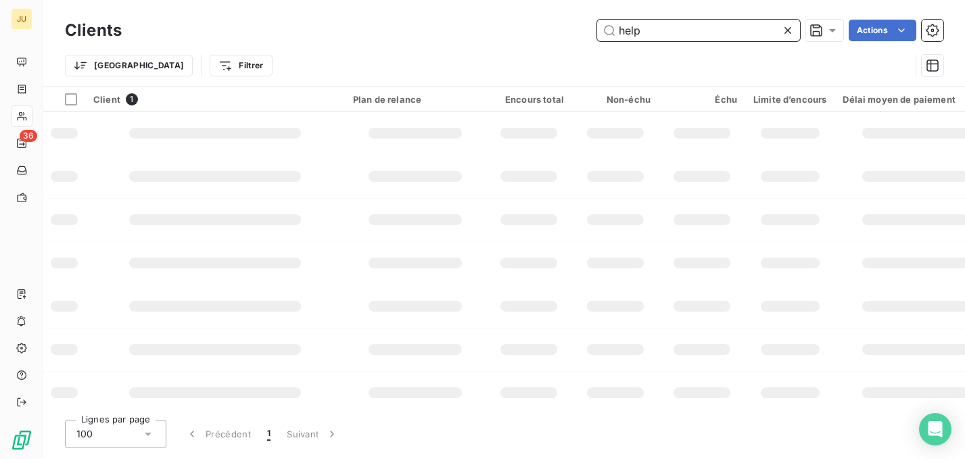
type input "help"
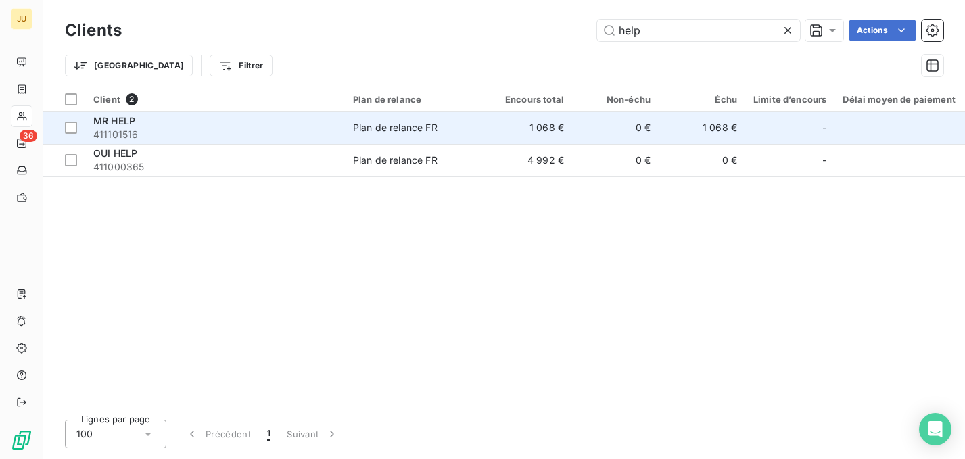
click at [394, 118] on td "Plan de relance FR" at bounding box center [415, 128] width 141 height 32
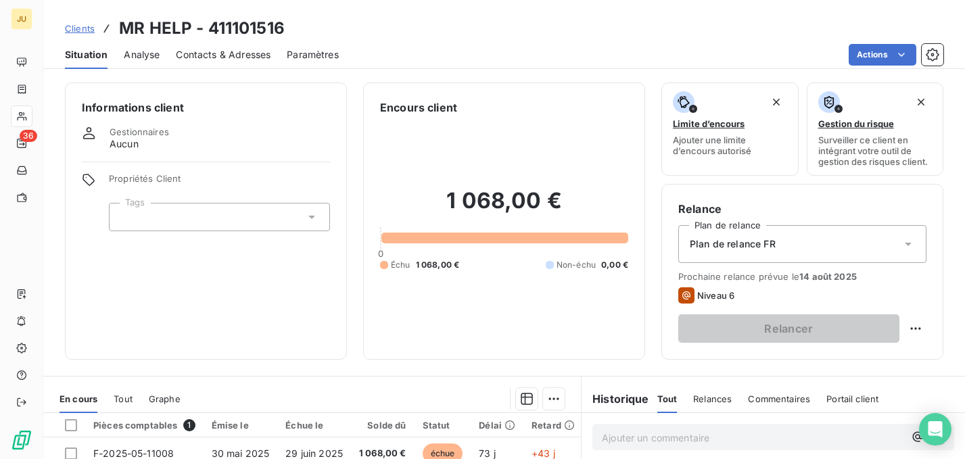
click at [82, 30] on span "Clients" at bounding box center [80, 28] width 30 height 11
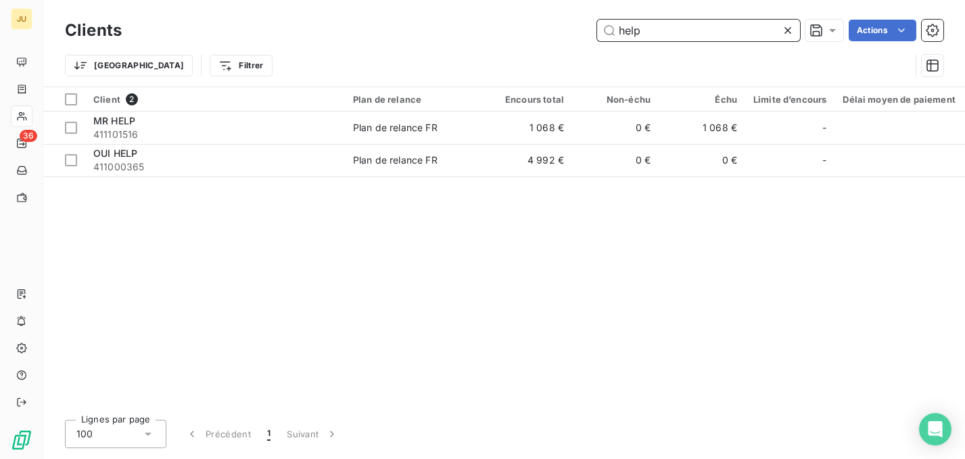
click at [623, 36] on input "help" at bounding box center [698, 31] width 203 height 22
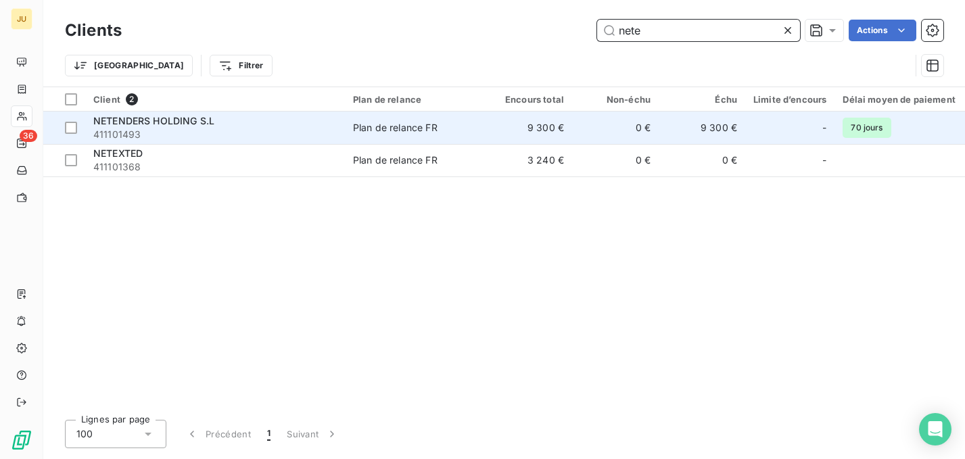
type input "nete"
click at [490, 136] on td "9 300 €" at bounding box center [528, 128] width 87 height 32
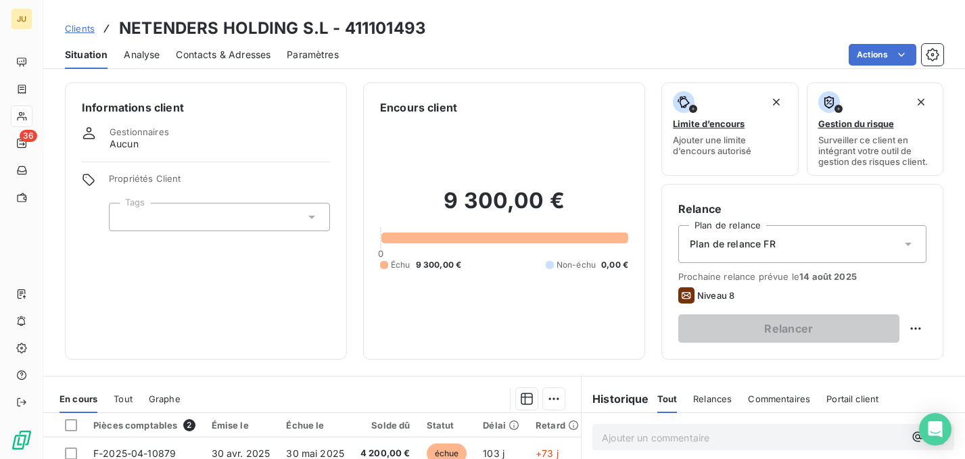
click at [79, 26] on span "Clients" at bounding box center [80, 28] width 30 height 11
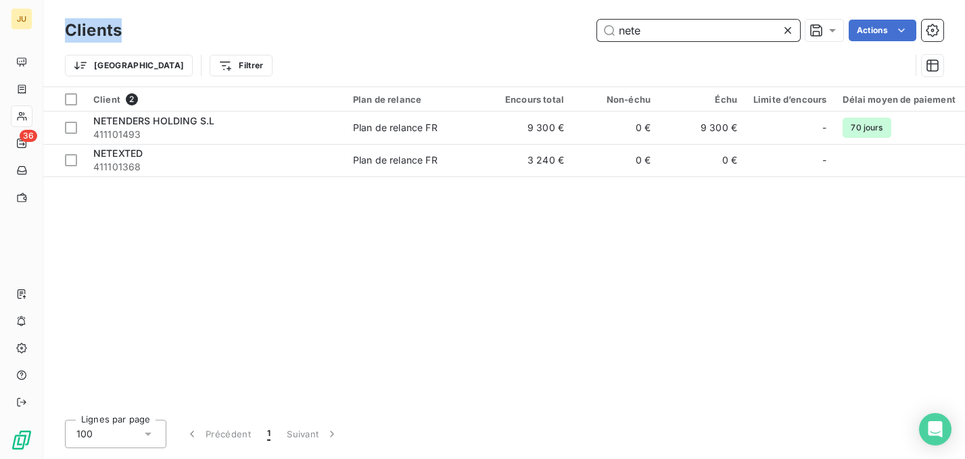
click at [630, 32] on input "nete" at bounding box center [698, 31] width 203 height 22
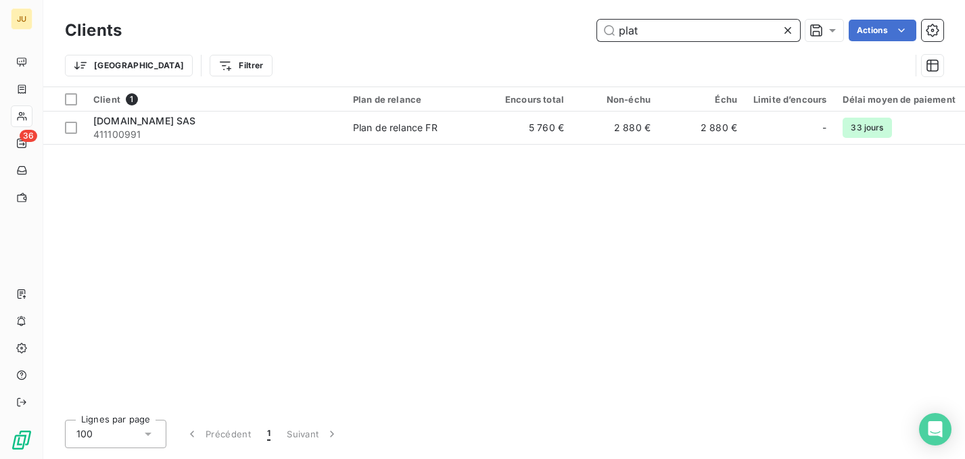
type input "plat"
click at [368, 144] on table "Client 1 Plan de relance Encours total Non-échu Échu Limite d’encours Délai moy…" at bounding box center [616, 115] width 1147 height 57
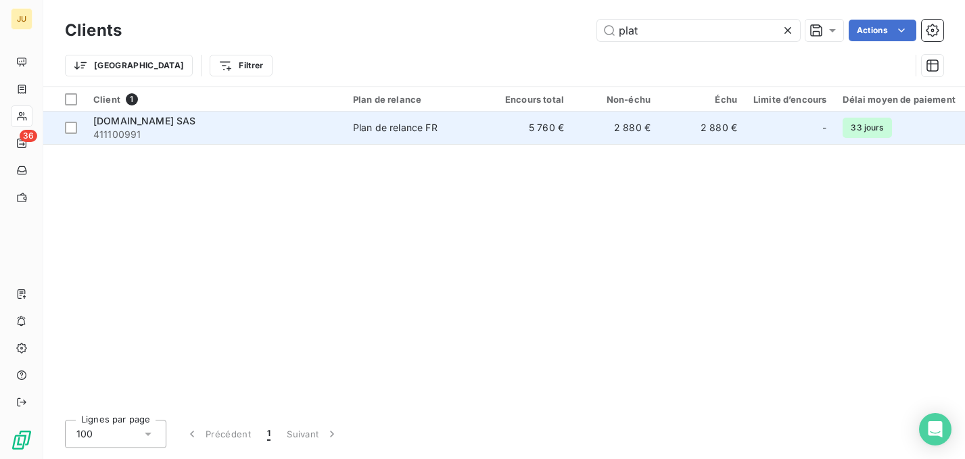
click at [367, 134] on td "Plan de relance FR" at bounding box center [415, 128] width 141 height 32
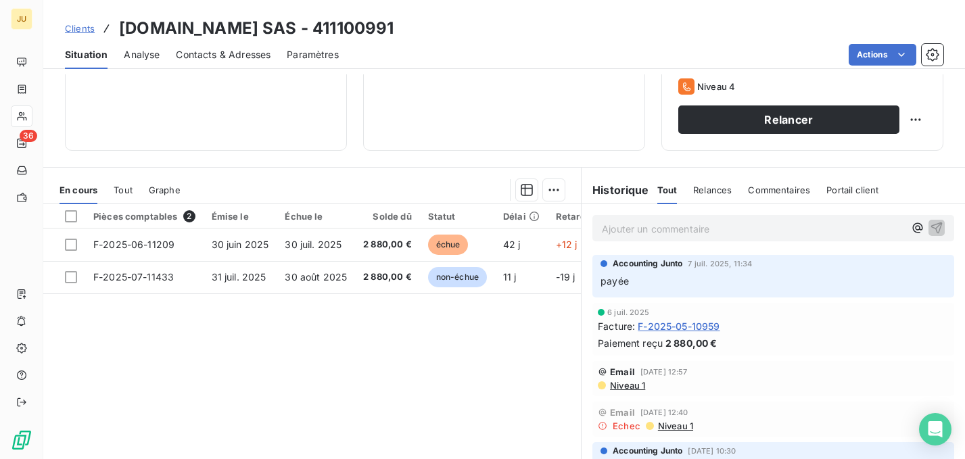
click at [82, 30] on span "Clients" at bounding box center [80, 28] width 30 height 11
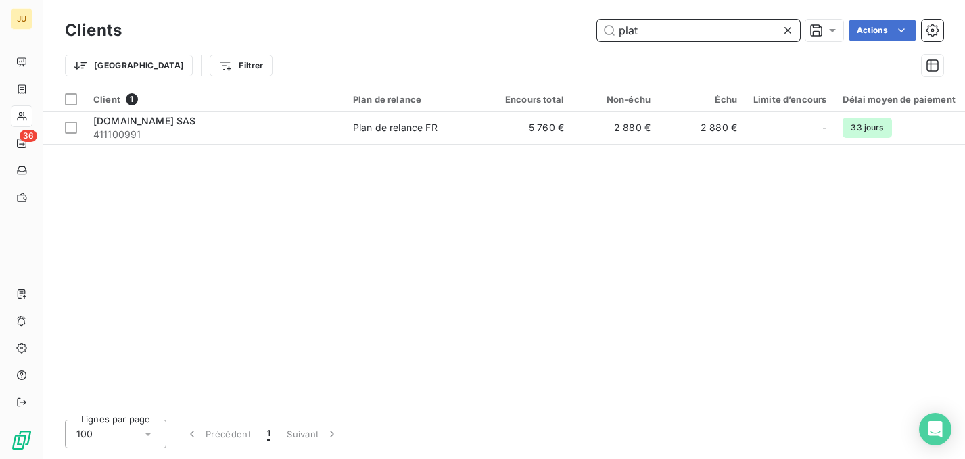
click at [628, 31] on input "plat" at bounding box center [698, 31] width 203 height 22
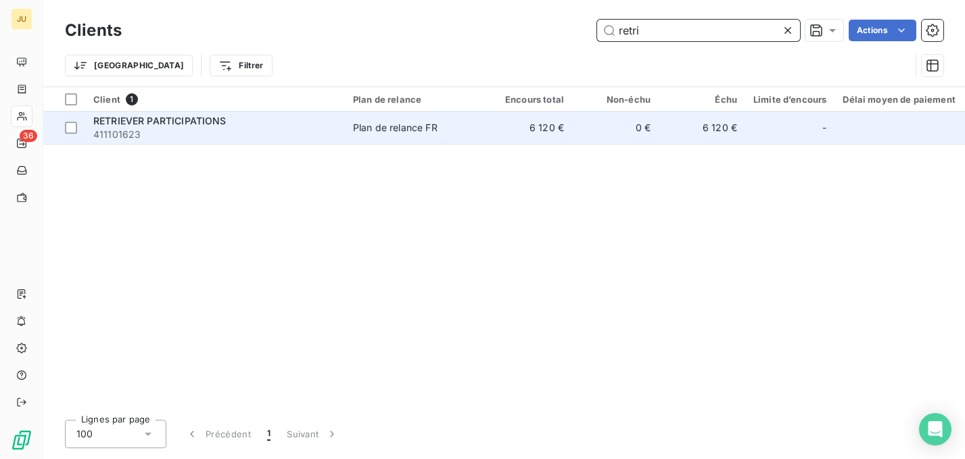
type input "retri"
click at [343, 125] on td "RETRIEVER PARTICIPATIONS 411101623" at bounding box center [215, 128] width 260 height 32
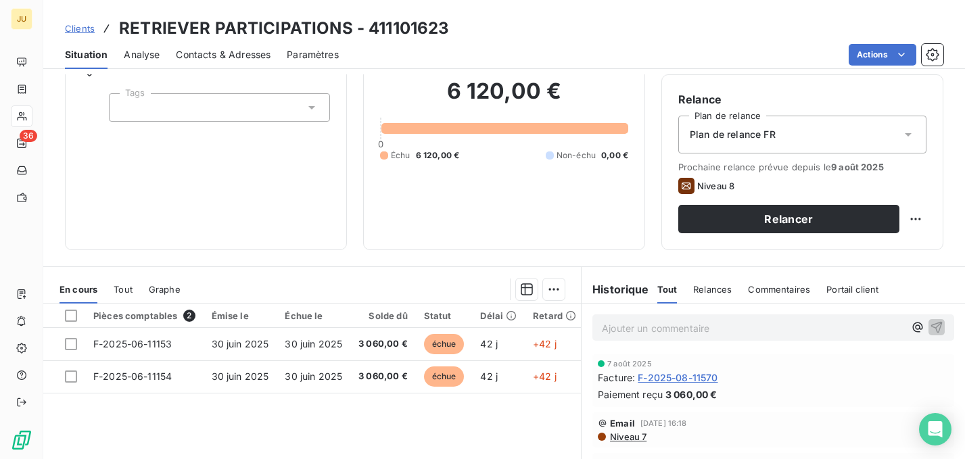
scroll to position [255, 0]
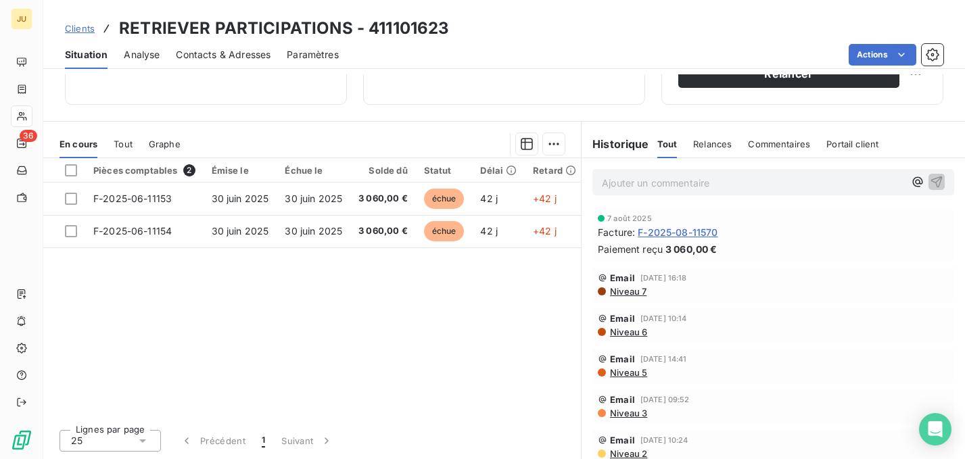
click at [612, 291] on span "Niveau 7" at bounding box center [628, 291] width 38 height 11
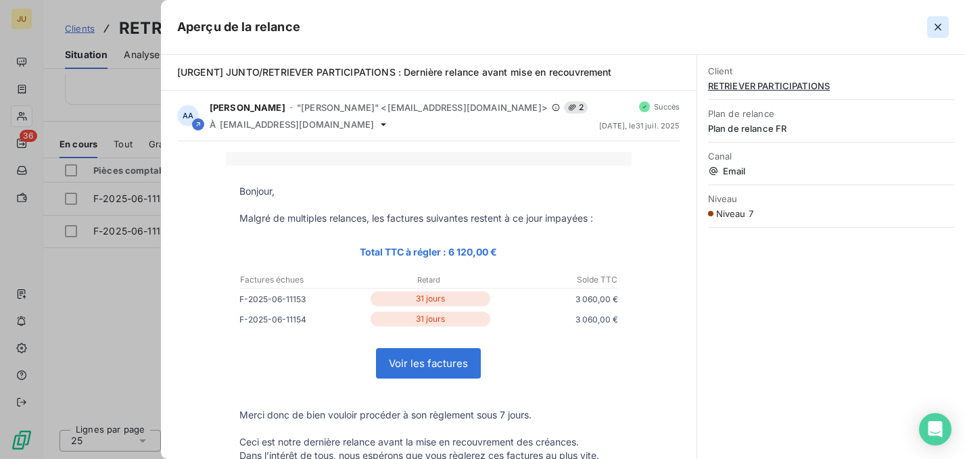
click at [929, 21] on button "button" at bounding box center [938, 27] width 22 height 22
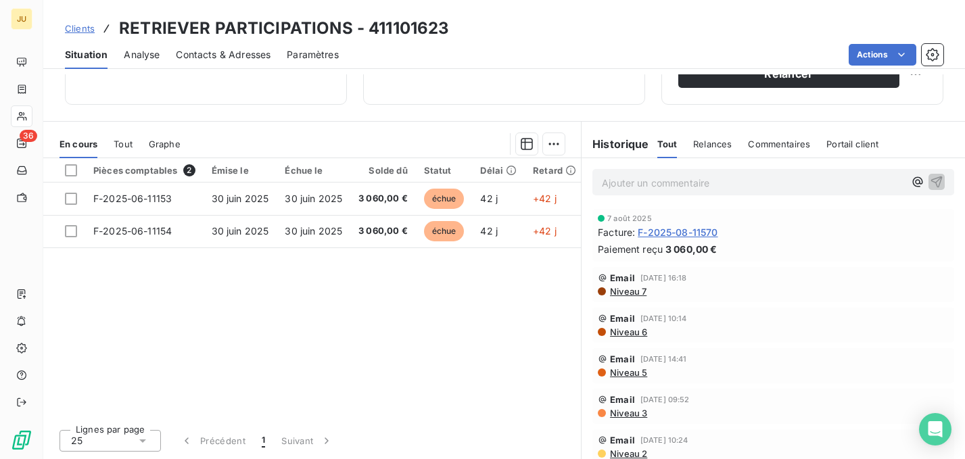
click at [88, 28] on span "Clients" at bounding box center [80, 28] width 30 height 11
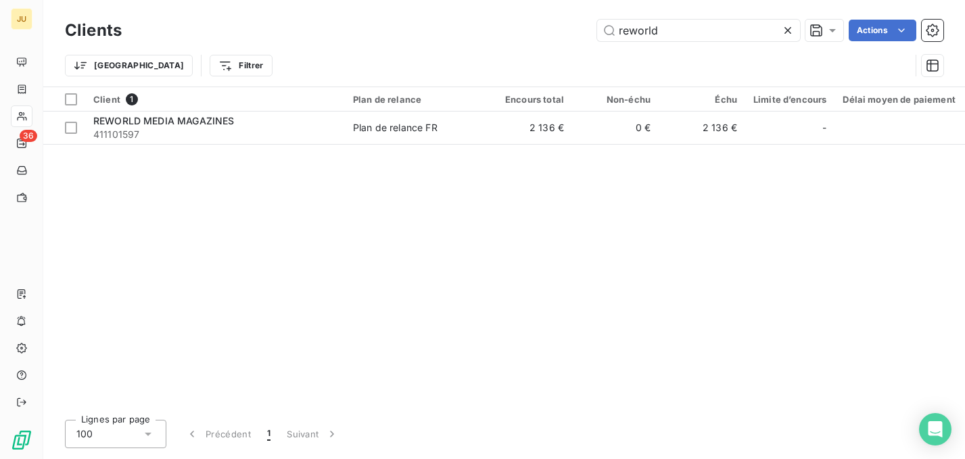
type input "reworld"
click at [258, 147] on div "Client 1 Plan de relance Encours total Non-échu Échu Limite d’encours Délai moy…" at bounding box center [504, 248] width 922 height 322
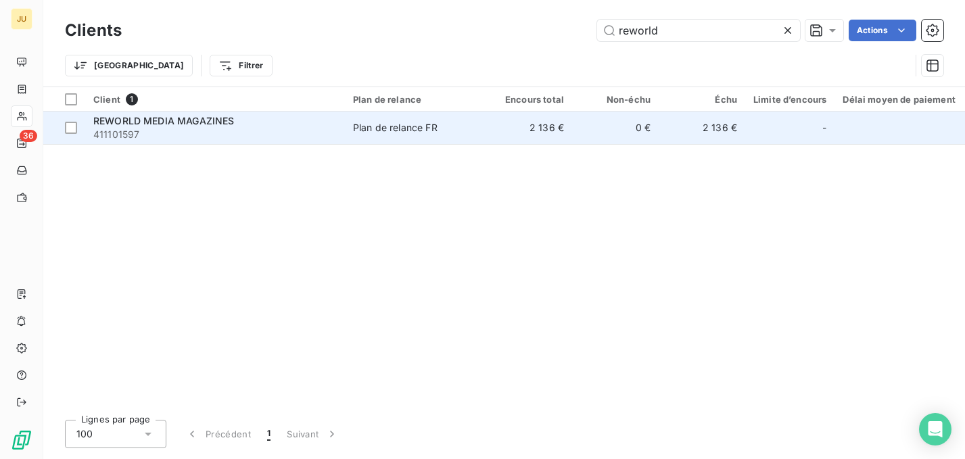
click at [252, 119] on div "REWORLD MEDIA MAGAZINES" at bounding box center [214, 121] width 243 height 14
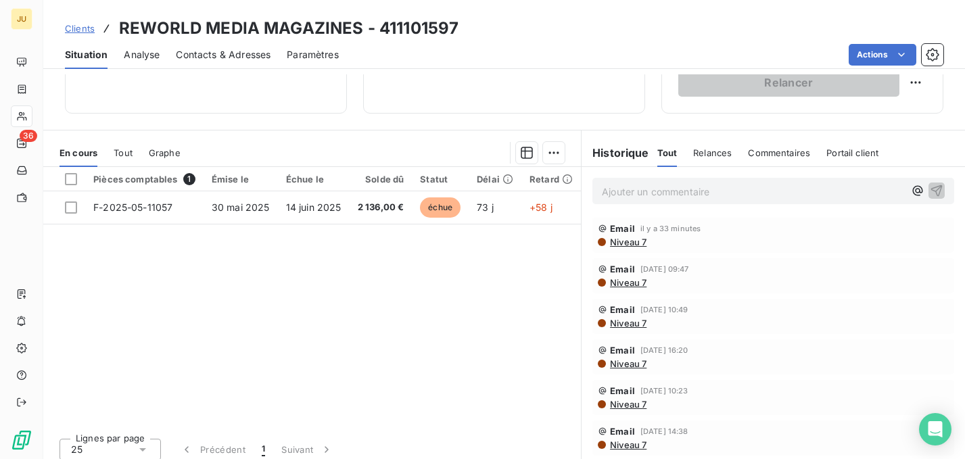
scroll to position [79, 0]
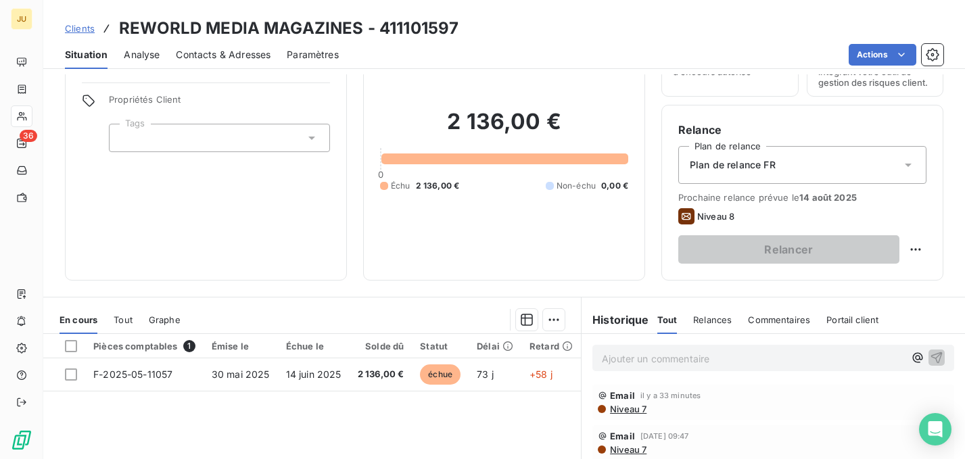
click at [87, 31] on span "Clients" at bounding box center [80, 28] width 30 height 11
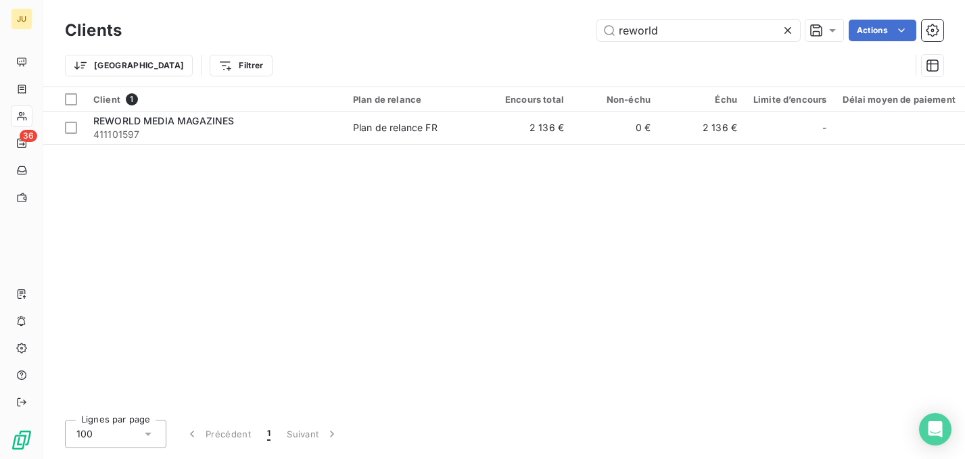
drag, startPoint x: 662, startPoint y: 36, endPoint x: 585, endPoint y: 41, distance: 77.3
click at [585, 41] on div "Clients reworld Actions" at bounding box center [504, 30] width 878 height 28
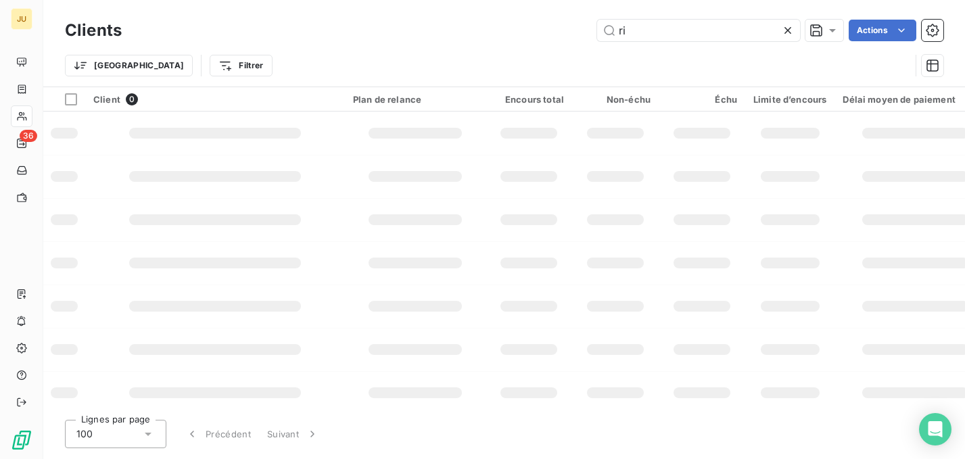
type input "r"
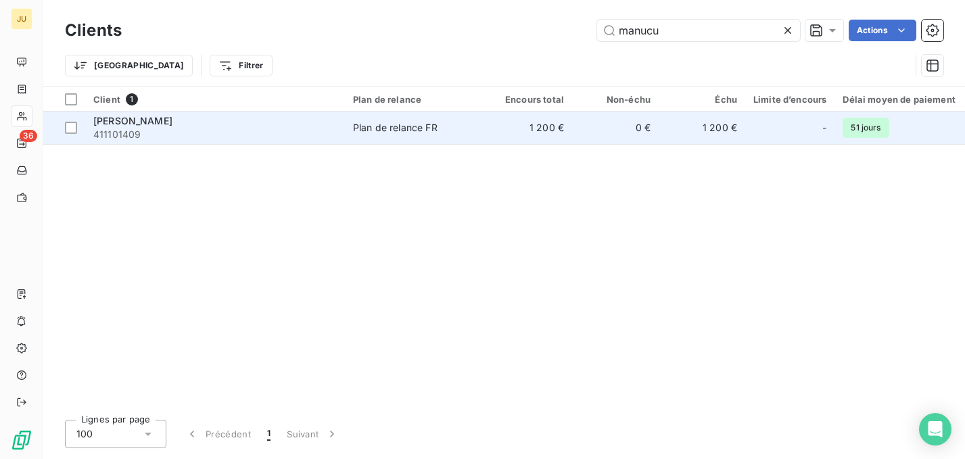
type input "manucu"
click at [316, 141] on td "RITUEL MANUCURE 411101409" at bounding box center [215, 128] width 260 height 32
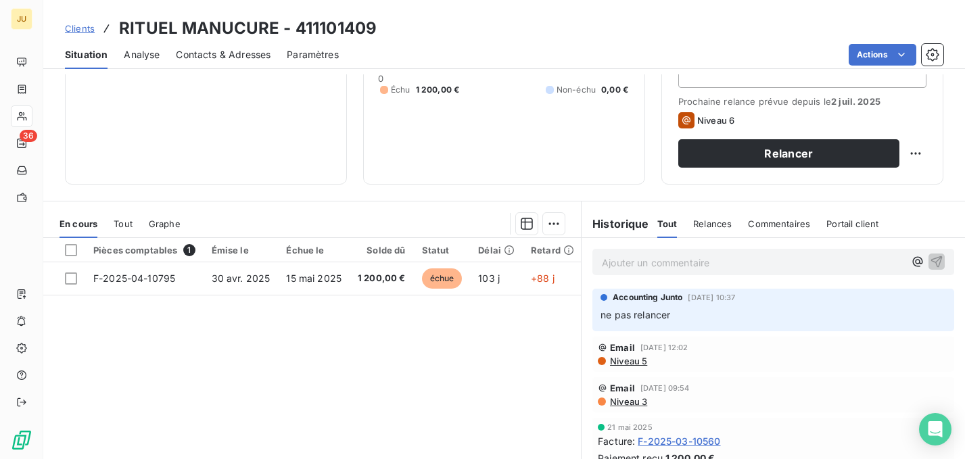
scroll to position [176, 0]
click at [85, 26] on span "Clients" at bounding box center [80, 28] width 30 height 11
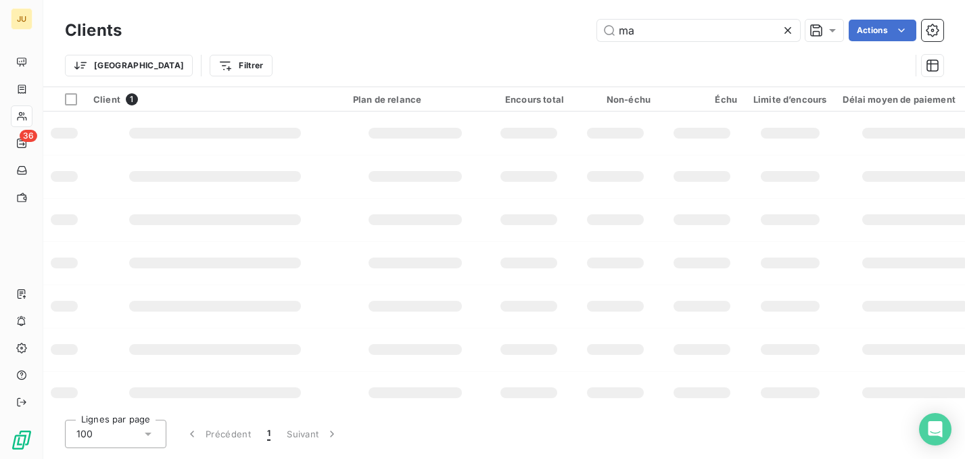
type input "m"
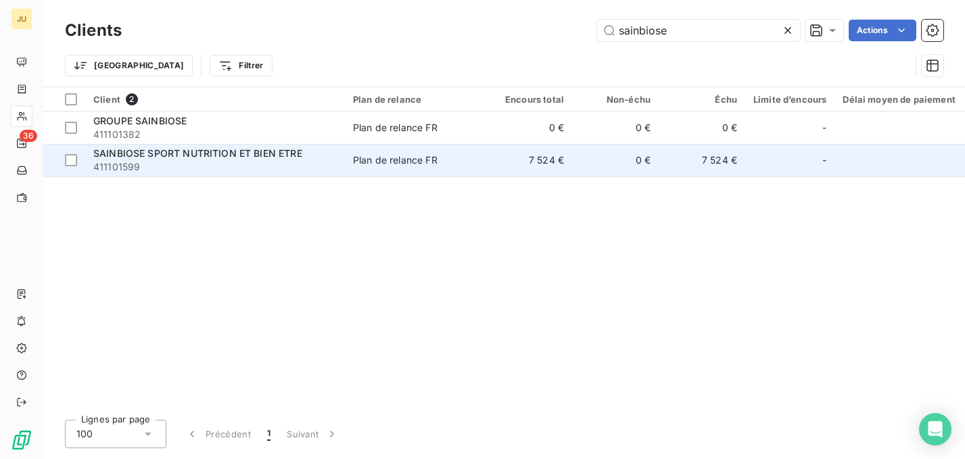
type input "sainbiose"
click at [181, 165] on span "411101599" at bounding box center [214, 167] width 243 height 14
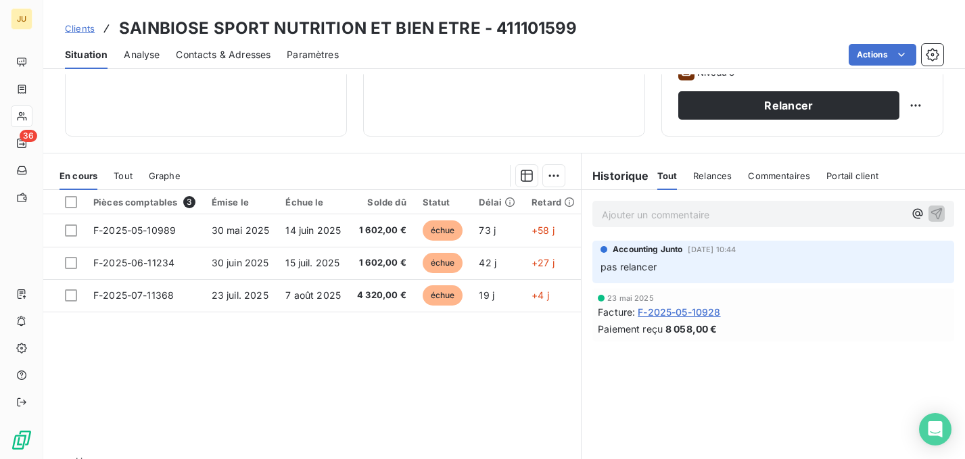
scroll to position [225, 0]
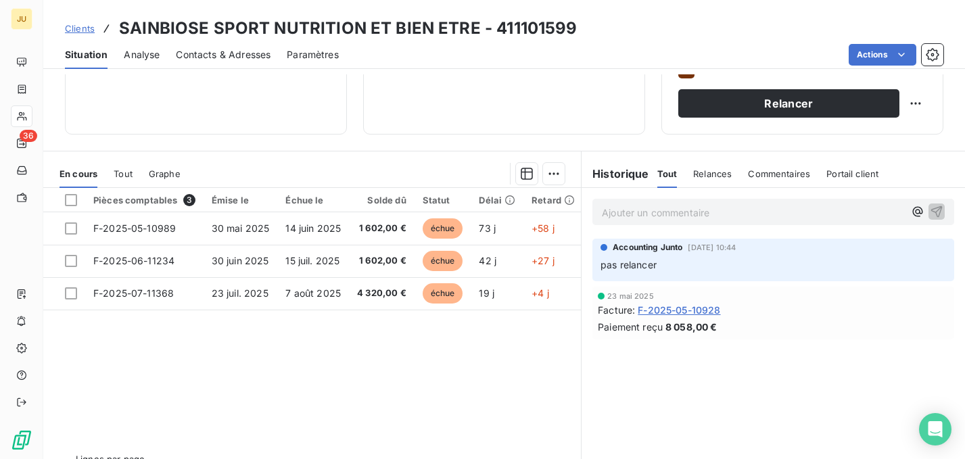
click at [88, 26] on span "Clients" at bounding box center [80, 28] width 30 height 11
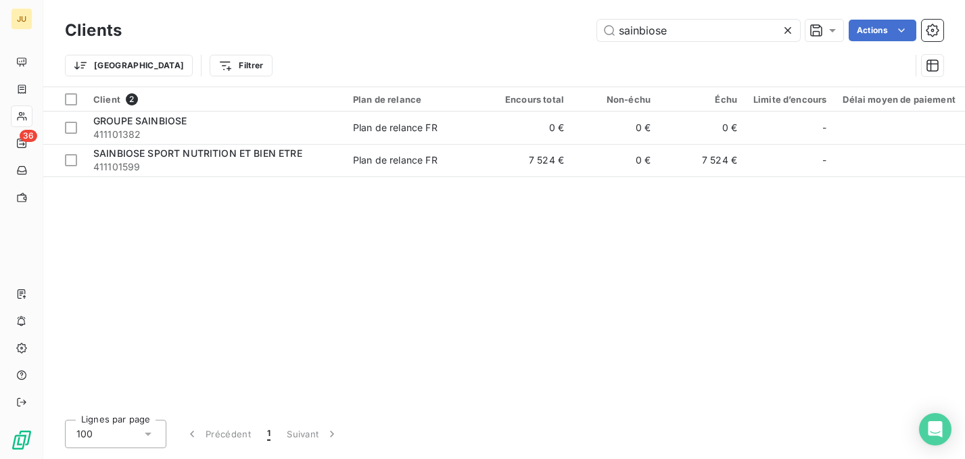
drag, startPoint x: 622, startPoint y: 38, endPoint x: 593, endPoint y: 41, distance: 29.2
click at [593, 41] on div "sainbiose Actions" at bounding box center [540, 31] width 805 height 22
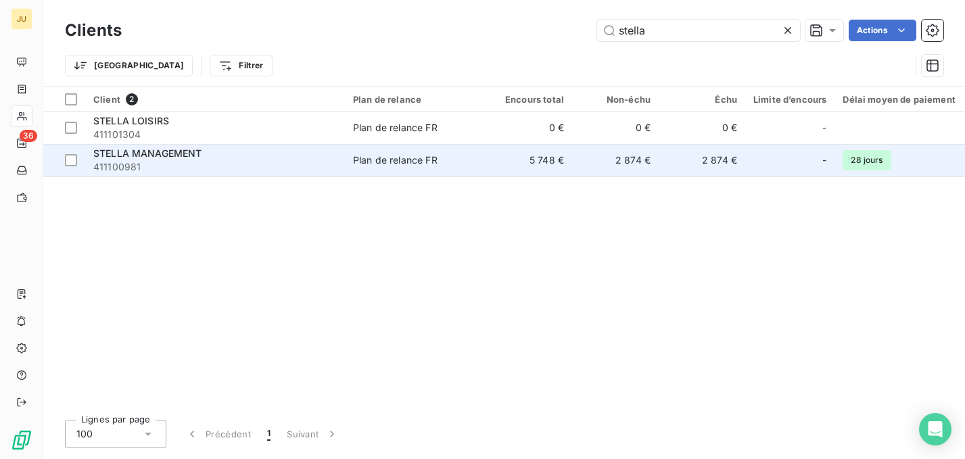
type input "stella"
click at [258, 165] on span "411100981" at bounding box center [214, 167] width 243 height 14
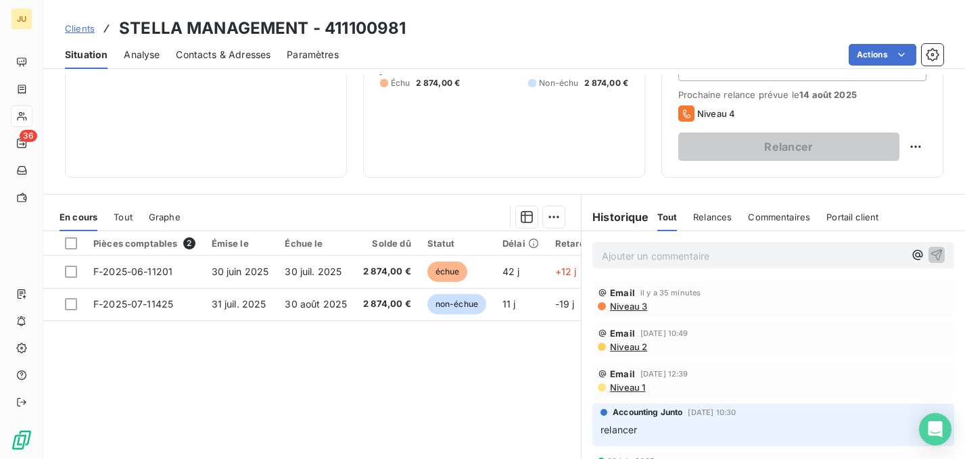
scroll to position [193, 0]
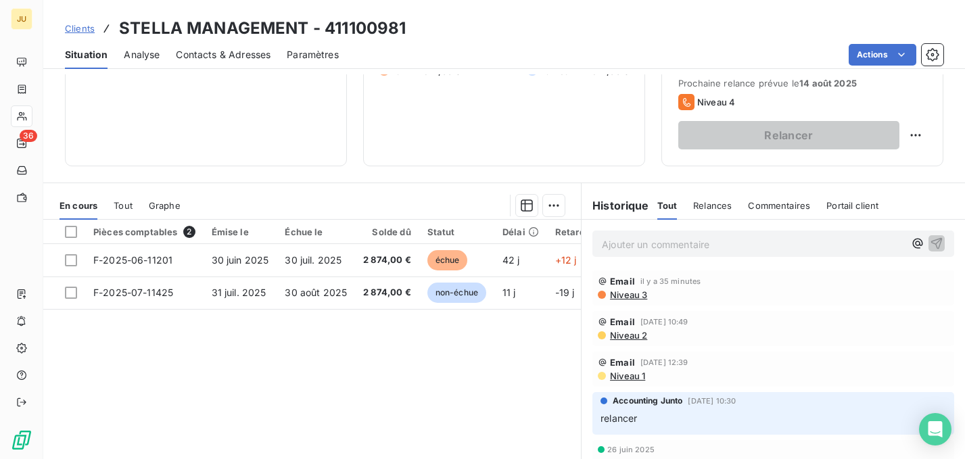
click at [85, 31] on span "Clients" at bounding box center [80, 28] width 30 height 11
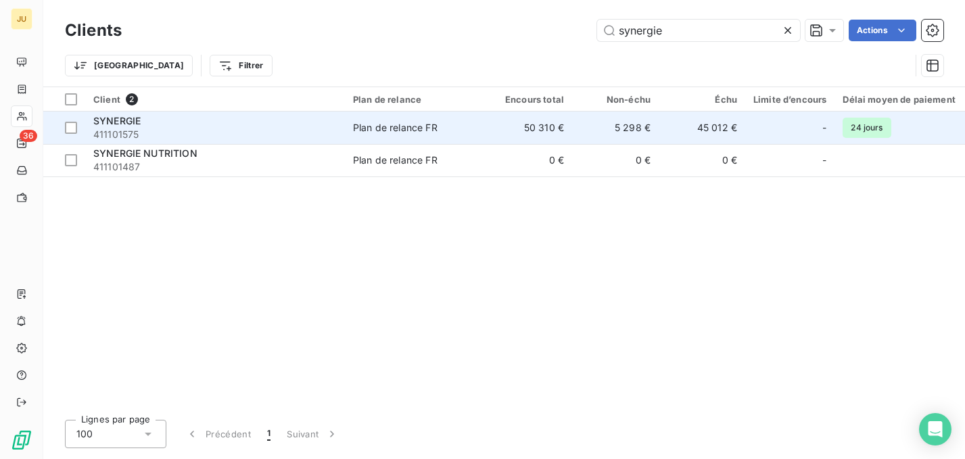
type input "synergie"
click at [297, 140] on span "411101575" at bounding box center [214, 135] width 243 height 14
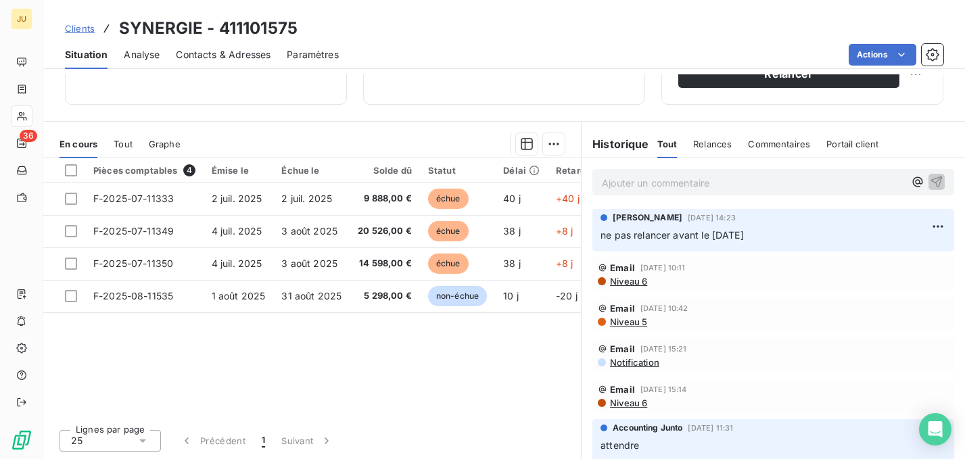
scroll to position [233, 0]
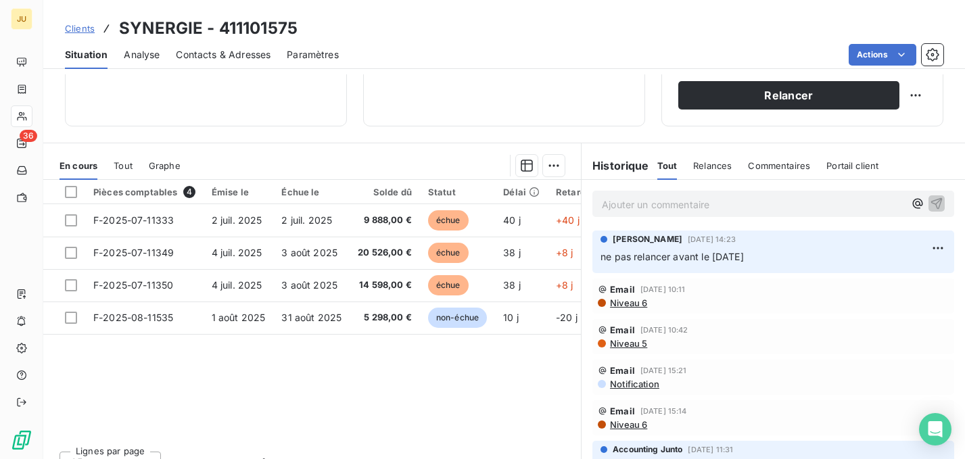
click at [94, 27] on div "Clients SYNERGIE - 411101575" at bounding box center [181, 28] width 233 height 24
click at [85, 32] on span "Clients" at bounding box center [80, 28] width 30 height 11
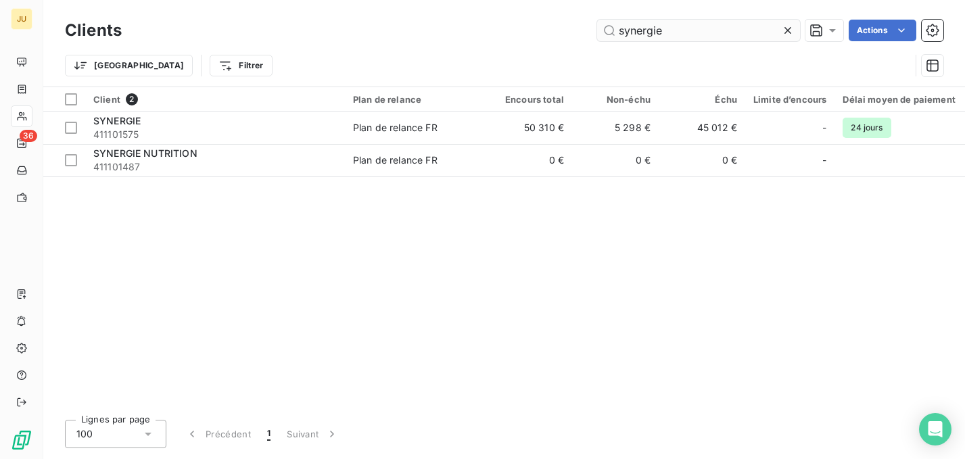
drag, startPoint x: 674, startPoint y: 28, endPoint x: 599, endPoint y: 39, distance: 75.7
click at [602, 39] on input "synergie" at bounding box center [698, 31] width 203 height 22
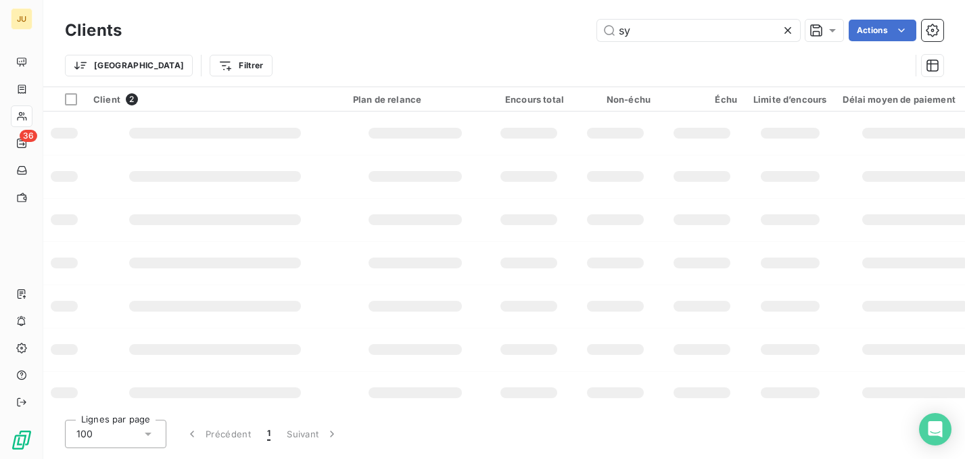
type input "s"
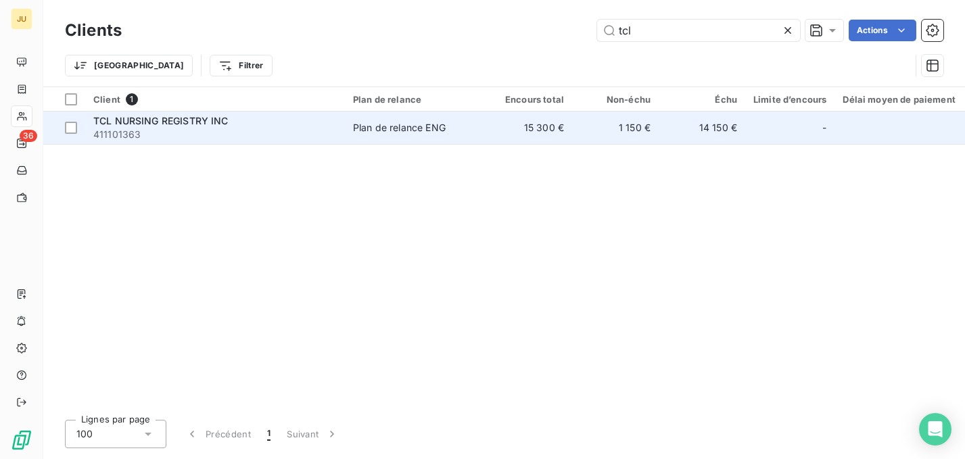
type input "tcl"
click at [339, 135] on td "TCL NURSING REGISTRY INC 411101363" at bounding box center [215, 128] width 260 height 32
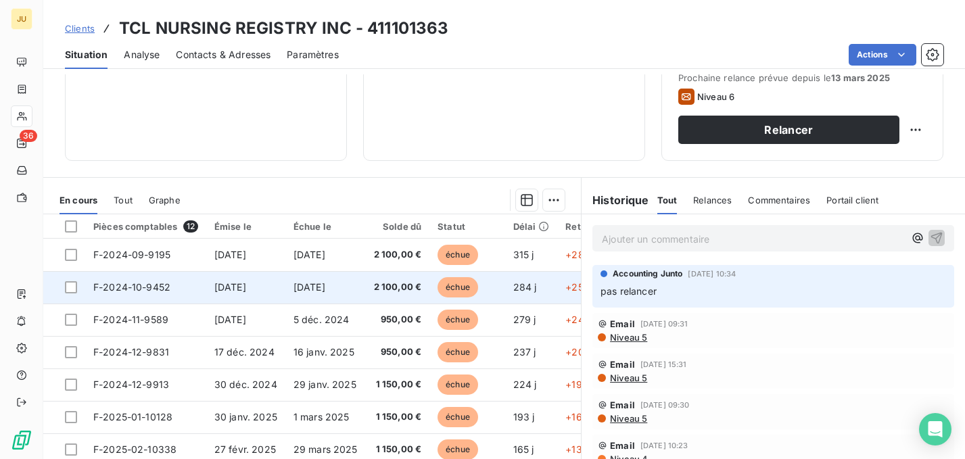
scroll to position [255, 0]
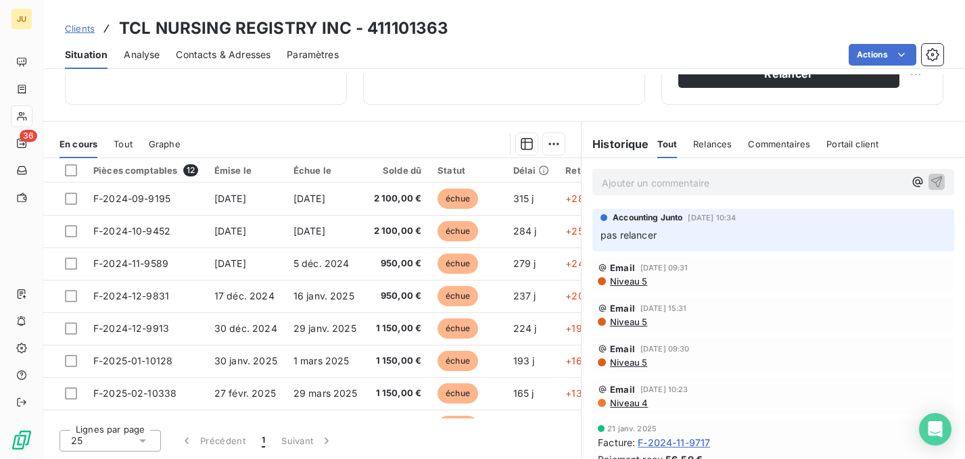
click at [80, 32] on span "Clients" at bounding box center [80, 28] width 30 height 11
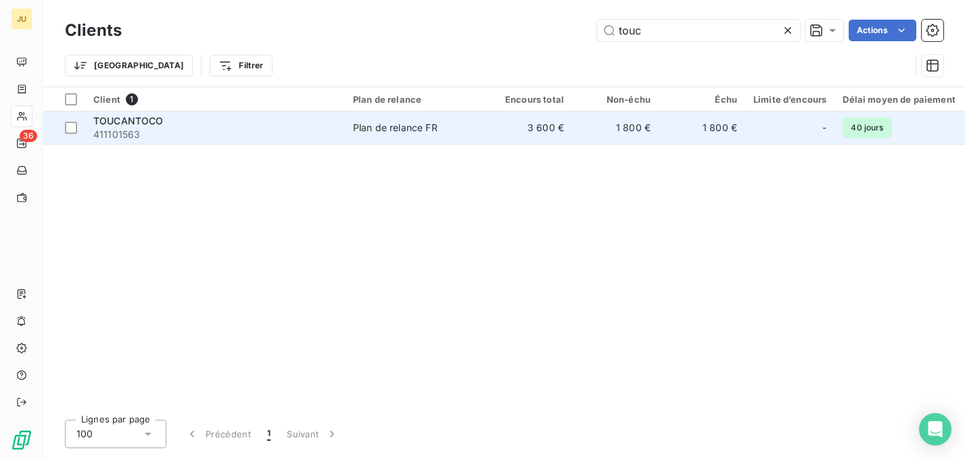
type input "touc"
click at [455, 128] on span "Plan de relance FR" at bounding box center [415, 128] width 124 height 14
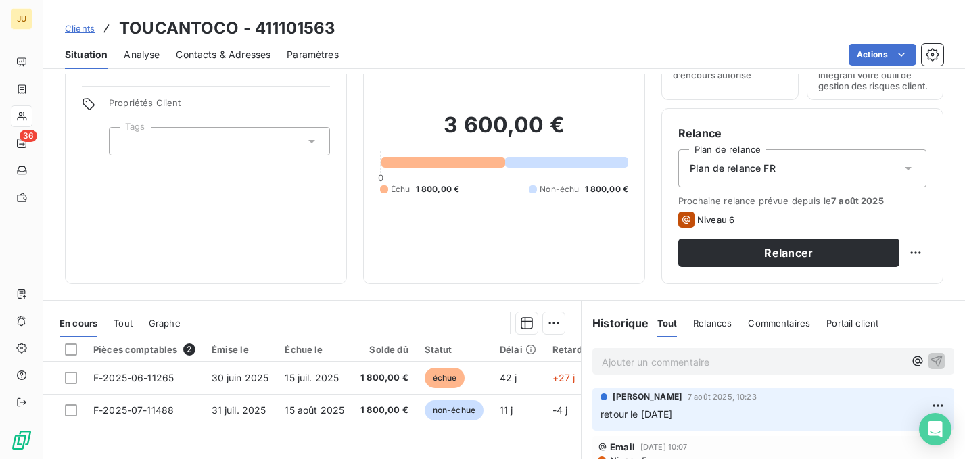
click at [88, 33] on span "Clients" at bounding box center [80, 28] width 30 height 11
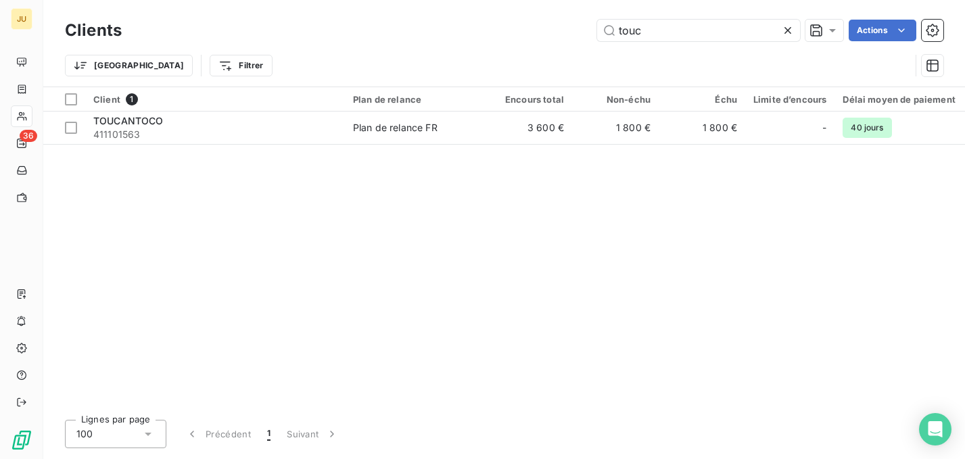
click at [88, 33] on h3 "Clients" at bounding box center [93, 30] width 57 height 24
click at [625, 31] on input "touc" at bounding box center [698, 31] width 203 height 22
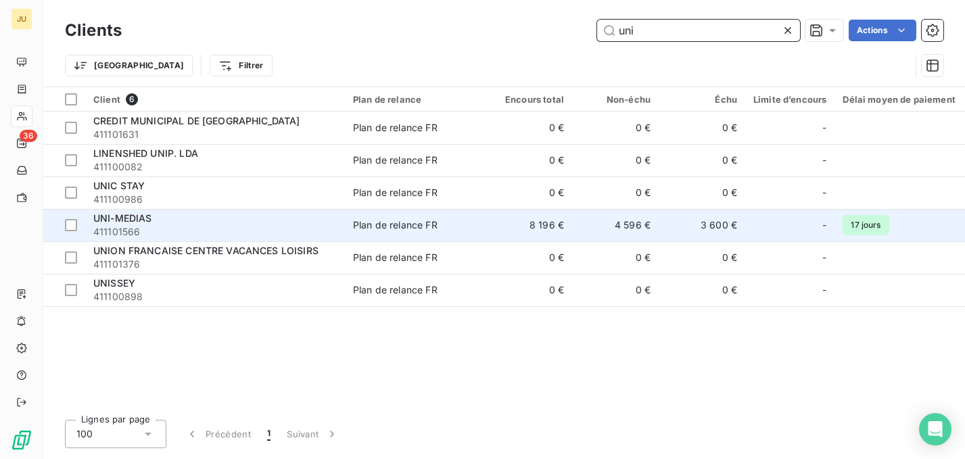
type input "uni"
click at [293, 232] on span "411101566" at bounding box center [214, 232] width 243 height 14
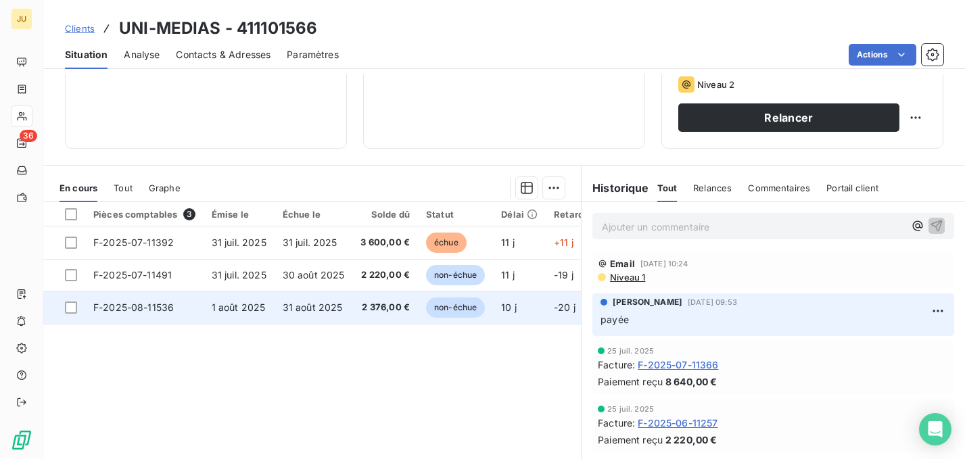
scroll to position [229, 0]
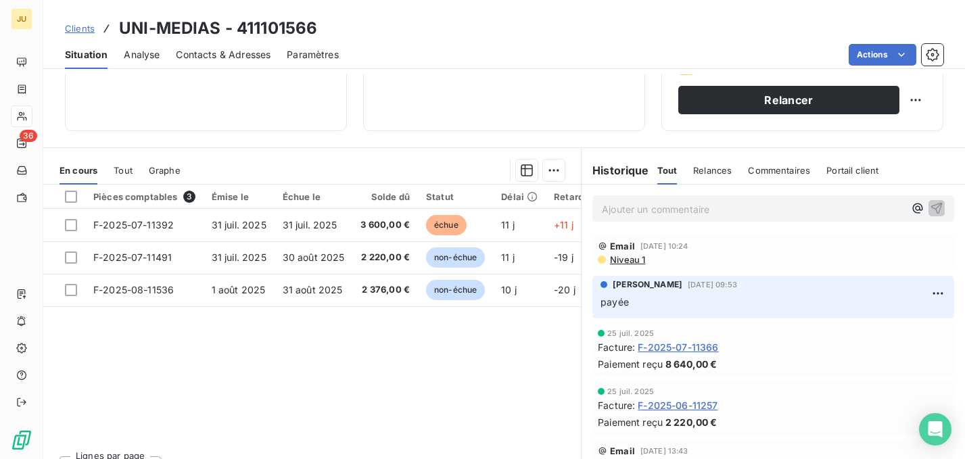
click at [82, 31] on span "Clients" at bounding box center [80, 28] width 30 height 11
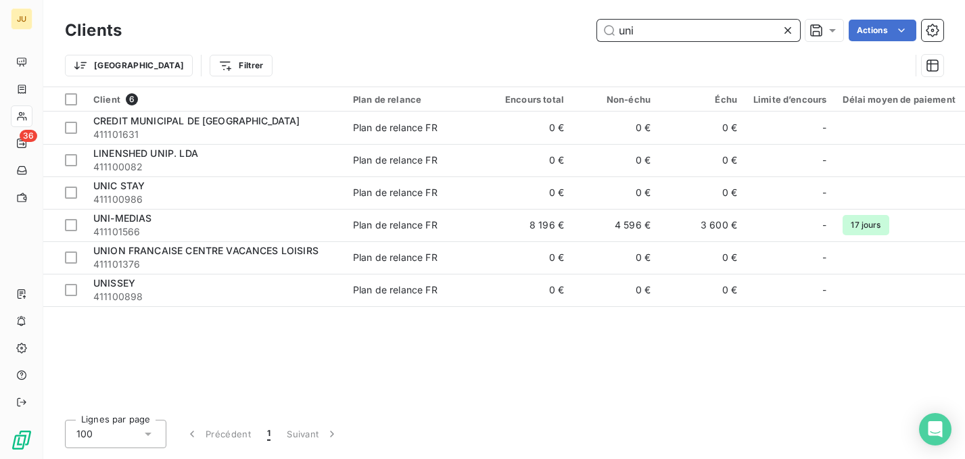
click at [632, 30] on input "uni" at bounding box center [698, 31] width 203 height 22
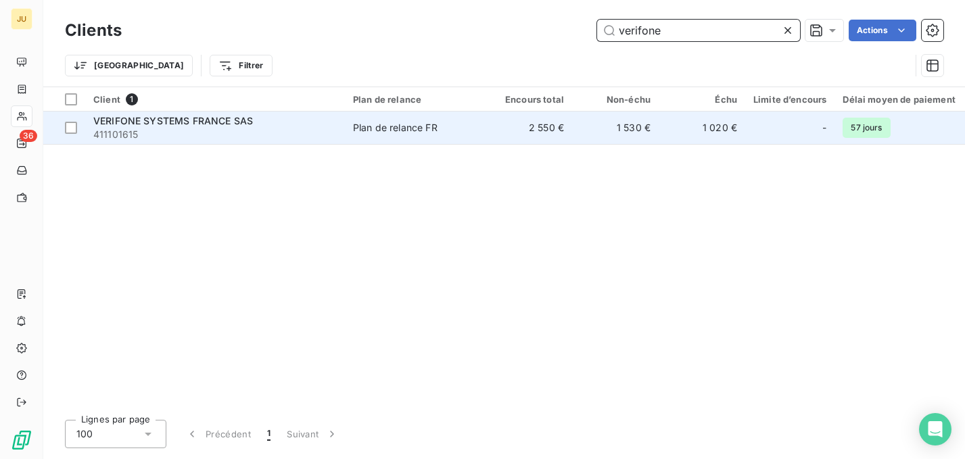
type input "verifone"
click at [266, 131] on span "411101615" at bounding box center [214, 135] width 243 height 14
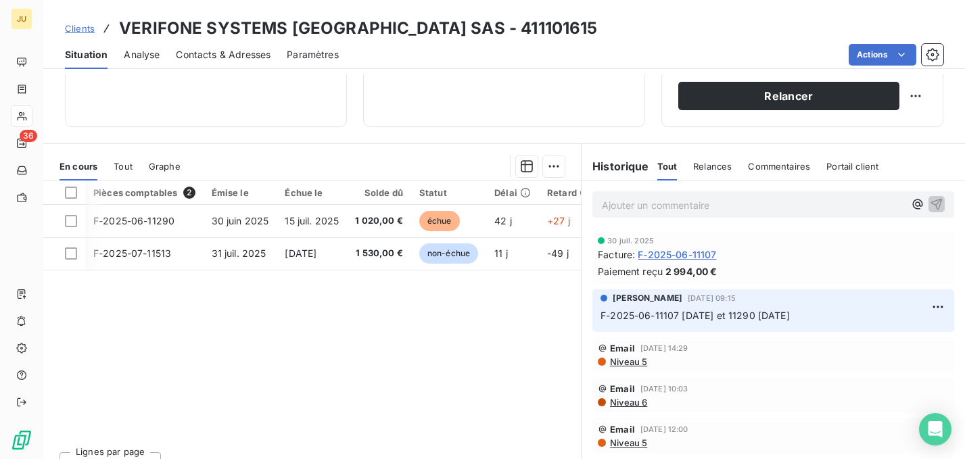
scroll to position [0, 30]
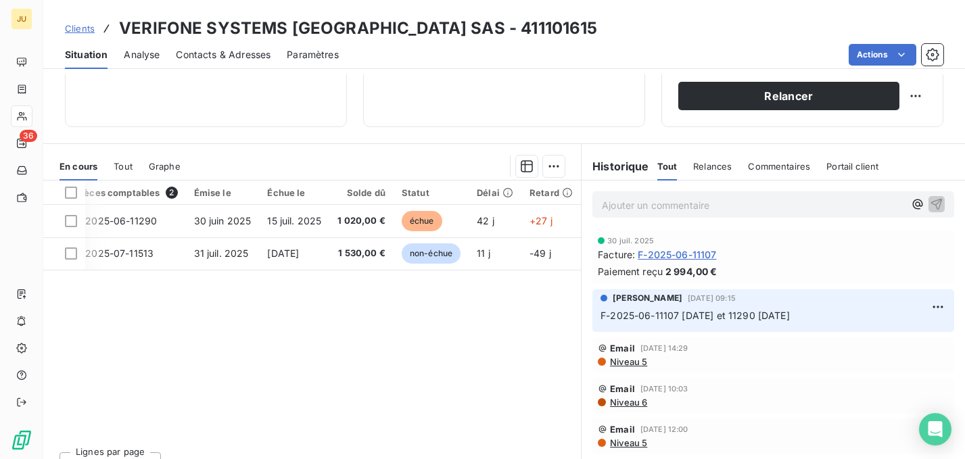
click at [89, 29] on span "Clients" at bounding box center [80, 28] width 30 height 11
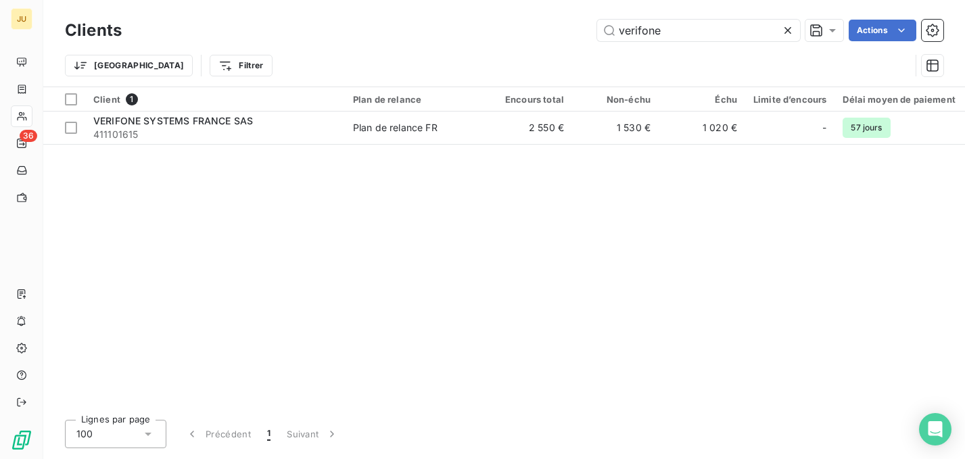
drag, startPoint x: 691, startPoint y: 32, endPoint x: 579, endPoint y: 39, distance: 112.4
click at [579, 39] on div "verifone Actions" at bounding box center [540, 31] width 805 height 22
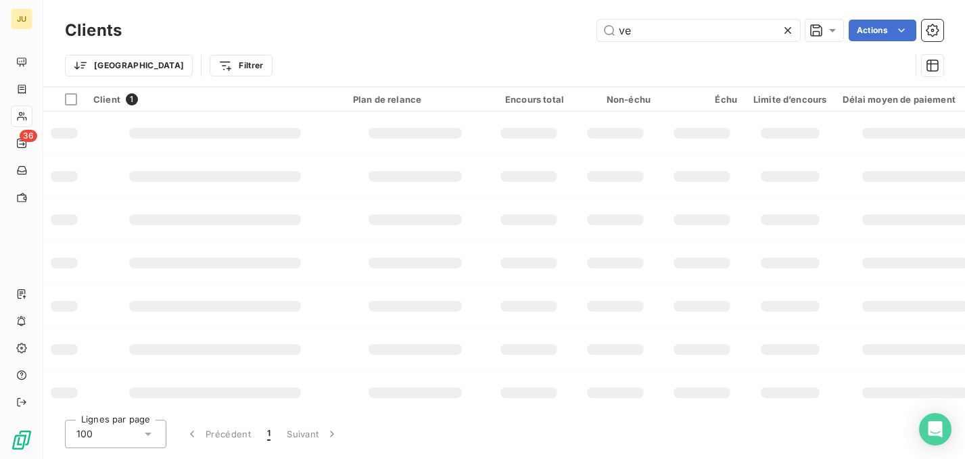
type input "v"
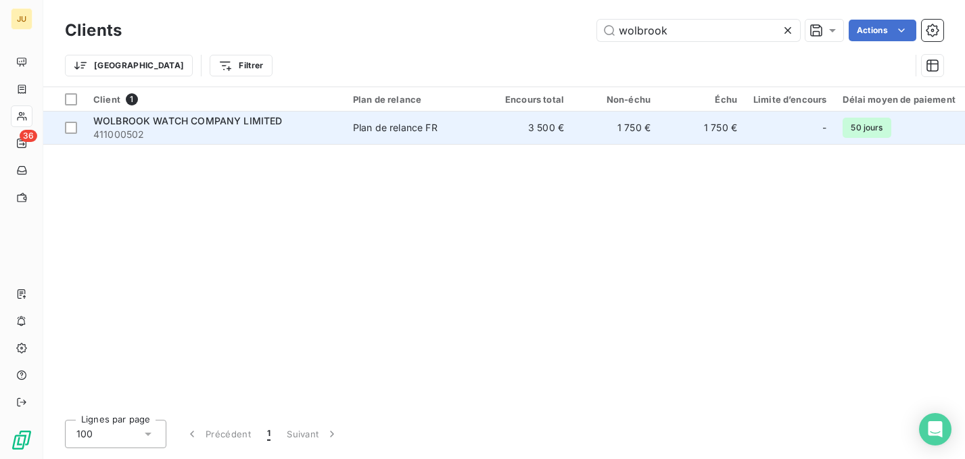
type input "wolbrook"
click at [413, 132] on div "Plan de relance FR" at bounding box center [395, 128] width 85 height 14
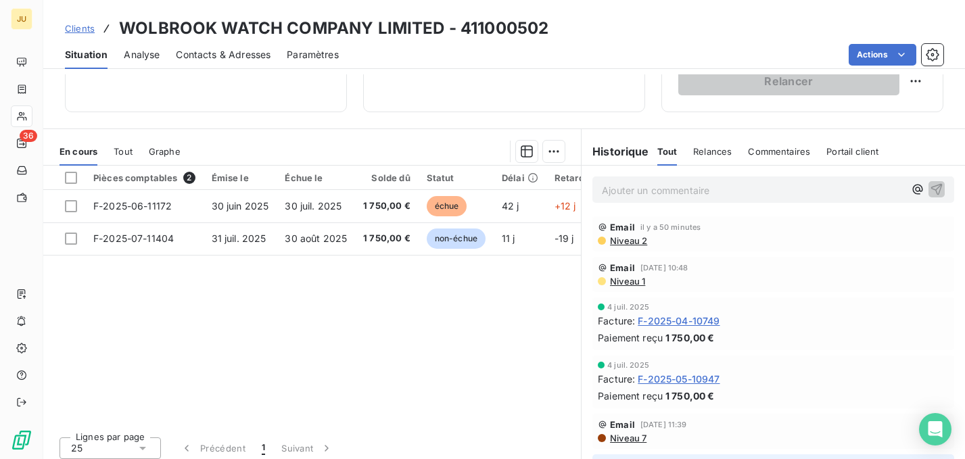
scroll to position [255, 0]
